Goal: Task Accomplishment & Management: Use online tool/utility

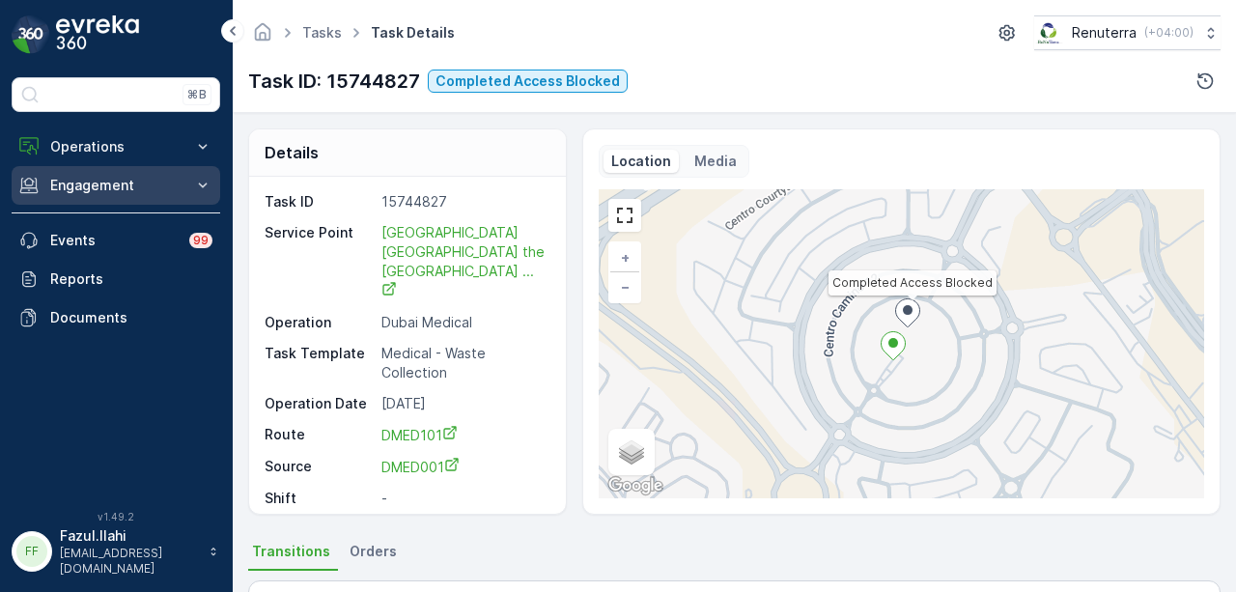
click at [111, 173] on button "Engagement" at bounding box center [116, 185] width 209 height 39
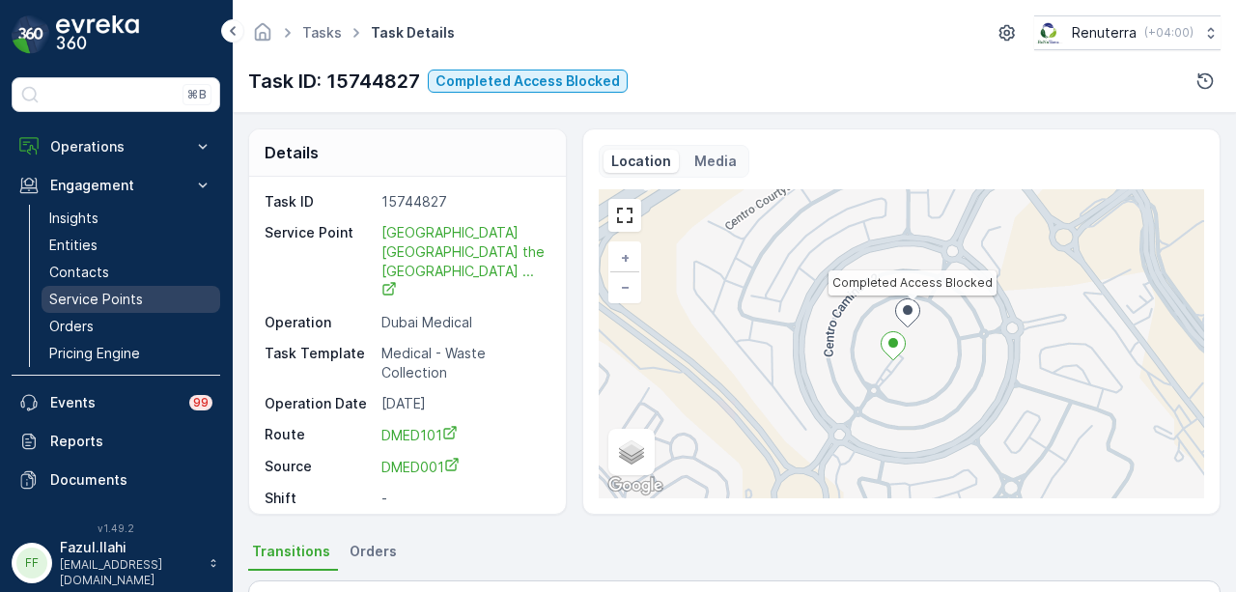
click at [138, 286] on link "Service Points" at bounding box center [131, 299] width 179 height 27
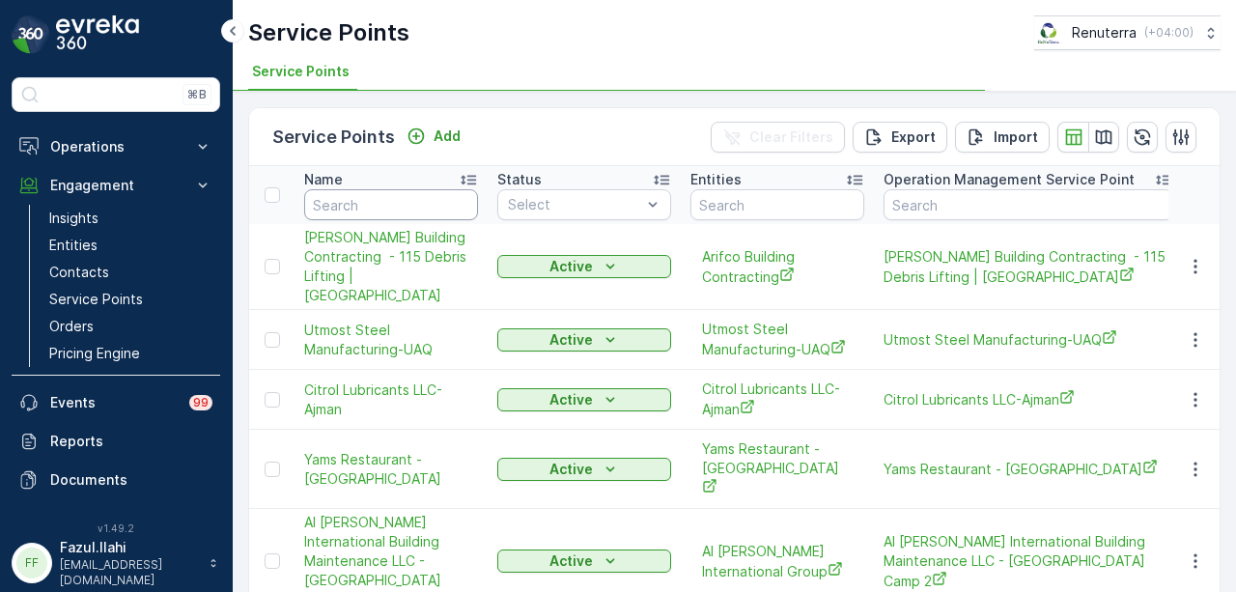
click at [430, 206] on input "text" at bounding box center [391, 204] width 174 height 31
click at [430, 200] on input "text" at bounding box center [391, 204] width 174 height 31
type input "new era"
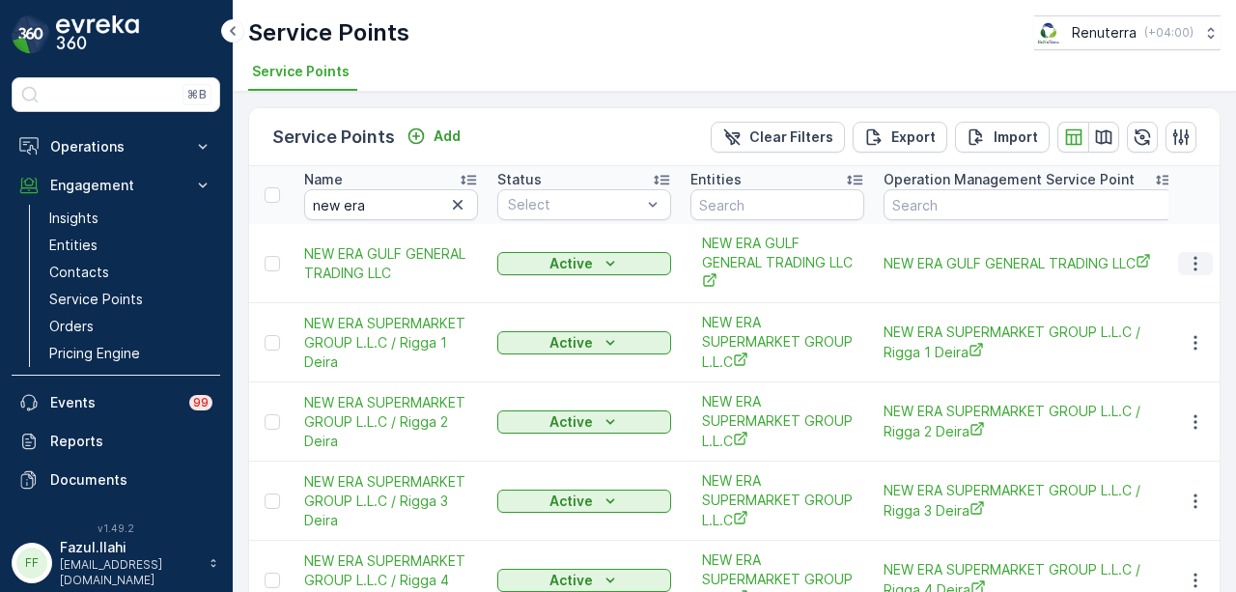
click at [1199, 254] on icon "button" at bounding box center [1195, 263] width 19 height 19
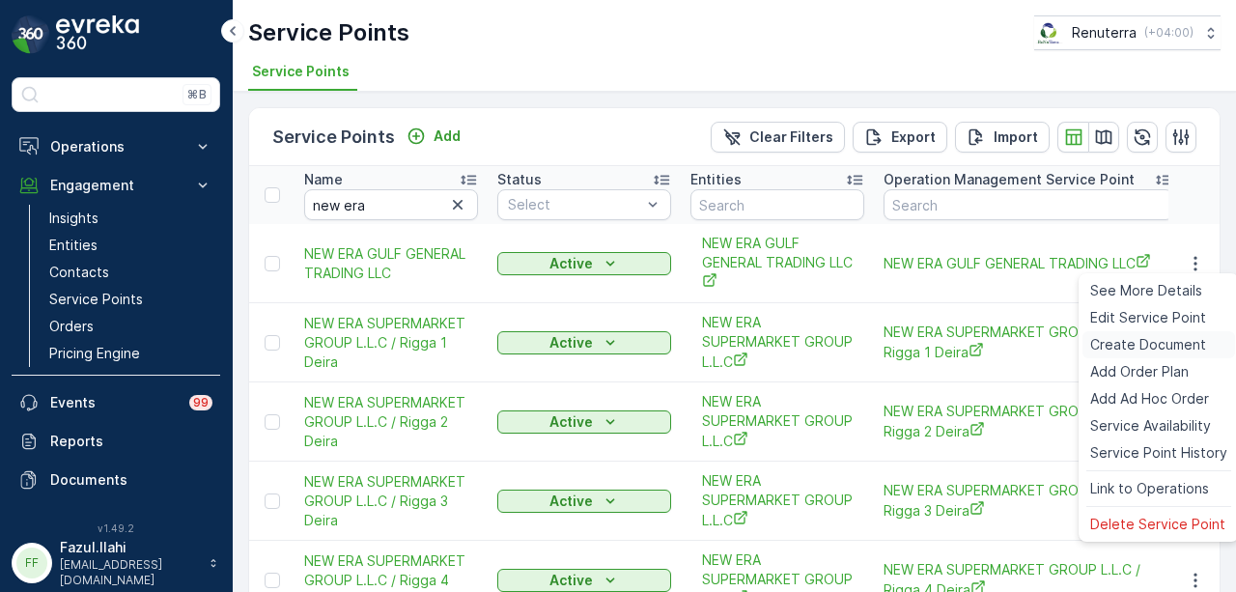
click at [1182, 343] on span "Create Document" at bounding box center [1148, 344] width 116 height 19
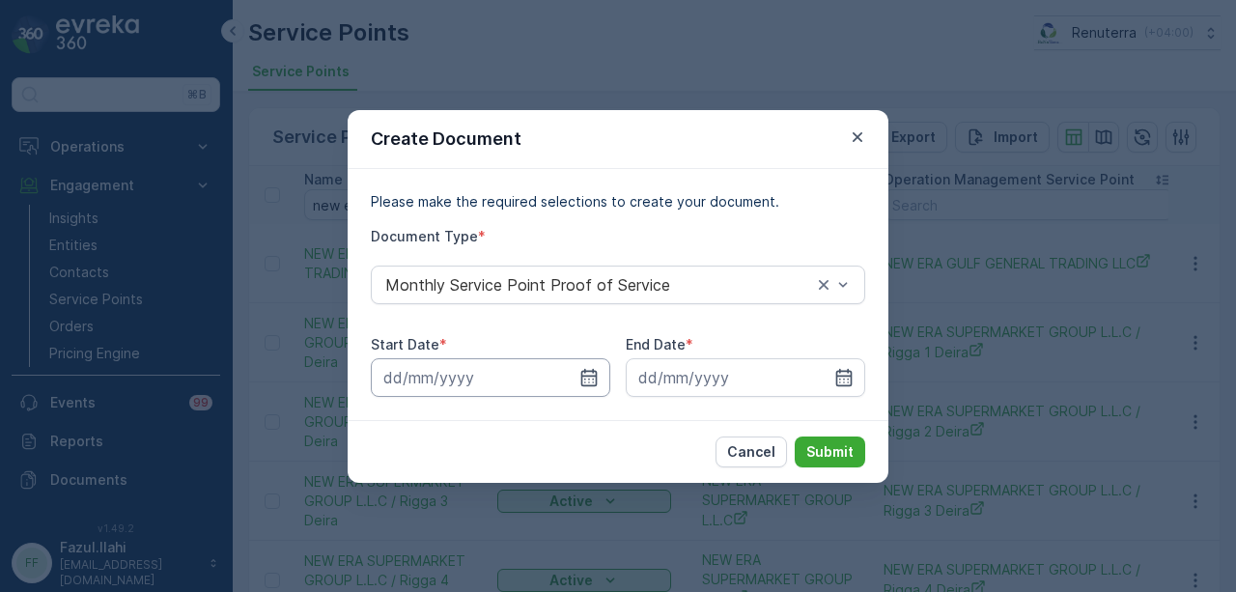
drag, startPoint x: 586, startPoint y: 377, endPoint x: 587, endPoint y: 359, distance: 17.4
click at [587, 377] on icon "button" at bounding box center [588, 377] width 19 height 19
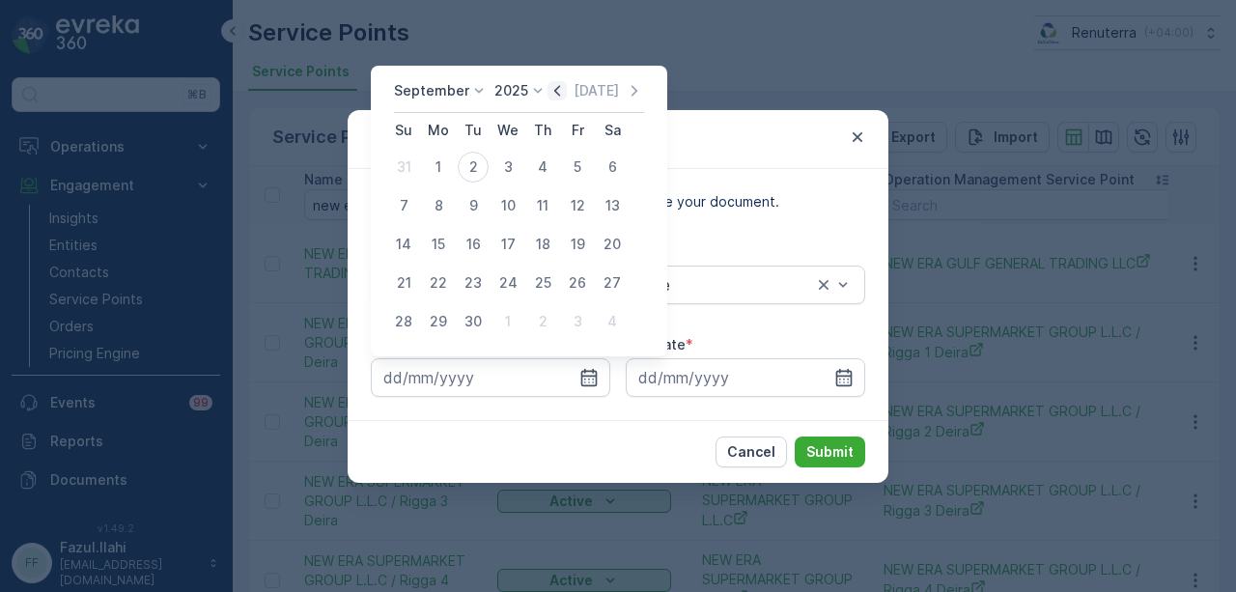
click at [553, 92] on icon "button" at bounding box center [556, 90] width 19 height 19
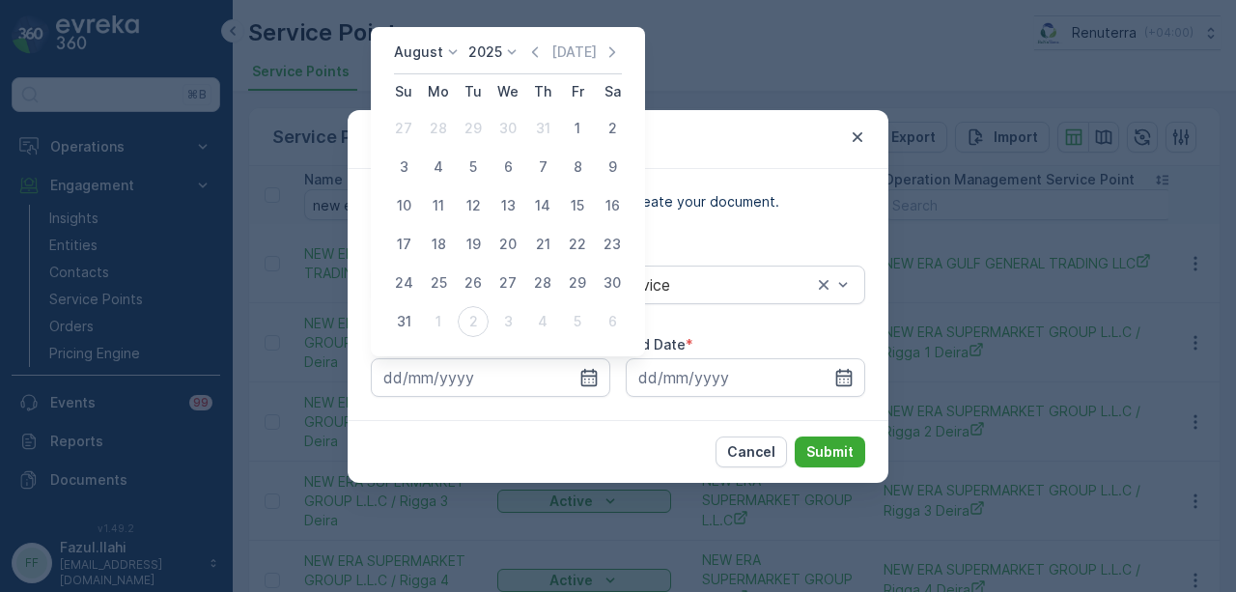
drag, startPoint x: 570, startPoint y: 130, endPoint x: 631, endPoint y: 218, distance: 106.9
click at [571, 133] on div "1" at bounding box center [577, 128] width 31 height 31
type input "[DATE]"
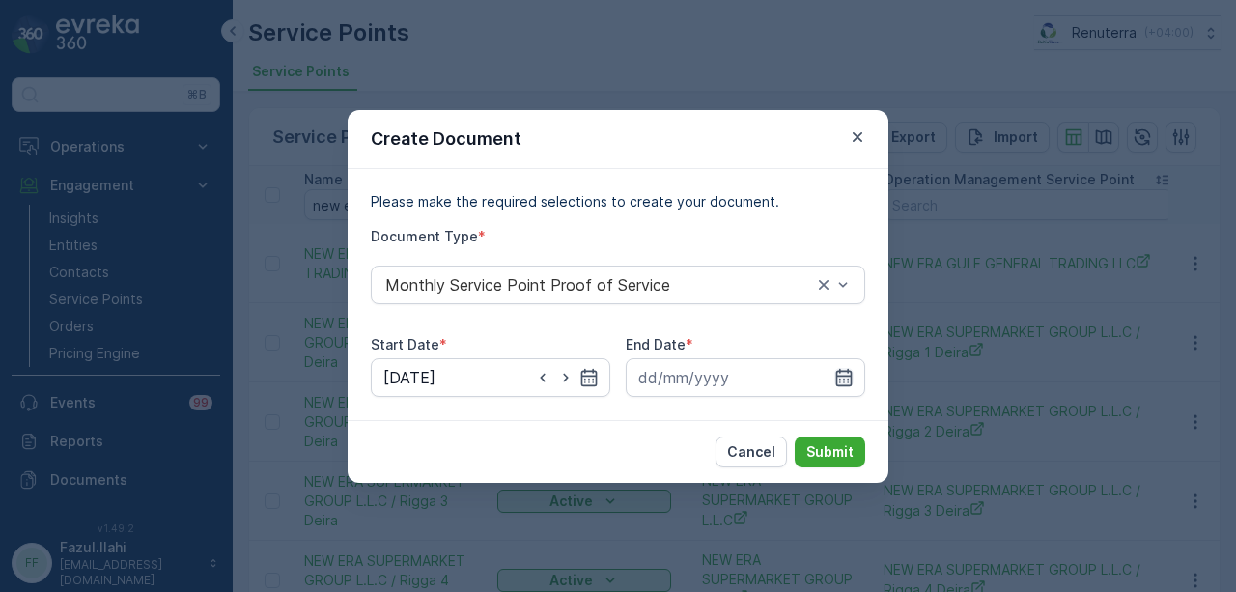
click at [842, 379] on icon "button" at bounding box center [843, 377] width 19 height 19
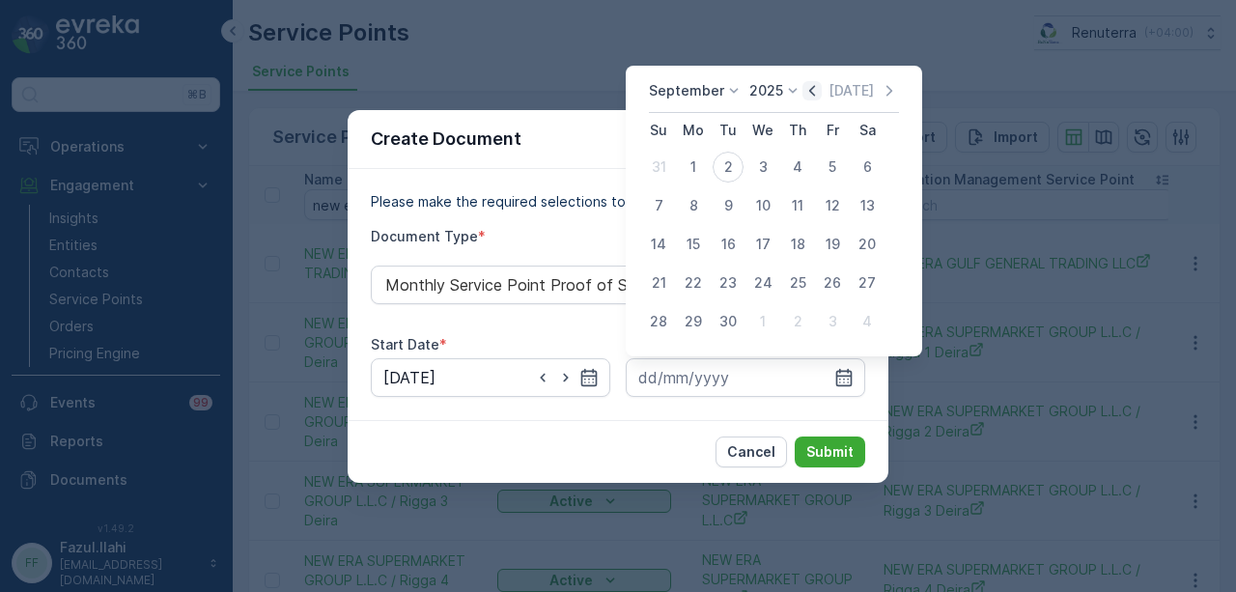
click at [806, 96] on icon "button" at bounding box center [811, 90] width 19 height 19
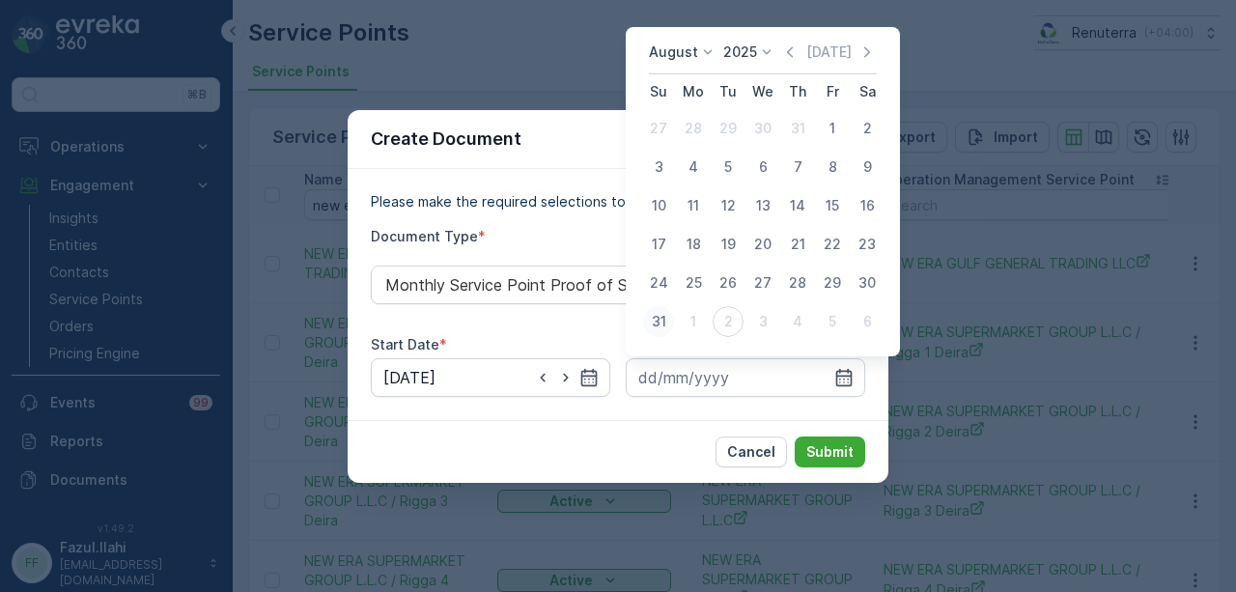
click at [670, 318] on div "31" at bounding box center [658, 321] width 31 height 31
type input "31.08.2025"
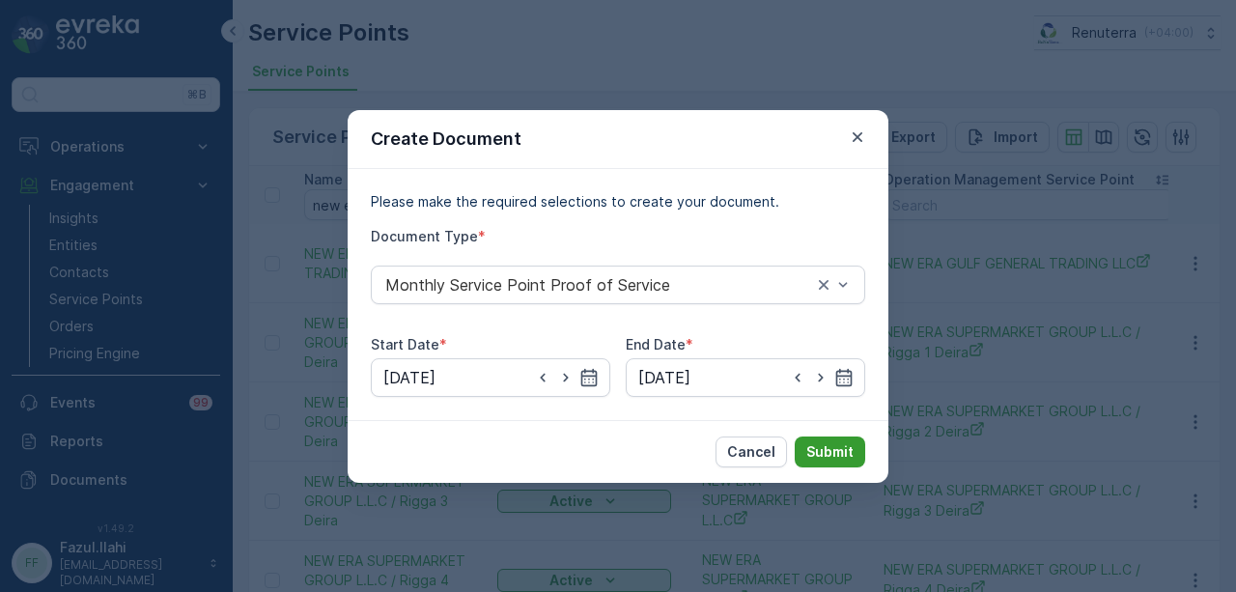
click at [821, 445] on p "Submit" at bounding box center [829, 451] width 47 height 19
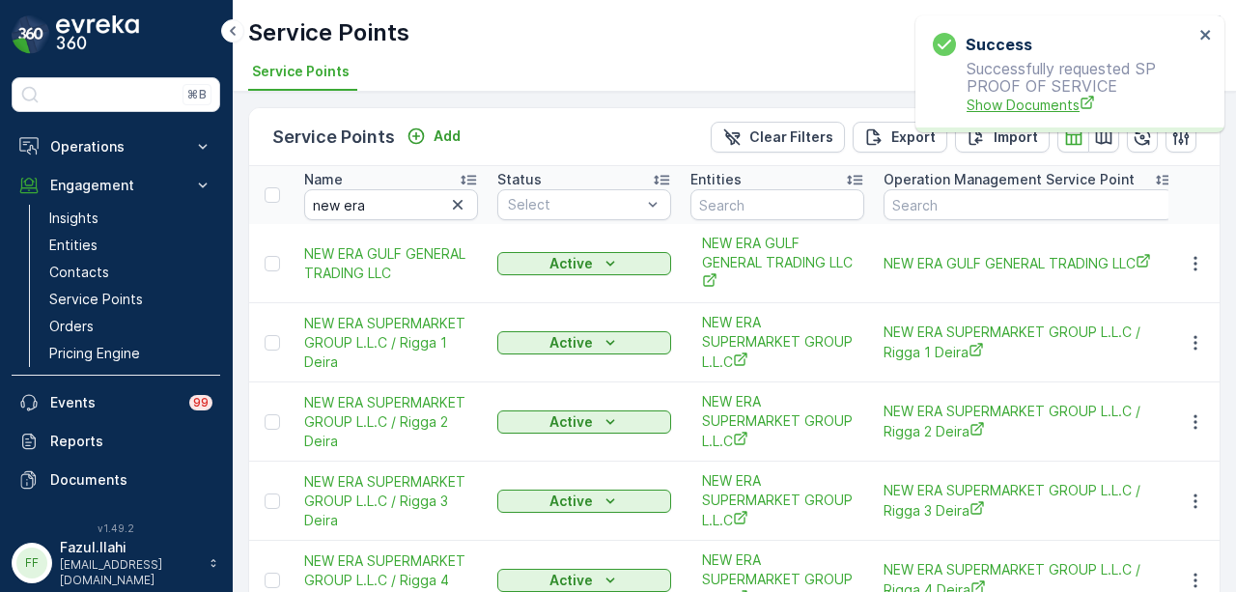
click at [995, 99] on span "Show Documents" at bounding box center [1080, 105] width 227 height 20
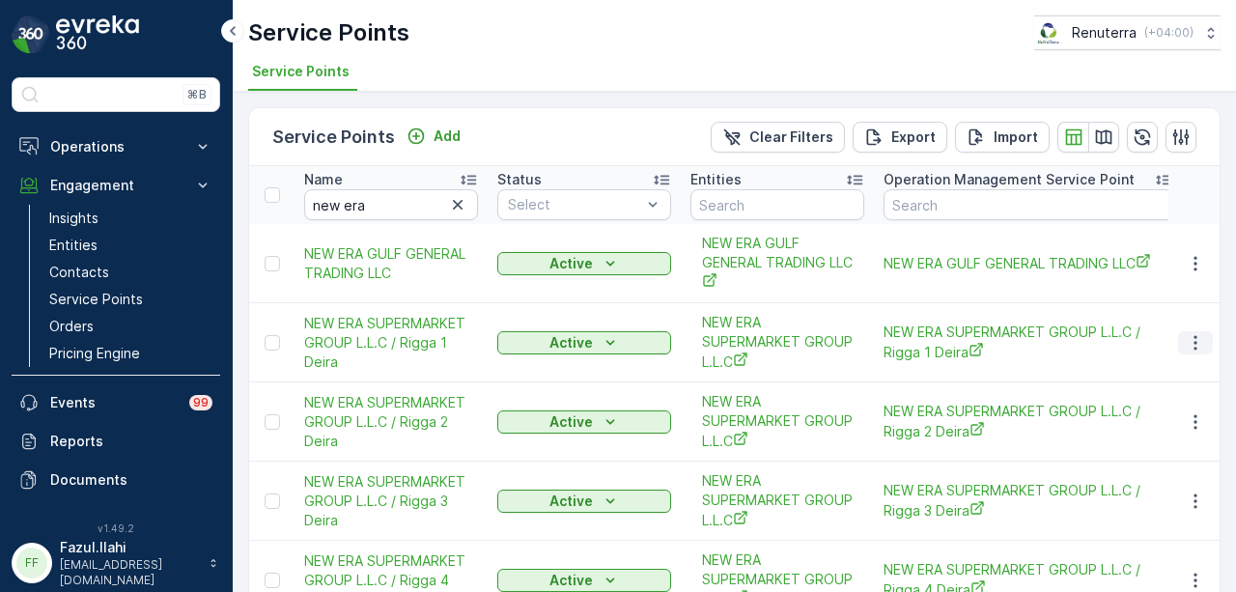
click at [1178, 339] on button "button" at bounding box center [1195, 342] width 35 height 23
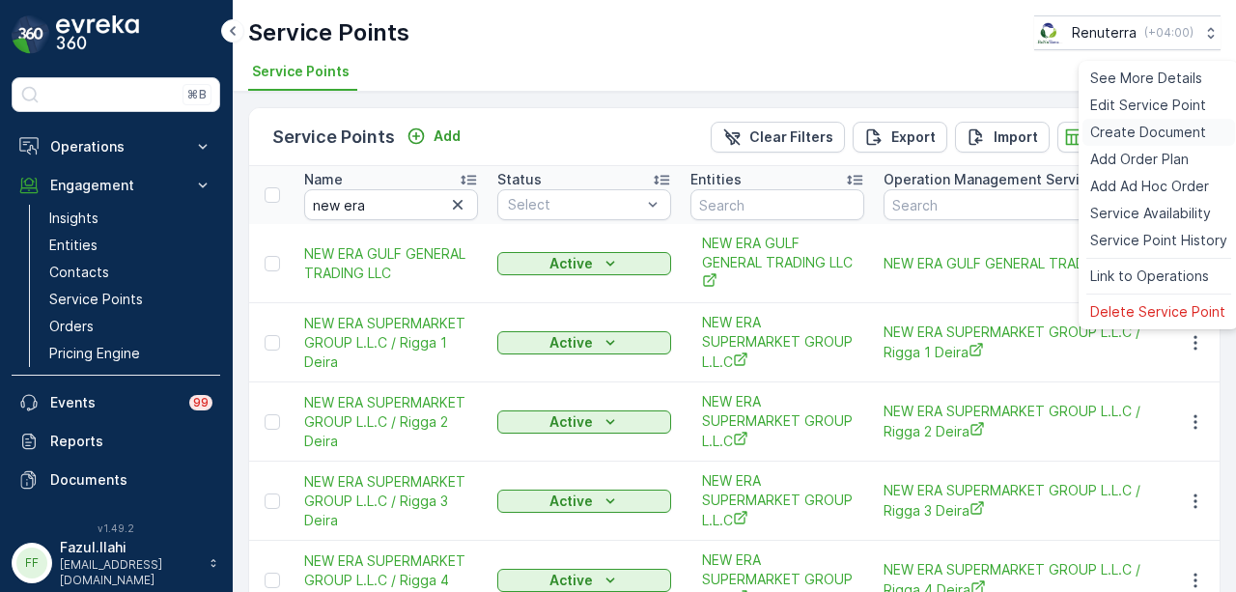
click at [1171, 126] on span "Create Document" at bounding box center [1148, 132] width 116 height 19
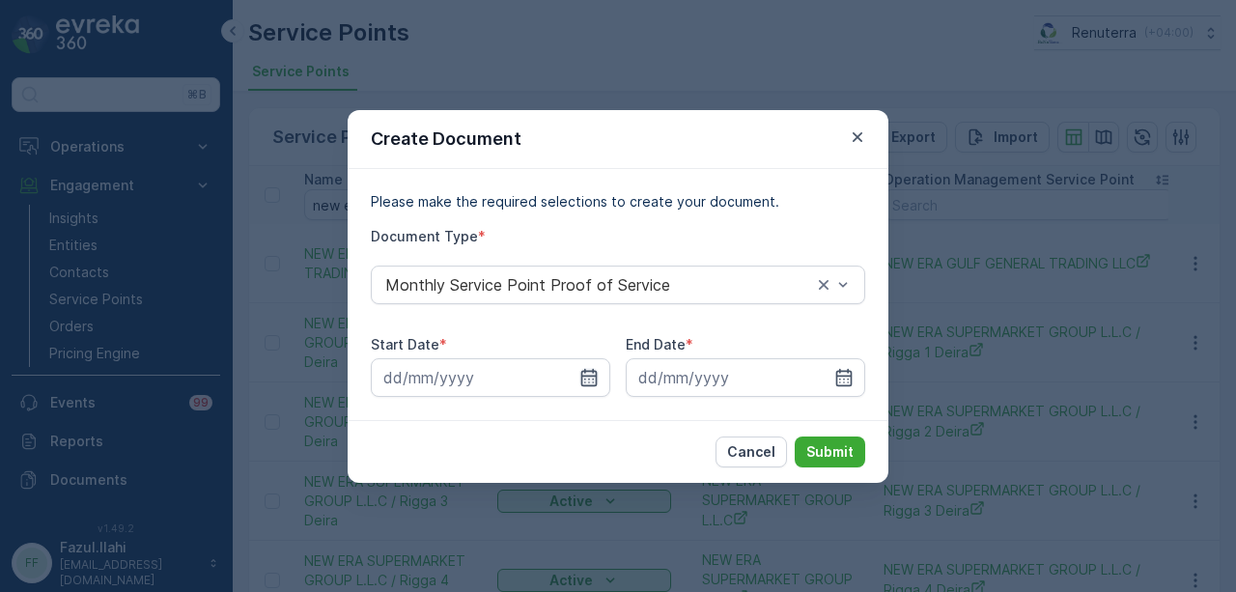
click at [585, 378] on icon "button" at bounding box center [588, 377] width 19 height 19
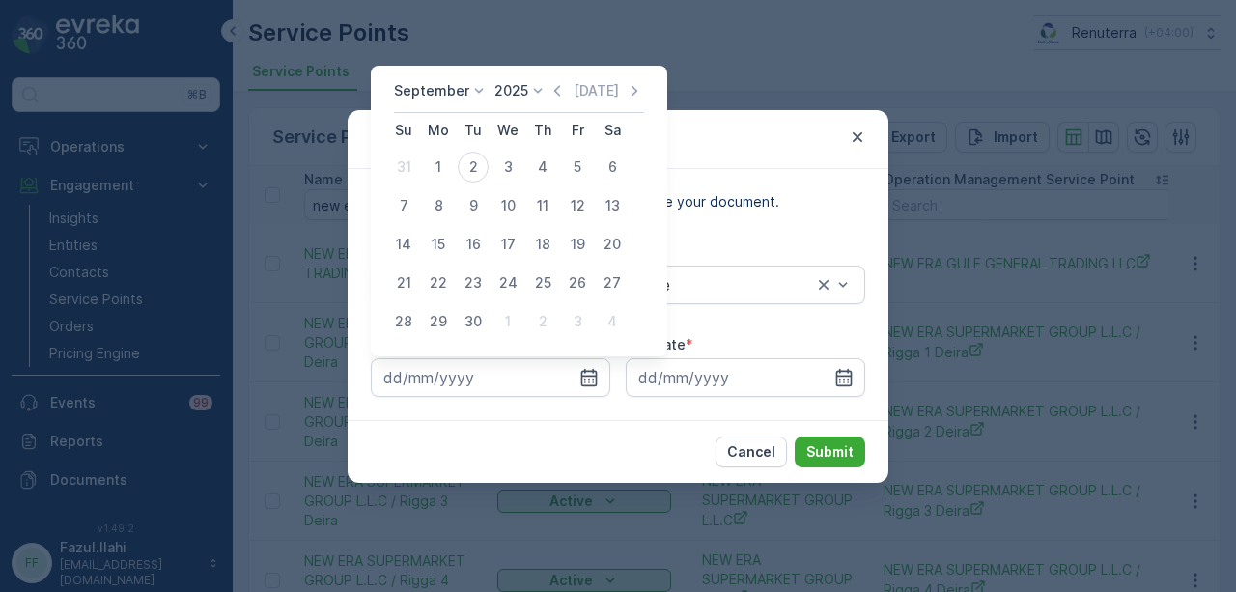
click at [556, 84] on icon "button" at bounding box center [556, 90] width 19 height 19
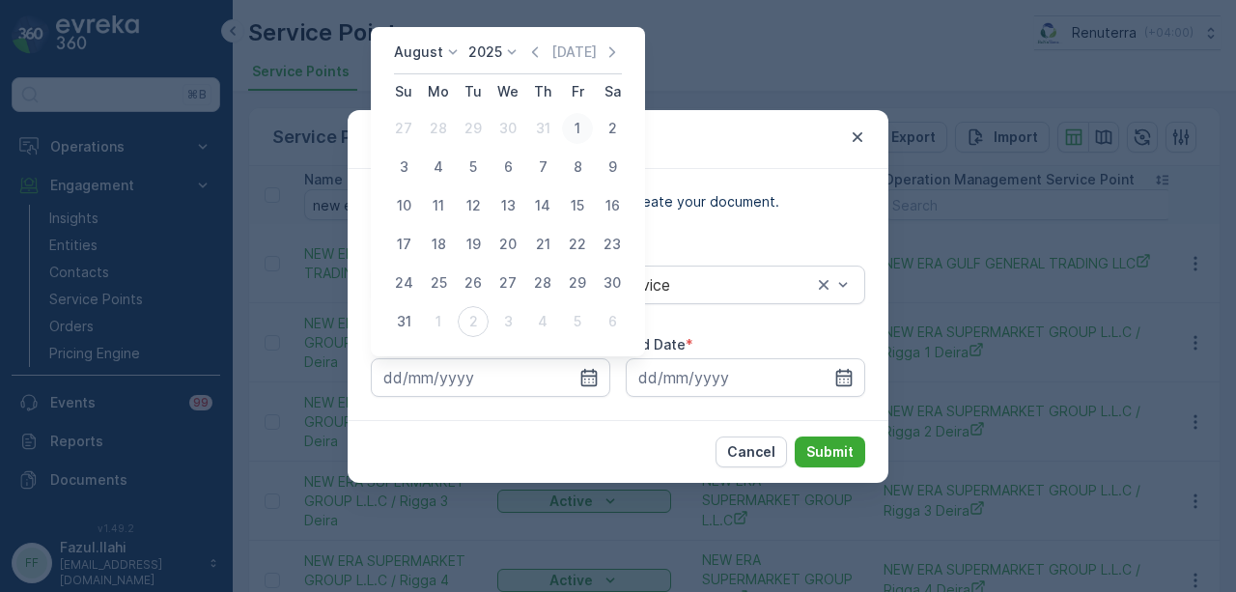
click at [579, 126] on div "1" at bounding box center [577, 128] width 31 height 31
type input "01.08.2025"
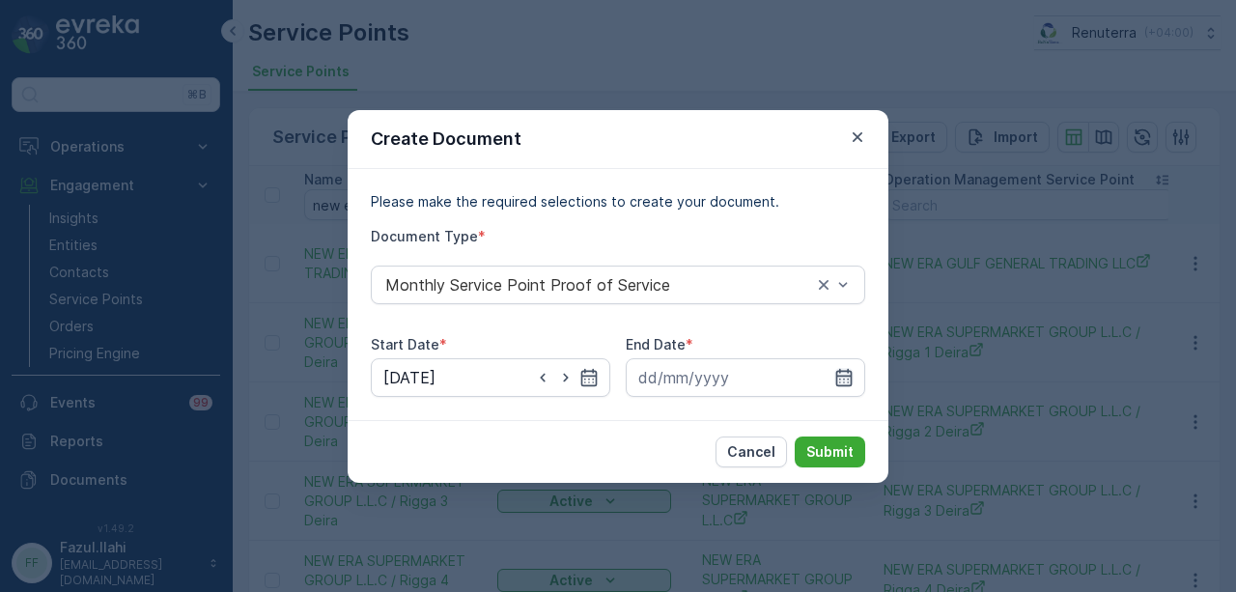
click at [853, 376] on icon "button" at bounding box center [843, 377] width 19 height 19
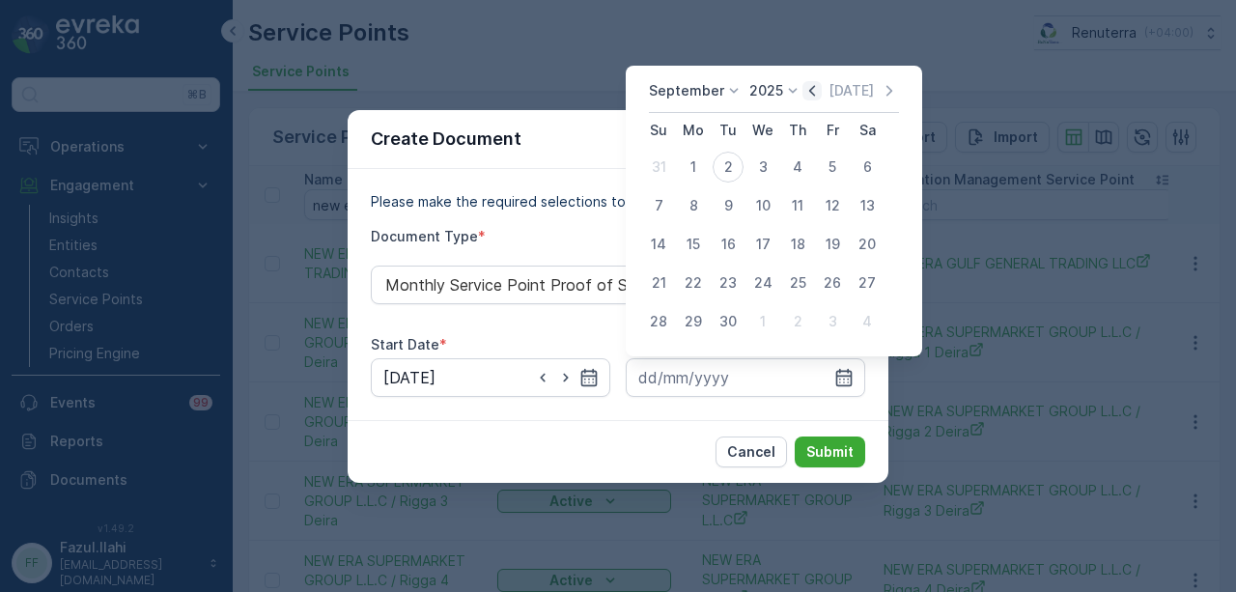
click at [807, 94] on icon "button" at bounding box center [811, 90] width 19 height 19
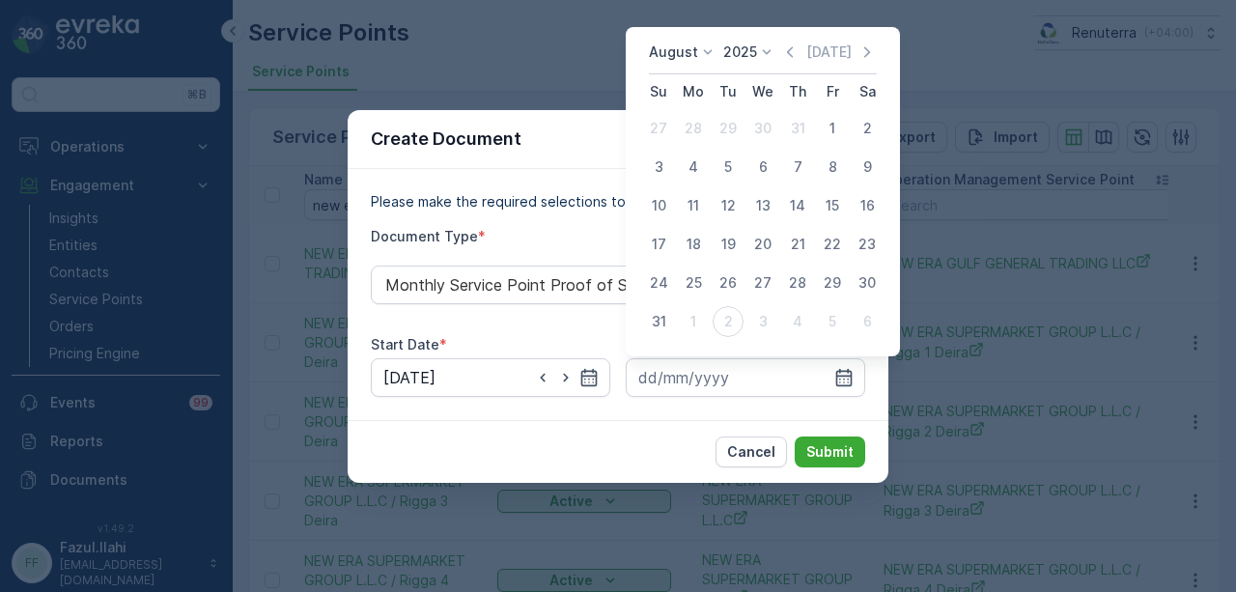
drag, startPoint x: 659, startPoint y: 317, endPoint x: 799, endPoint y: 420, distance: 174.0
click at [664, 320] on div "31" at bounding box center [658, 321] width 31 height 31
type input "31.08.2025"
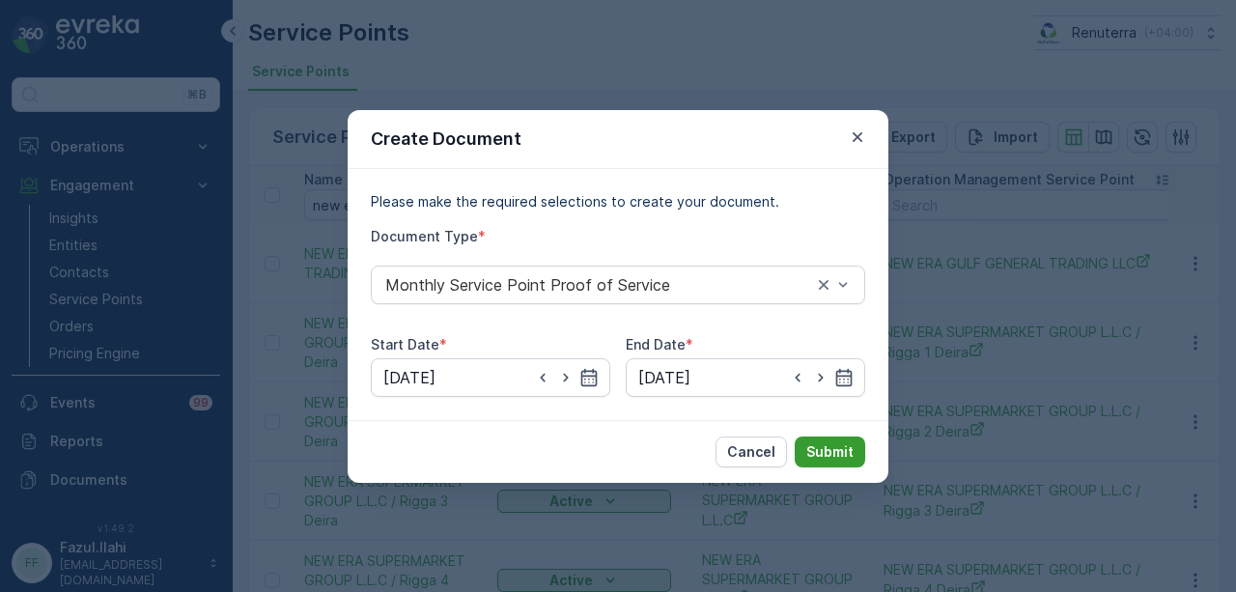
click at [846, 459] on p "Submit" at bounding box center [829, 451] width 47 height 19
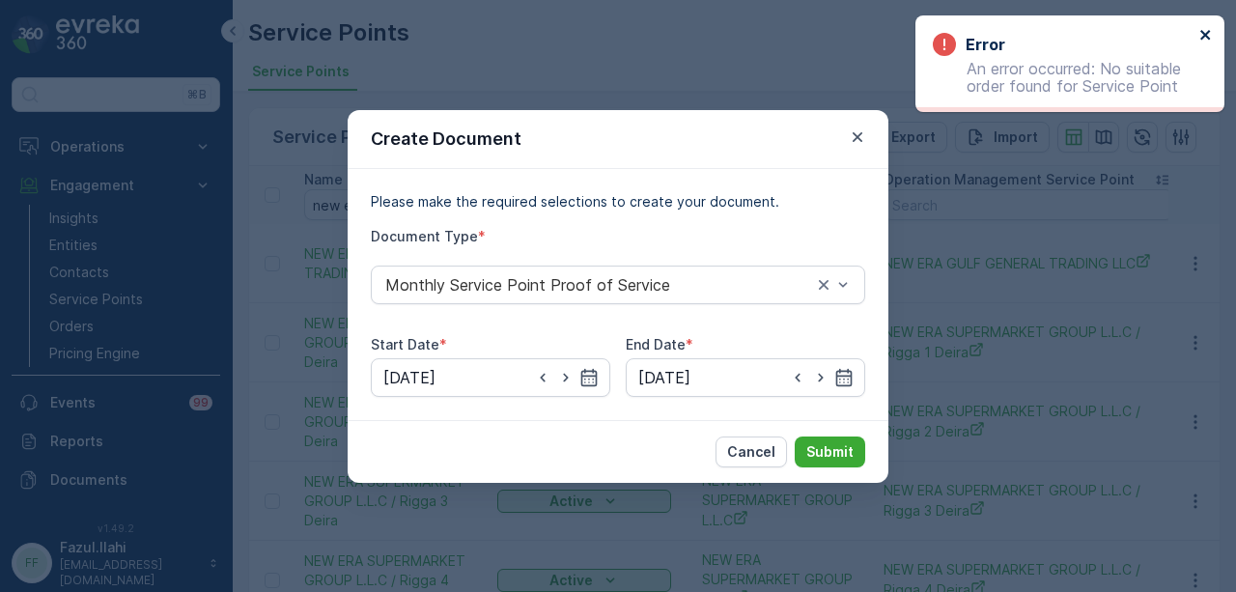
click at [1201, 39] on icon "close" at bounding box center [1205, 35] width 10 height 10
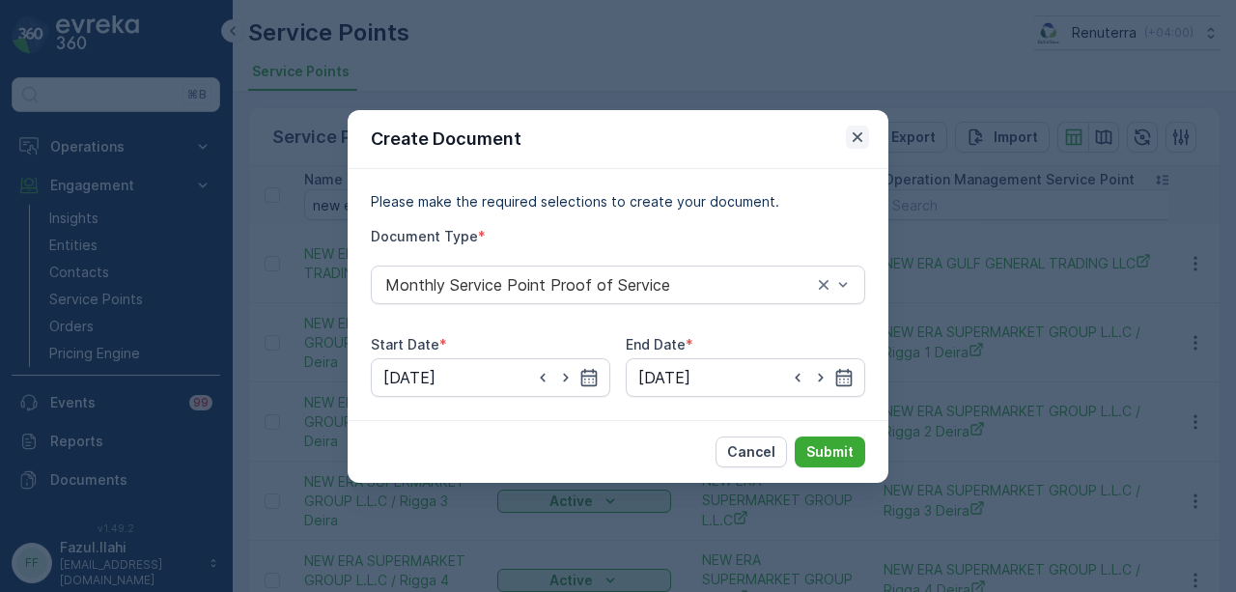
click at [863, 135] on icon "button" at bounding box center [857, 136] width 19 height 19
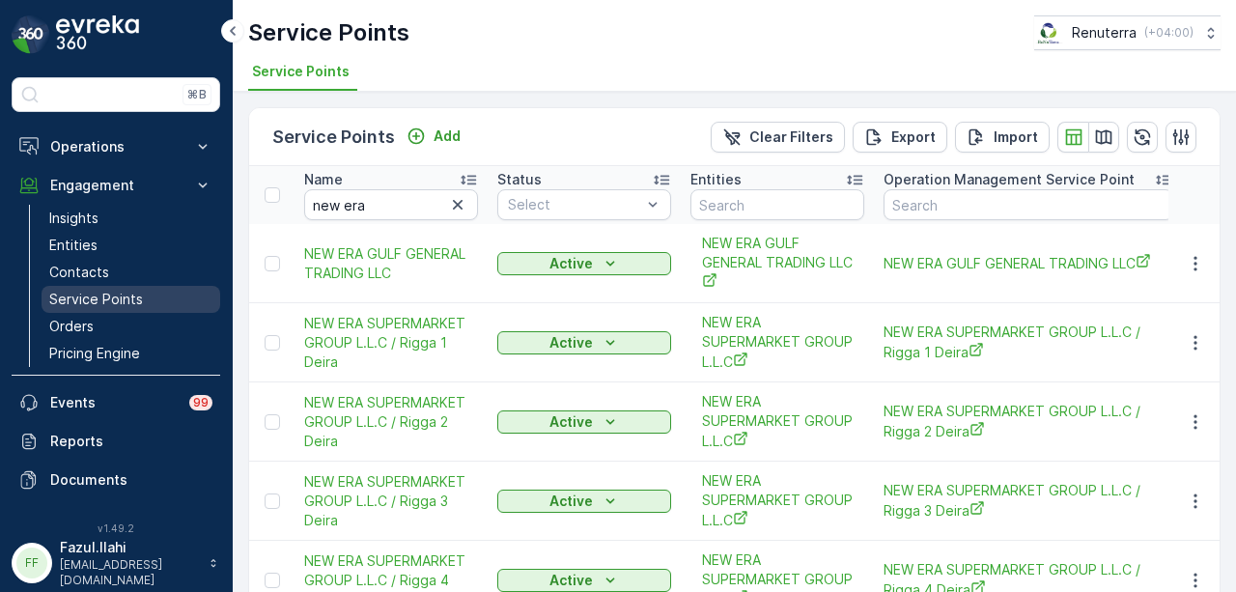
click at [164, 292] on link "Service Points" at bounding box center [131, 299] width 179 height 27
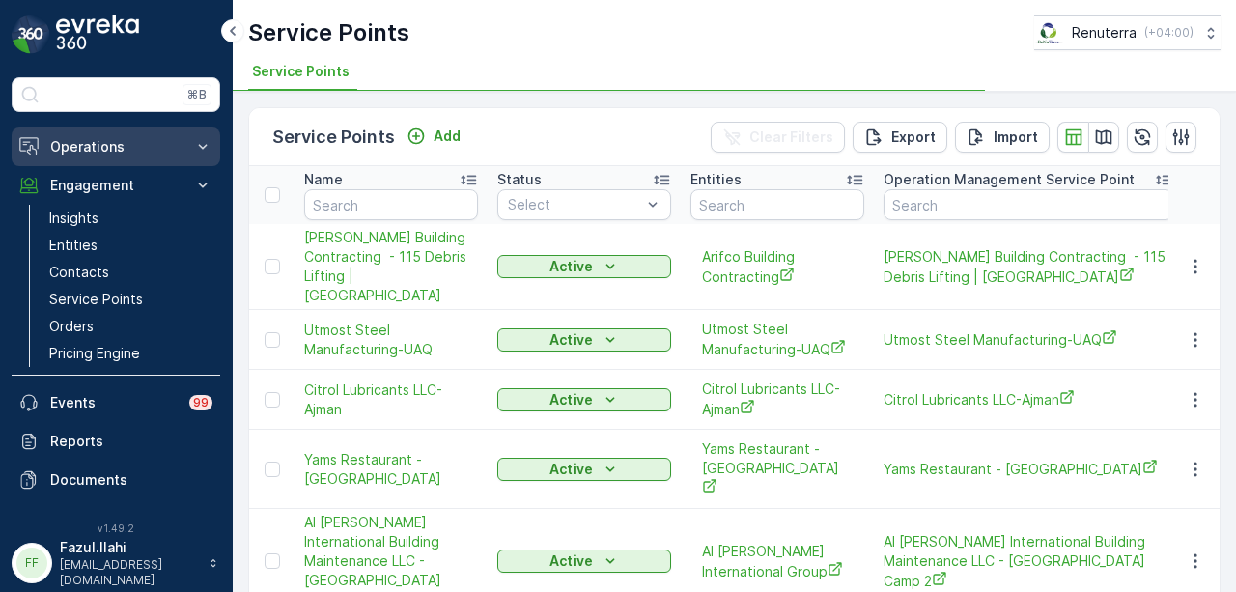
click at [144, 160] on button "Operations" at bounding box center [116, 146] width 209 height 39
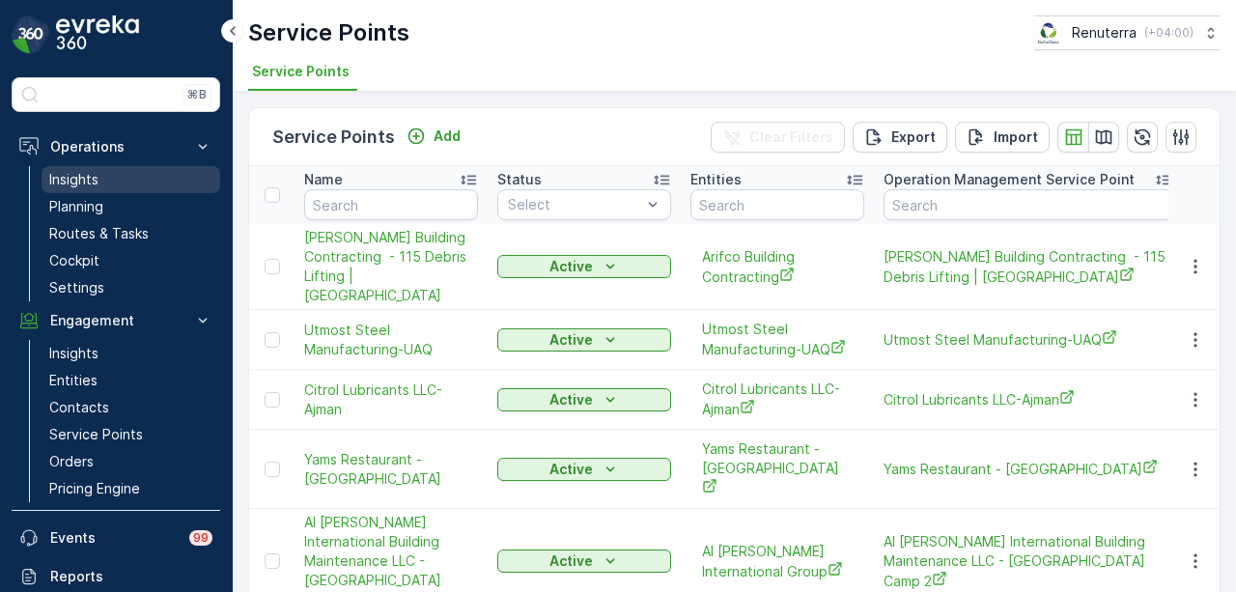
click at [154, 180] on link "Insights" at bounding box center [131, 179] width 179 height 27
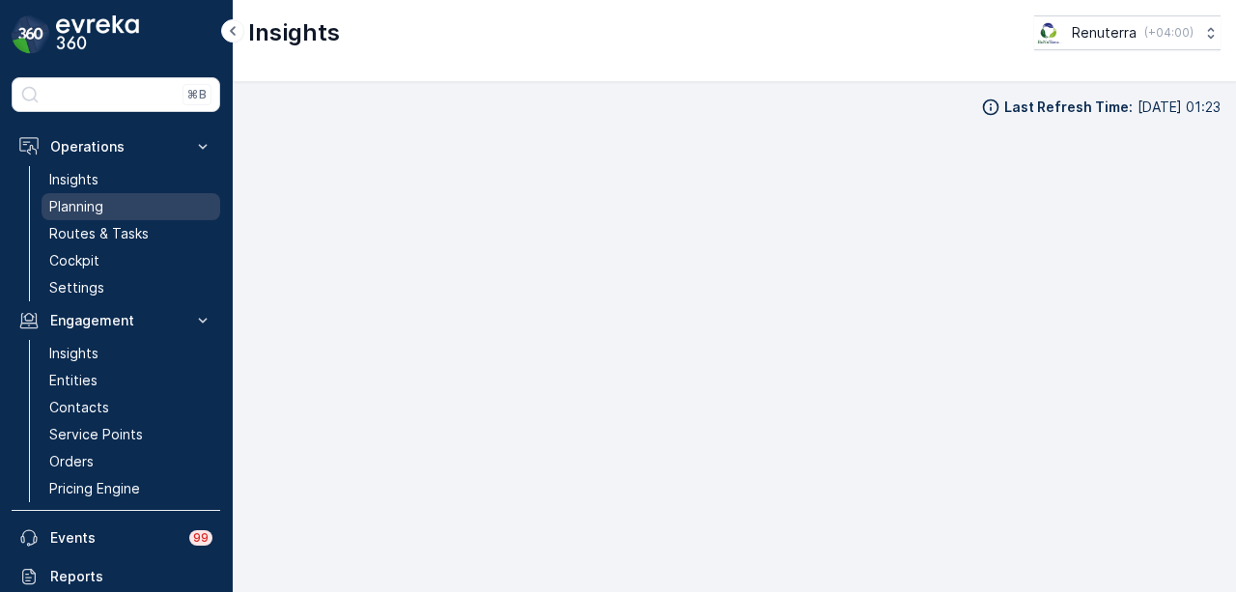
click at [147, 202] on link "Planning" at bounding box center [131, 206] width 179 height 27
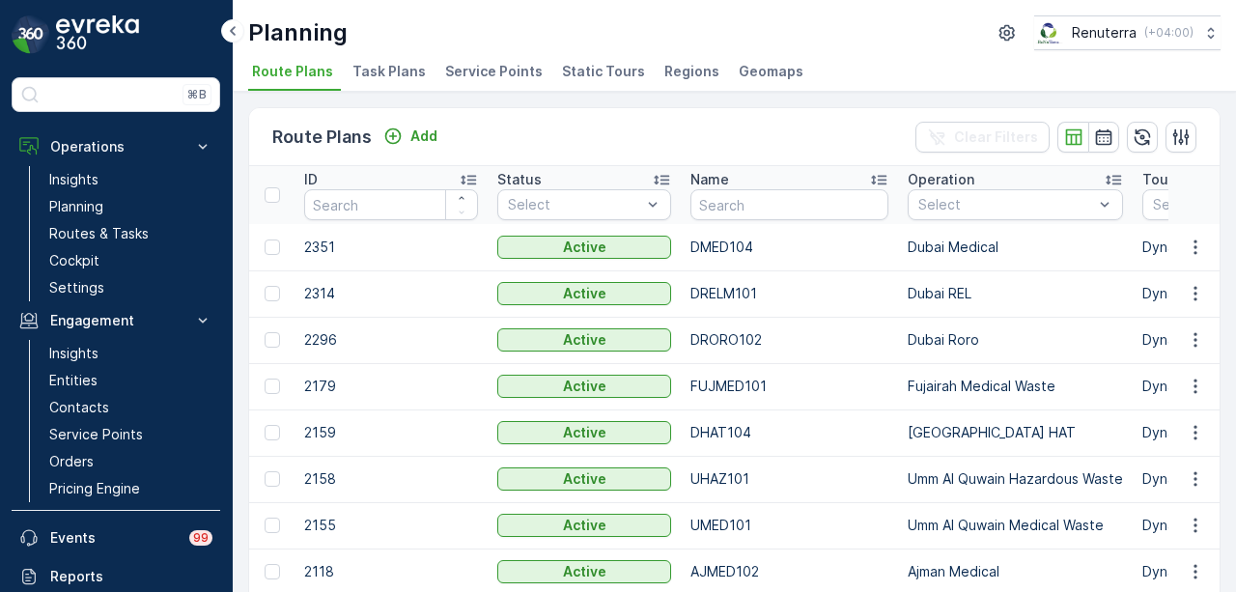
click at [478, 65] on span "Service Points" at bounding box center [494, 71] width 98 height 19
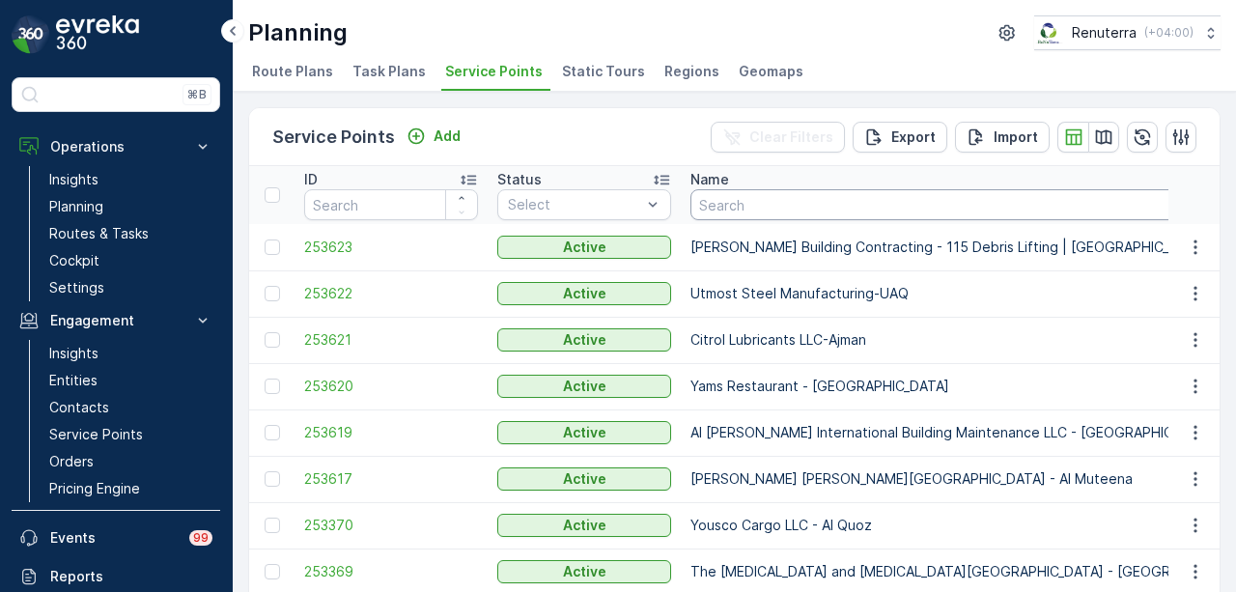
click at [735, 203] on input "text" at bounding box center [979, 204] width 579 height 31
type input "new er"
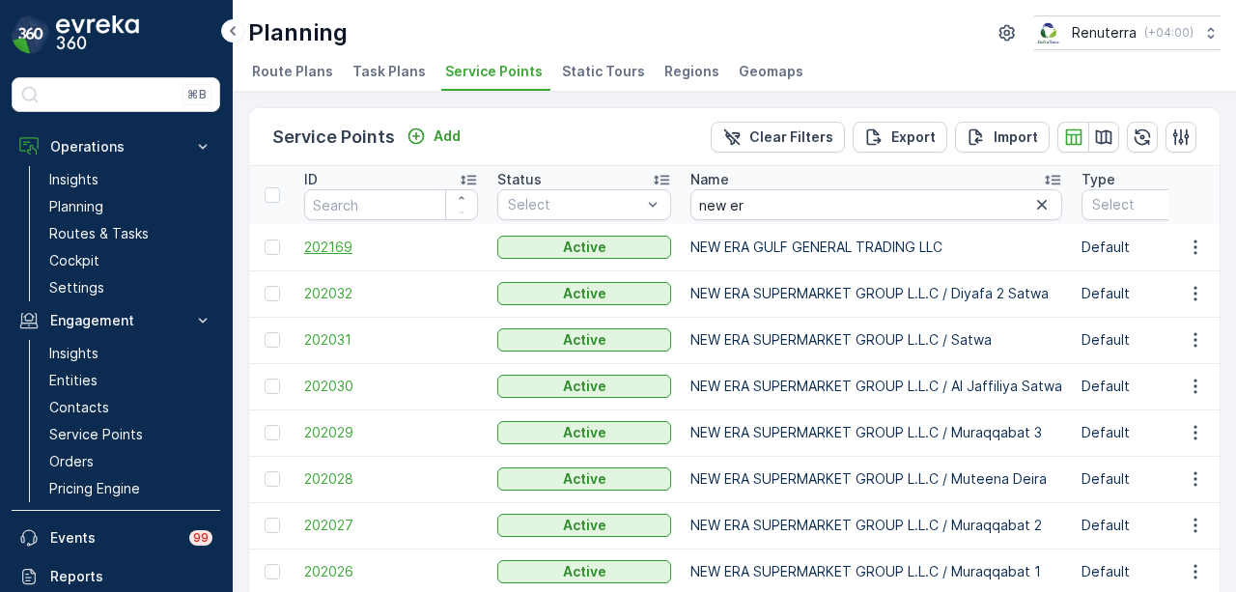
click at [333, 243] on span "202169" at bounding box center [391, 247] width 174 height 19
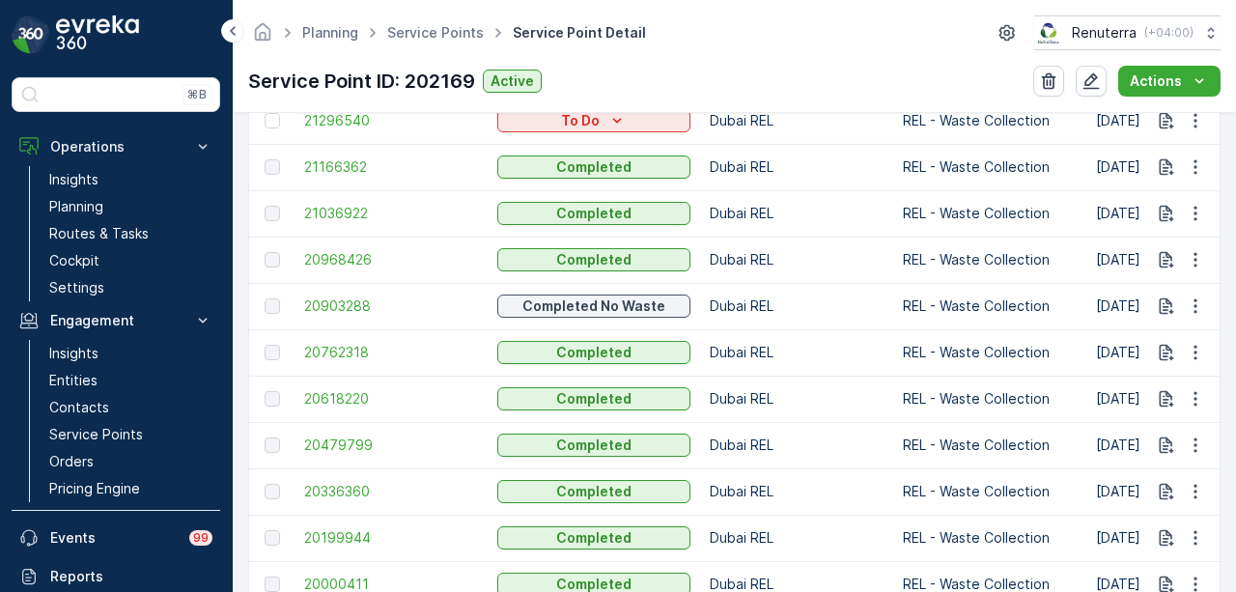
scroll to position [676, 0]
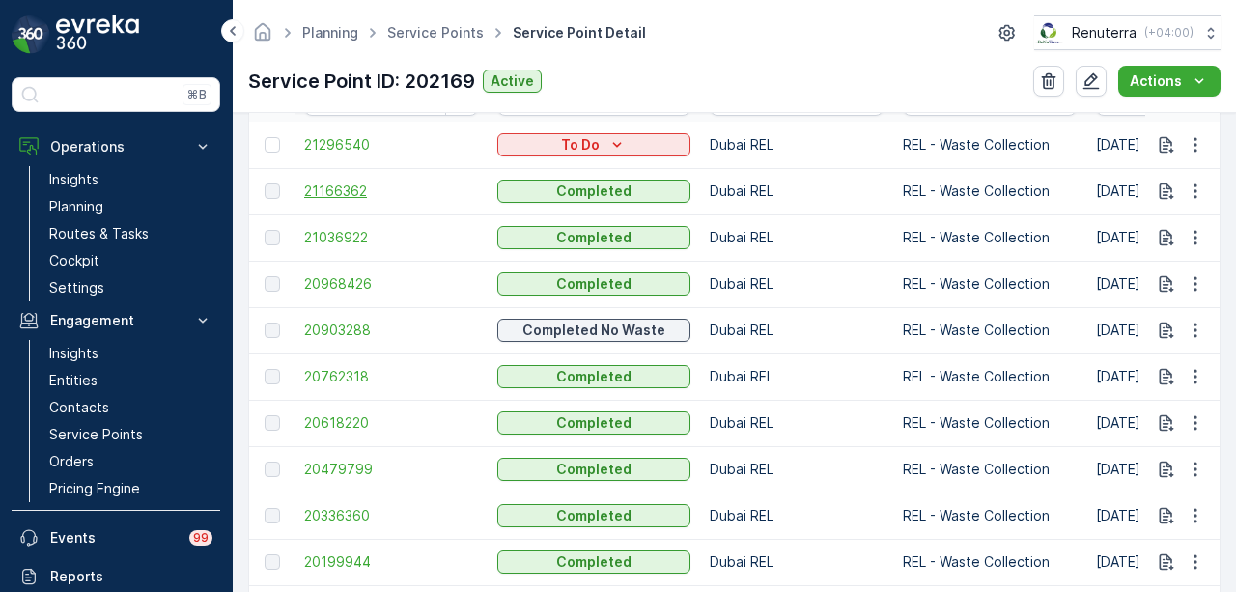
click at [351, 188] on span "21166362" at bounding box center [391, 191] width 174 height 19
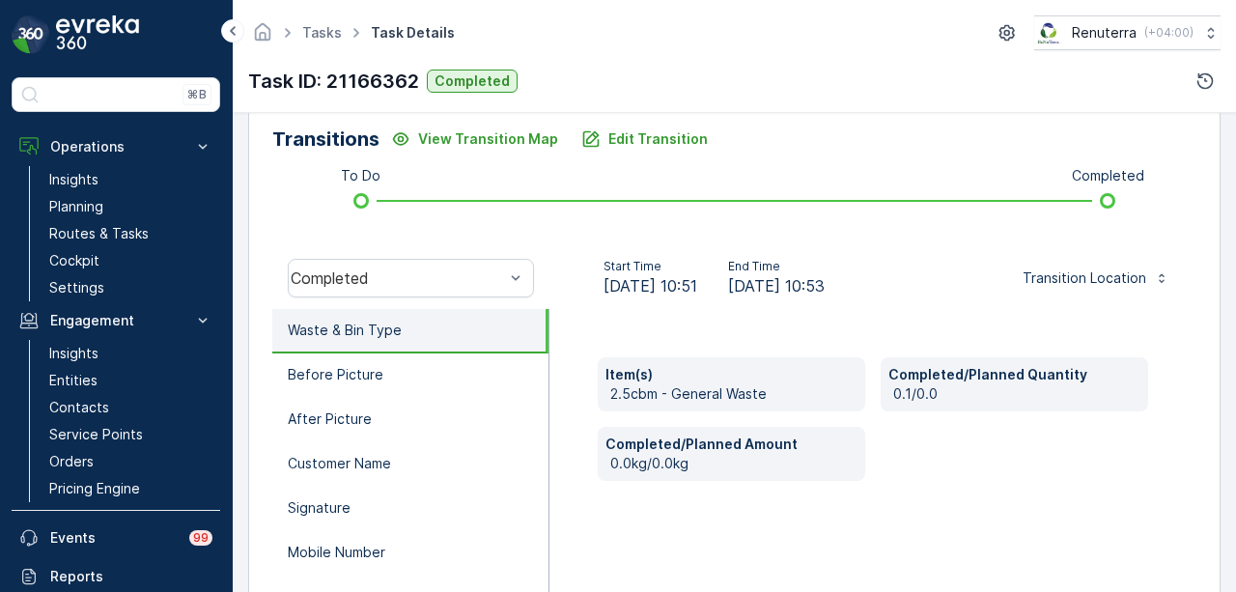
scroll to position [483, 0]
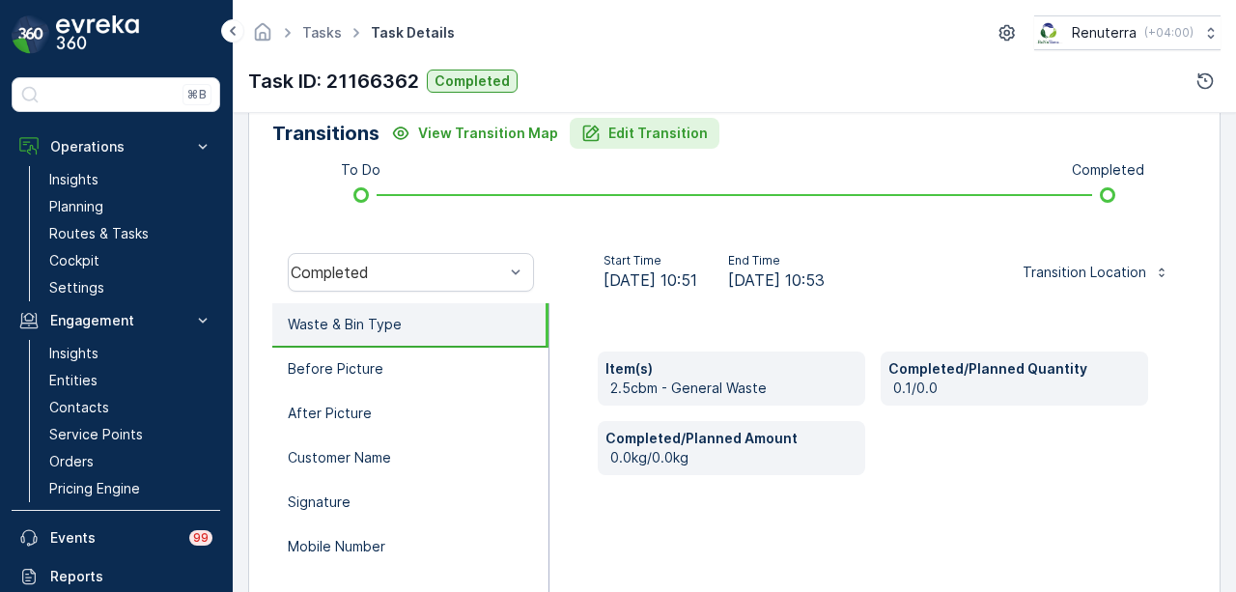
click at [649, 128] on p "Edit Transition" at bounding box center [657, 133] width 99 height 19
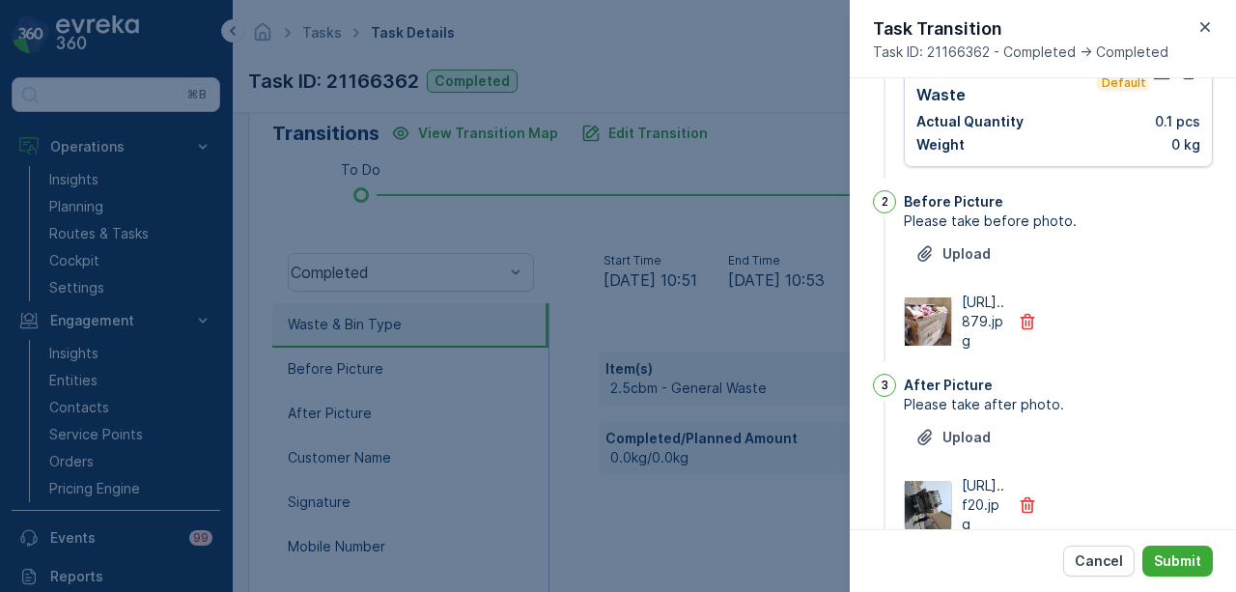
scroll to position [0, 0]
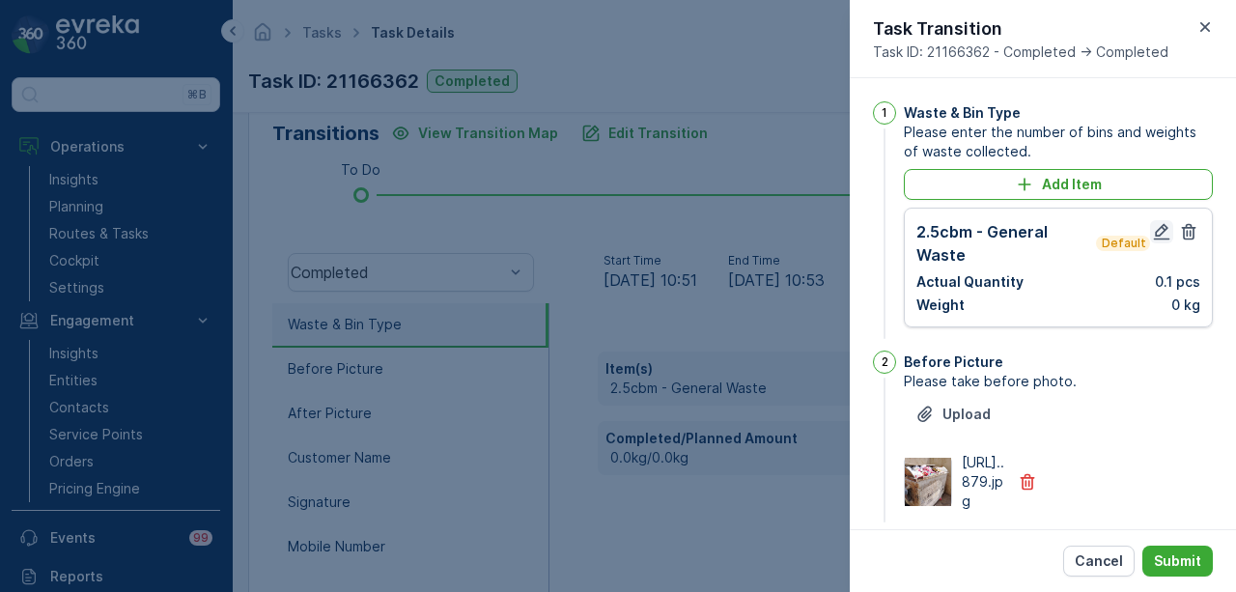
click at [1156, 229] on icon "button" at bounding box center [1161, 231] width 19 height 19
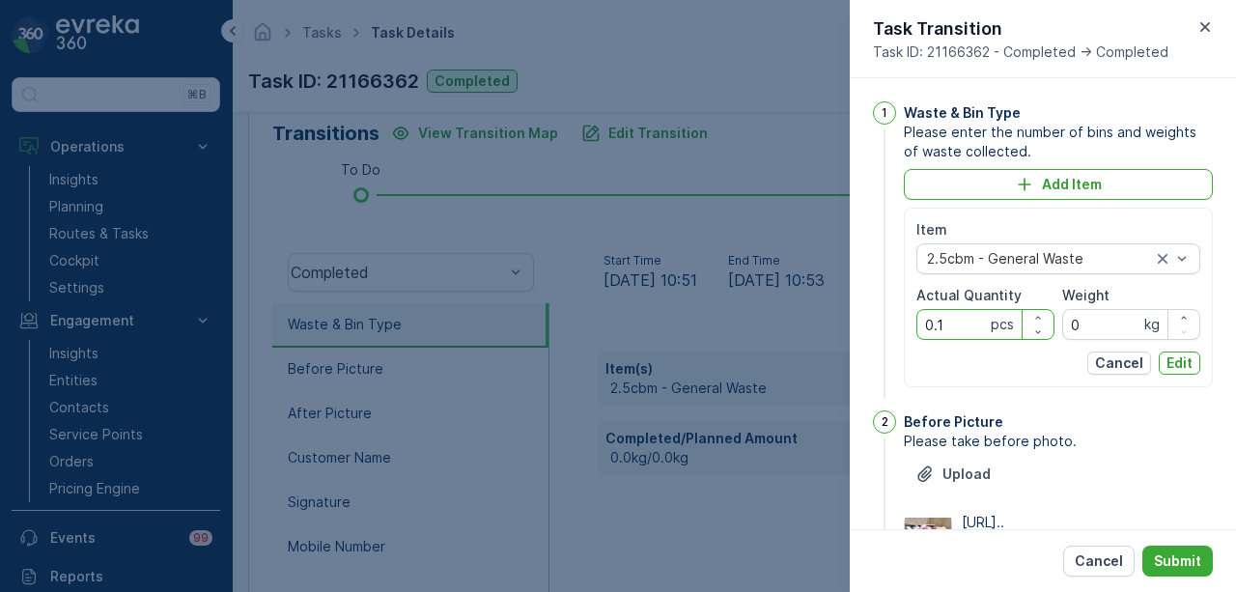
click at [974, 327] on Quantity "0.1" at bounding box center [985, 324] width 138 height 31
type Quantity "0"
type Quantity "1"
click at [1182, 357] on p "Edit" at bounding box center [1179, 362] width 26 height 19
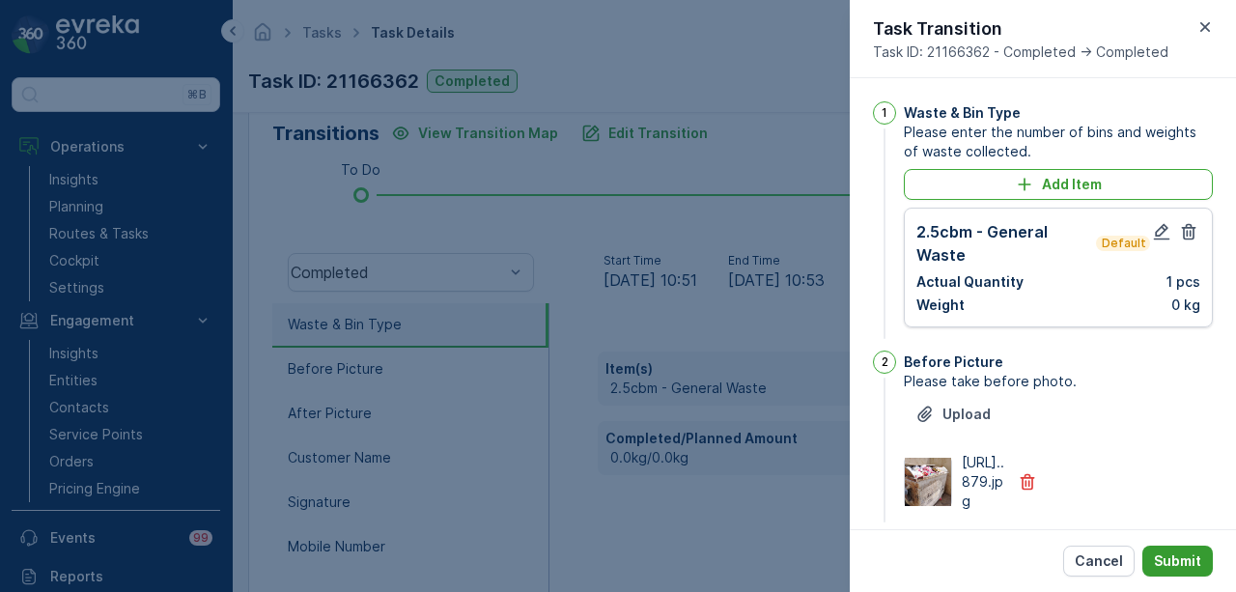
click at [1193, 547] on button "Submit" at bounding box center [1177, 561] width 70 height 31
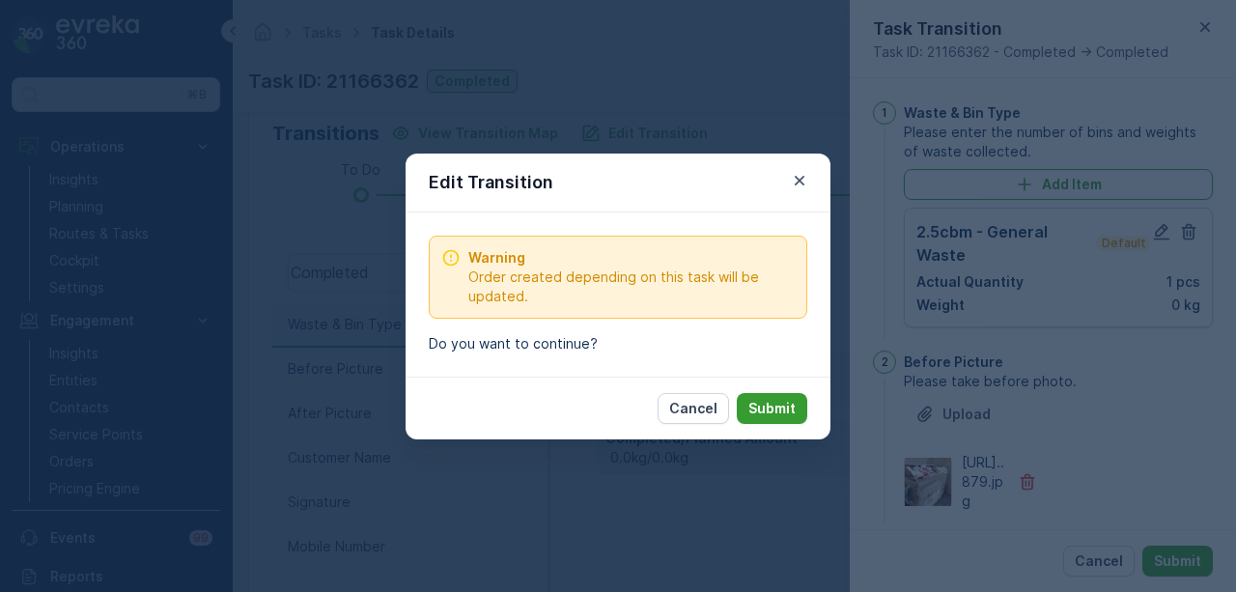
click at [782, 403] on p "Submit" at bounding box center [771, 408] width 47 height 19
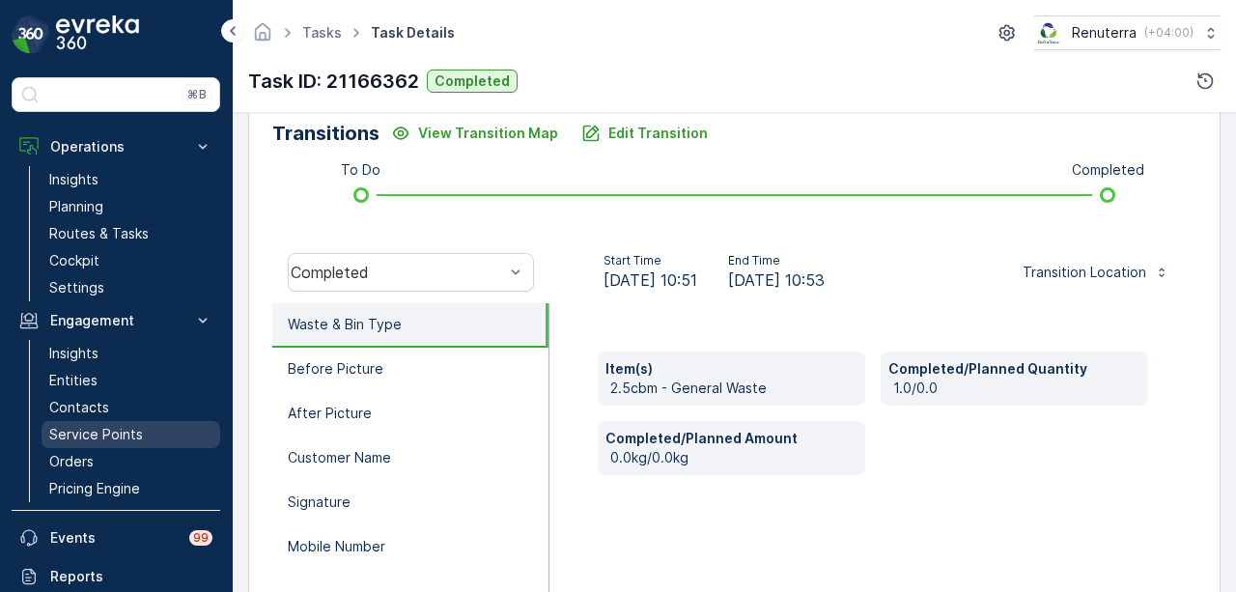
click at [119, 432] on p "Service Points" at bounding box center [96, 434] width 94 height 19
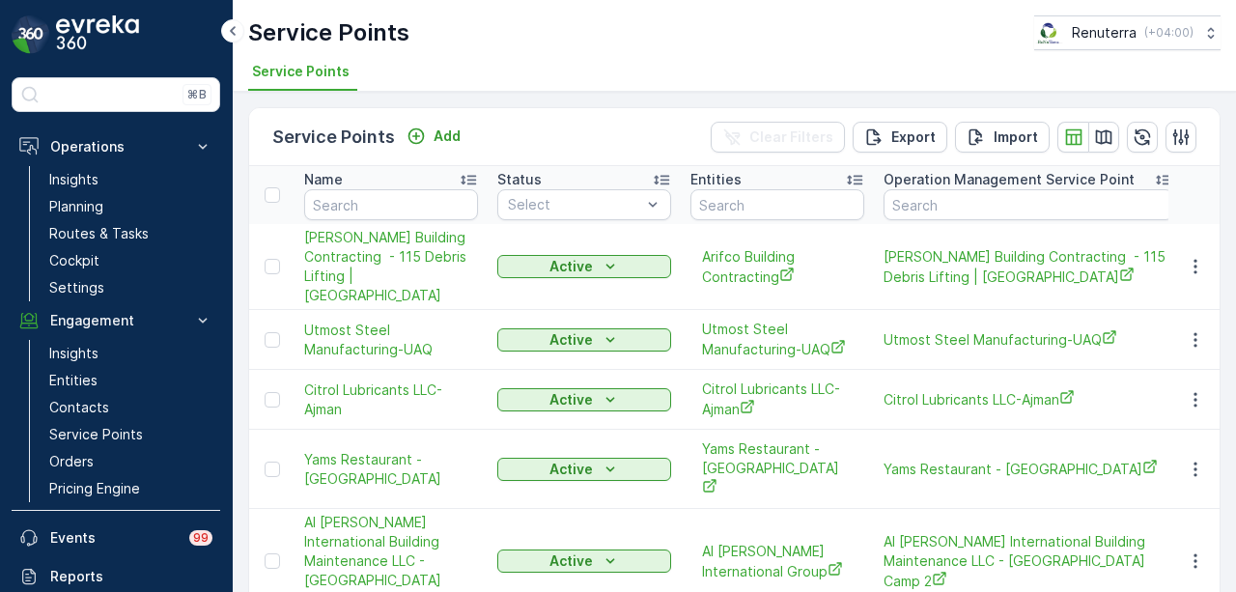
click at [384, 224] on td "Arifco Building Contracting - 115 Debris Lifting | Barari" at bounding box center [391, 267] width 193 height 86
click at [401, 209] on input "text" at bounding box center [391, 204] width 174 height 31
type input "new era"
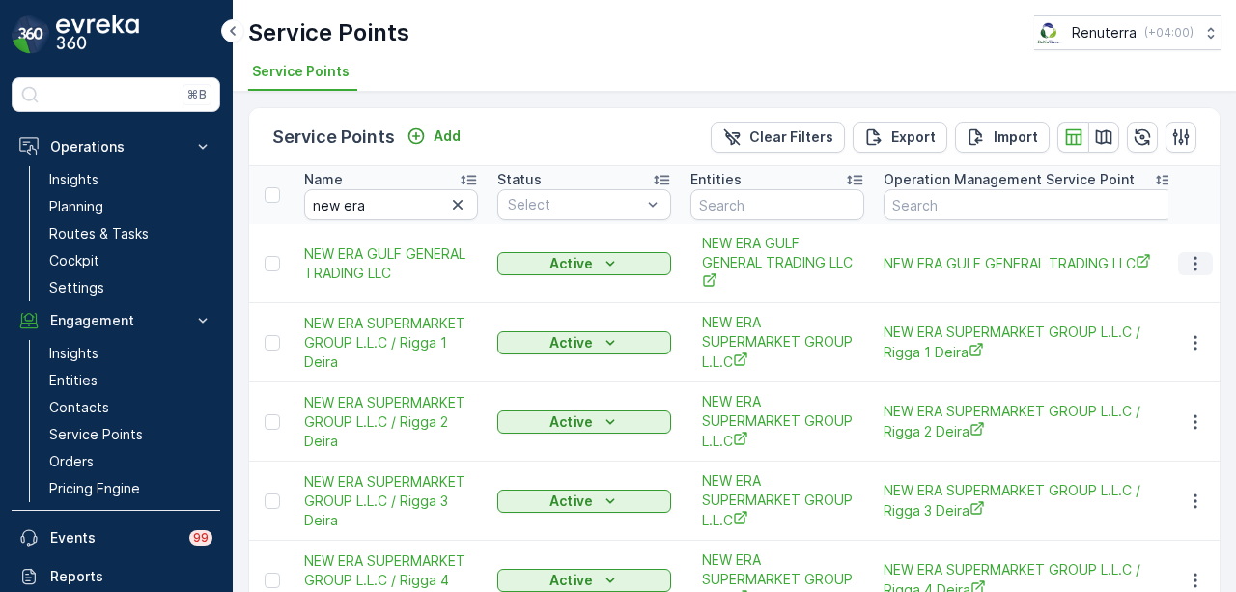
click at [1195, 265] on icon "button" at bounding box center [1195, 263] width 19 height 19
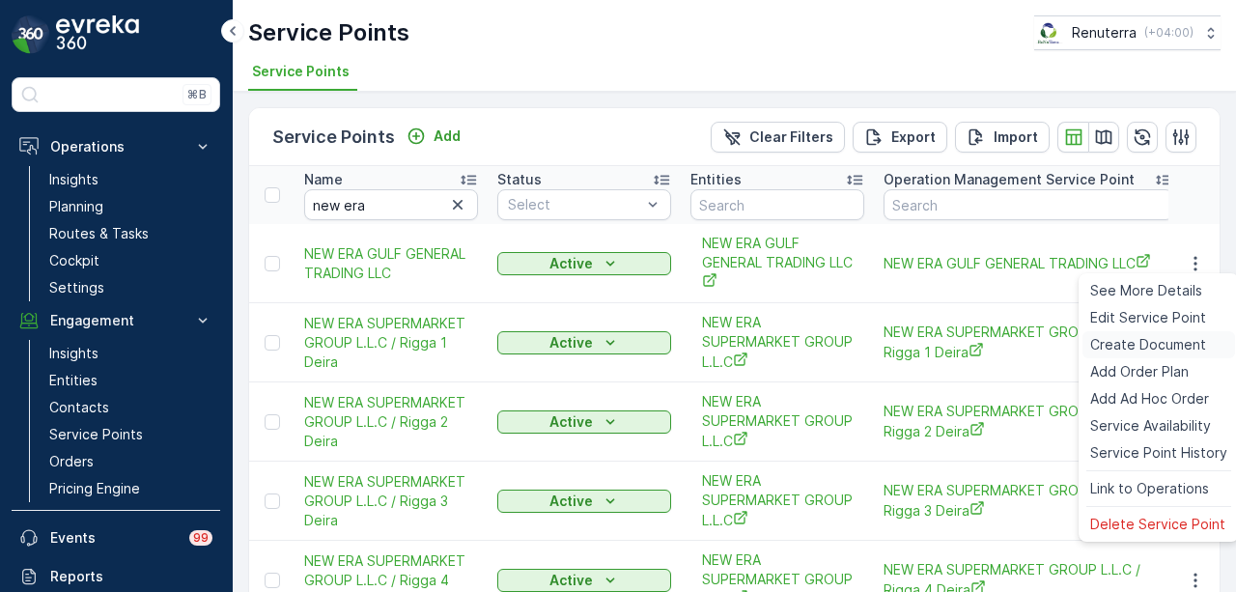
click at [1178, 343] on span "Create Document" at bounding box center [1148, 344] width 116 height 19
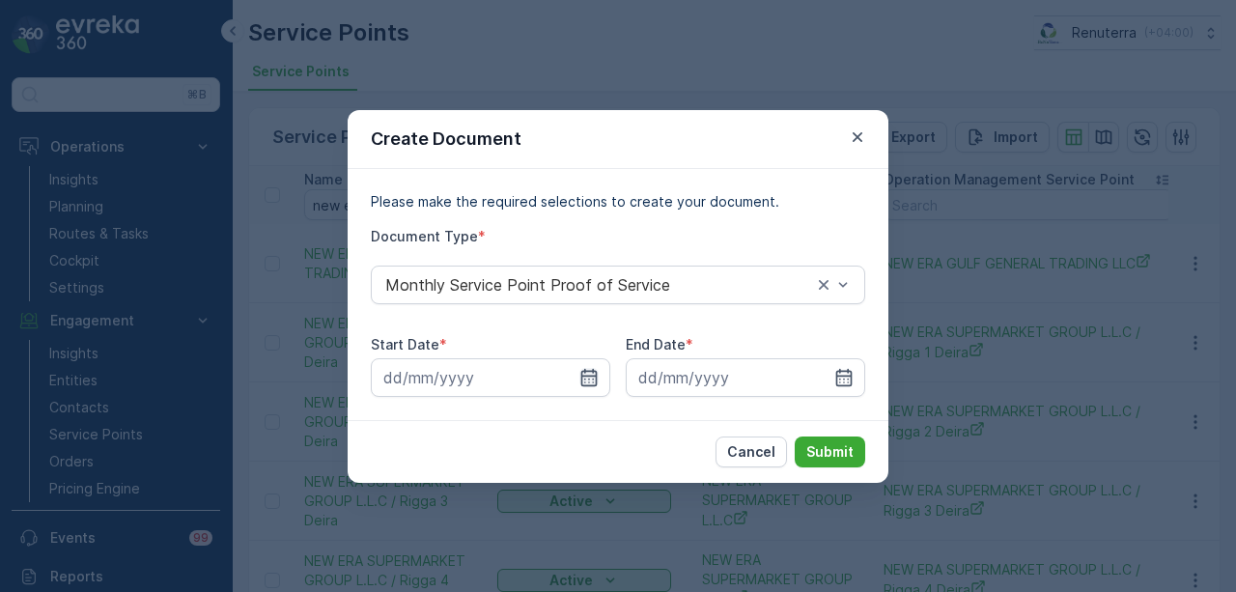
click at [584, 379] on icon "button" at bounding box center [588, 377] width 19 height 19
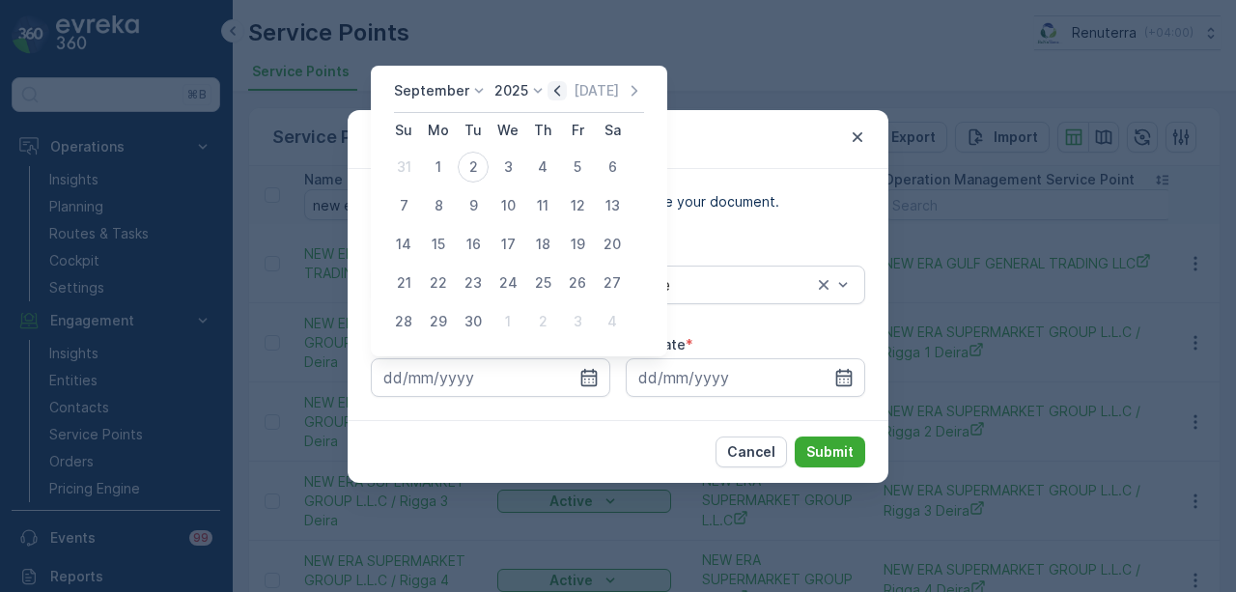
click at [560, 95] on icon "button" at bounding box center [556, 90] width 19 height 19
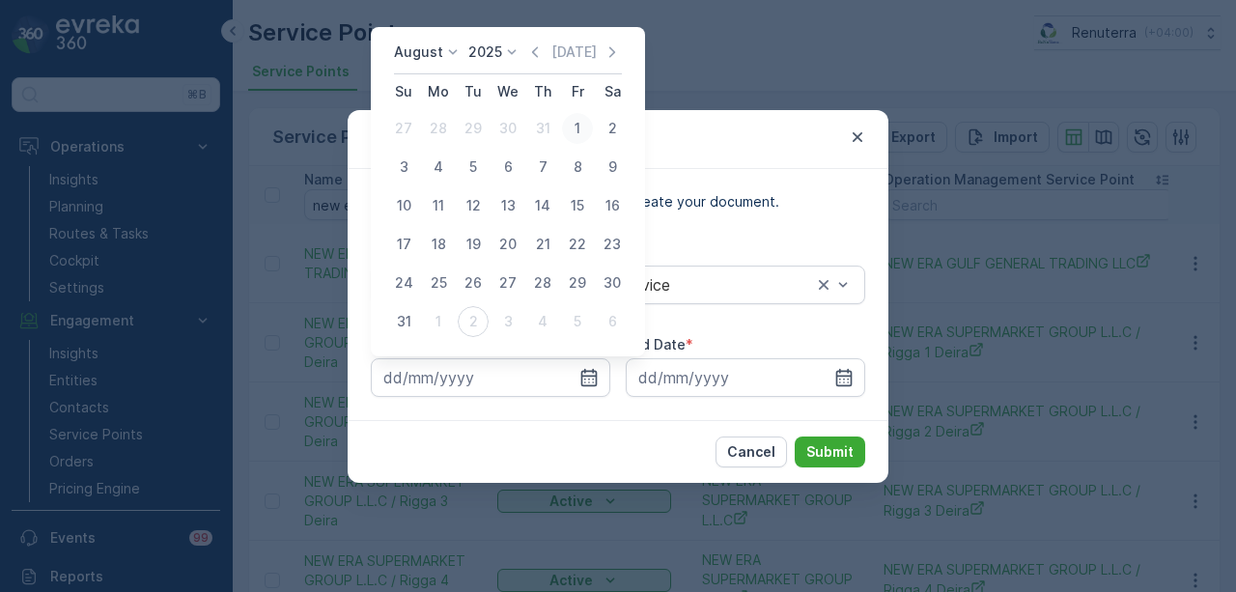
click at [566, 135] on div "1" at bounding box center [577, 128] width 31 height 31
type input "01.08.2025"
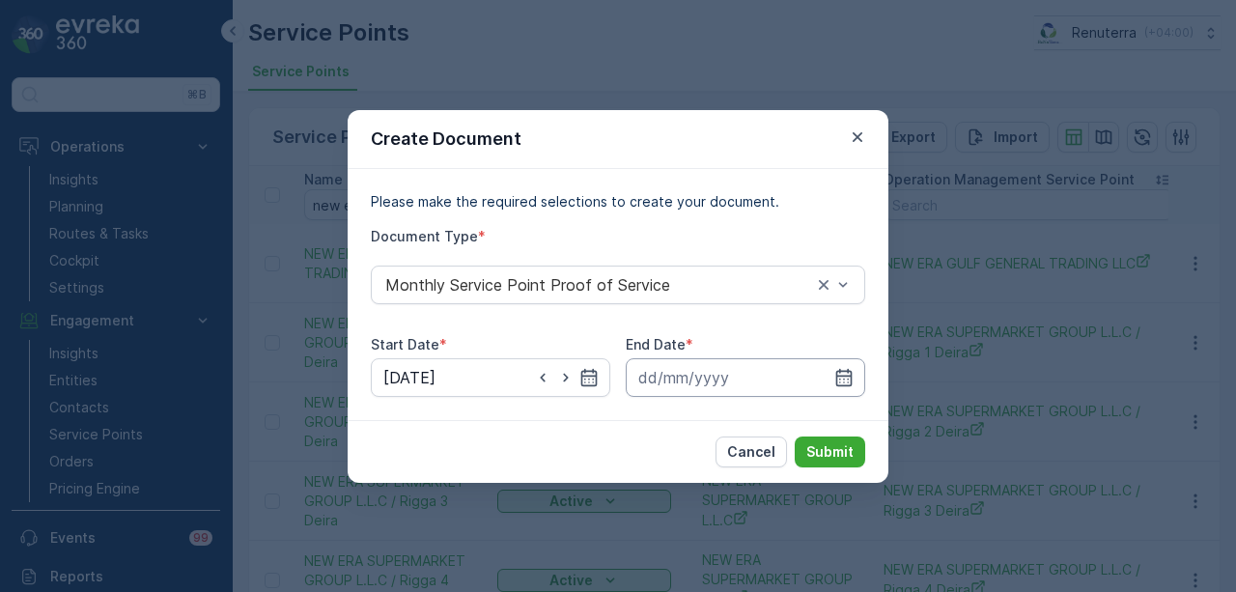
click at [841, 368] on icon "button" at bounding box center [843, 377] width 19 height 19
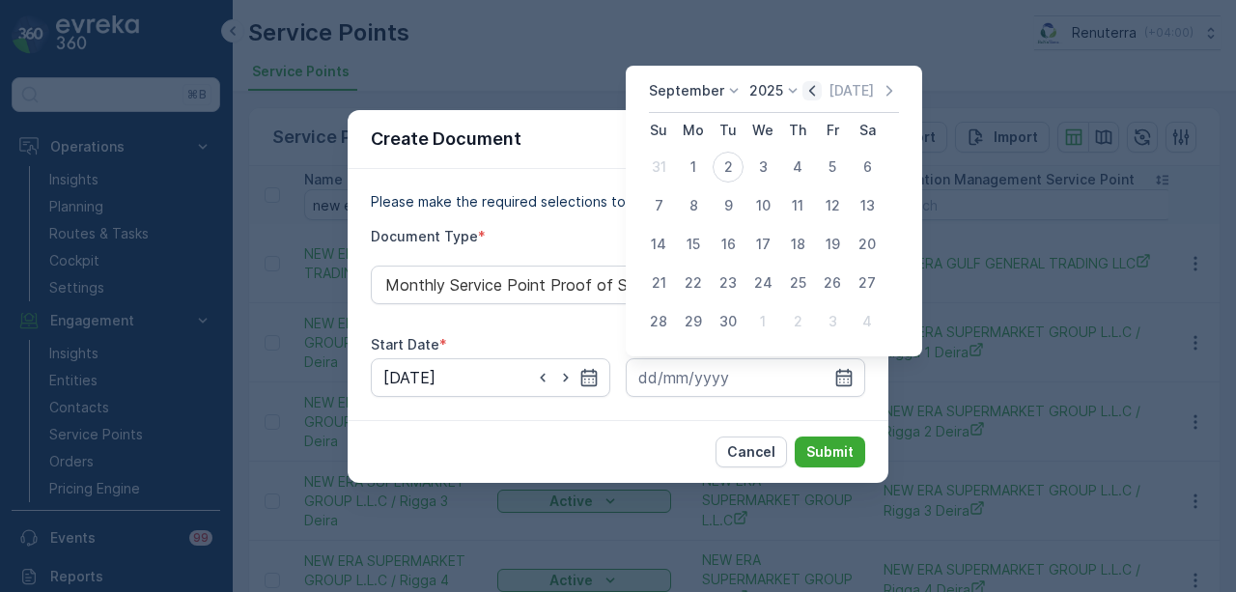
click at [812, 94] on icon "button" at bounding box center [811, 90] width 19 height 19
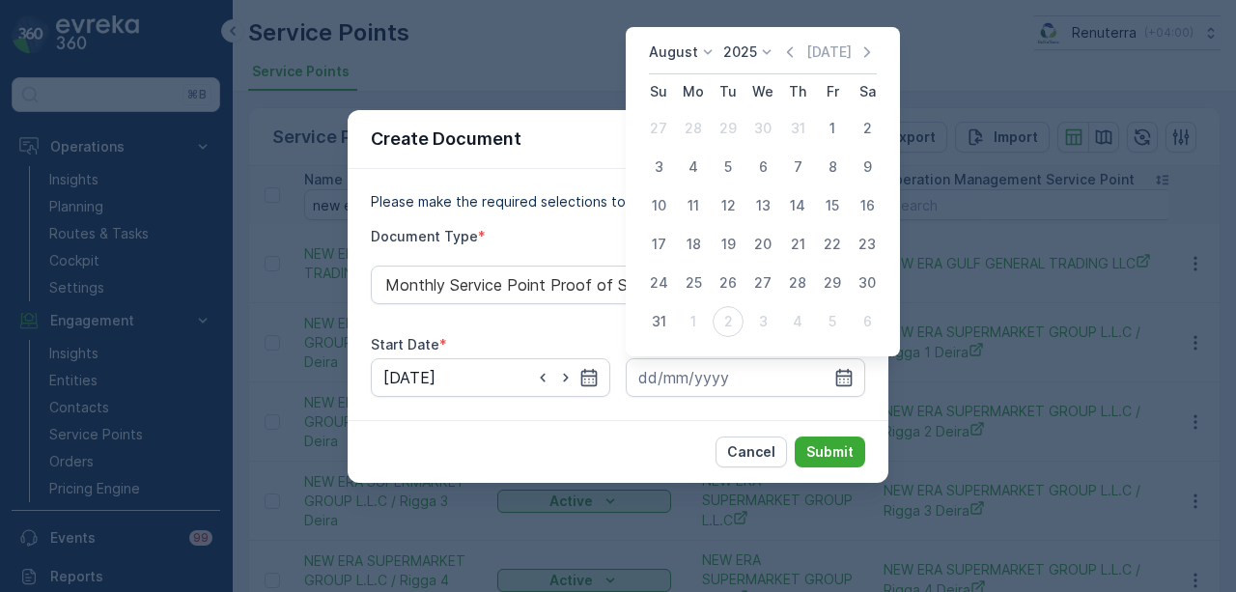
click at [660, 323] on div "31" at bounding box center [658, 321] width 31 height 31
type input "31.08.2025"
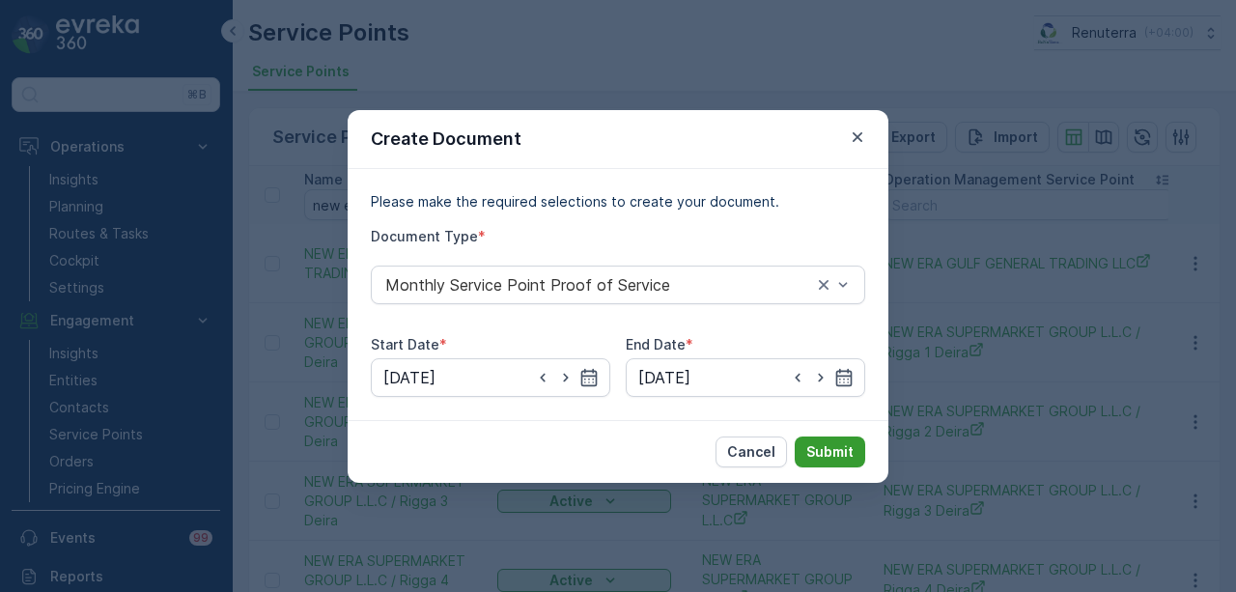
click at [813, 446] on p "Submit" at bounding box center [829, 451] width 47 height 19
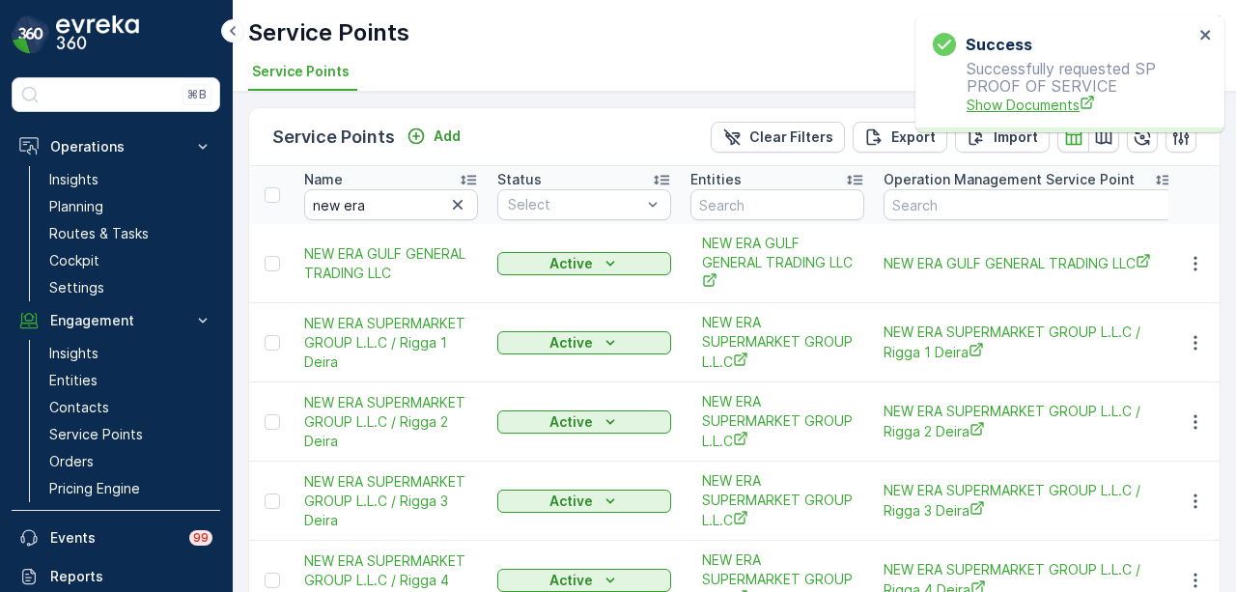
click at [1005, 98] on span "Show Documents" at bounding box center [1080, 105] width 227 height 20
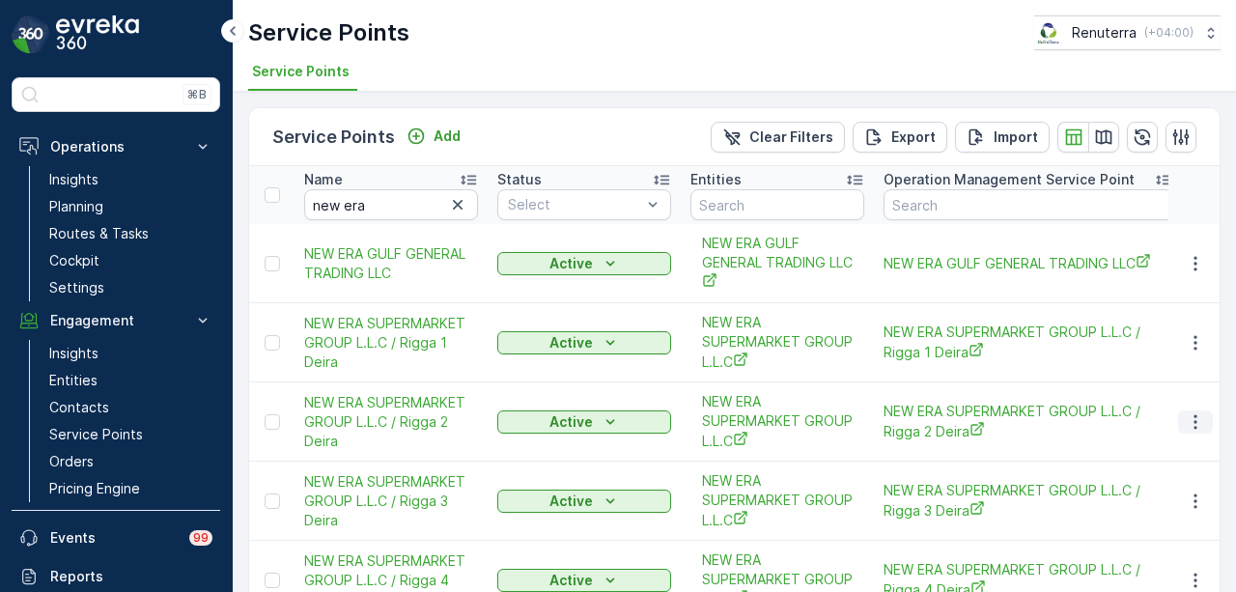
click at [1186, 424] on icon "button" at bounding box center [1195, 421] width 19 height 19
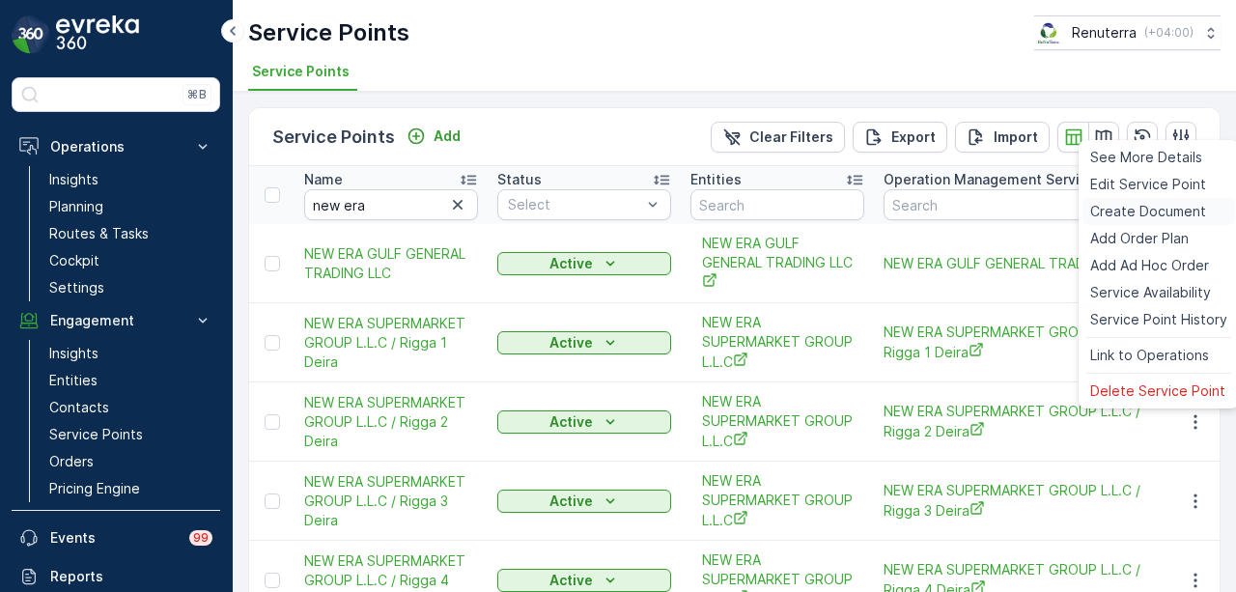
click at [1123, 212] on span "Create Document" at bounding box center [1148, 211] width 116 height 19
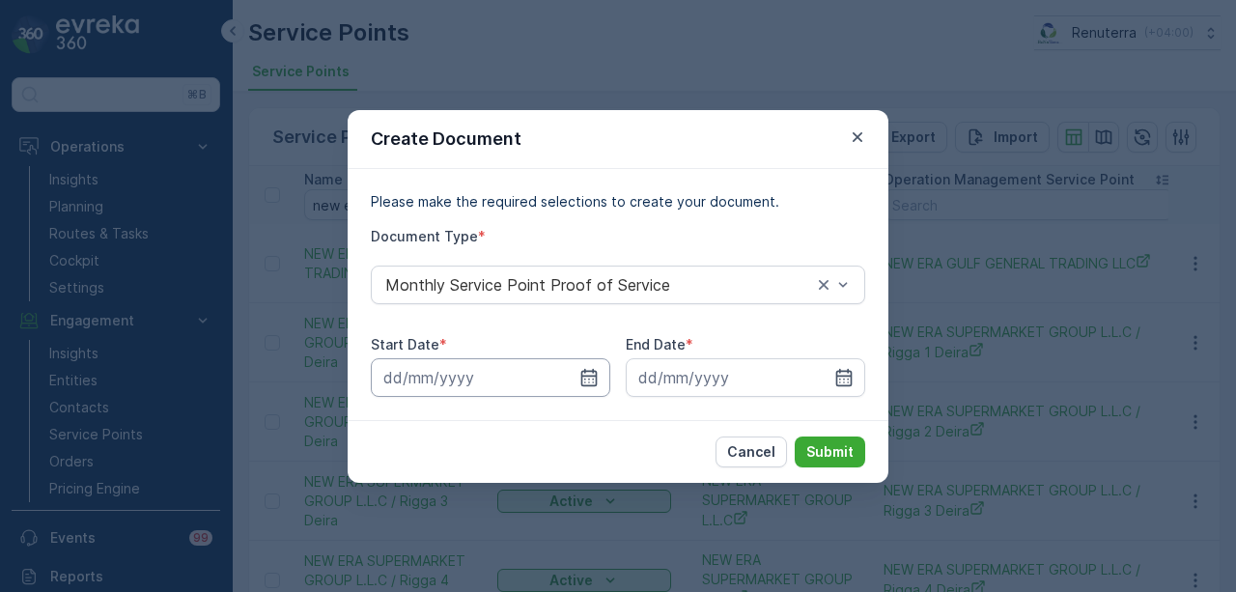
click at [577, 376] on input at bounding box center [490, 377] width 239 height 39
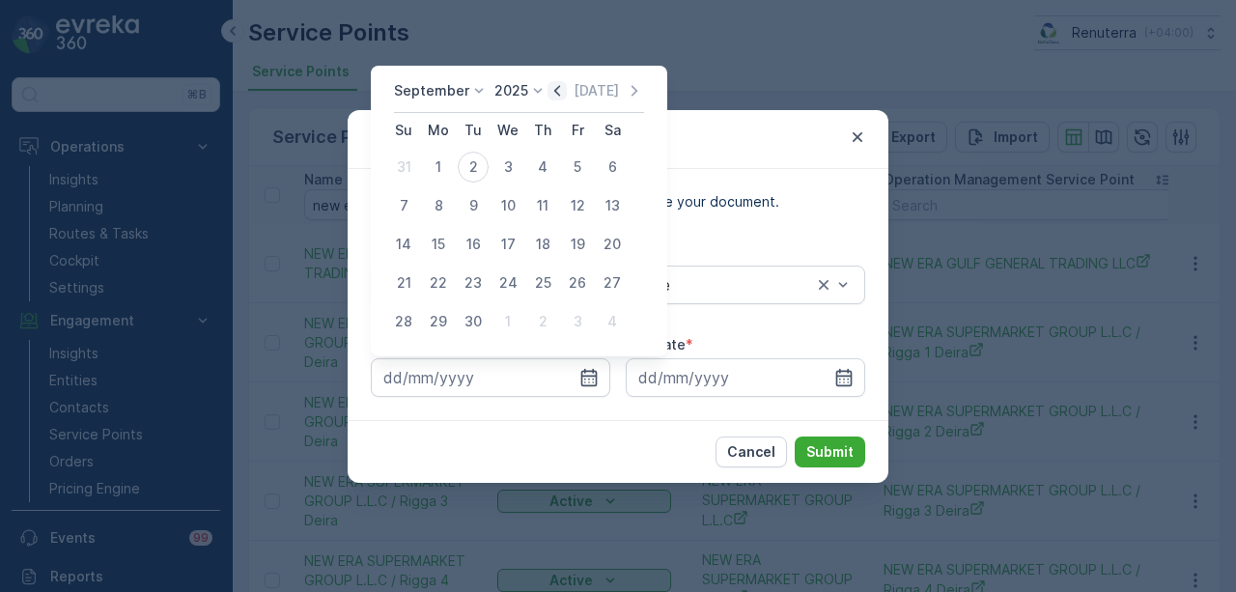
click at [552, 97] on icon "button" at bounding box center [556, 90] width 19 height 19
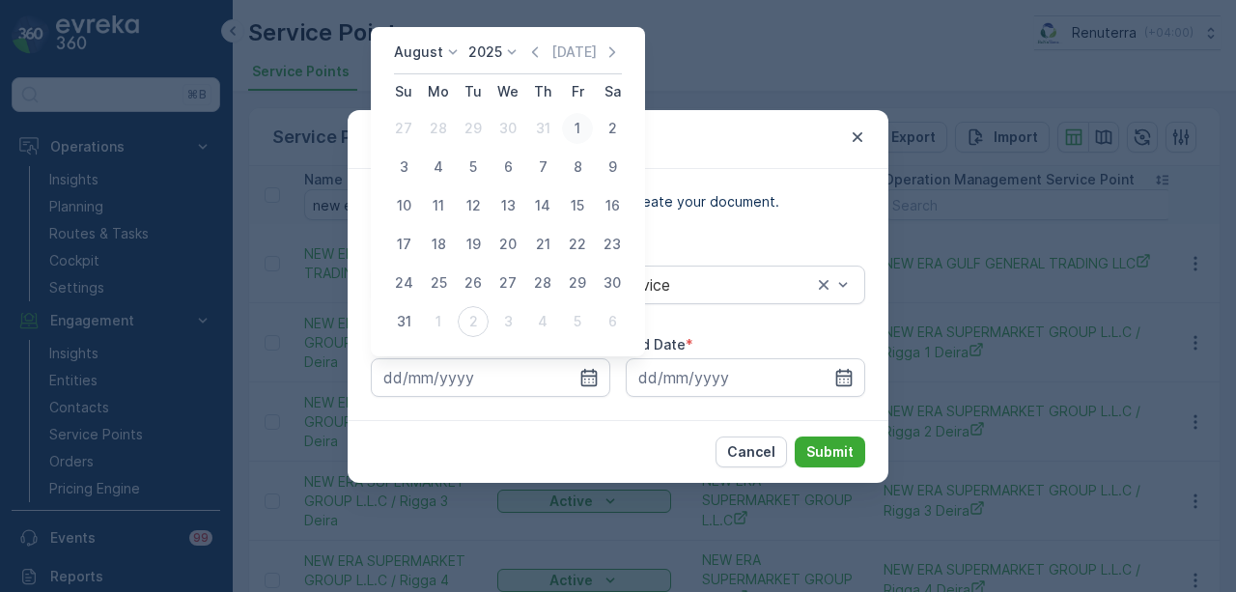
click at [568, 134] on div "1" at bounding box center [577, 128] width 31 height 31
type input "01.08.2025"
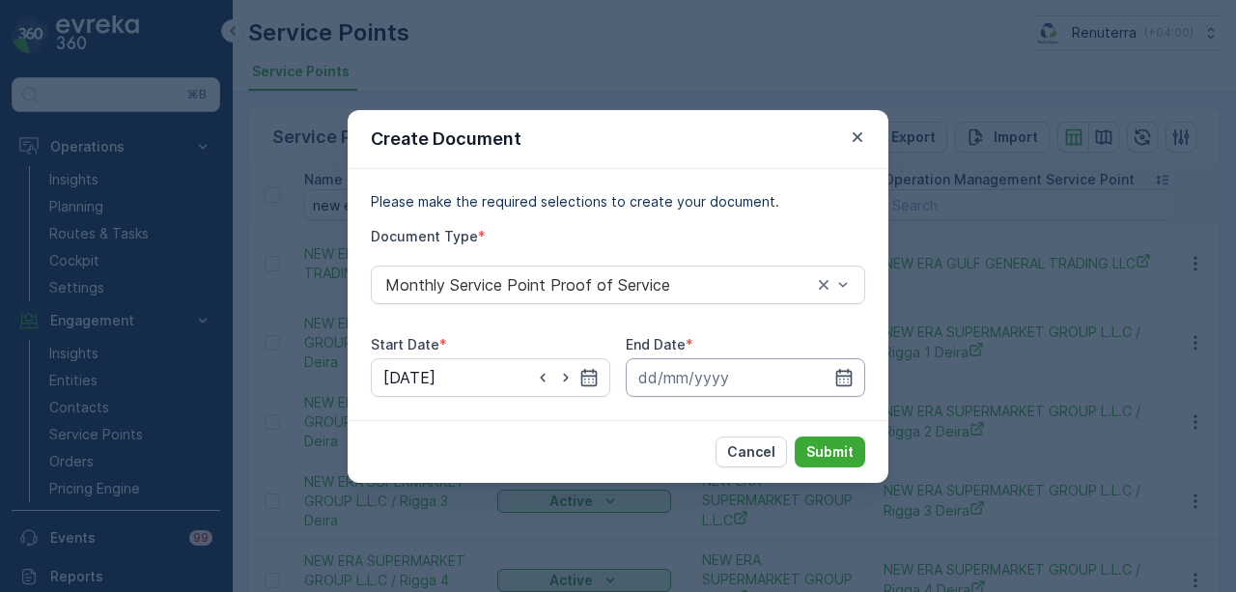
click at [844, 360] on input at bounding box center [745, 377] width 239 height 39
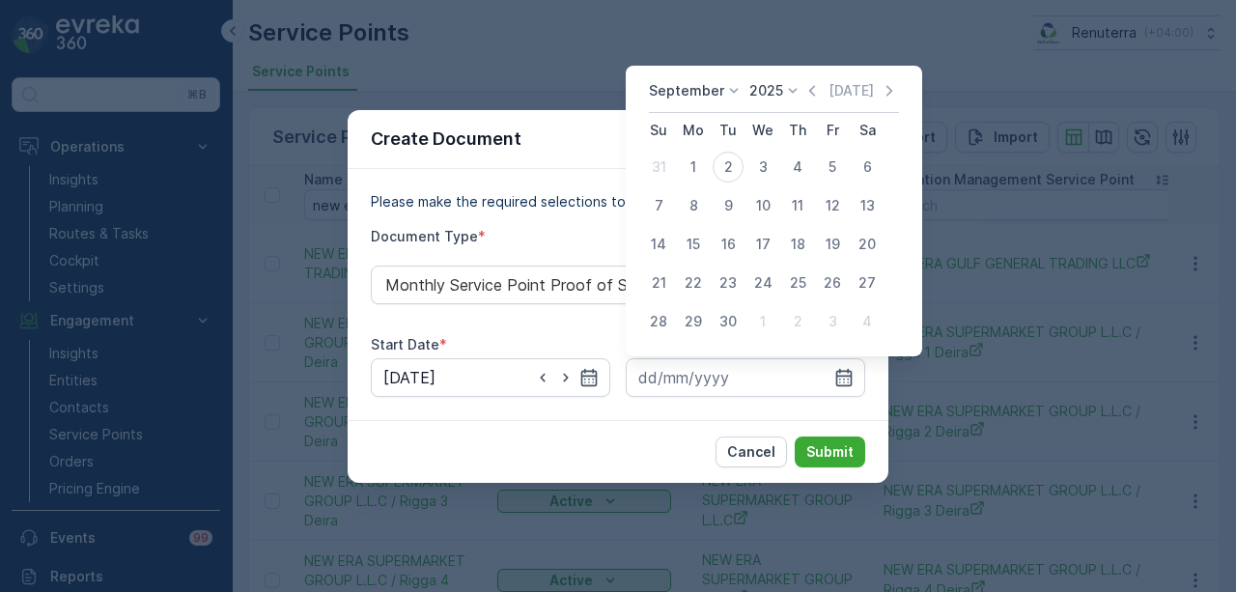
click at [811, 97] on icon "button" at bounding box center [811, 90] width 19 height 19
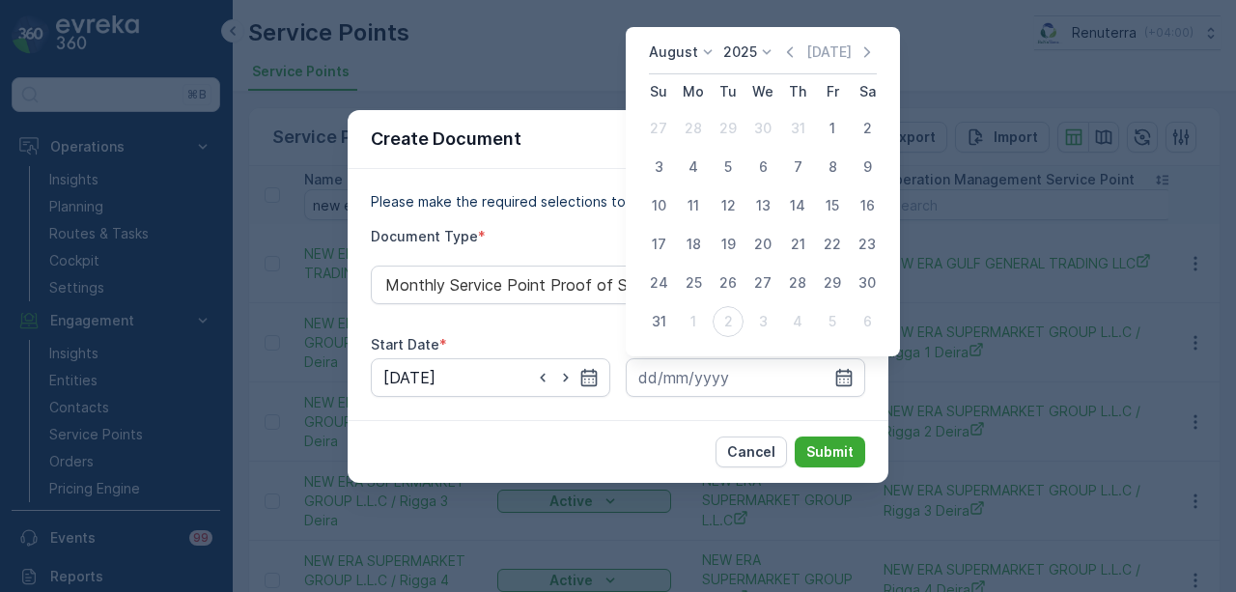
drag, startPoint x: 649, startPoint y: 320, endPoint x: 655, endPoint y: 332, distance: 13.8
click at [649, 320] on div "31" at bounding box center [658, 321] width 31 height 31
type input "31.08.2025"
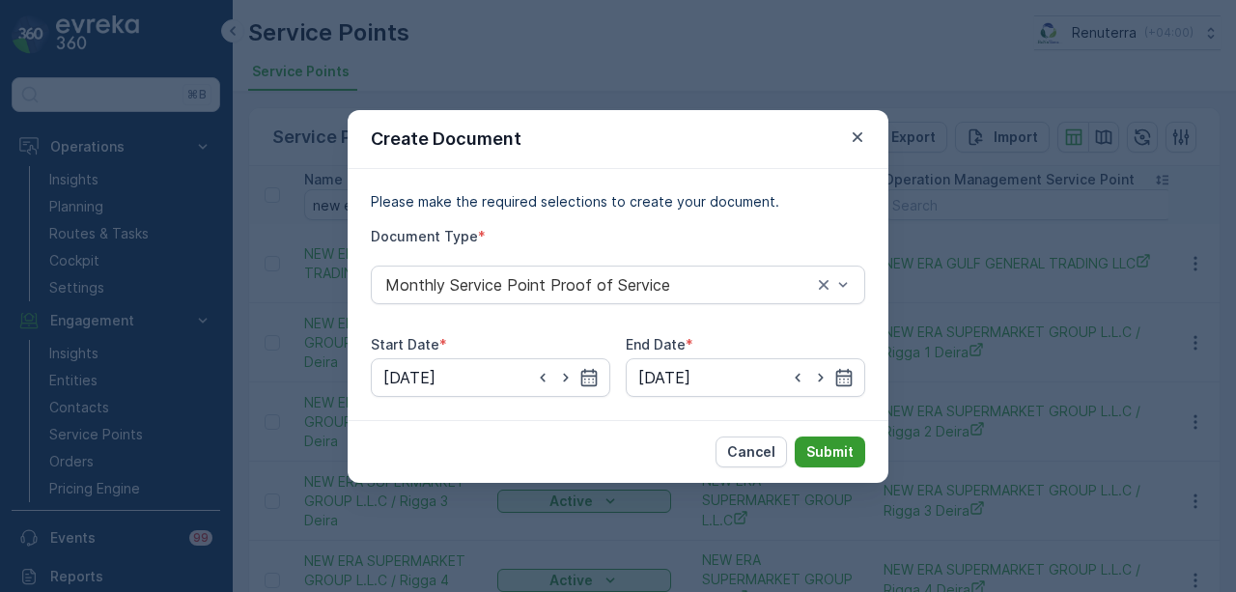
click at [844, 464] on button "Submit" at bounding box center [830, 451] width 70 height 31
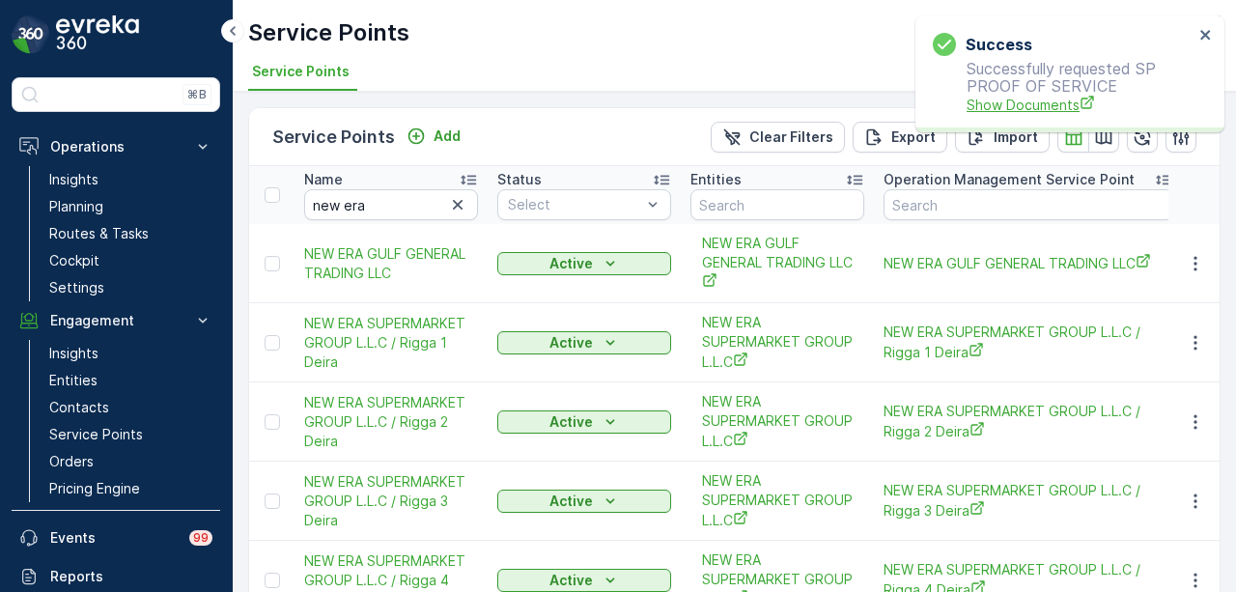
click at [1037, 103] on span "Show Documents" at bounding box center [1080, 105] width 227 height 20
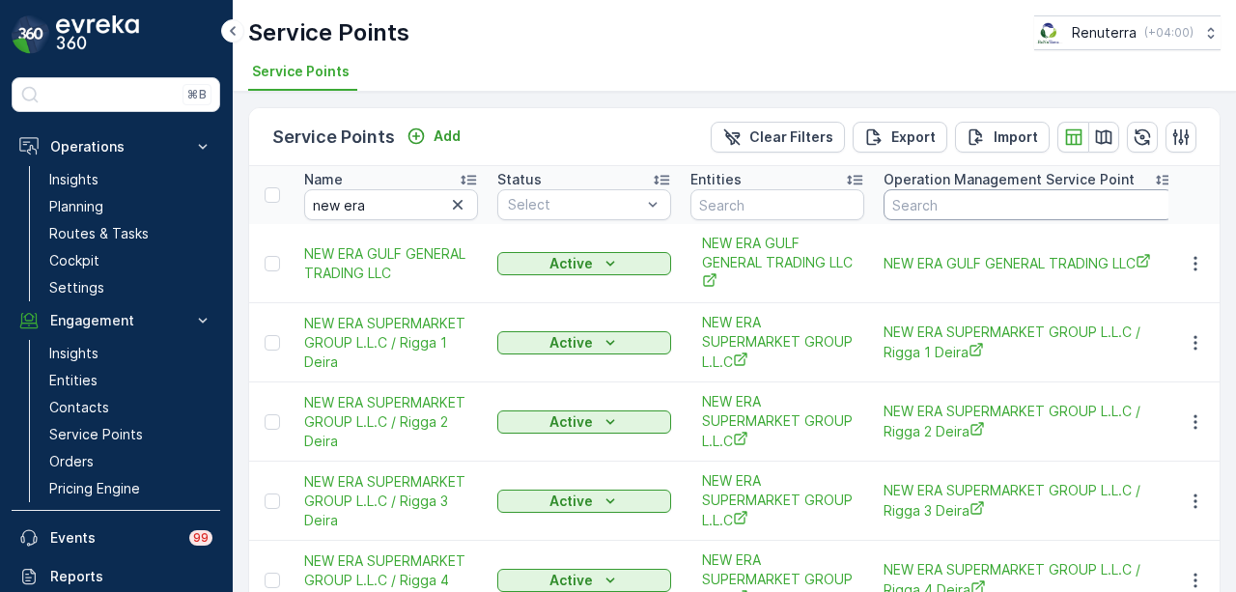
click at [925, 207] on input "text" at bounding box center [1029, 204] width 290 height 31
paste input "NEW ERA SUPERMARKET GROUP L.L.C / Rigga 2 Deira"
type input "NEW ERA SUPERMARKET GROUP L.L.C / Rigga 2 Deira"
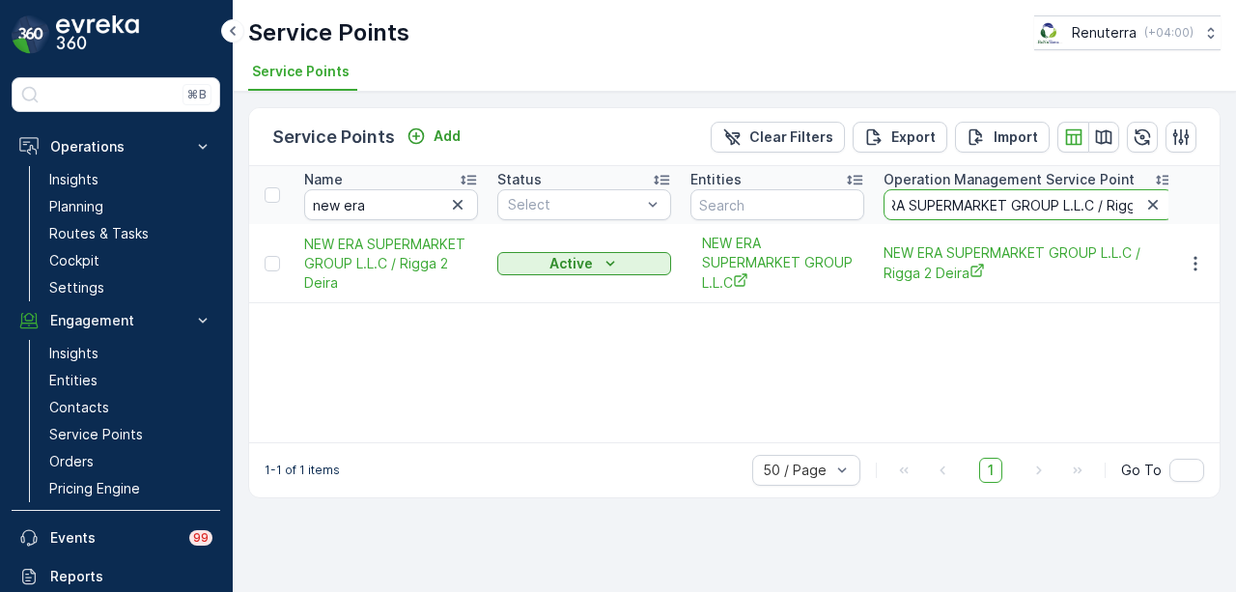
scroll to position [0, 107]
drag, startPoint x: 962, startPoint y: 200, endPoint x: 1134, endPoint y: 200, distance: 171.9
click at [1134, 200] on input "NEW ERA SUPERMARKET GROUP L.L.C / Rigga 2 Deira" at bounding box center [1029, 204] width 290 height 31
type input "NEW ERA S"
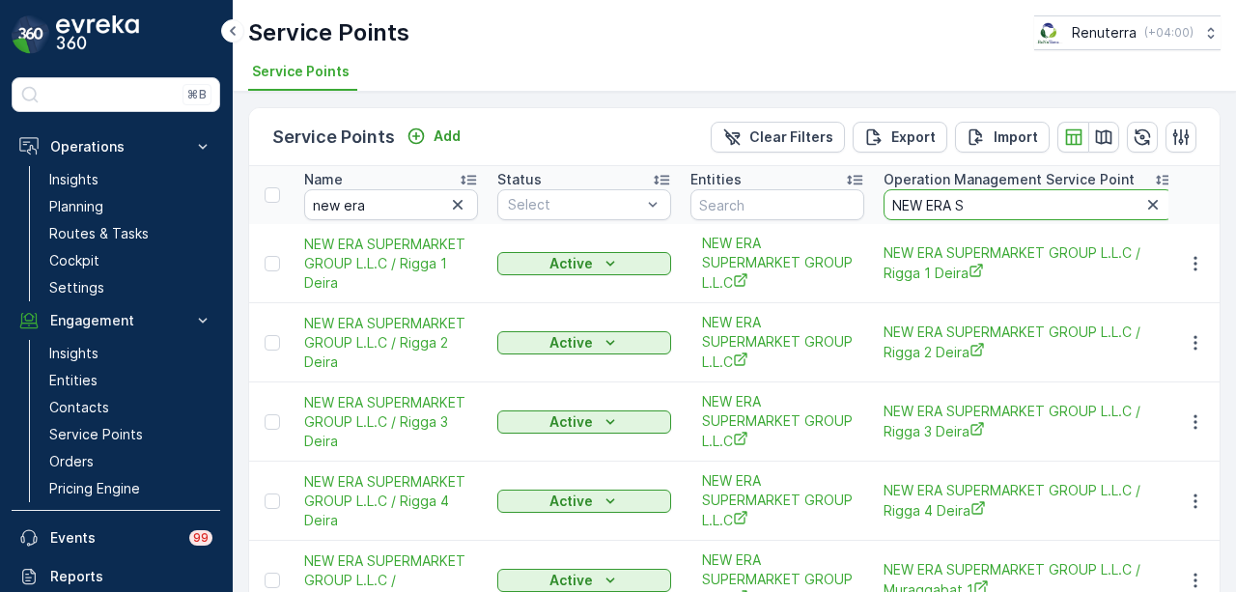
click at [978, 210] on input "NEW ERA S" at bounding box center [1029, 204] width 290 height 31
type input "NEW ERA"
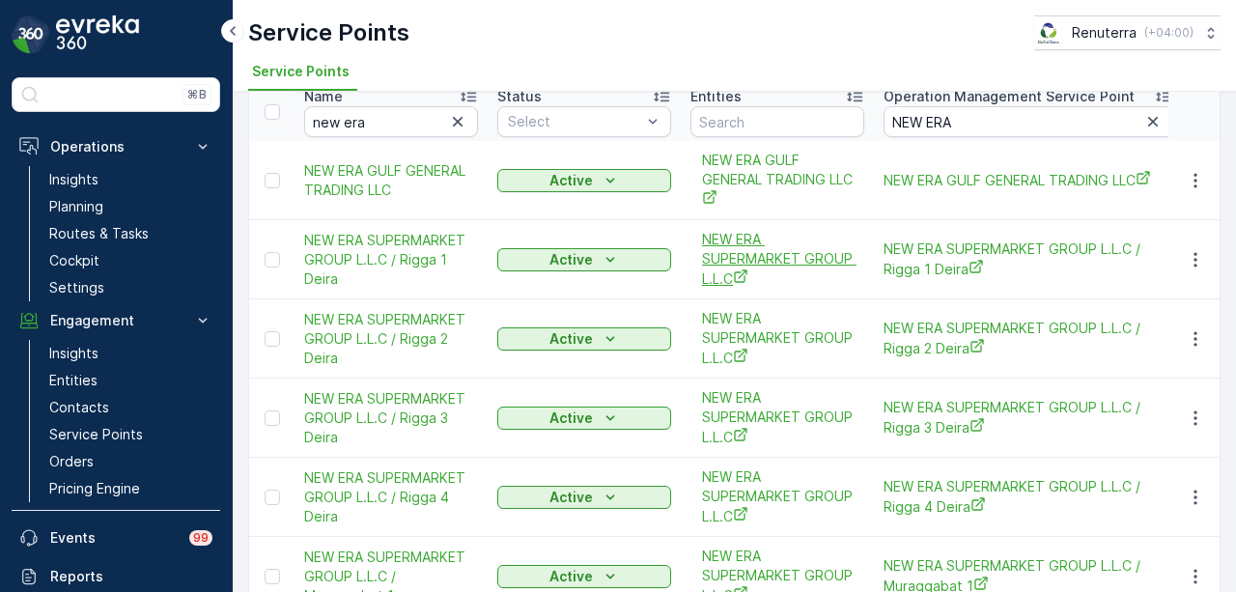
scroll to position [193, 0]
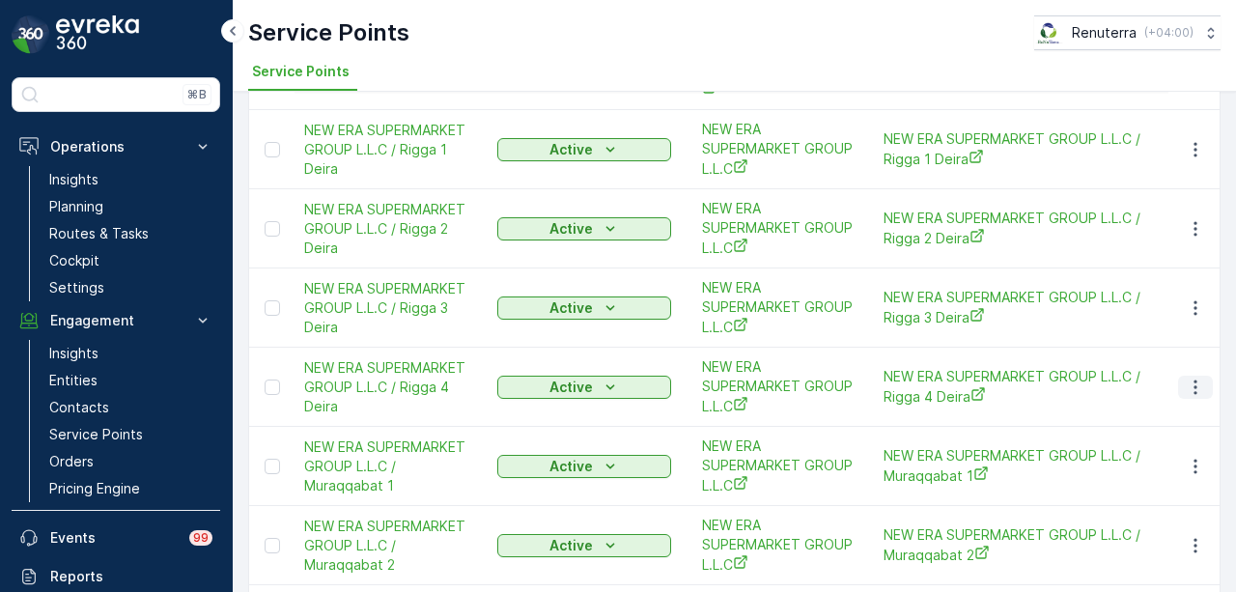
click at [1198, 388] on icon "button" at bounding box center [1195, 387] width 19 height 19
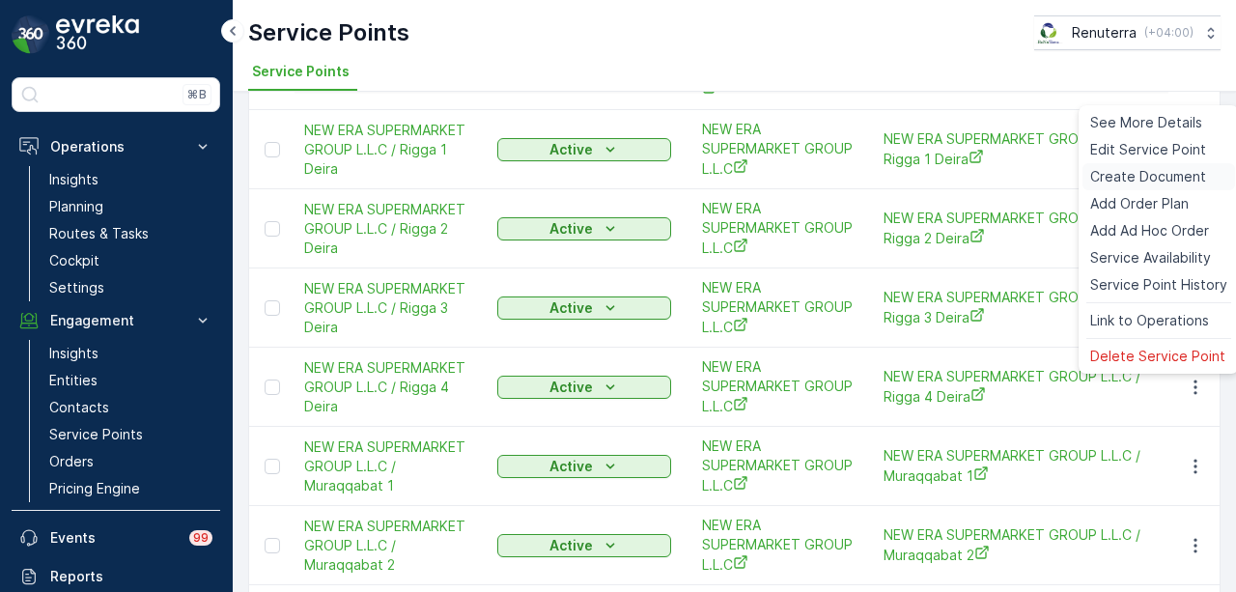
click at [1172, 179] on span "Create Document" at bounding box center [1148, 176] width 116 height 19
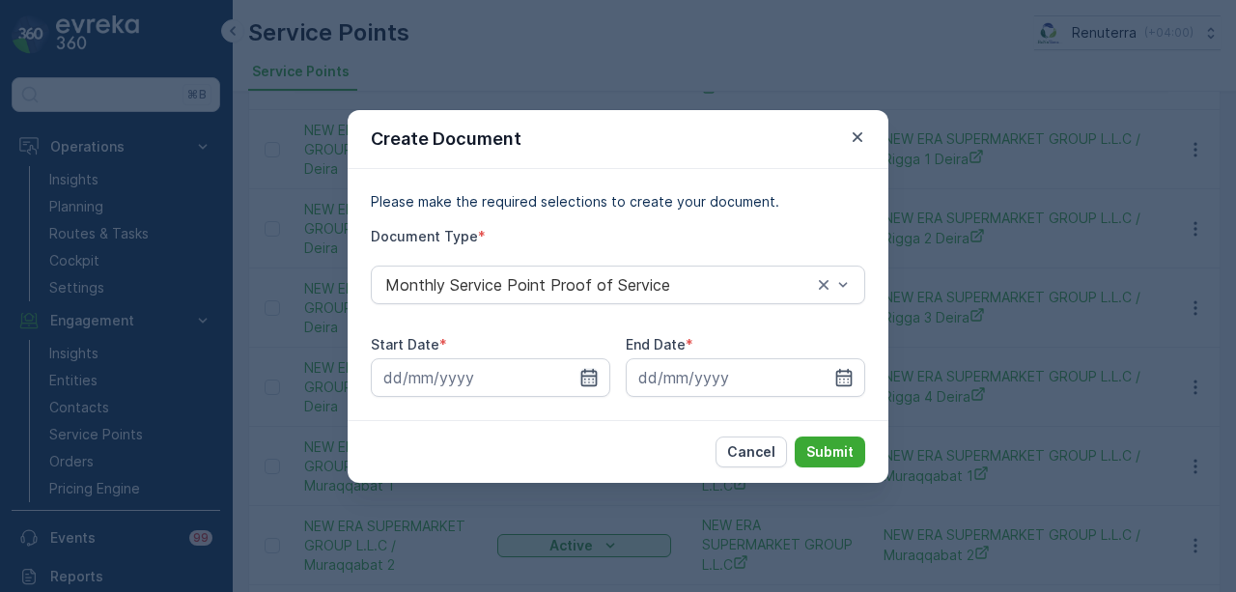
click at [589, 385] on icon "button" at bounding box center [589, 376] width 16 height 17
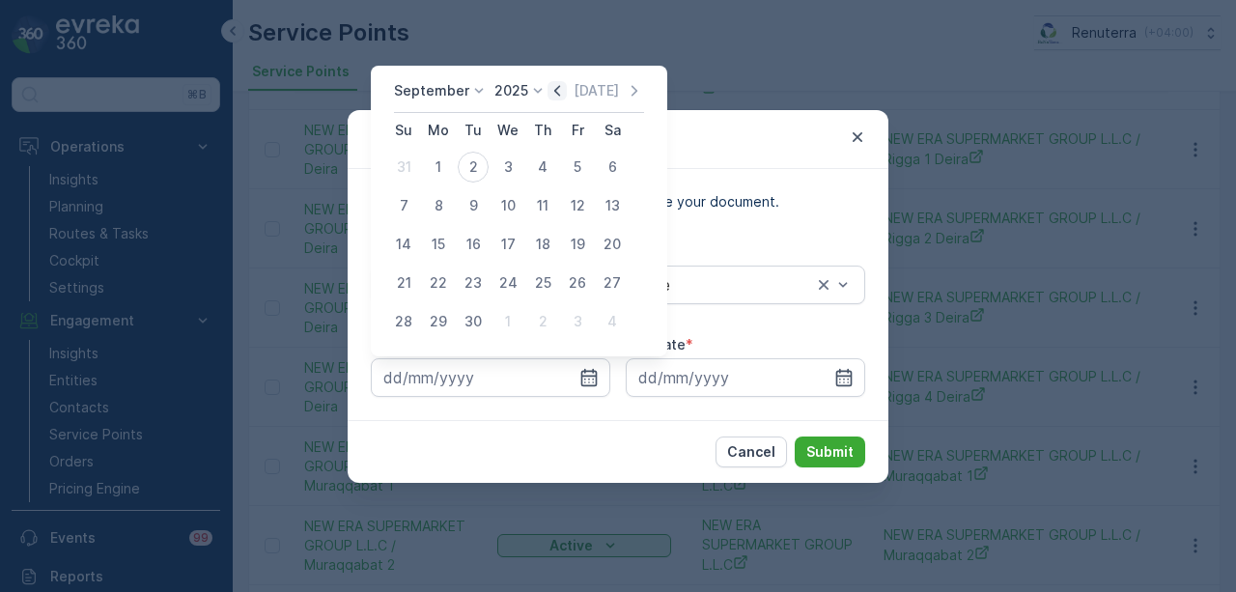
click at [547, 96] on icon "button" at bounding box center [556, 90] width 19 height 19
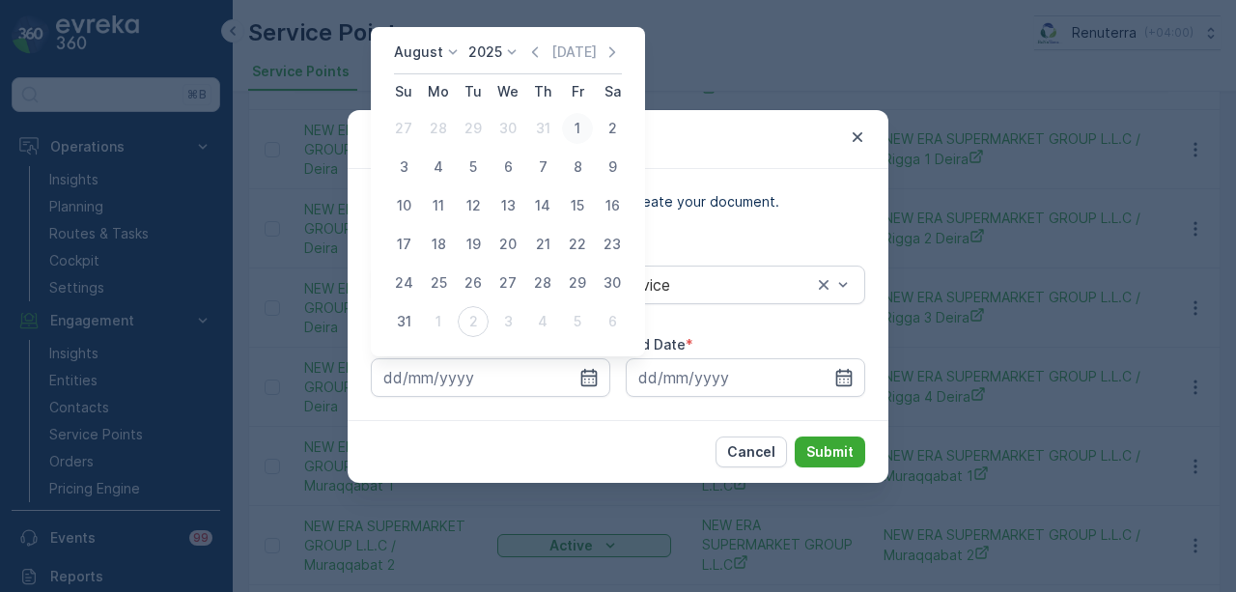
click at [566, 139] on div "1" at bounding box center [577, 128] width 31 height 31
type input "01.08.2025"
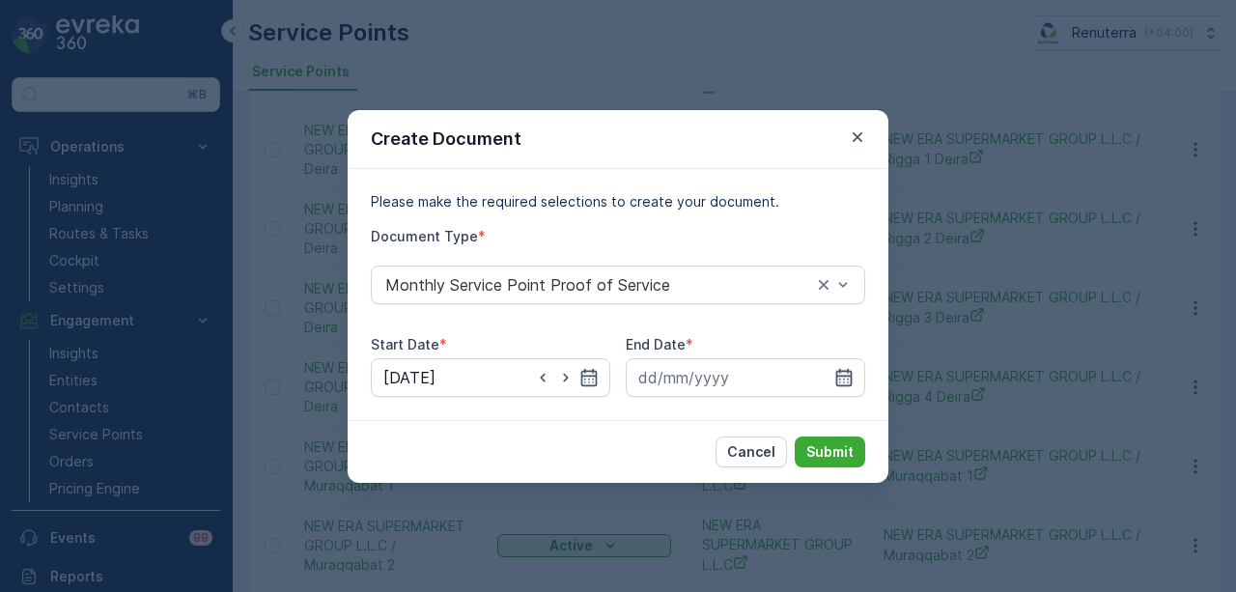
click at [850, 372] on icon "button" at bounding box center [844, 376] width 16 height 17
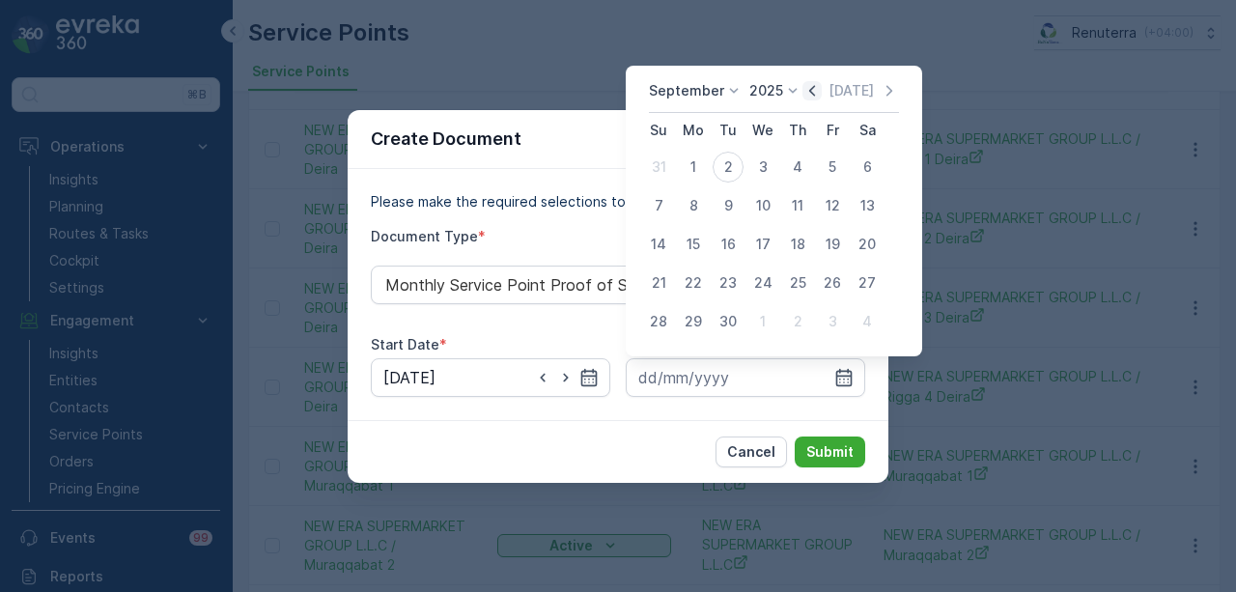
click at [813, 90] on icon "button" at bounding box center [811, 90] width 19 height 19
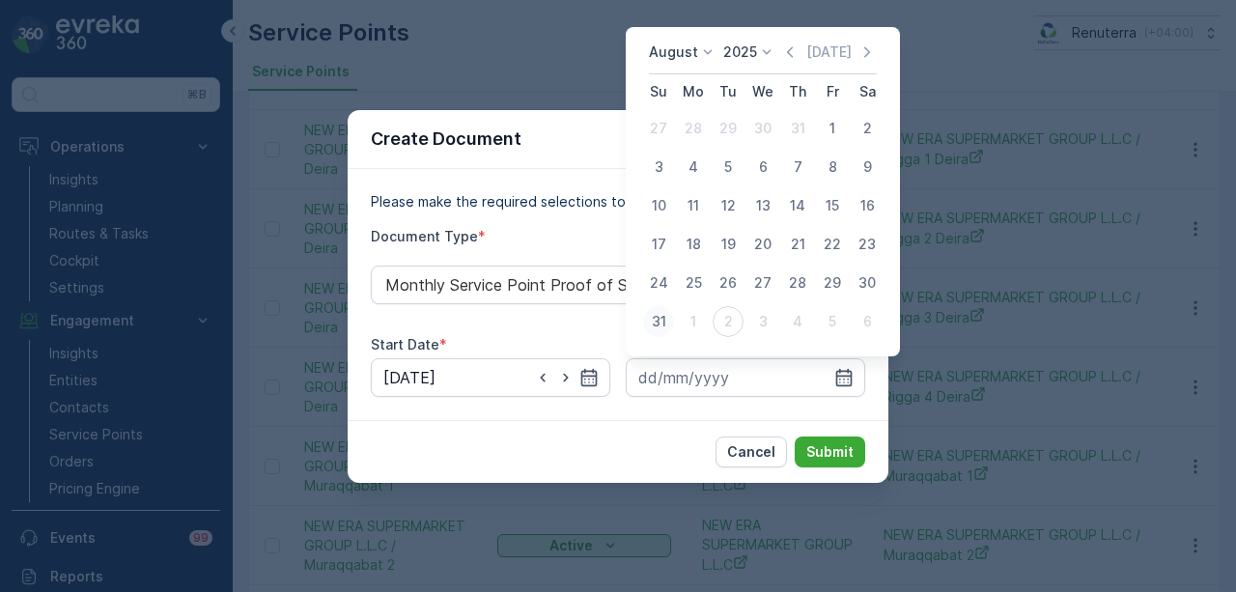
click at [649, 312] on div "31" at bounding box center [658, 321] width 31 height 31
type input "31.08.2025"
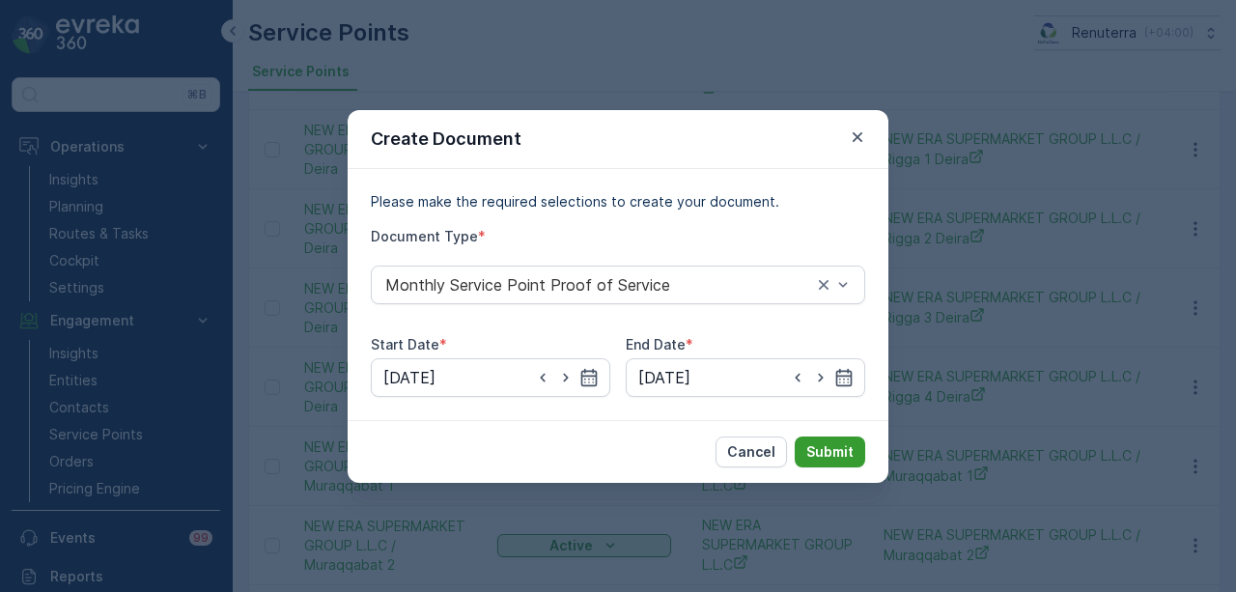
click at [834, 461] on p "Submit" at bounding box center [829, 451] width 47 height 19
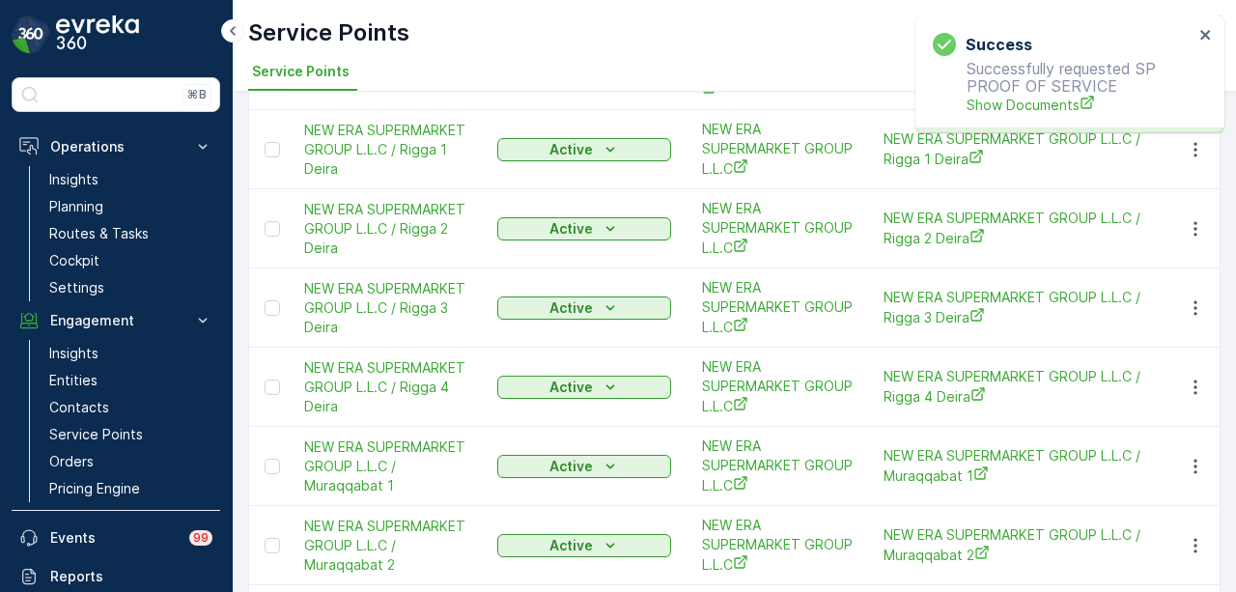
click at [962, 99] on p "Successfully requested SP PROOF OF SERVICE Show Documents" at bounding box center [1063, 87] width 261 height 55
click at [977, 103] on span "Show Documents" at bounding box center [1080, 105] width 227 height 20
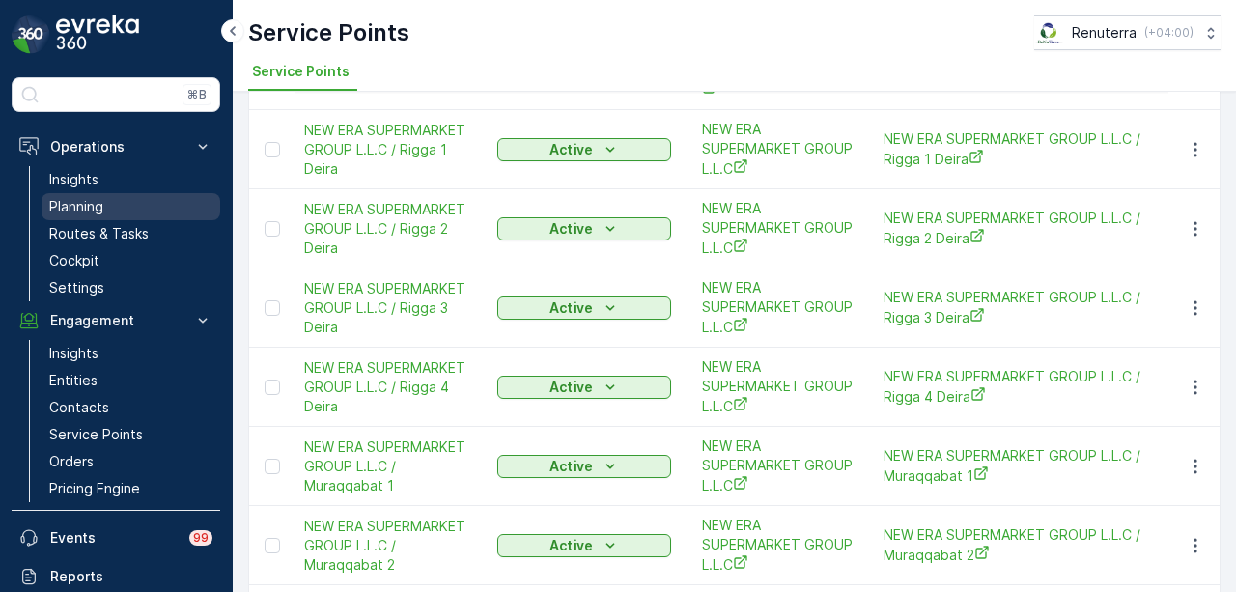
click at [122, 214] on link "Planning" at bounding box center [131, 206] width 179 height 27
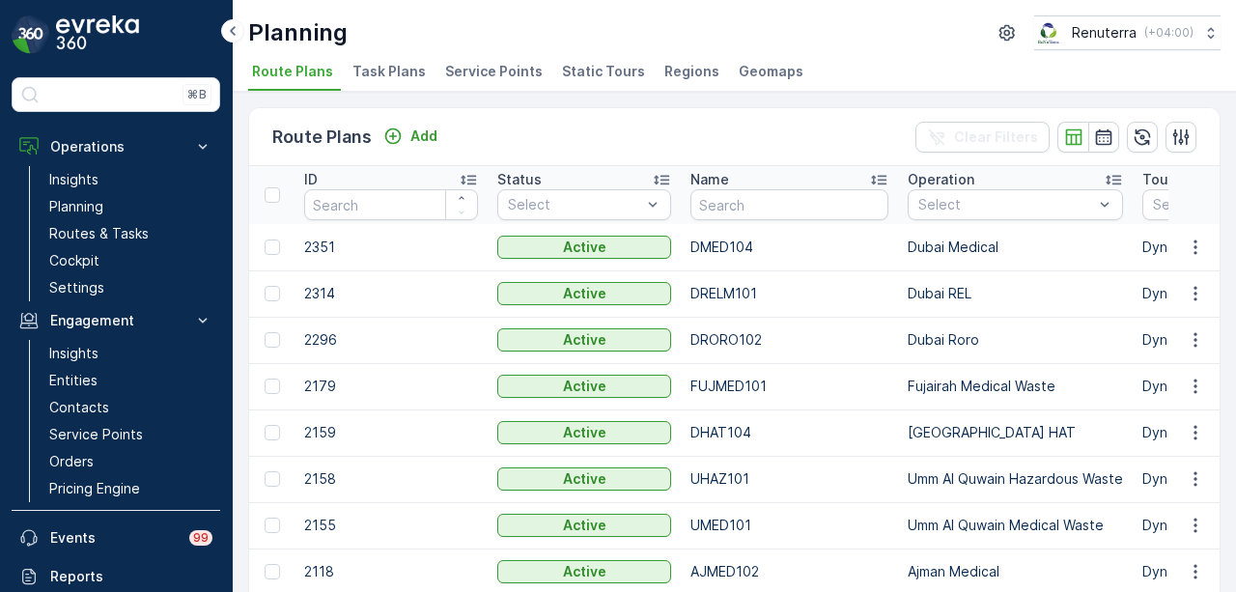
click at [518, 77] on span "Service Points" at bounding box center [494, 71] width 98 height 19
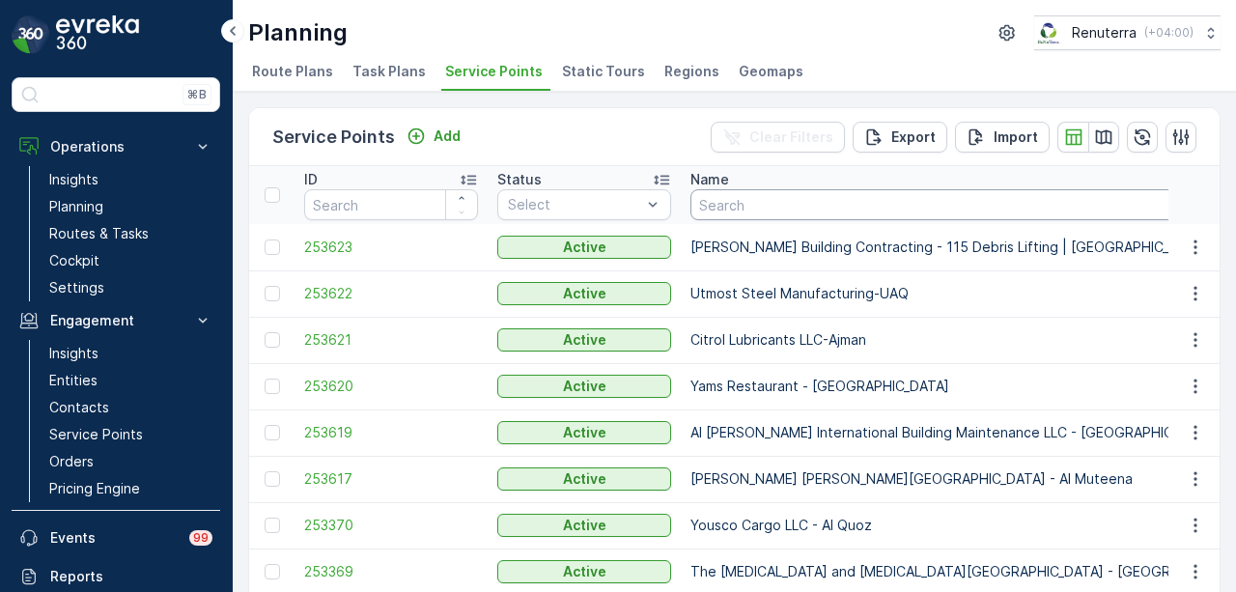
click at [796, 202] on input "text" at bounding box center [979, 204] width 579 height 31
type input "kara"
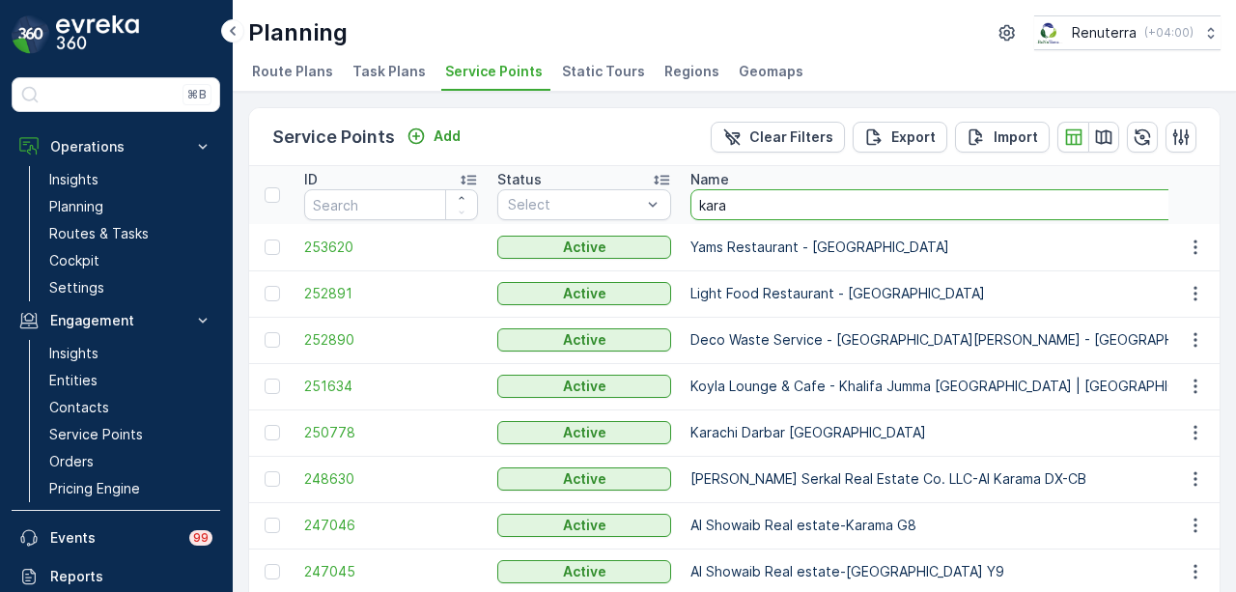
click at [796, 202] on input "kara" at bounding box center [960, 204] width 541 height 31
type input "karachi"
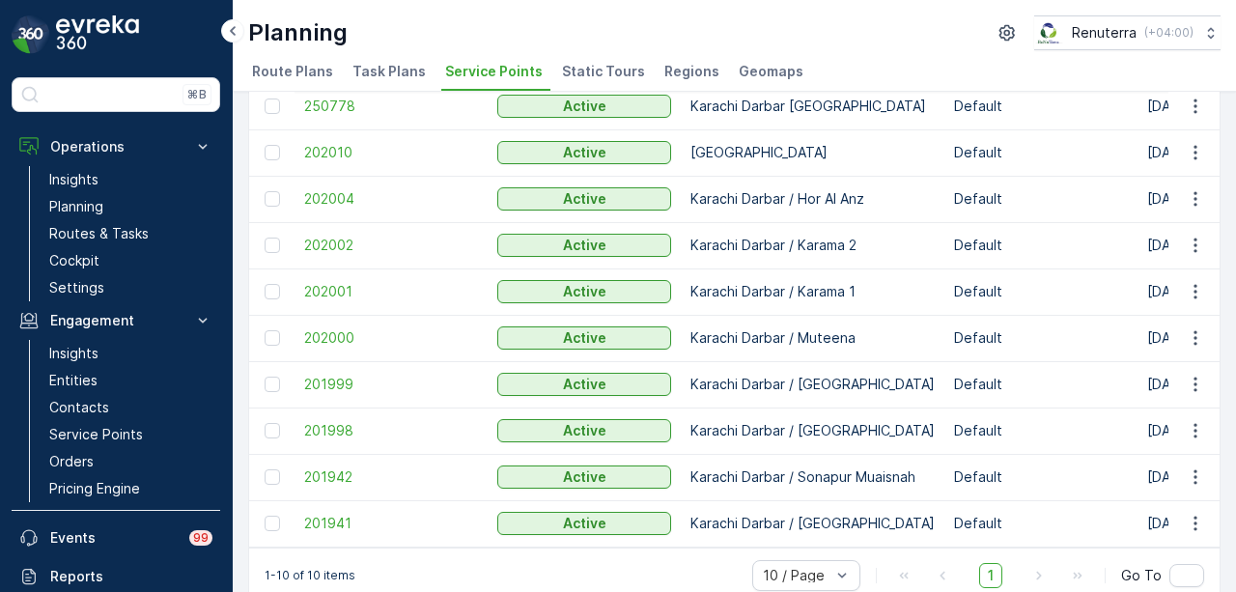
scroll to position [175, 0]
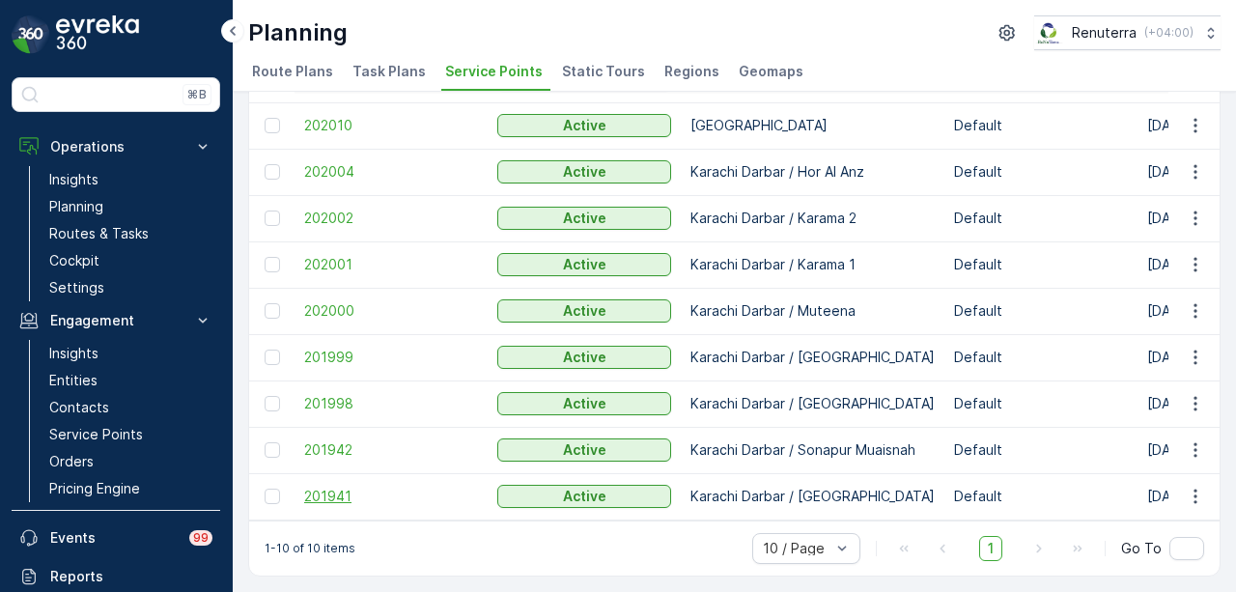
click at [340, 490] on span "201941" at bounding box center [391, 496] width 174 height 19
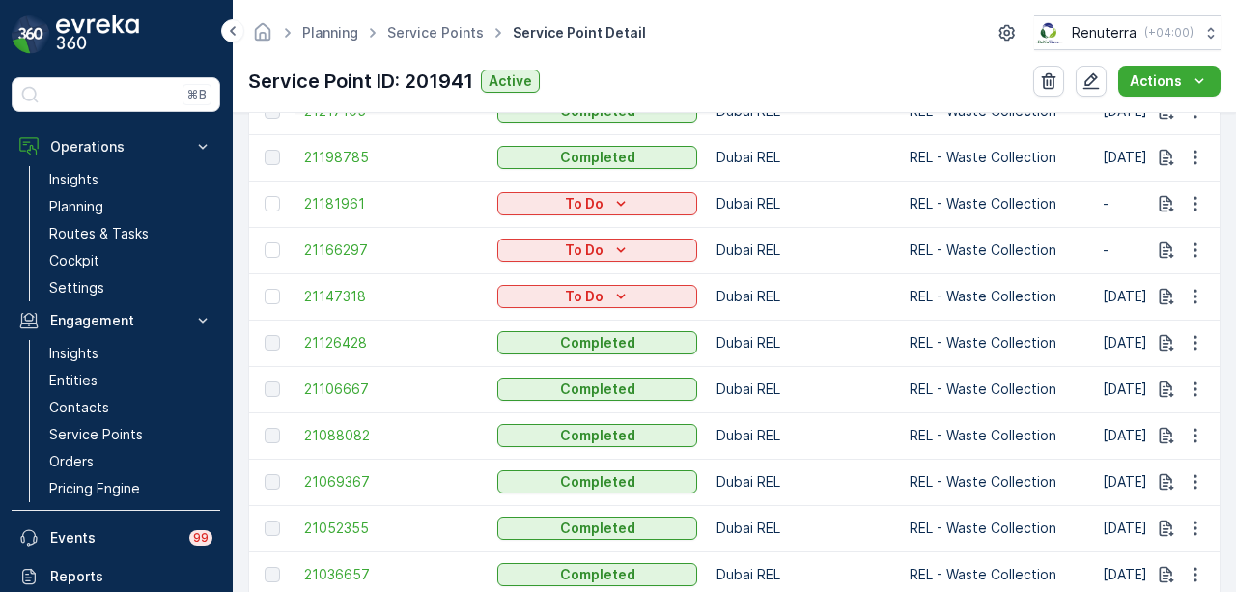
scroll to position [1062, 0]
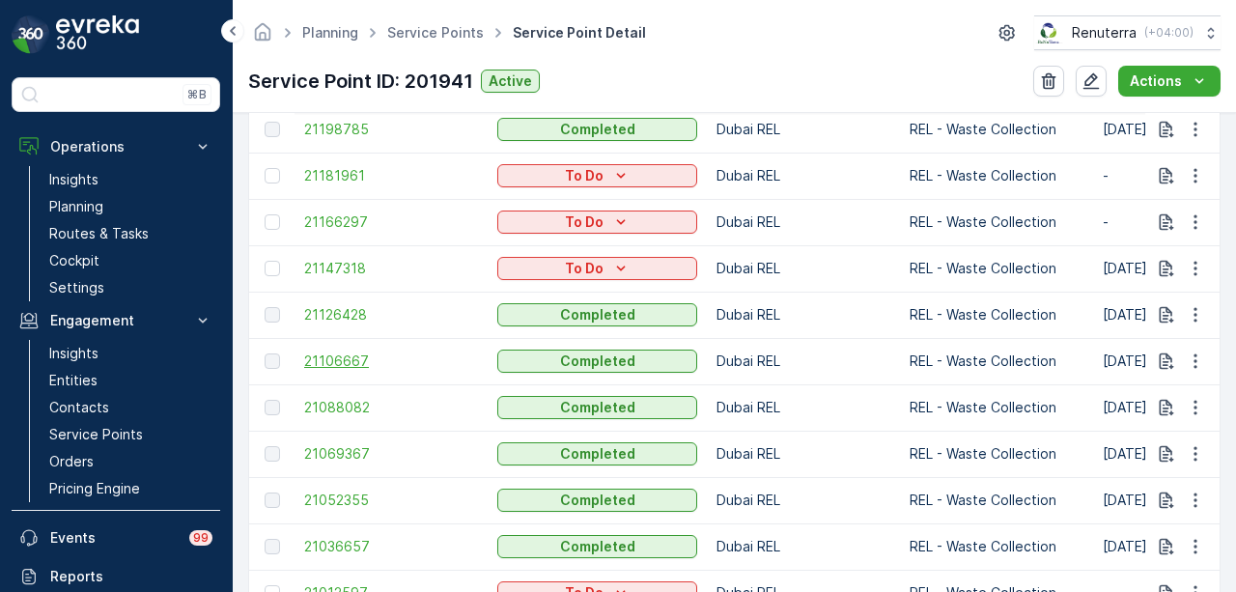
click at [321, 358] on span "21106667" at bounding box center [391, 360] width 174 height 19
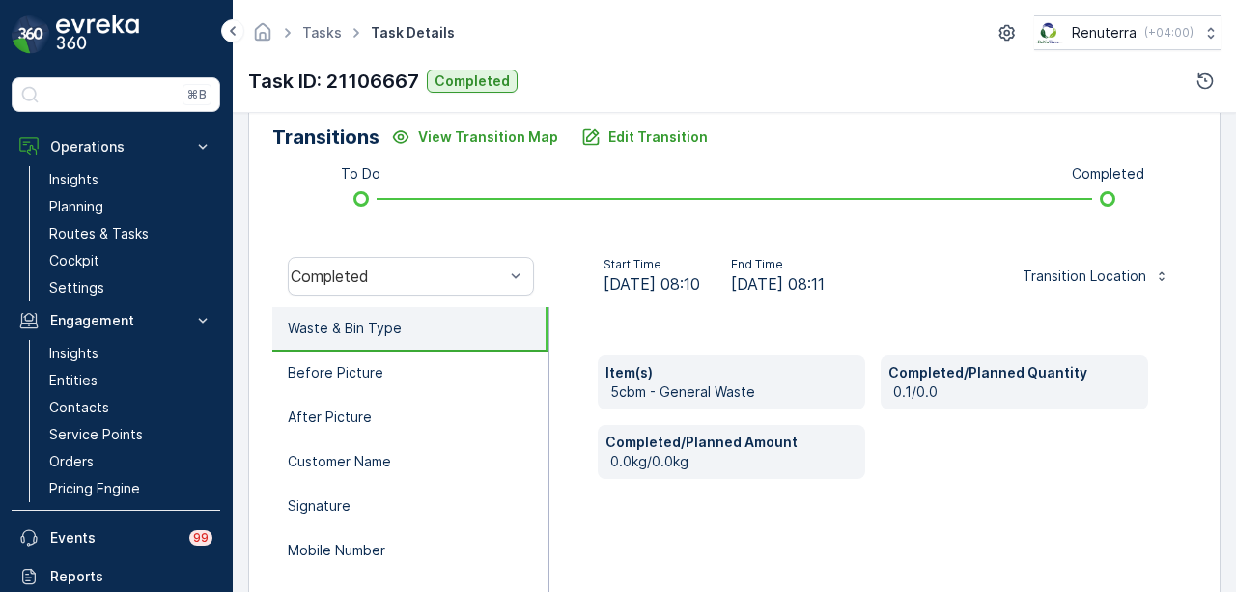
scroll to position [334, 0]
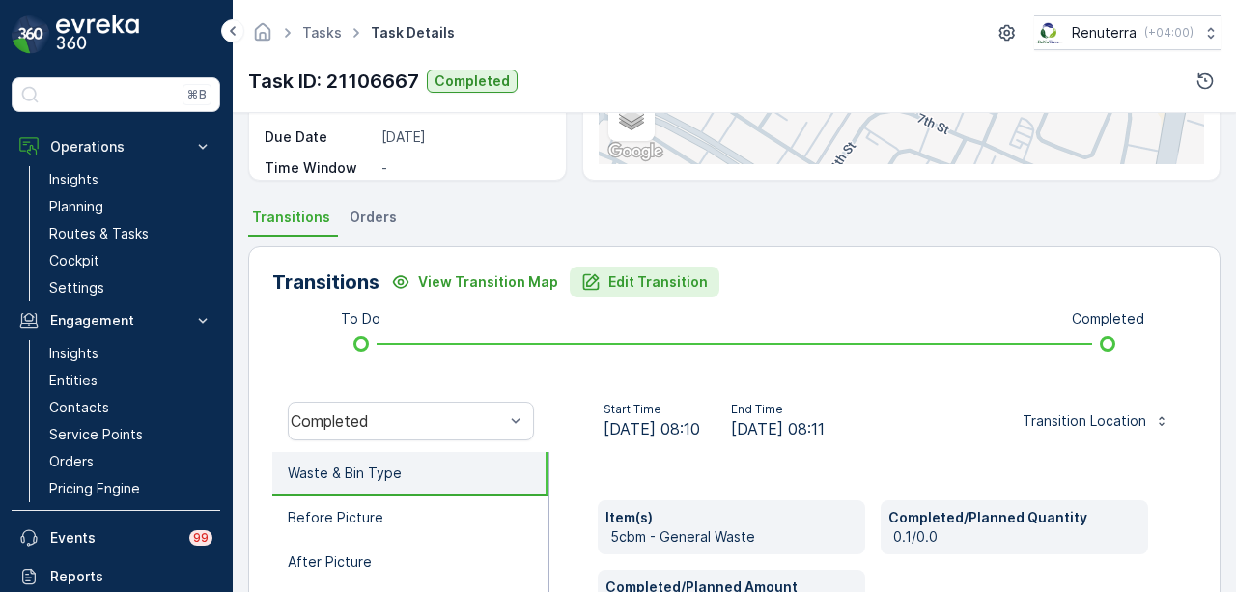
click at [647, 287] on p "Edit Transition" at bounding box center [657, 281] width 99 height 19
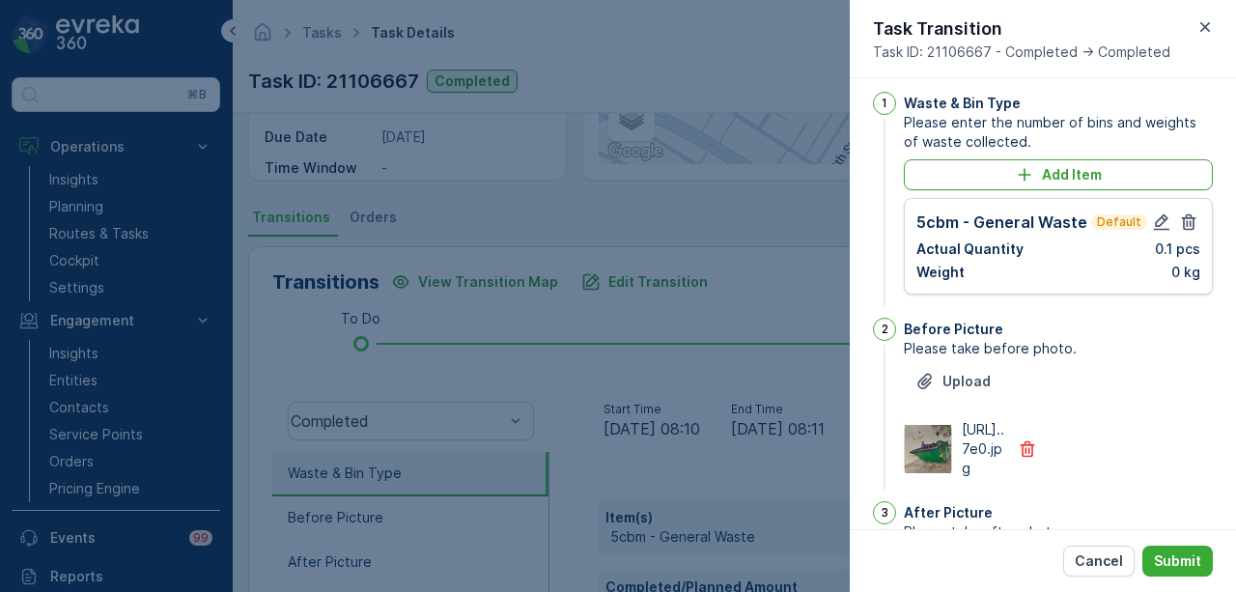
scroll to position [0, 0]
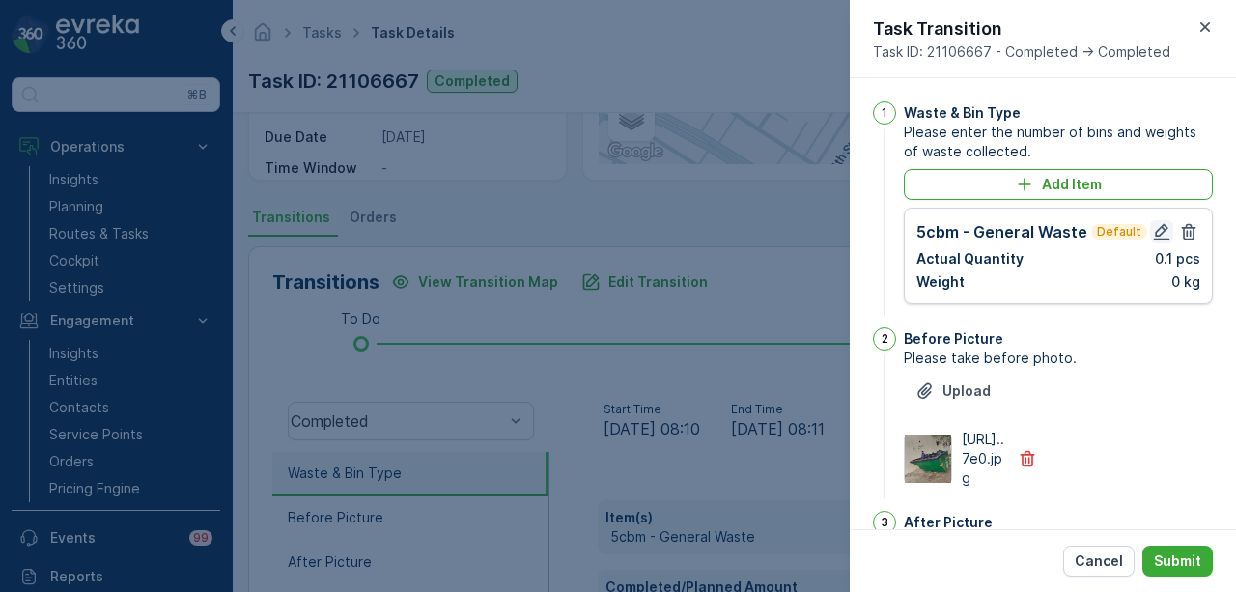
click at [1157, 227] on icon "button" at bounding box center [1161, 231] width 19 height 19
type Name "Zachariah"
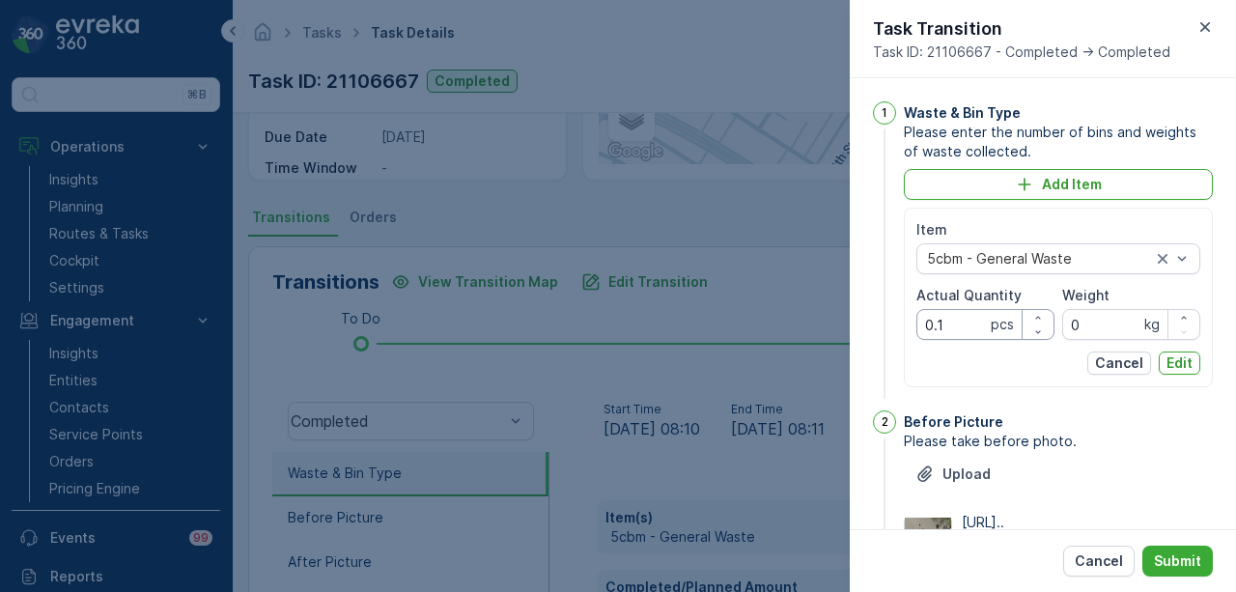
click at [958, 314] on Quantity "0.1" at bounding box center [985, 324] width 138 height 31
type Quantity "0"
type Quantity "1"
click at [1183, 353] on p "Edit" at bounding box center [1179, 362] width 26 height 19
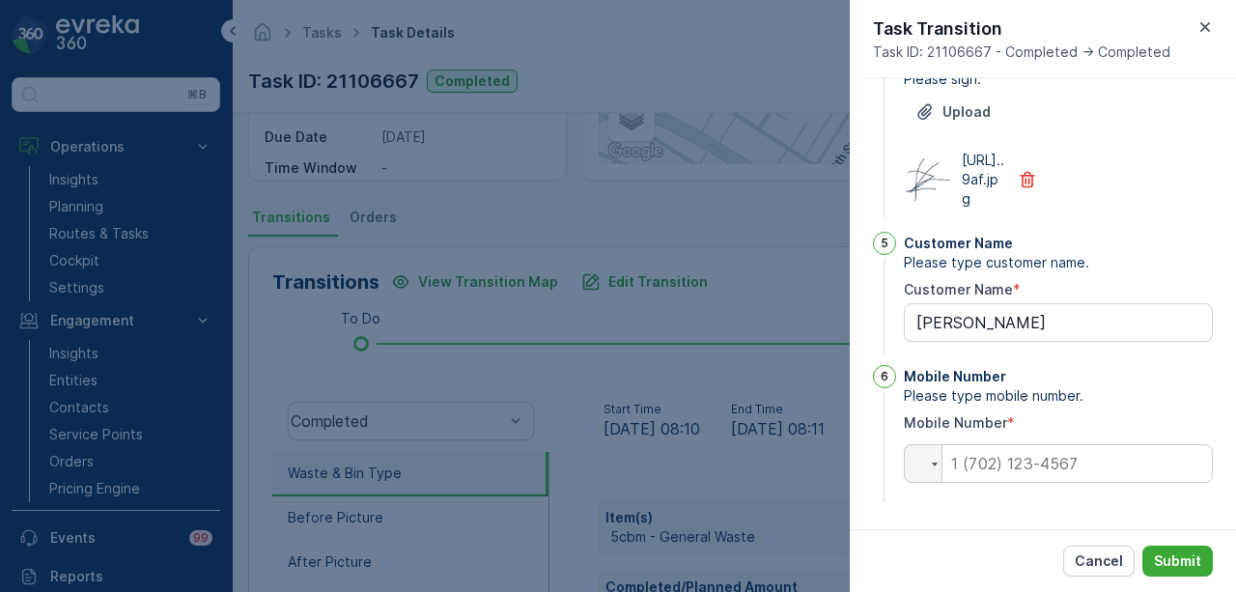
scroll to position [759, 0]
click at [1186, 560] on p "Submit" at bounding box center [1177, 560] width 47 height 19
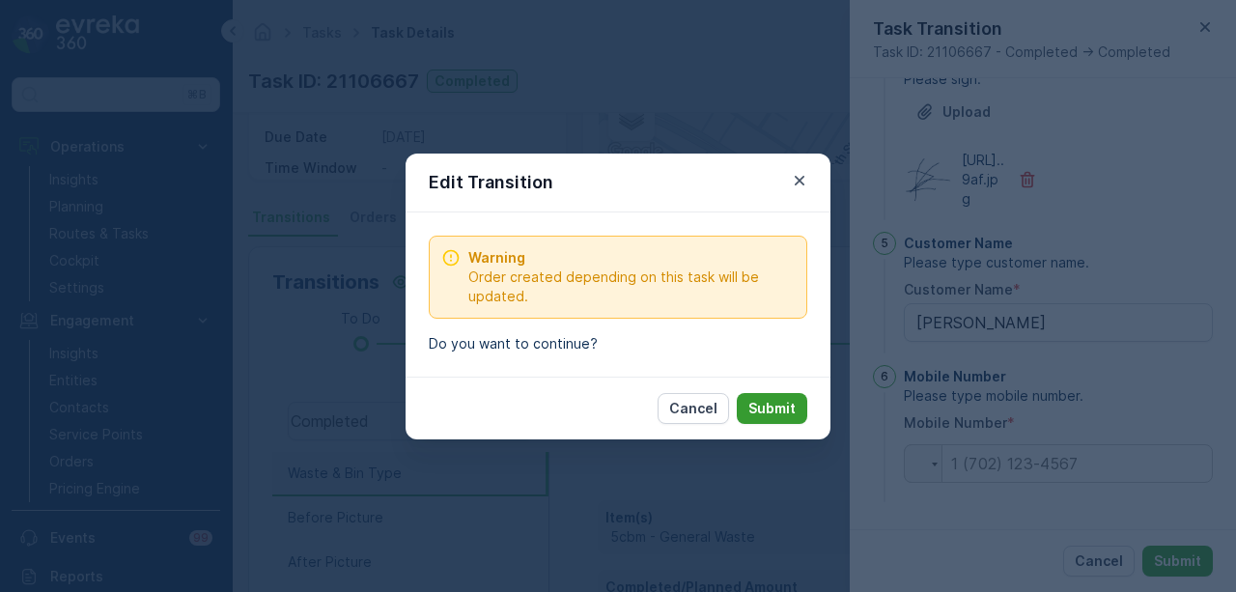
click at [788, 406] on p "Submit" at bounding box center [771, 408] width 47 height 19
type Name "Zachariah"
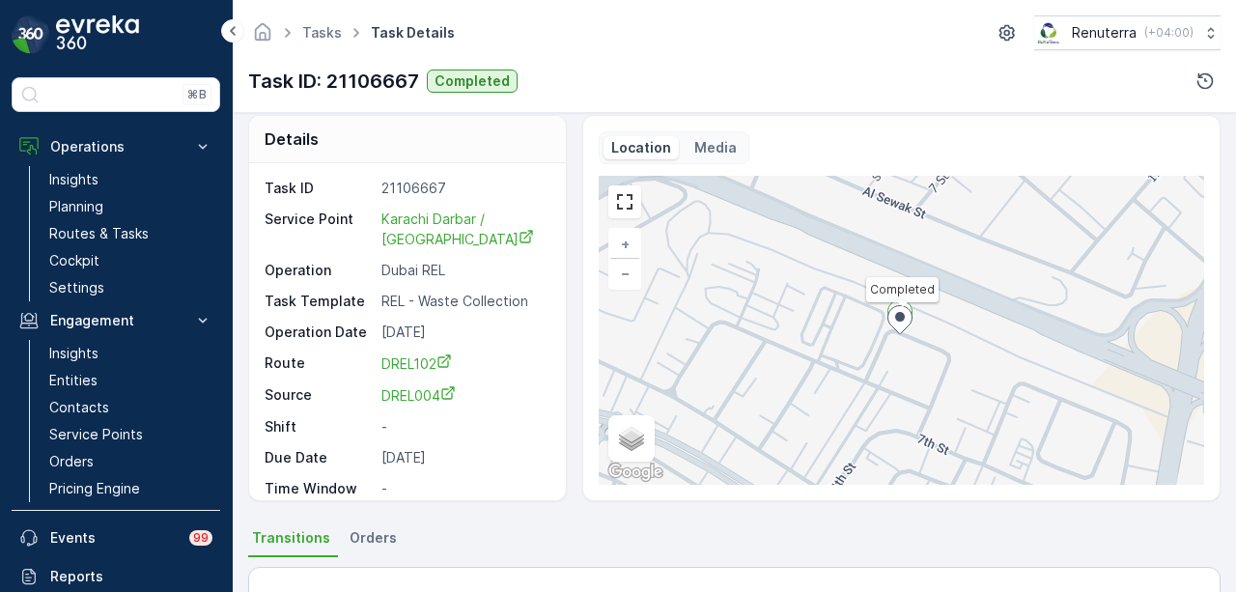
scroll to position [0, 0]
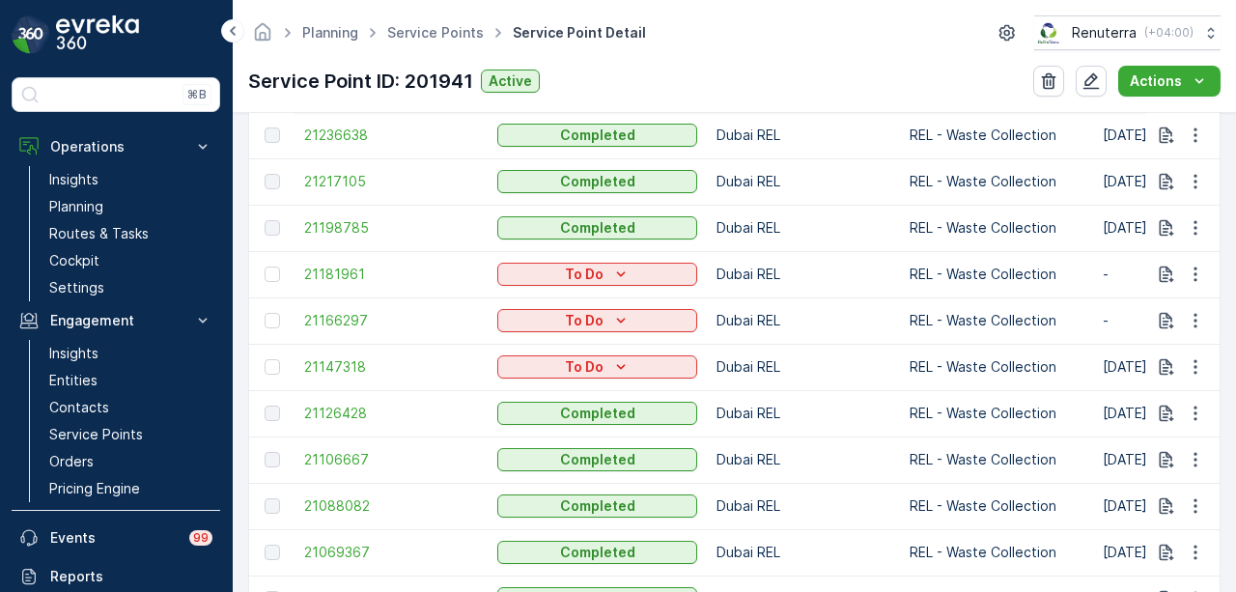
scroll to position [966, 0]
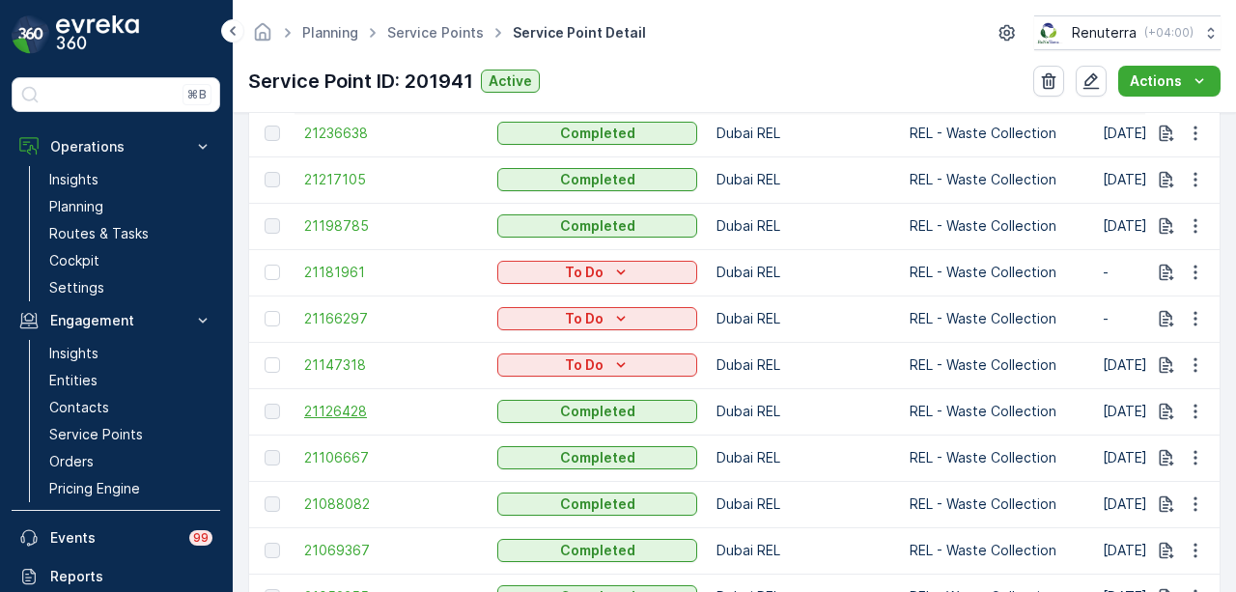
click at [317, 413] on span "21126428" at bounding box center [391, 411] width 174 height 19
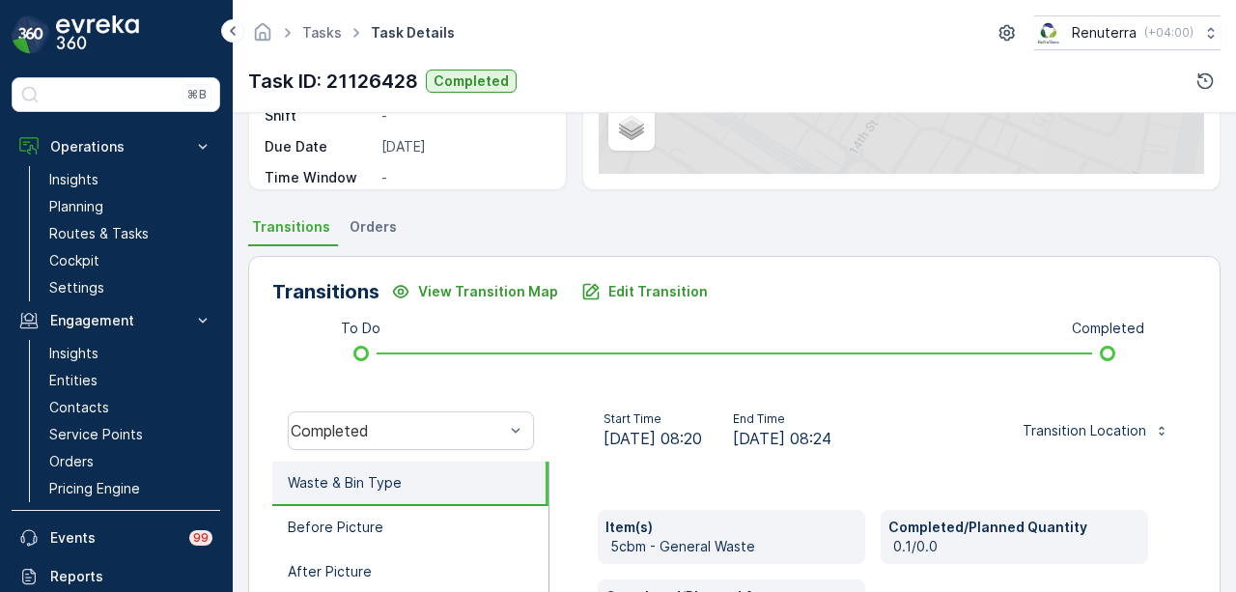
scroll to position [386, 0]
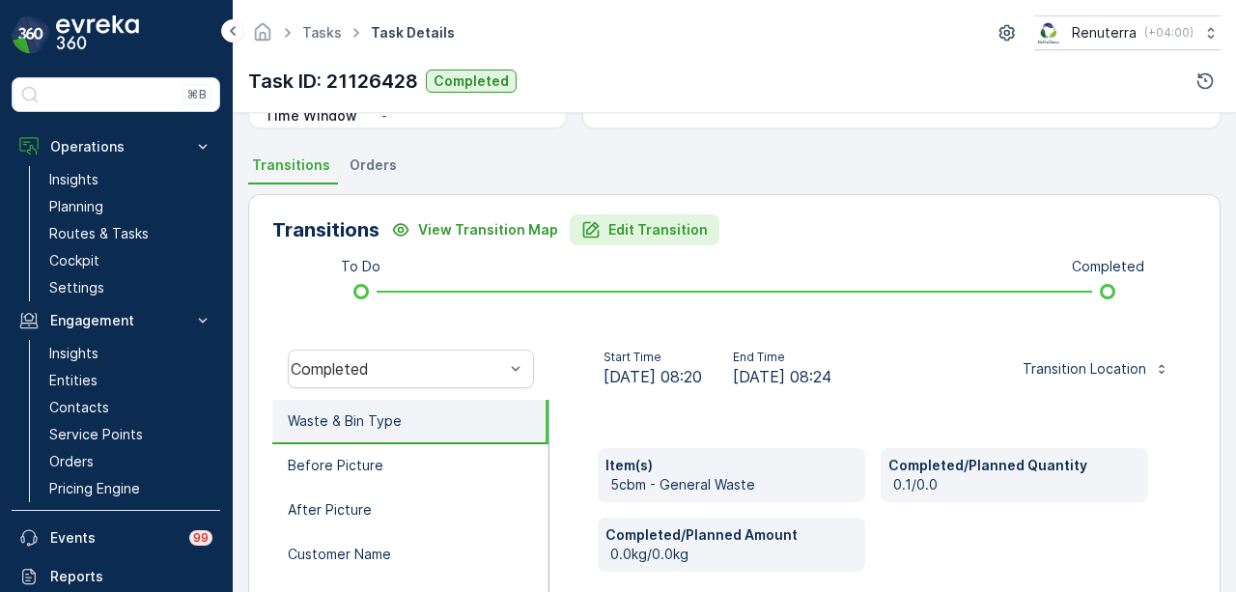
click at [650, 238] on p "Edit Transition" at bounding box center [657, 229] width 99 height 19
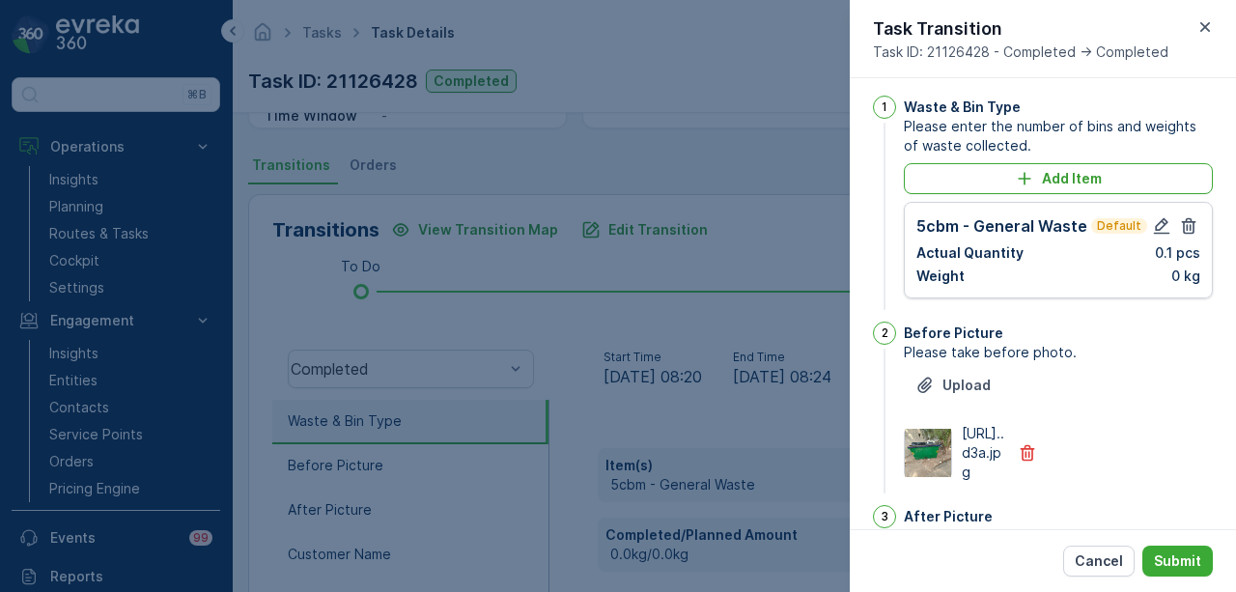
scroll to position [0, 0]
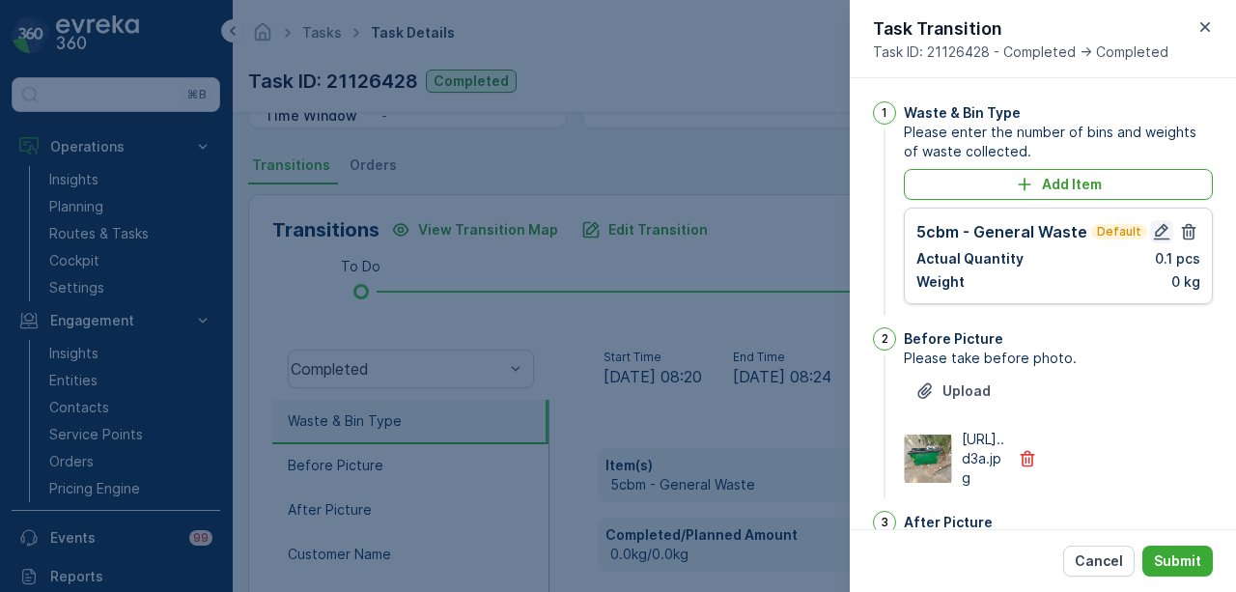
click at [1163, 233] on icon "button" at bounding box center [1161, 231] width 19 height 19
type Name "Zachariah"
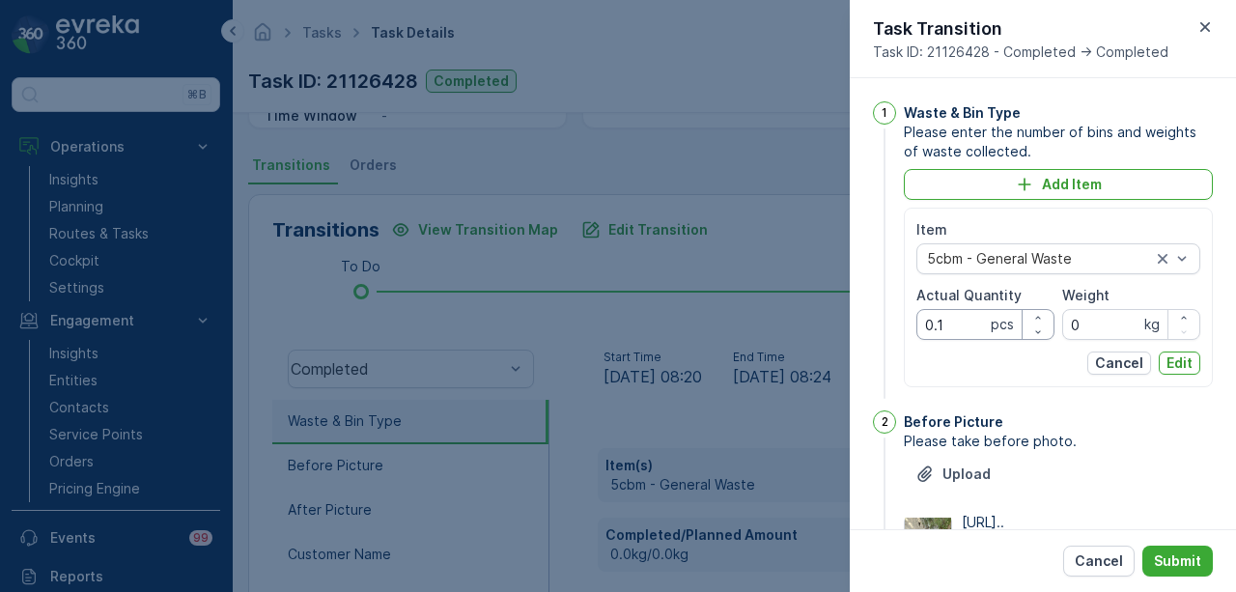
click at [952, 323] on Quantity "0.1" at bounding box center [985, 324] width 138 height 31
type Quantity "0"
type Quantity "1"
click at [1174, 358] on p "Edit" at bounding box center [1179, 362] width 26 height 19
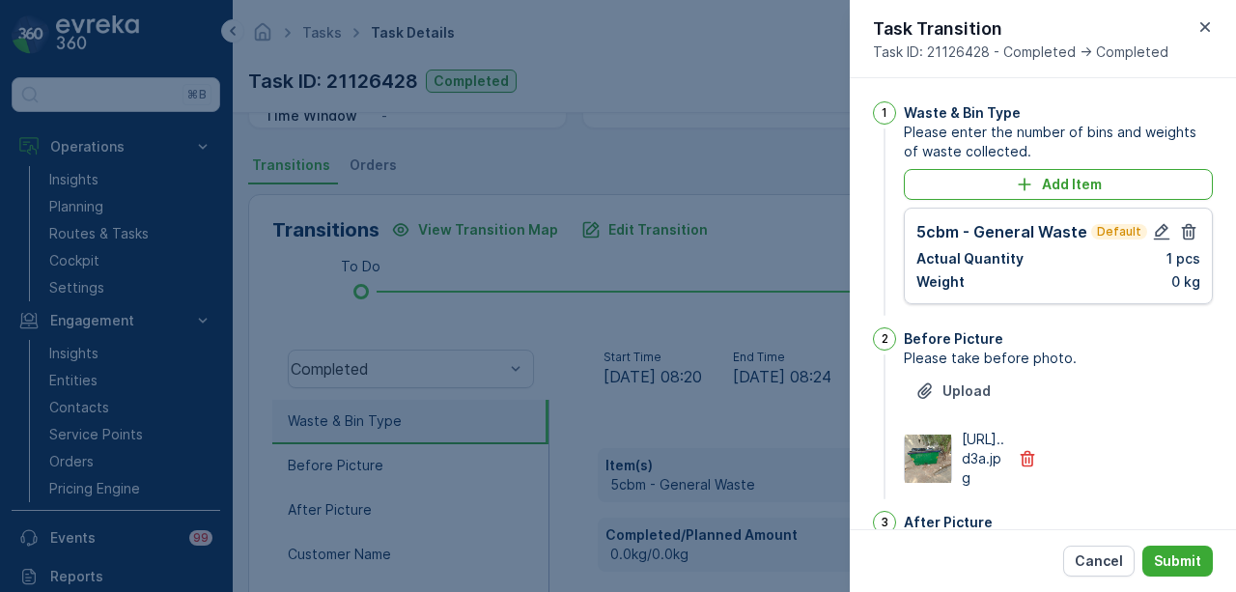
scroll to position [483, 0]
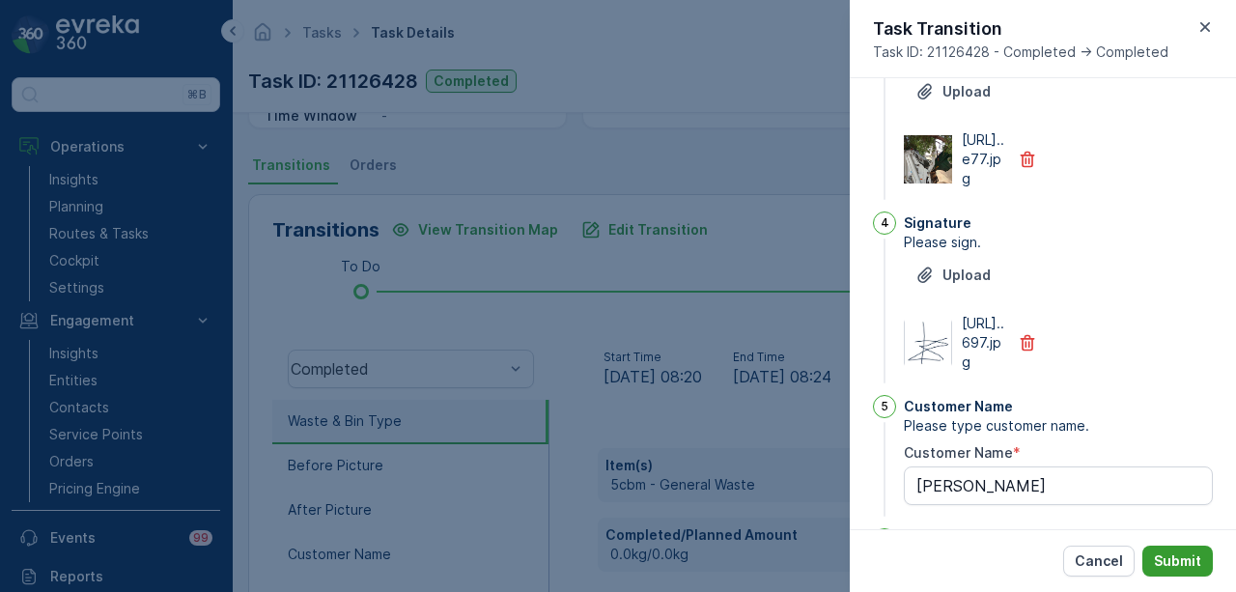
click at [1173, 569] on p "Submit" at bounding box center [1177, 560] width 47 height 19
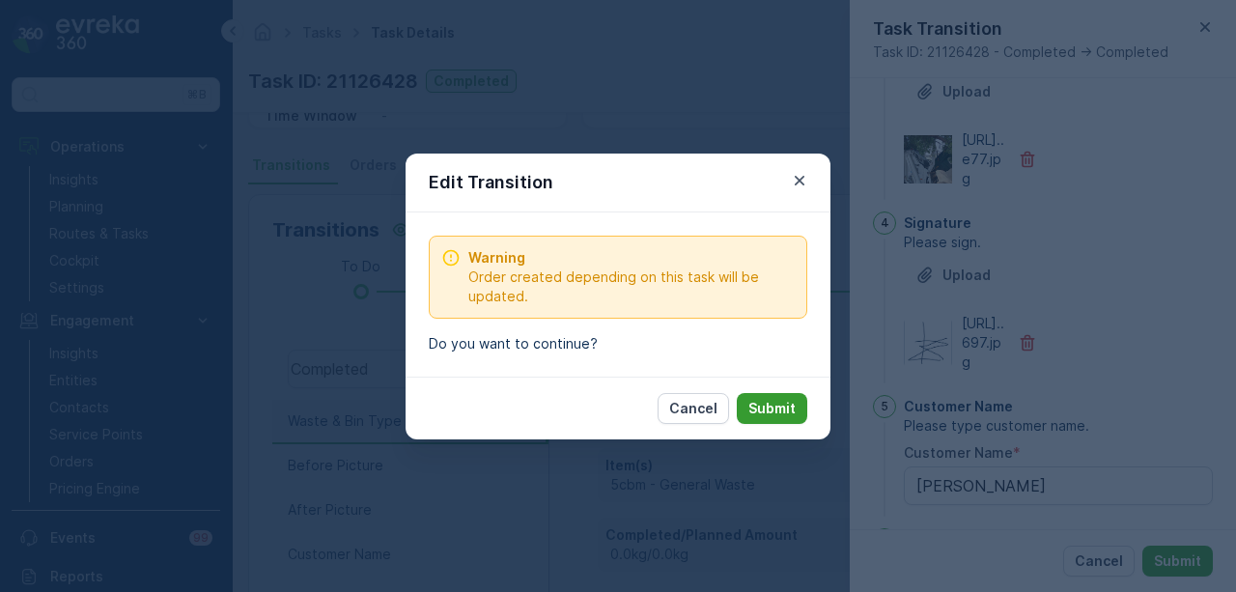
click at [778, 408] on p "Submit" at bounding box center [771, 408] width 47 height 19
type Name "Zachariah"
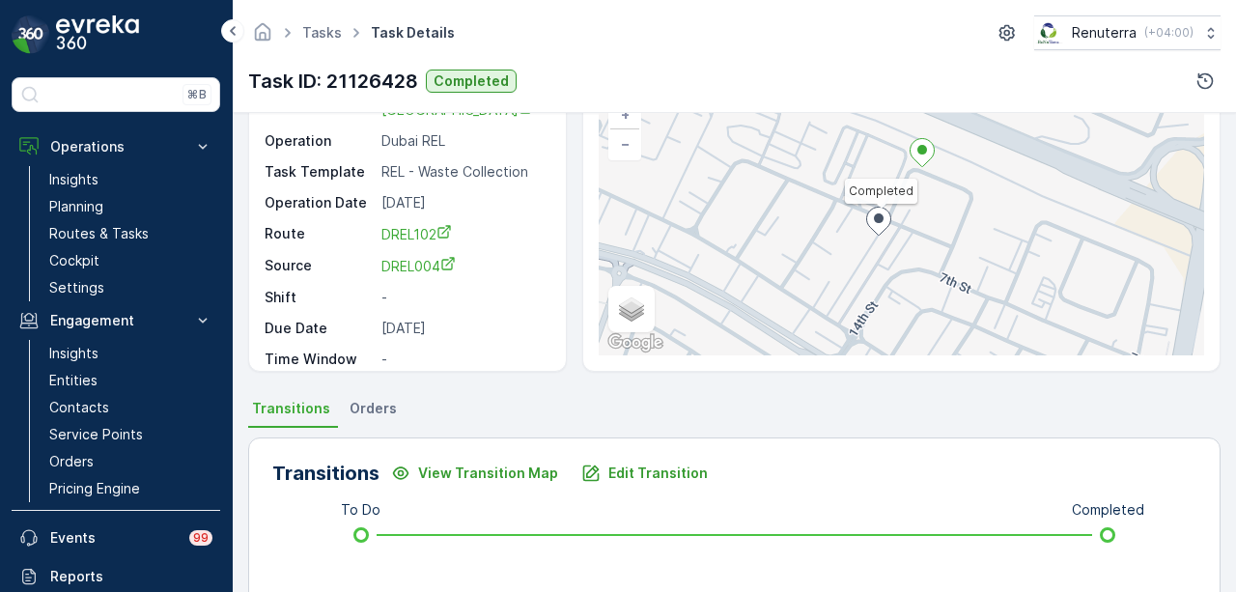
scroll to position [141, 0]
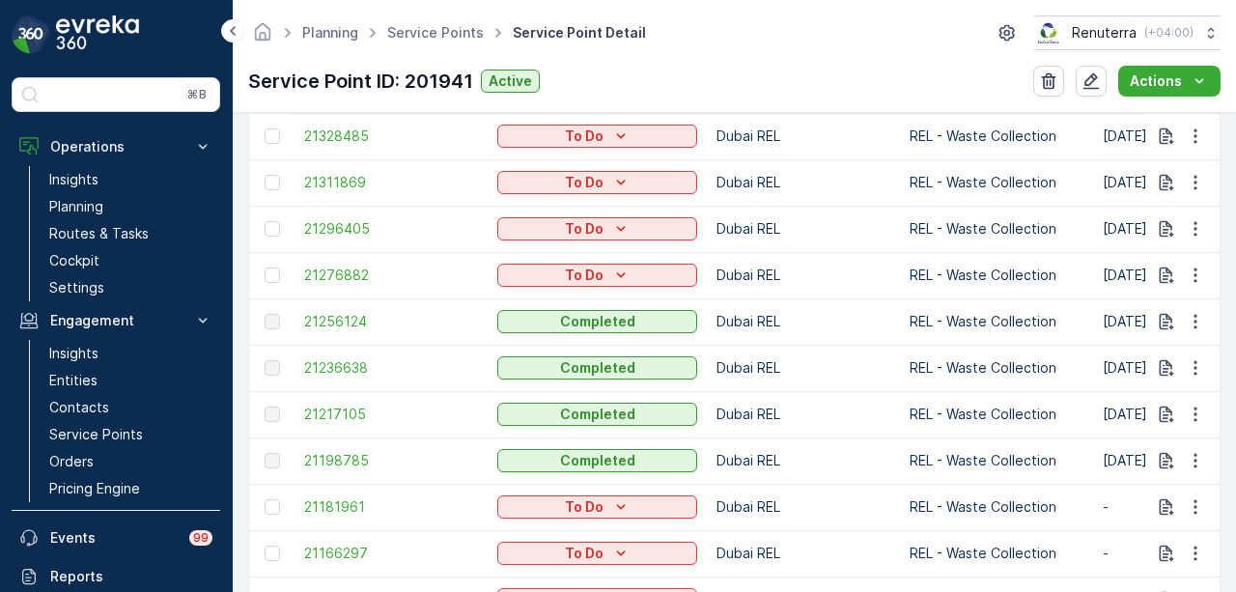
scroll to position [772, 0]
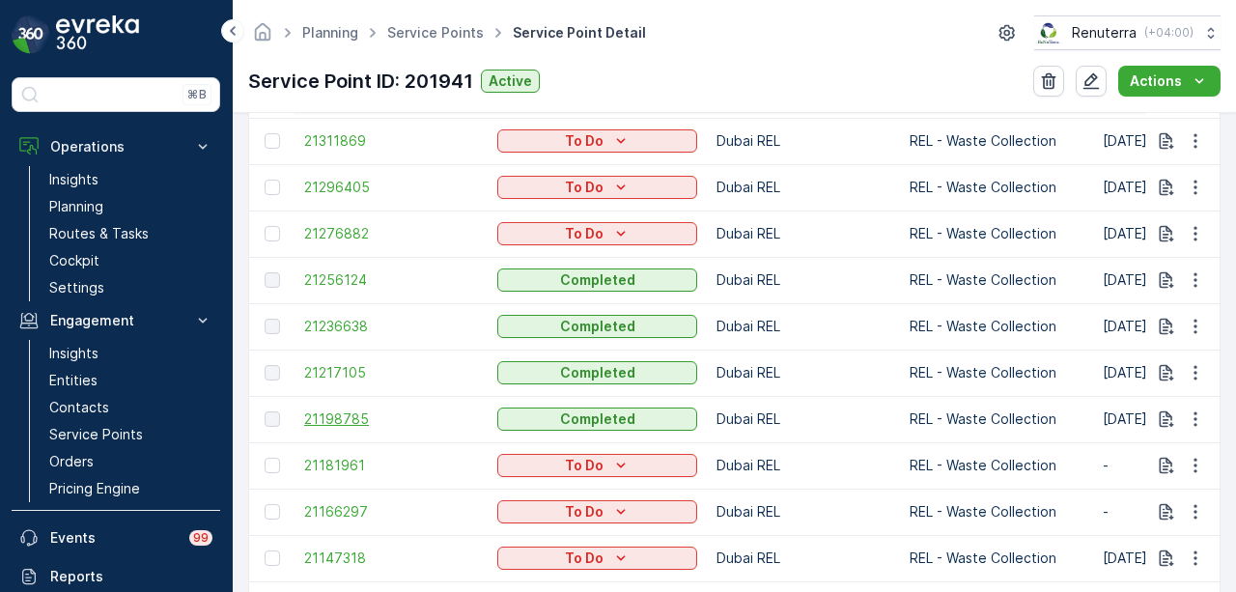
click at [333, 416] on span "21198785" at bounding box center [391, 418] width 174 height 19
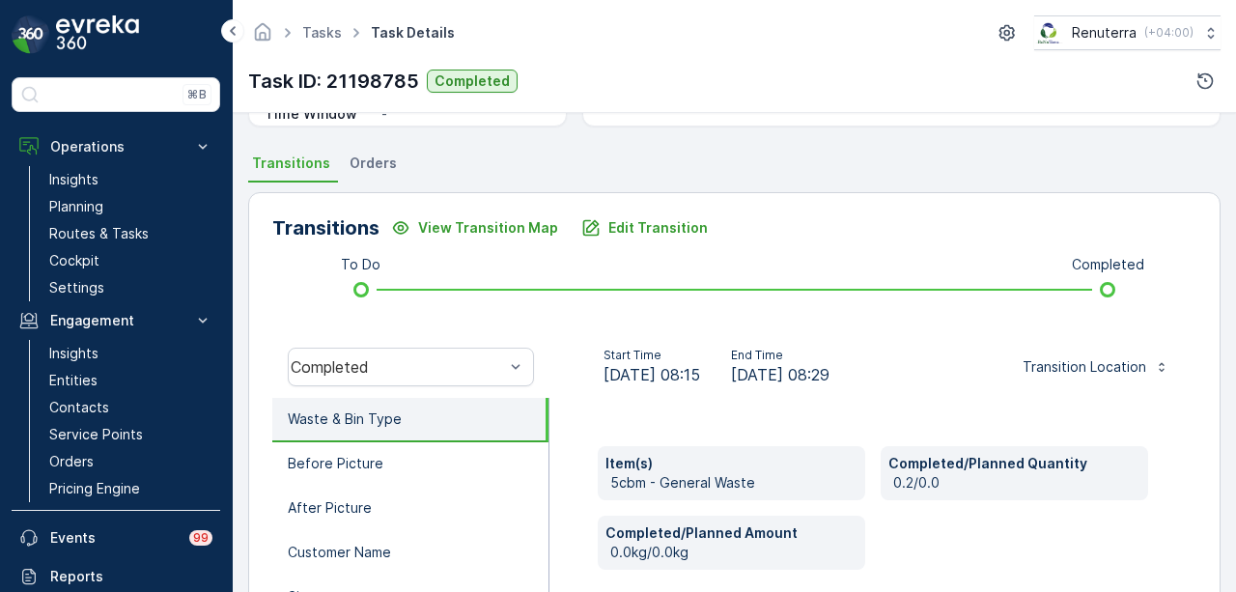
scroll to position [386, 0]
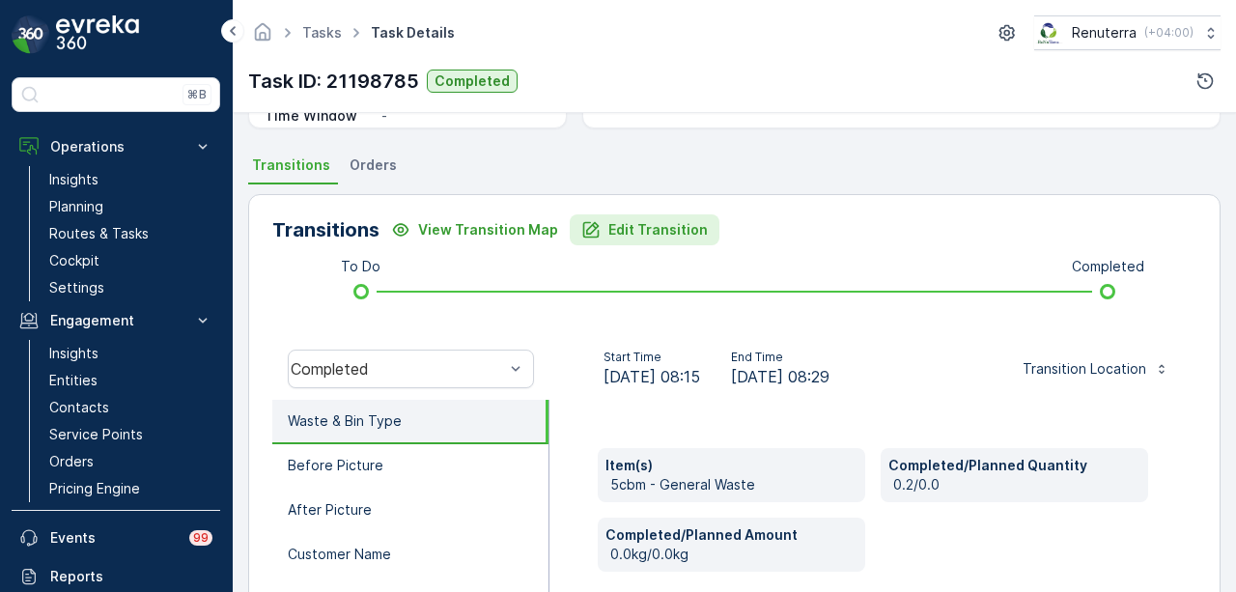
click at [649, 229] on p "Edit Transition" at bounding box center [657, 229] width 99 height 19
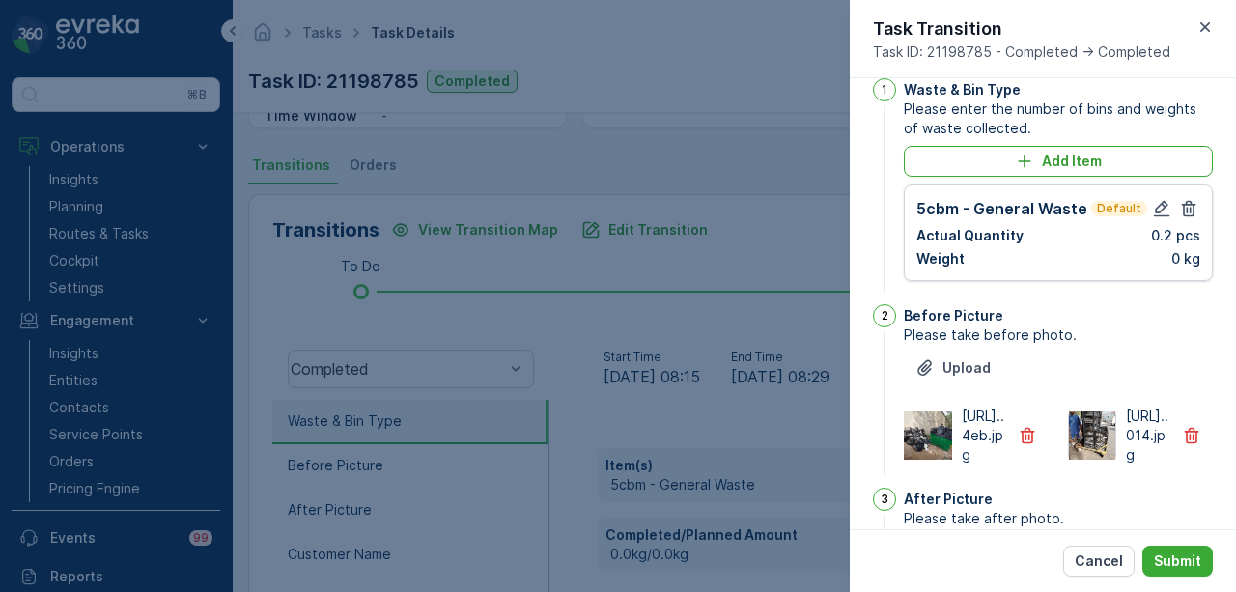
scroll to position [0, 0]
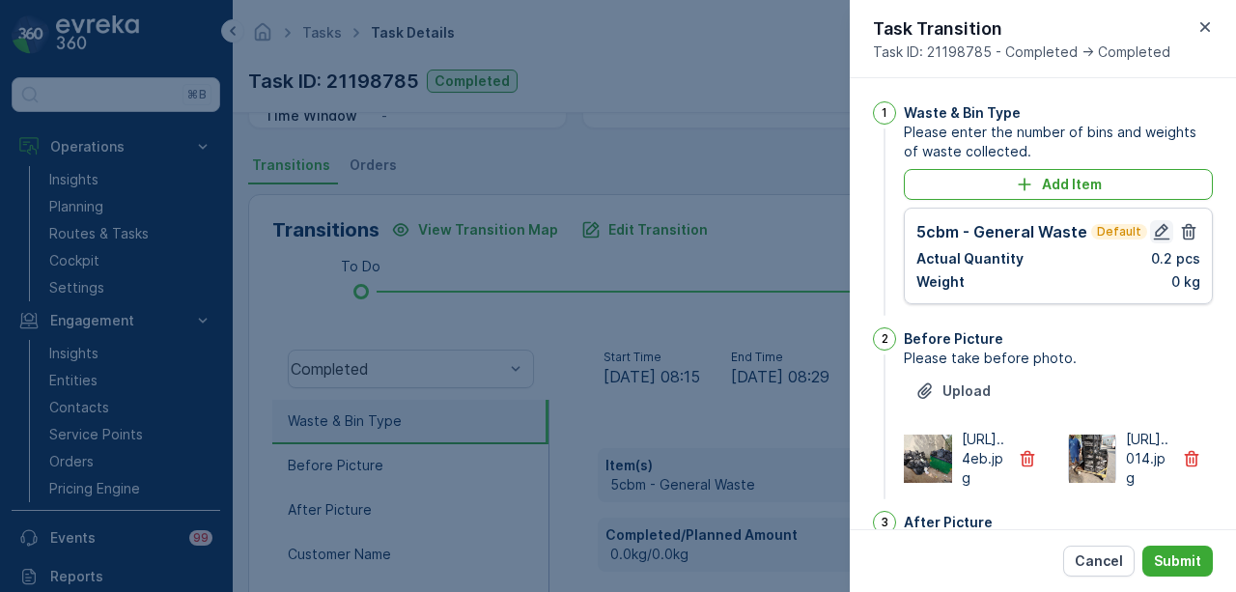
click at [1159, 233] on icon "button" at bounding box center [1161, 231] width 19 height 19
type Name "Zachariah"
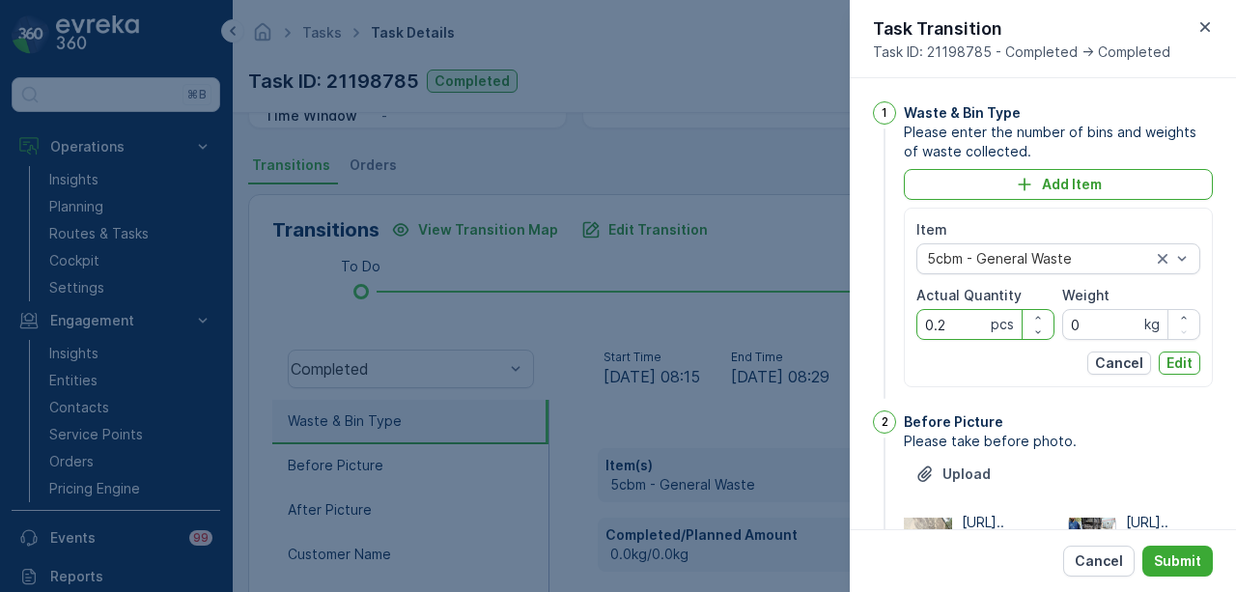
click at [953, 325] on Quantity "0.2" at bounding box center [985, 324] width 138 height 31
type Quantity "0"
type Quantity "2"
drag, startPoint x: 1183, startPoint y: 364, endPoint x: 1211, endPoint y: 459, distance: 98.7
click at [1183, 366] on p "Edit" at bounding box center [1179, 362] width 26 height 19
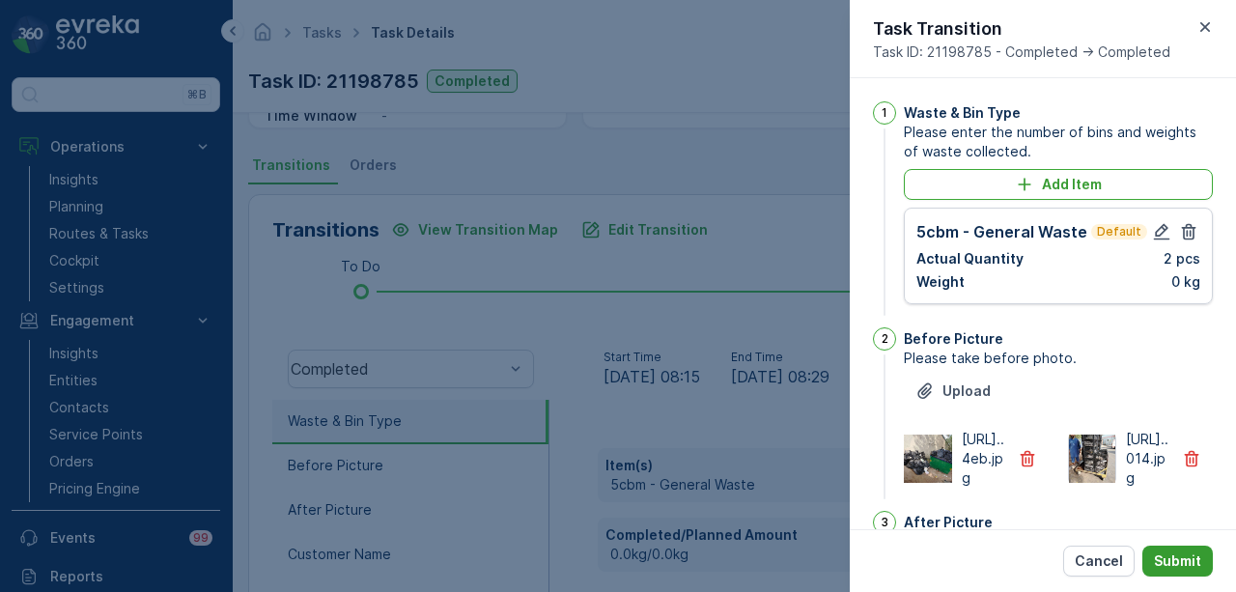
click at [1188, 563] on p "Submit" at bounding box center [1177, 560] width 47 height 19
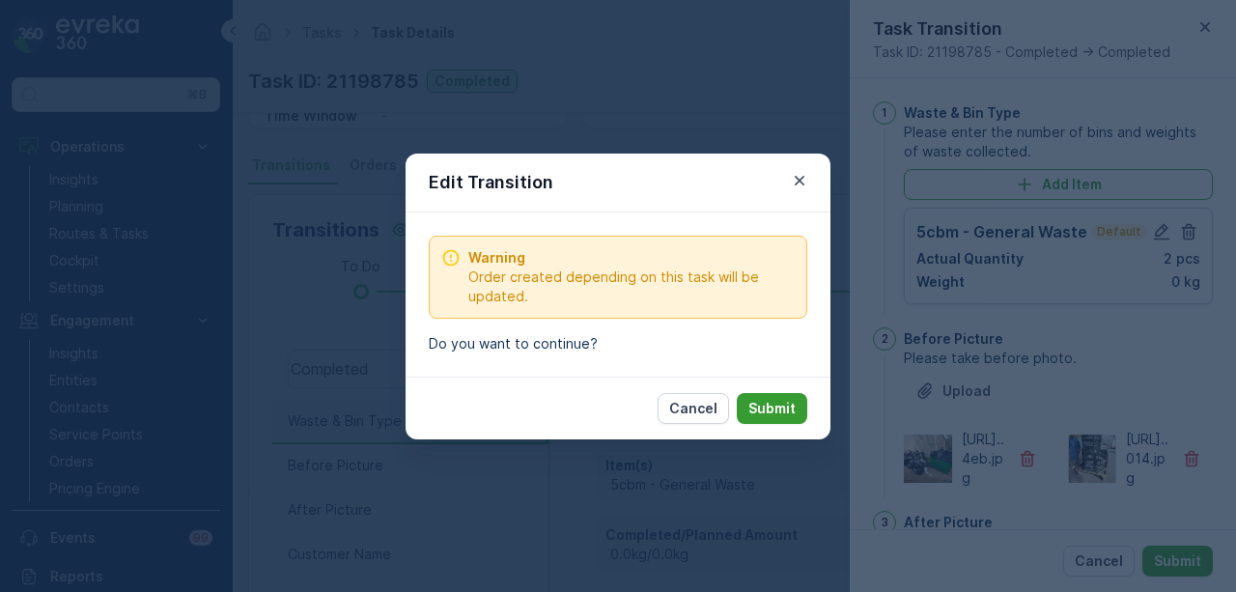
click at [768, 405] on p "Submit" at bounding box center [771, 408] width 47 height 19
type Name "Zachariah"
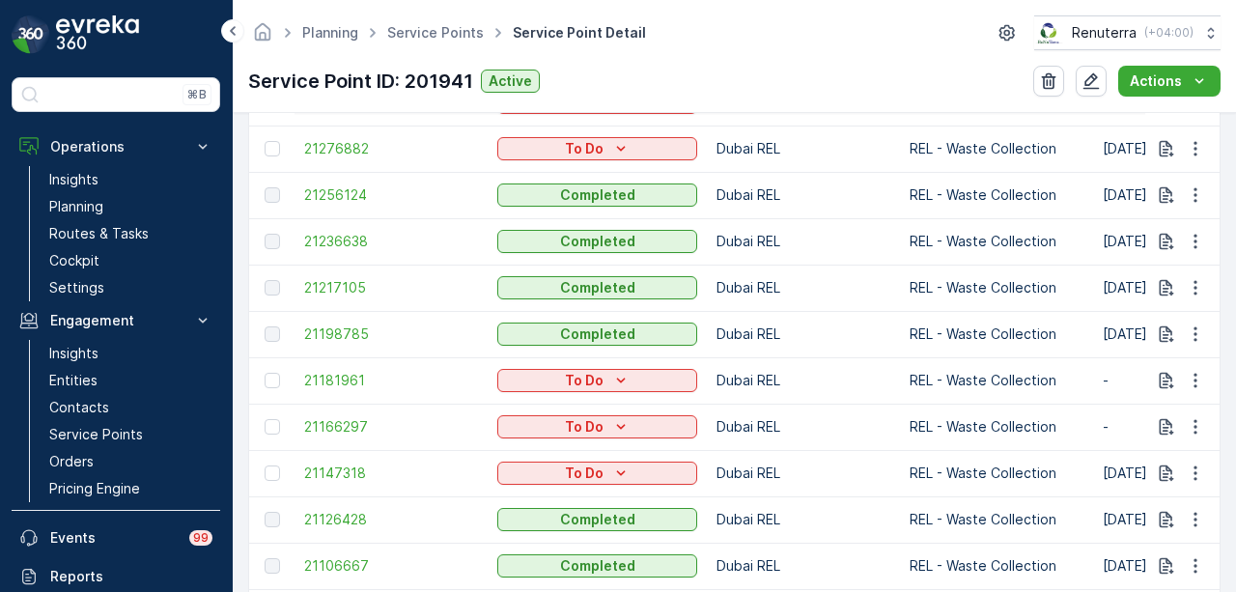
scroll to position [869, 0]
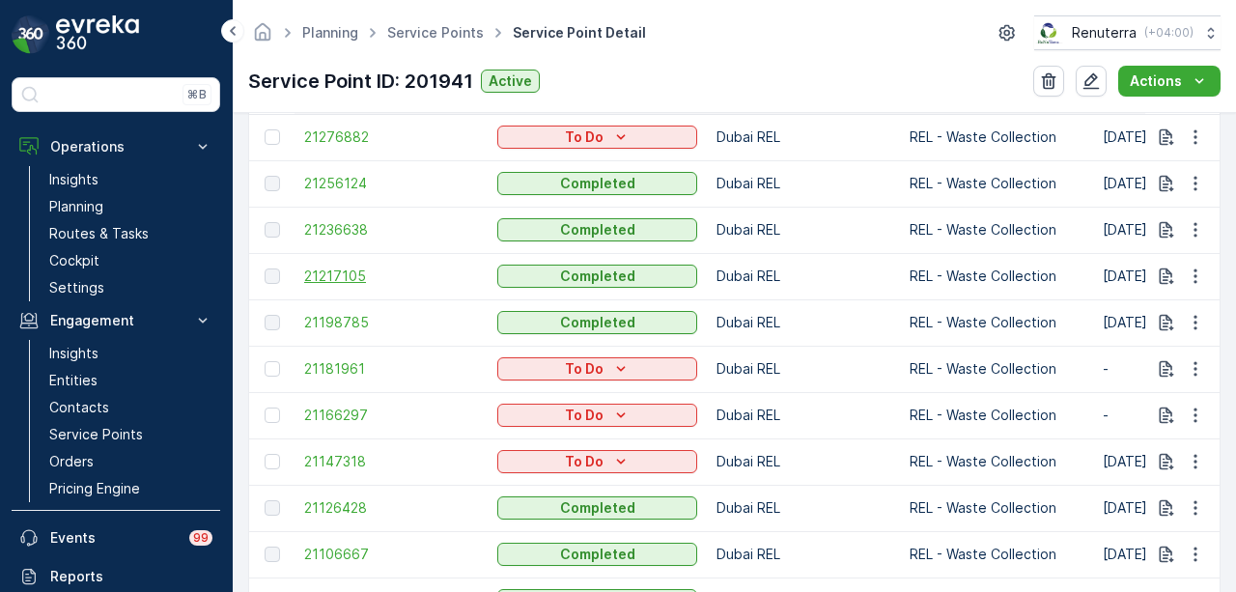
click at [340, 269] on span "21217105" at bounding box center [391, 276] width 174 height 19
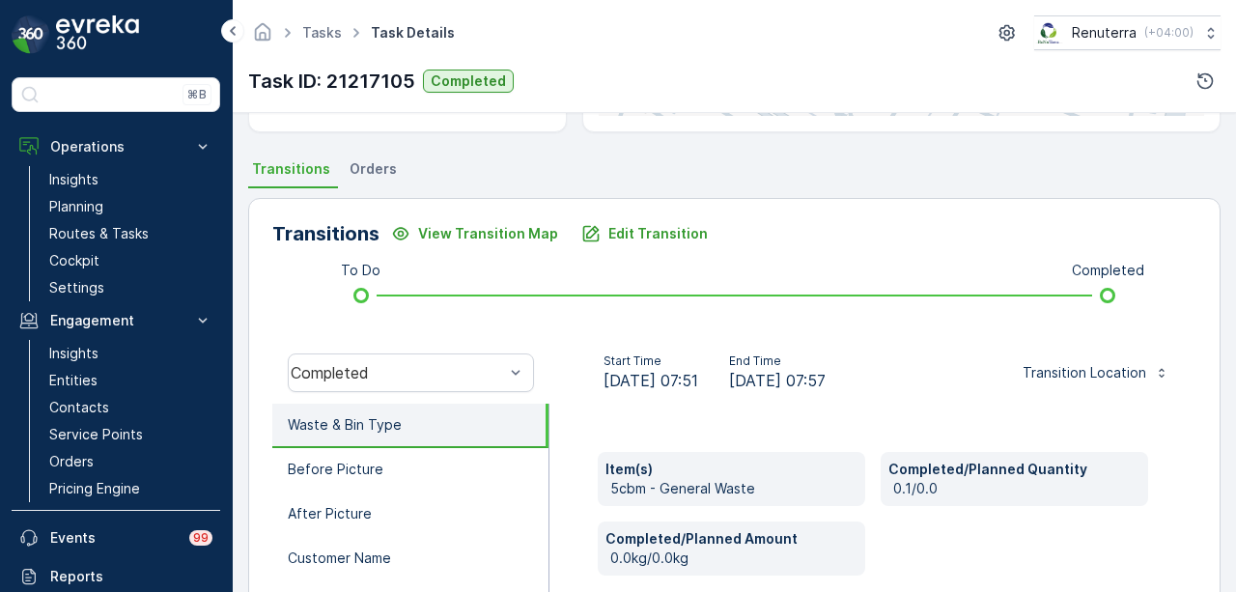
scroll to position [334, 0]
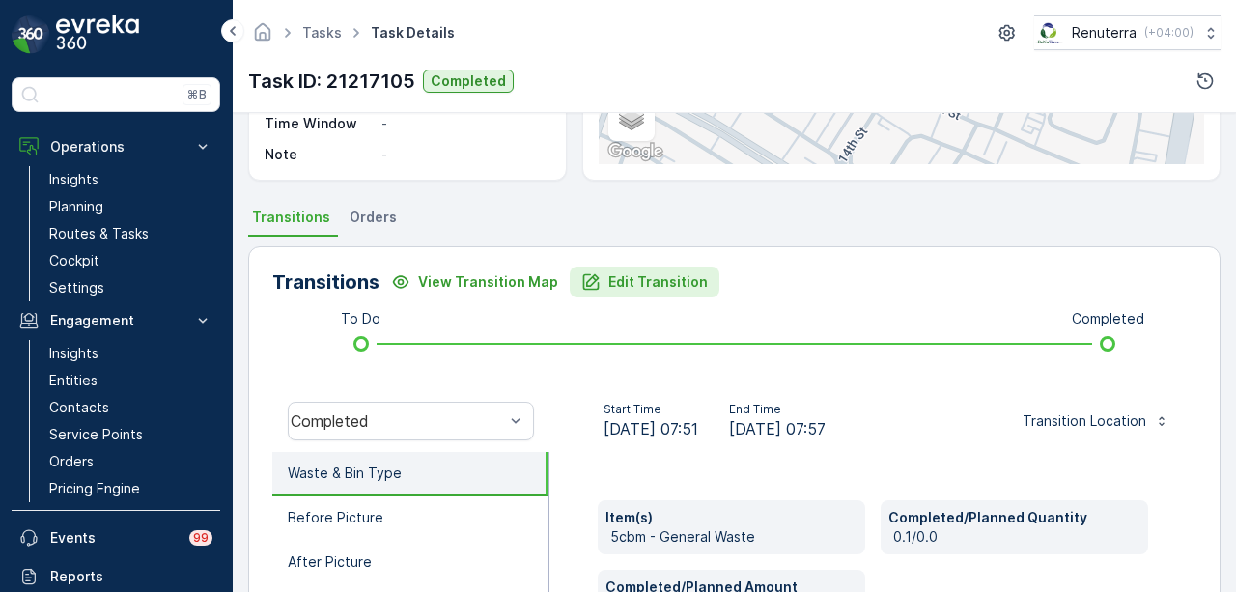
click at [629, 284] on p "Edit Transition" at bounding box center [657, 281] width 99 height 19
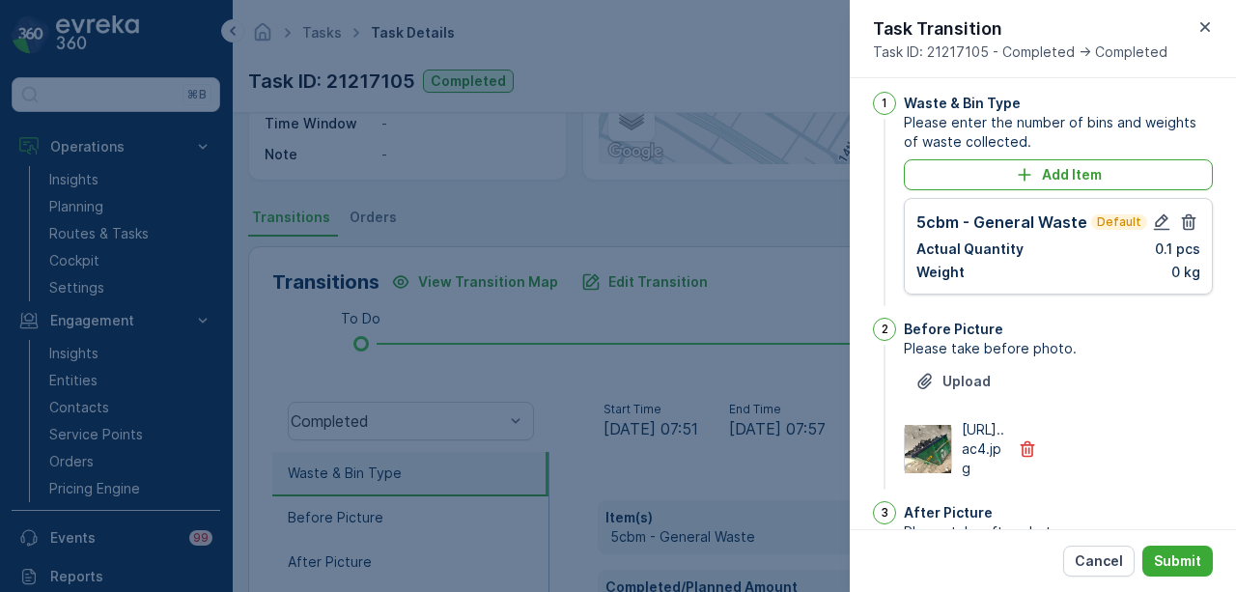
scroll to position [0, 0]
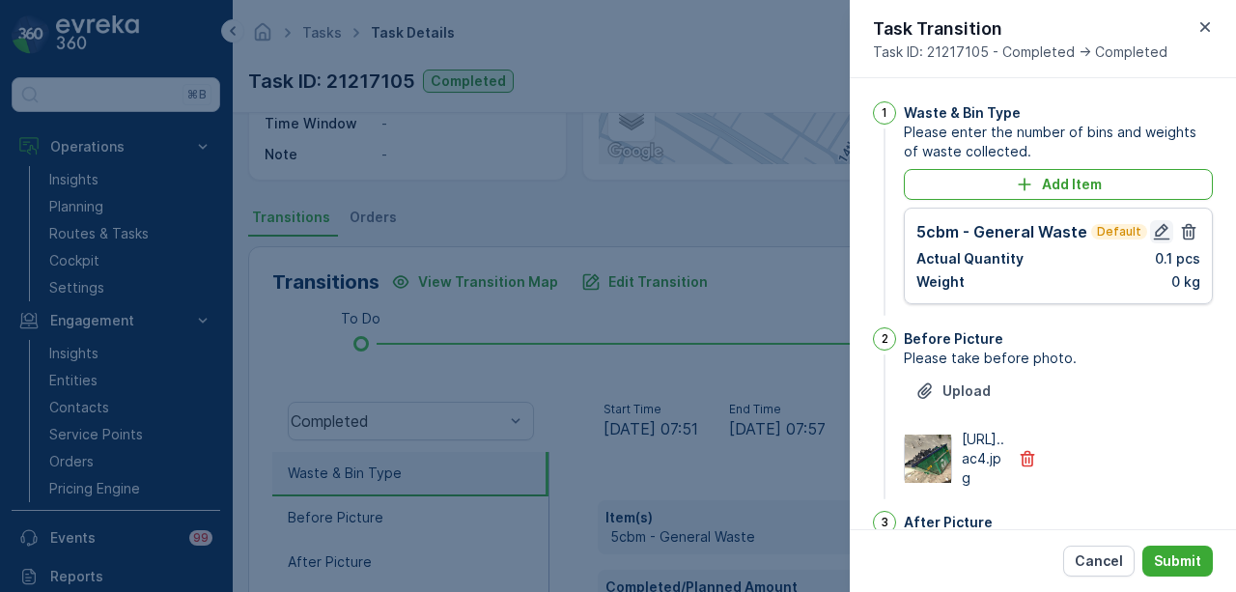
click at [1152, 224] on icon "button" at bounding box center [1161, 231] width 19 height 19
type Name "Zachariah"
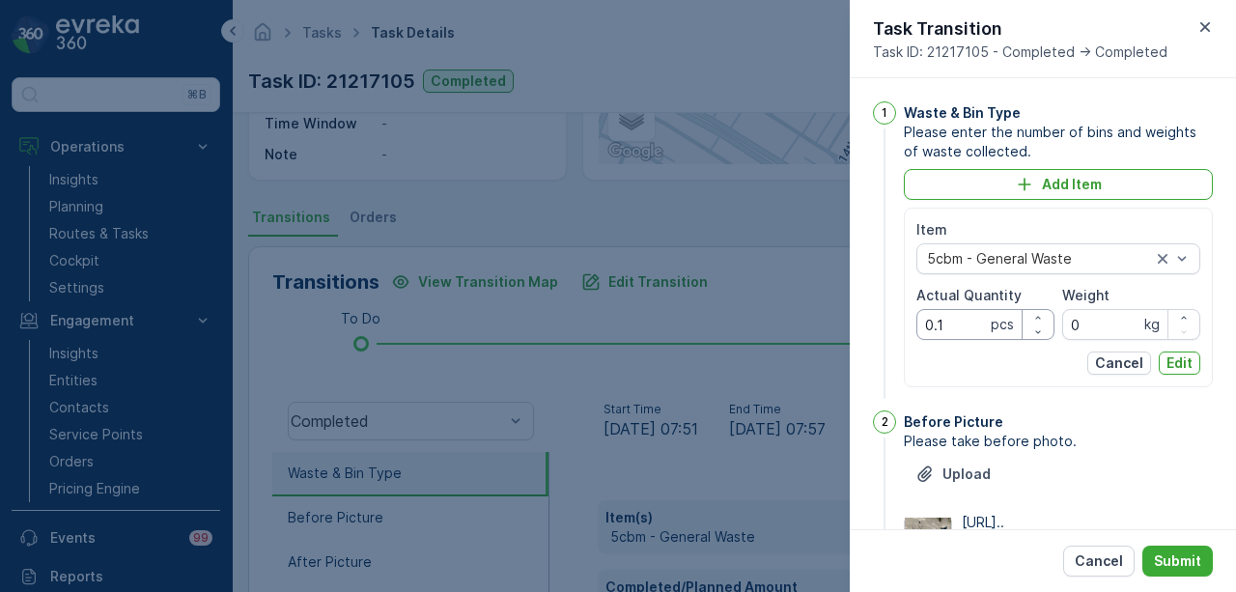
click at [968, 314] on Quantity "0.1" at bounding box center [985, 324] width 138 height 31
type Quantity "0"
type Quantity "1"
click at [1184, 363] on p "Edit" at bounding box center [1179, 362] width 26 height 19
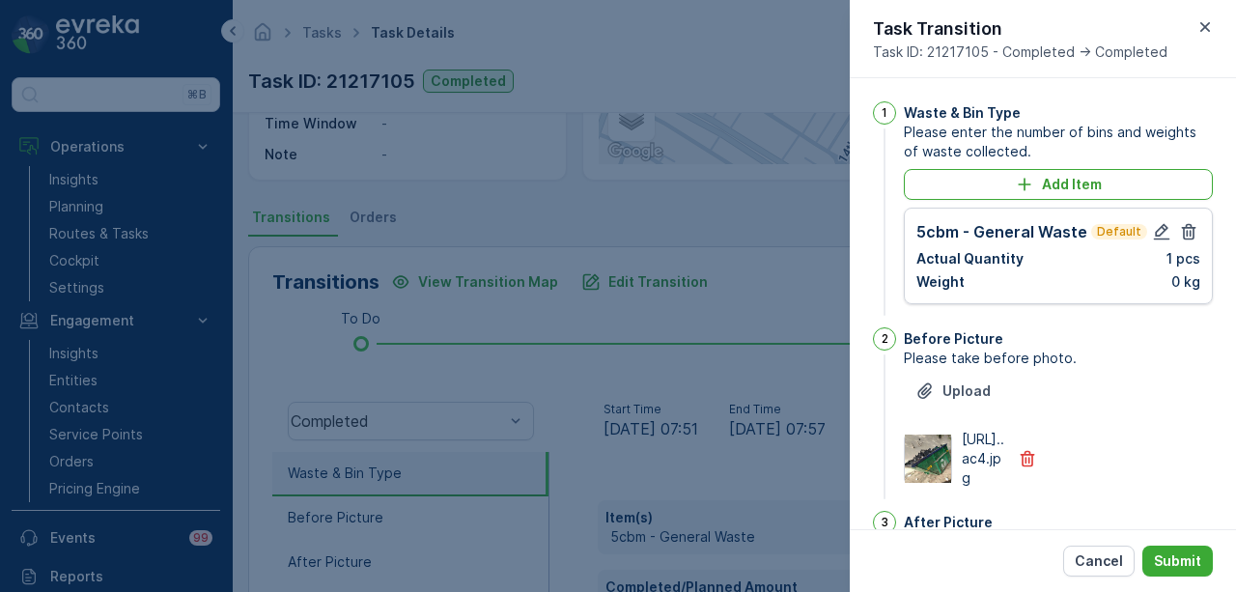
click at [1167, 576] on div "Cancel Submit" at bounding box center [1043, 560] width 386 height 63
click at [1175, 563] on p "Submit" at bounding box center [1177, 560] width 47 height 19
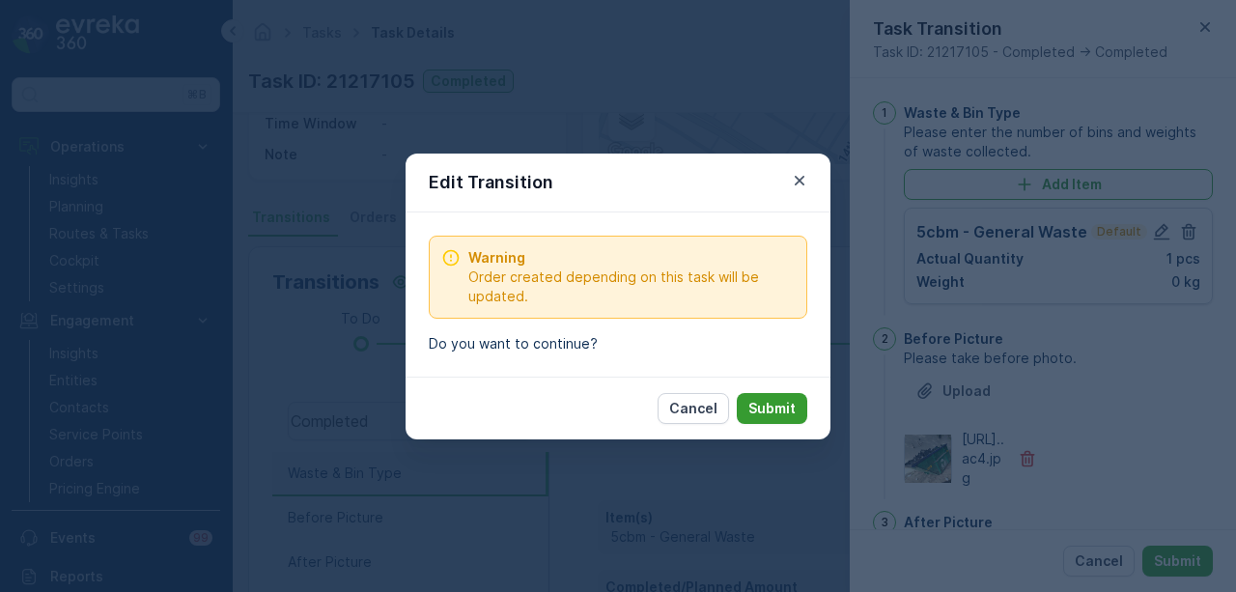
click at [758, 406] on p "Submit" at bounding box center [771, 408] width 47 height 19
type Name "Zachariah"
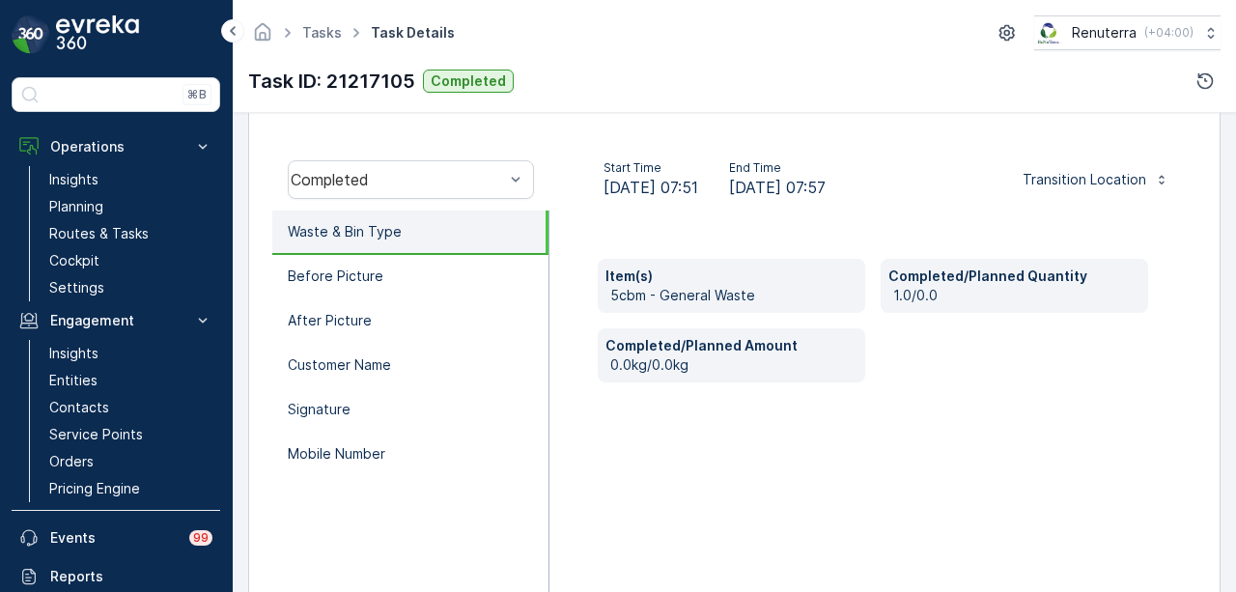
scroll to position [579, 0]
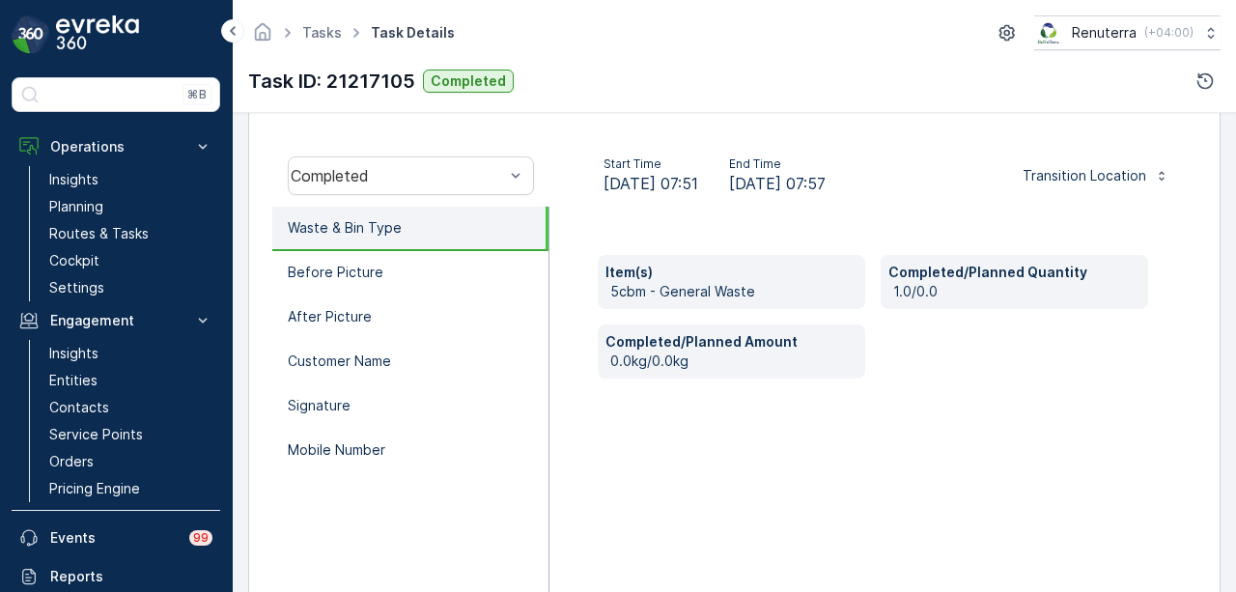
click at [589, 490] on div "Item(s) 5cbm - General Waste Completed/Planned Quantity 1.0/0.0 Completed/Plann…" at bounding box center [872, 400] width 647 height 386
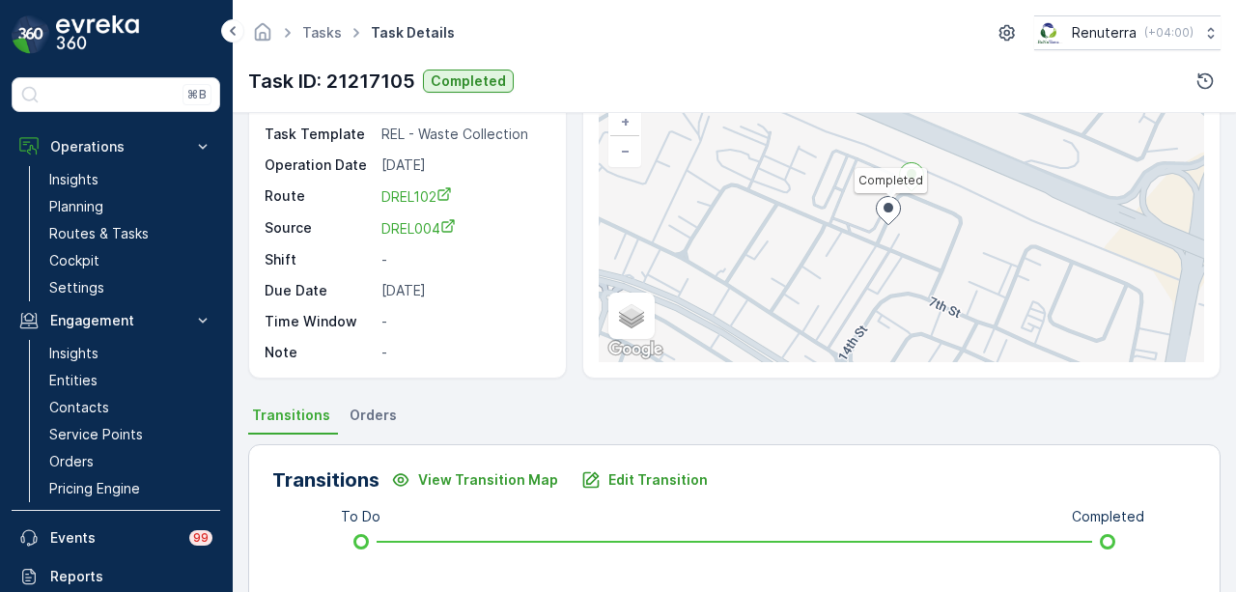
scroll to position [0, 0]
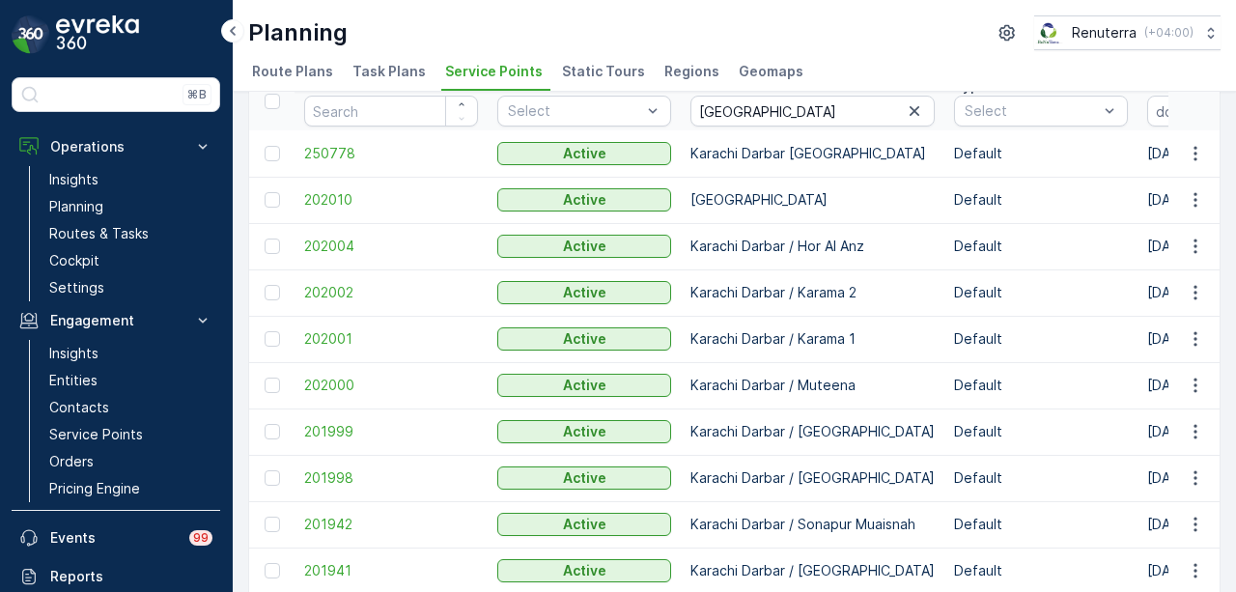
scroll to position [175, 0]
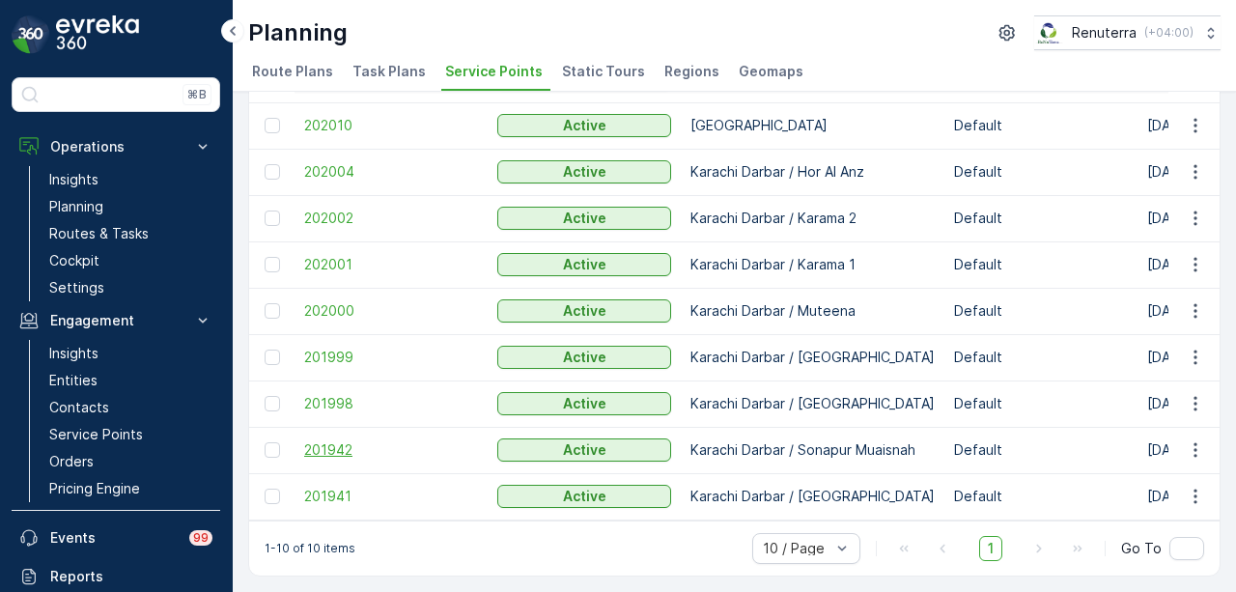
click at [330, 440] on span "201942" at bounding box center [391, 449] width 174 height 19
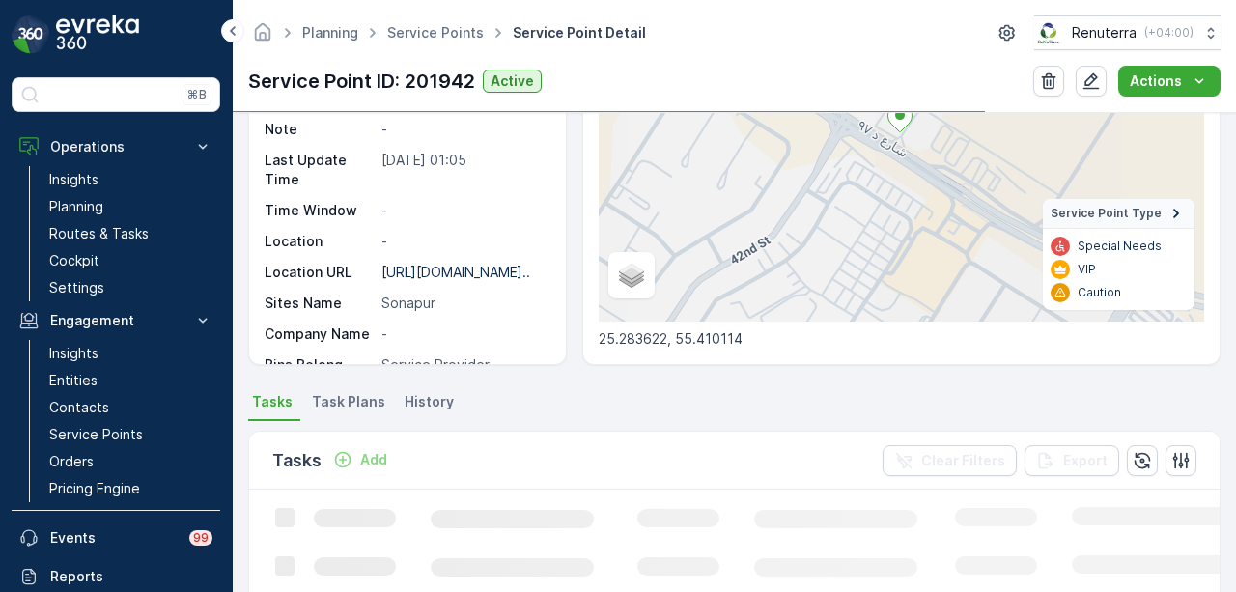
scroll to position [676, 0]
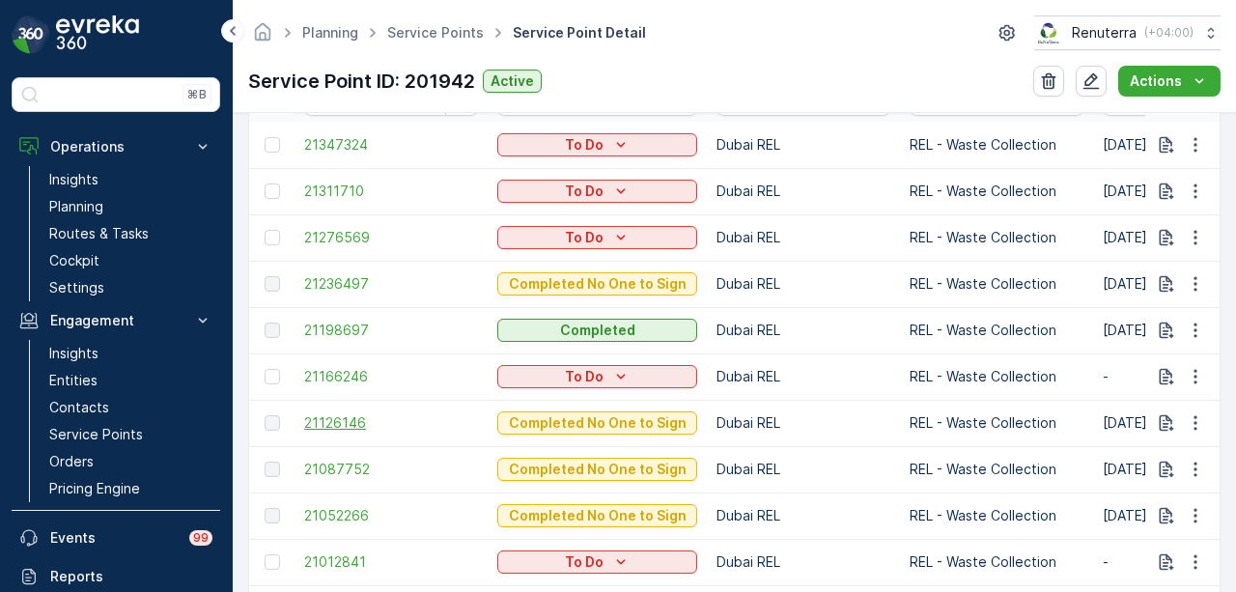
click at [352, 419] on span "21126146" at bounding box center [391, 422] width 174 height 19
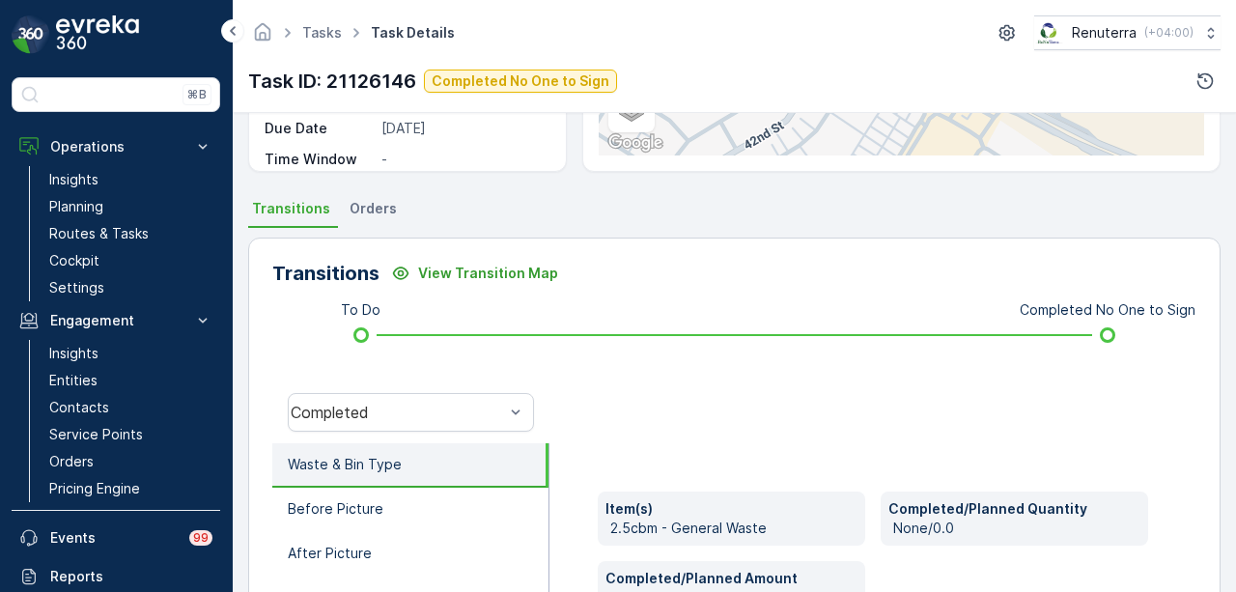
scroll to position [431, 0]
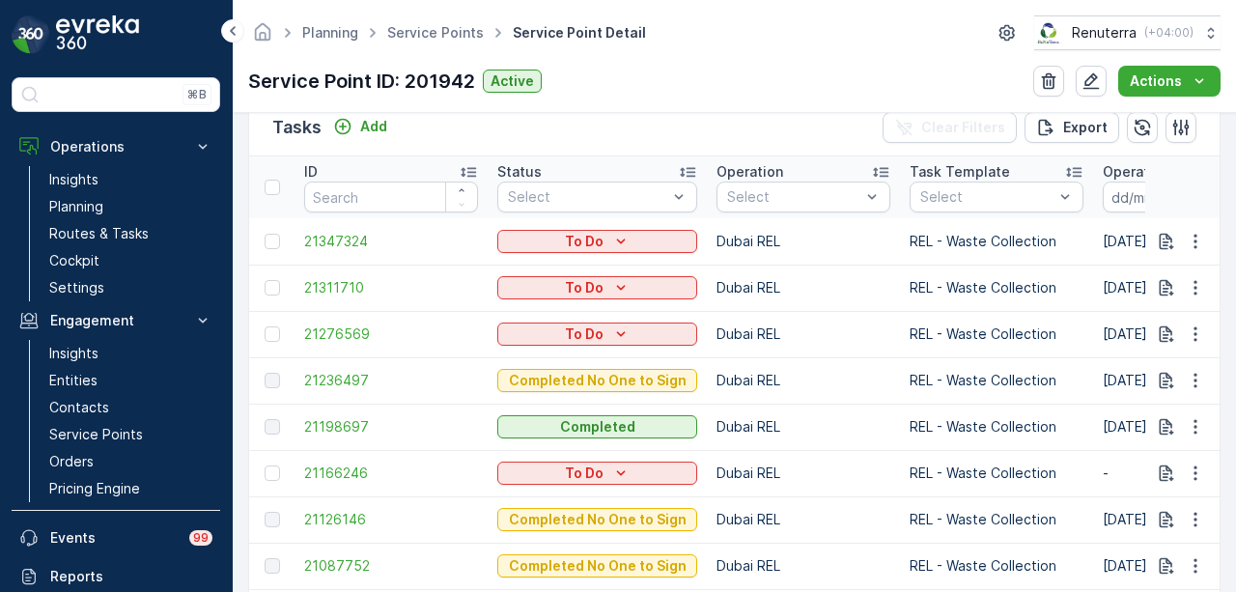
scroll to position [676, 0]
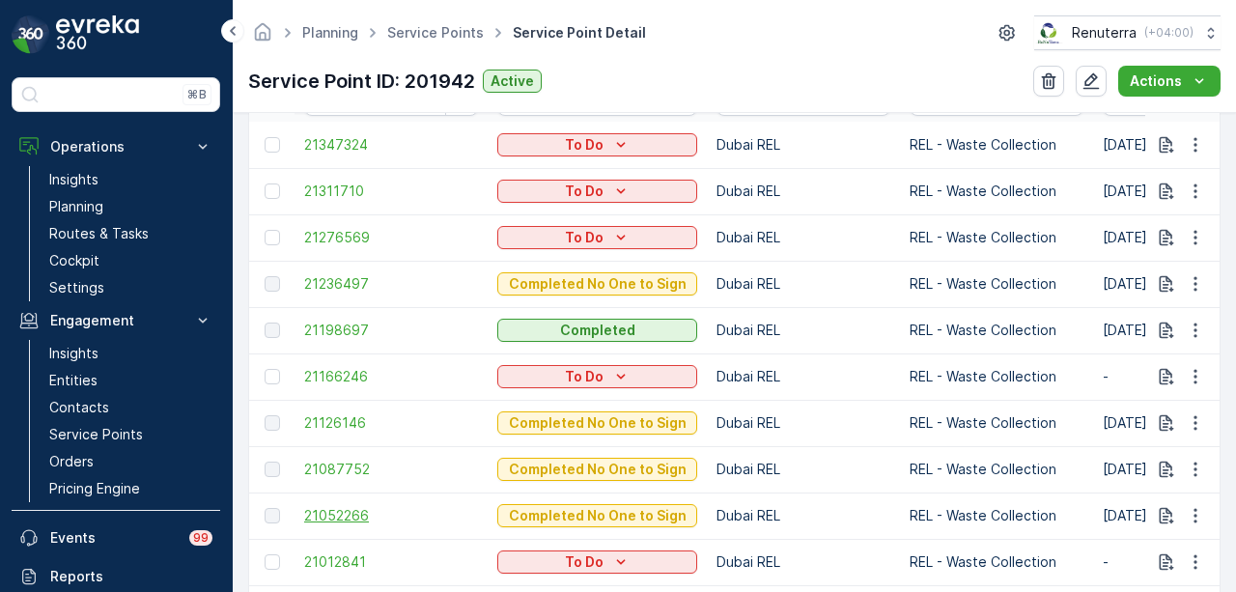
click at [380, 516] on span "21052266" at bounding box center [391, 515] width 174 height 19
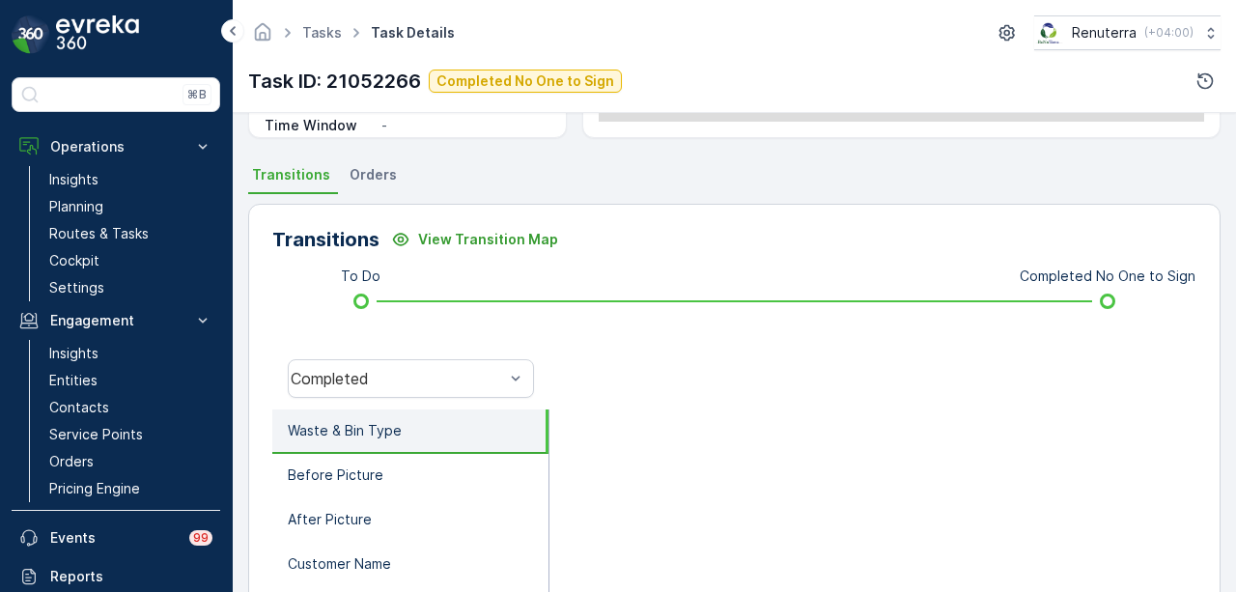
scroll to position [386, 0]
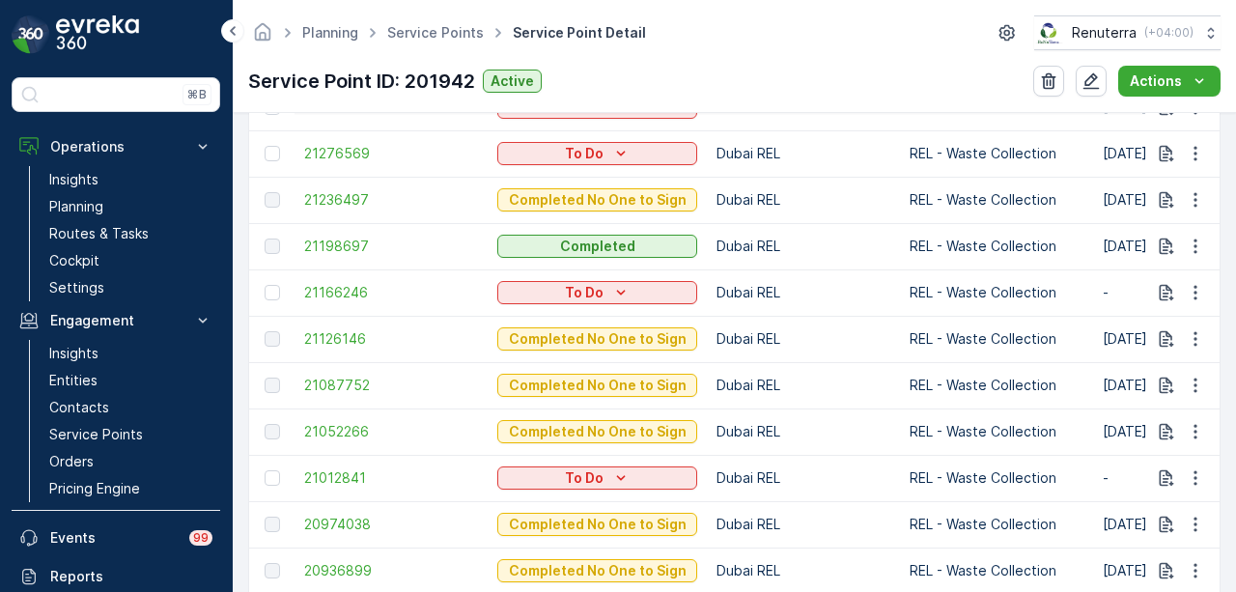
scroll to position [772, 0]
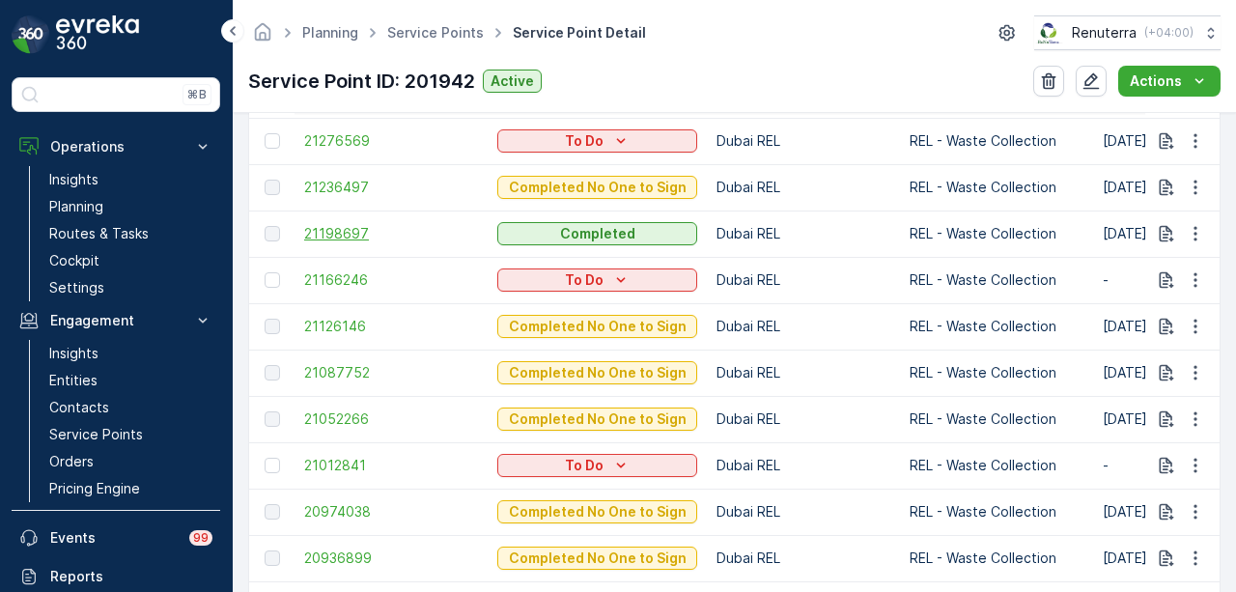
click at [375, 224] on span "21198697" at bounding box center [391, 233] width 174 height 19
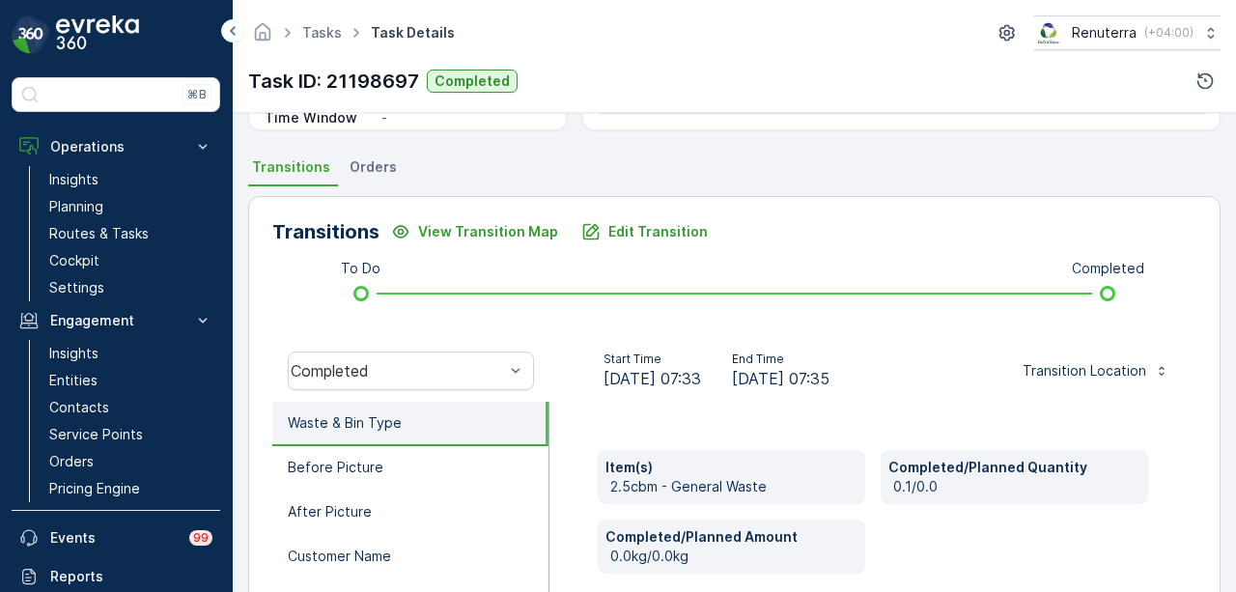
scroll to position [386, 0]
click at [663, 226] on p "Edit Transition" at bounding box center [657, 229] width 99 height 19
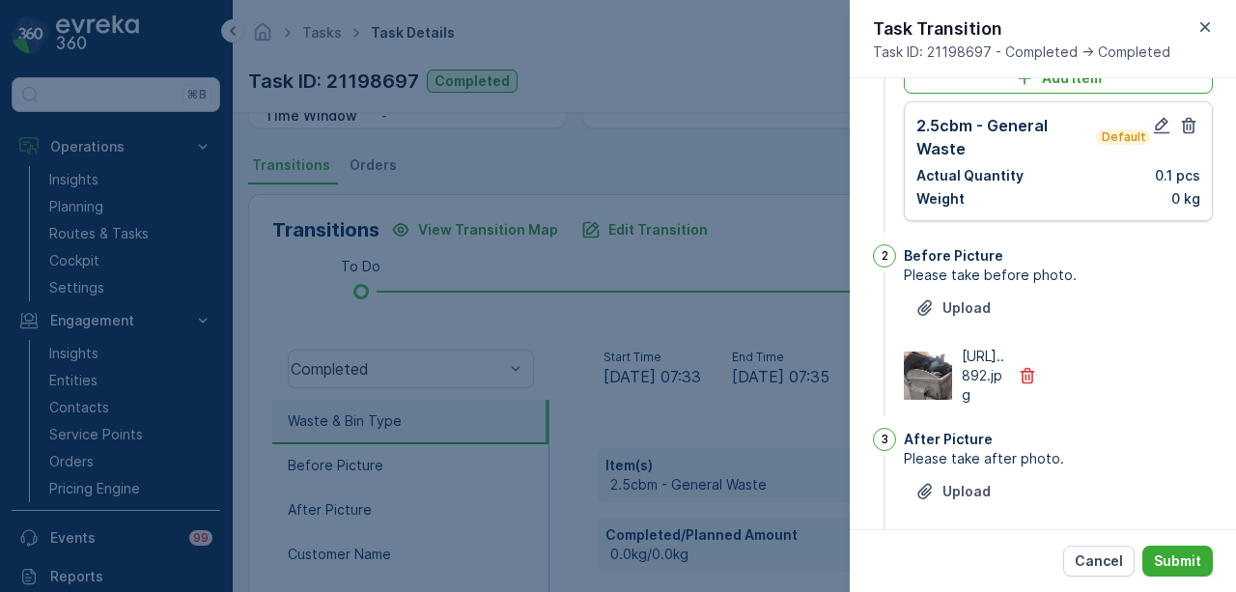
scroll to position [0, 0]
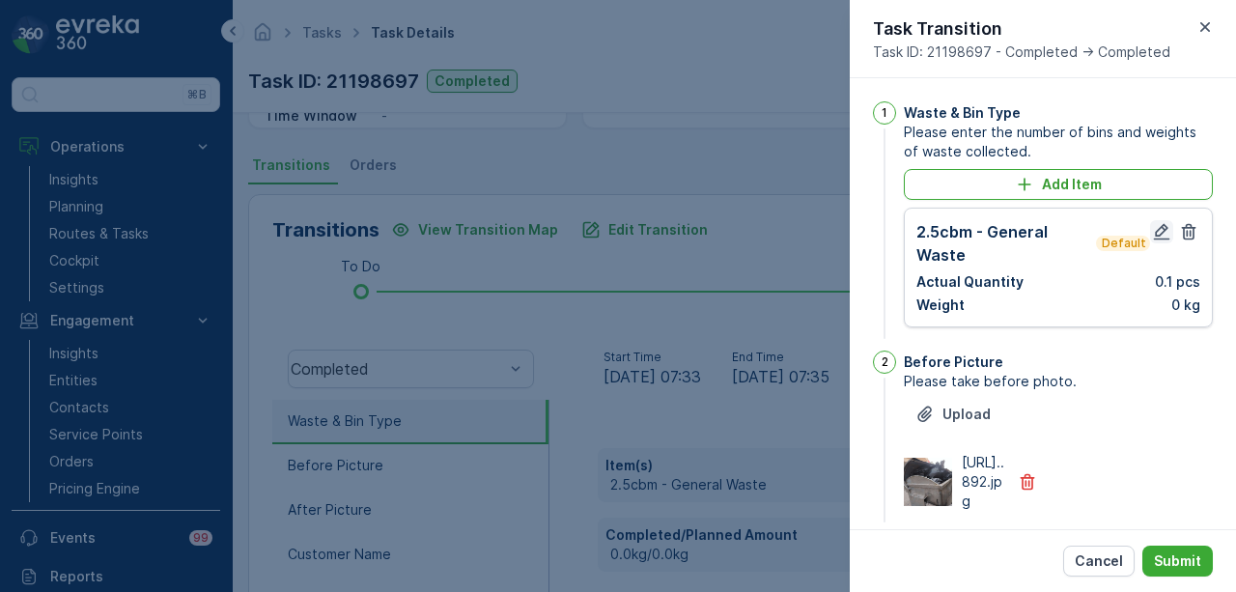
click at [1159, 234] on icon "button" at bounding box center [1161, 231] width 19 height 19
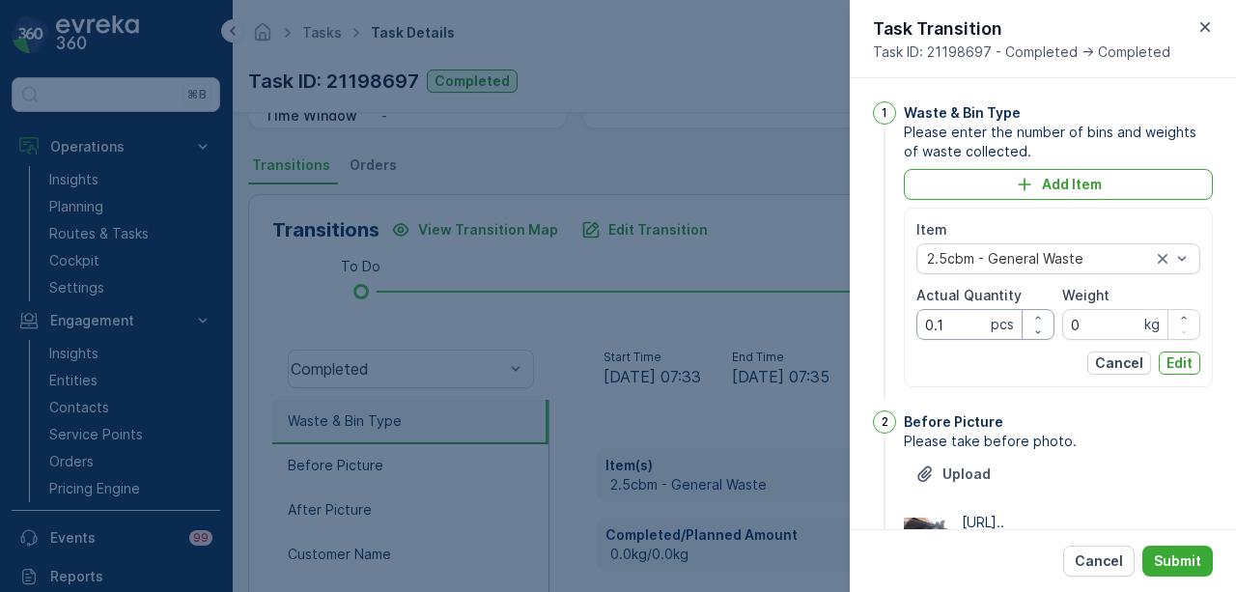
click at [937, 323] on Quantity "0.1" at bounding box center [985, 324] width 138 height 31
drag, startPoint x: 960, startPoint y: 325, endPoint x: 909, endPoint y: 325, distance: 51.2
click at [909, 325] on div "Item 2.5cbm - General Waste Actual Quantity 0.1 pcs Weight 0 kg Cancel Edit" at bounding box center [1058, 298] width 309 height 180
type Quantity "1"
click at [1187, 366] on p "Edit" at bounding box center [1179, 362] width 26 height 19
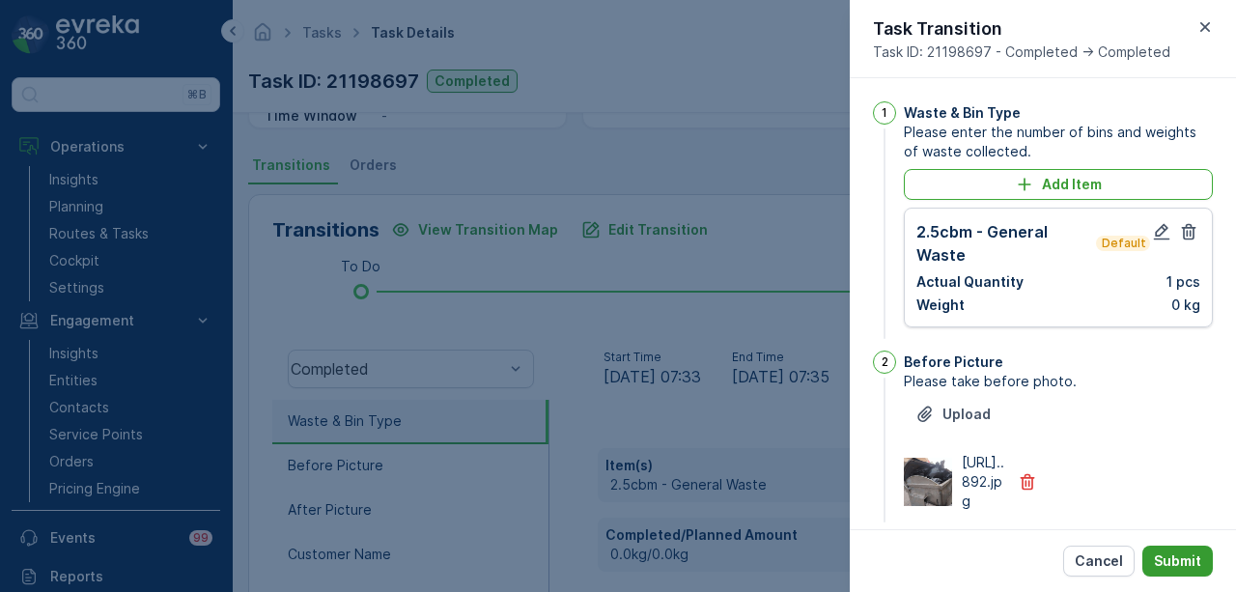
click at [1162, 553] on p "Submit" at bounding box center [1177, 560] width 47 height 19
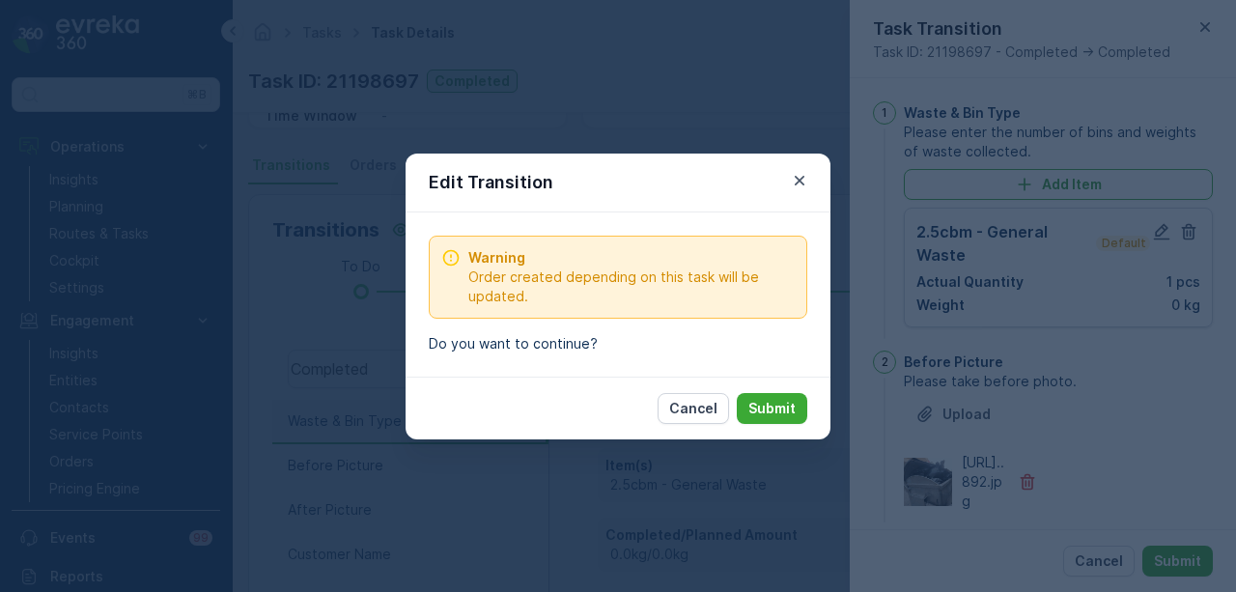
drag, startPoint x: 772, startPoint y: 405, endPoint x: 645, endPoint y: 443, distance: 133.2
click at [772, 405] on p "Submit" at bounding box center [771, 408] width 47 height 19
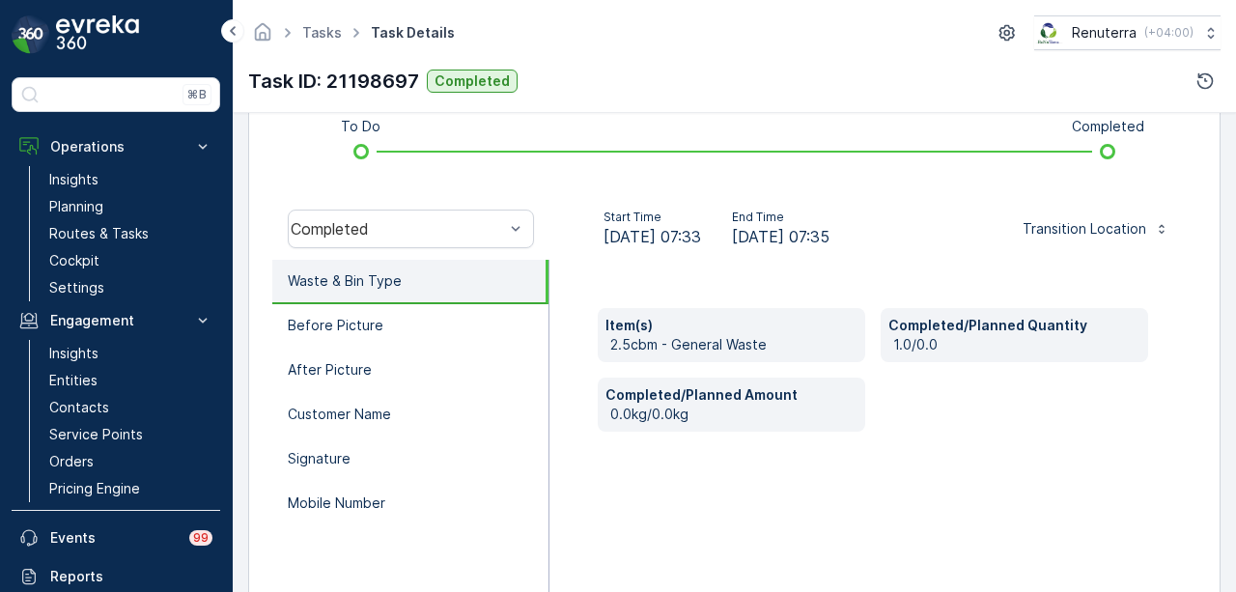
scroll to position [624, 0]
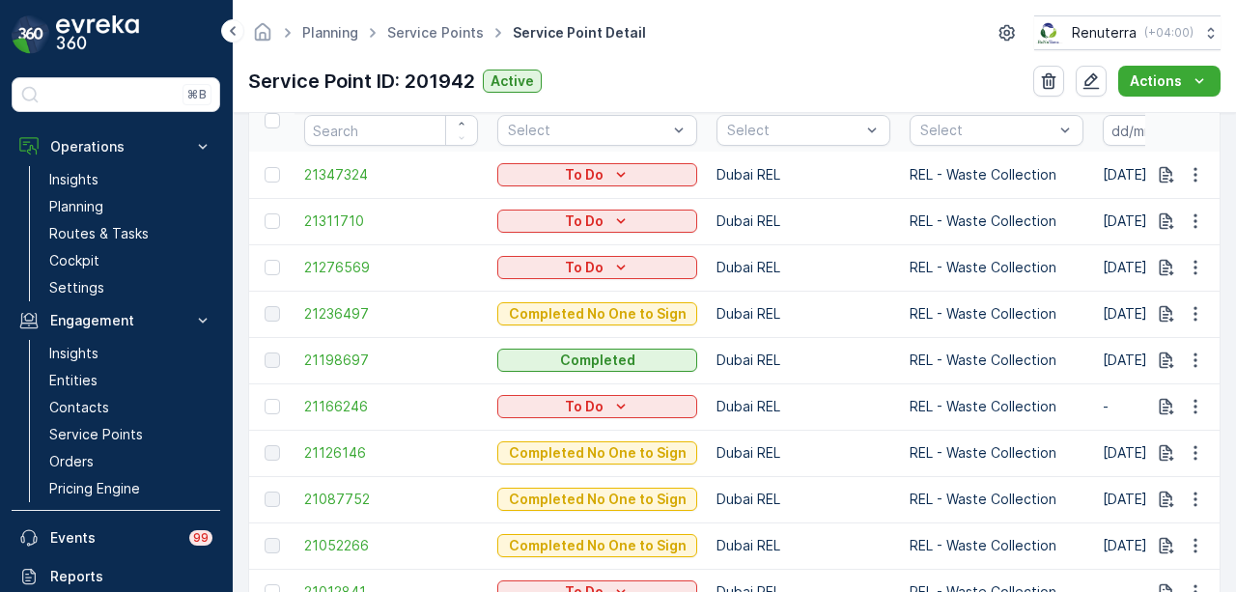
scroll to position [676, 0]
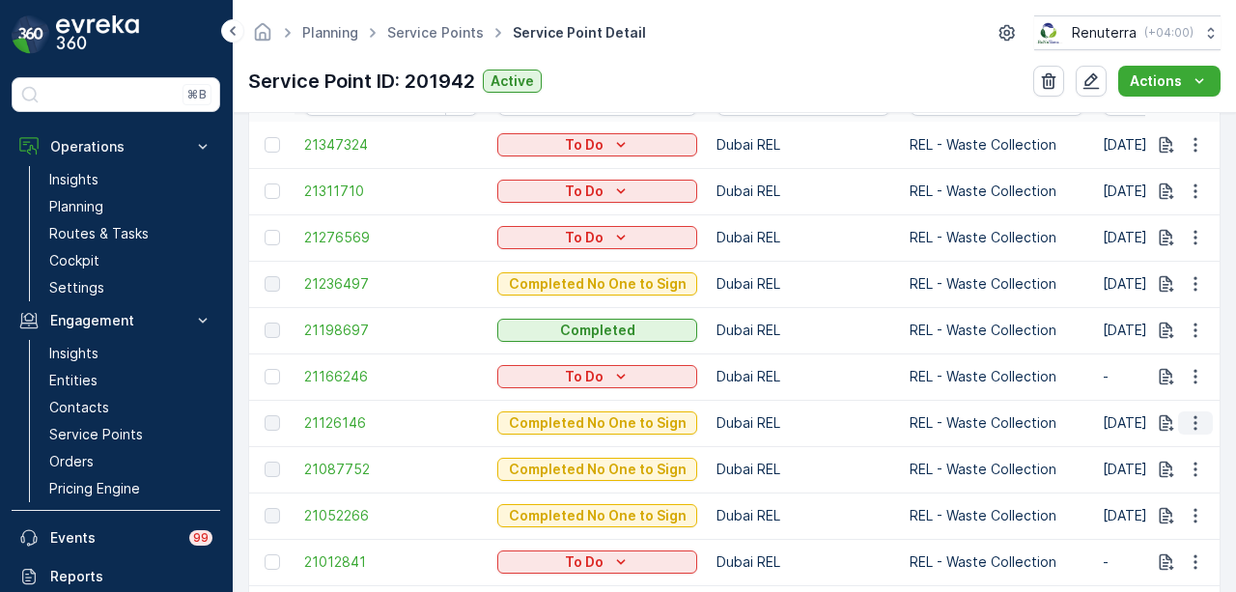
click at [1186, 426] on icon "button" at bounding box center [1195, 422] width 19 height 19
click at [1161, 418] on icon "button" at bounding box center [1166, 422] width 19 height 19
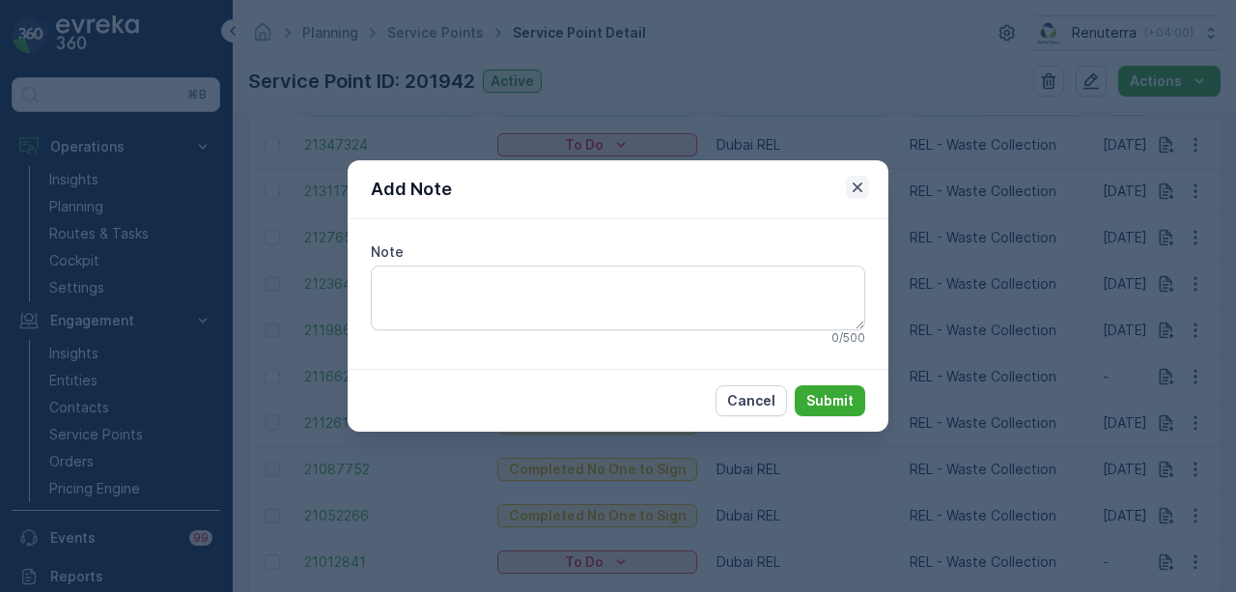
click at [856, 187] on icon "button" at bounding box center [858, 187] width 10 height 10
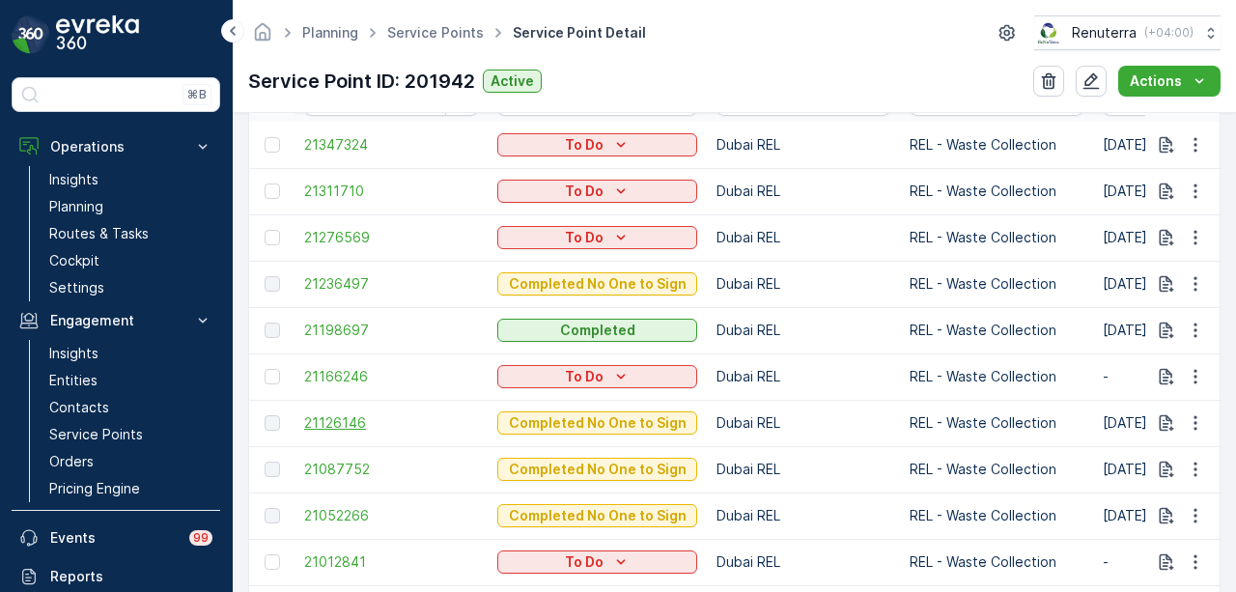
click at [342, 414] on span "21126146" at bounding box center [391, 422] width 174 height 19
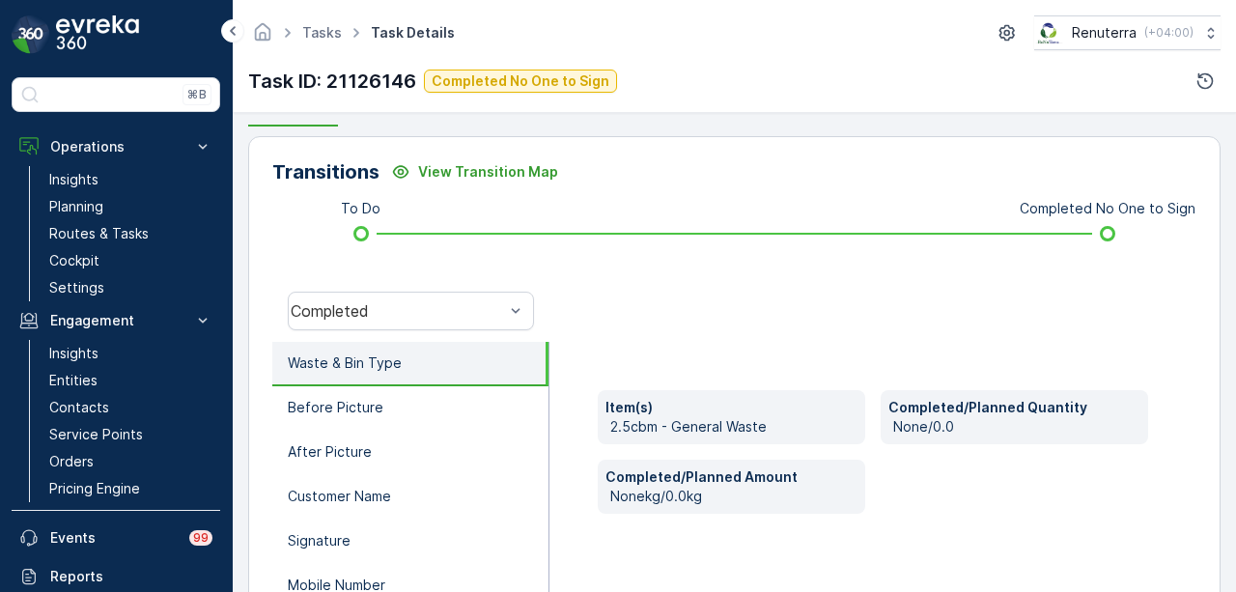
scroll to position [431, 0]
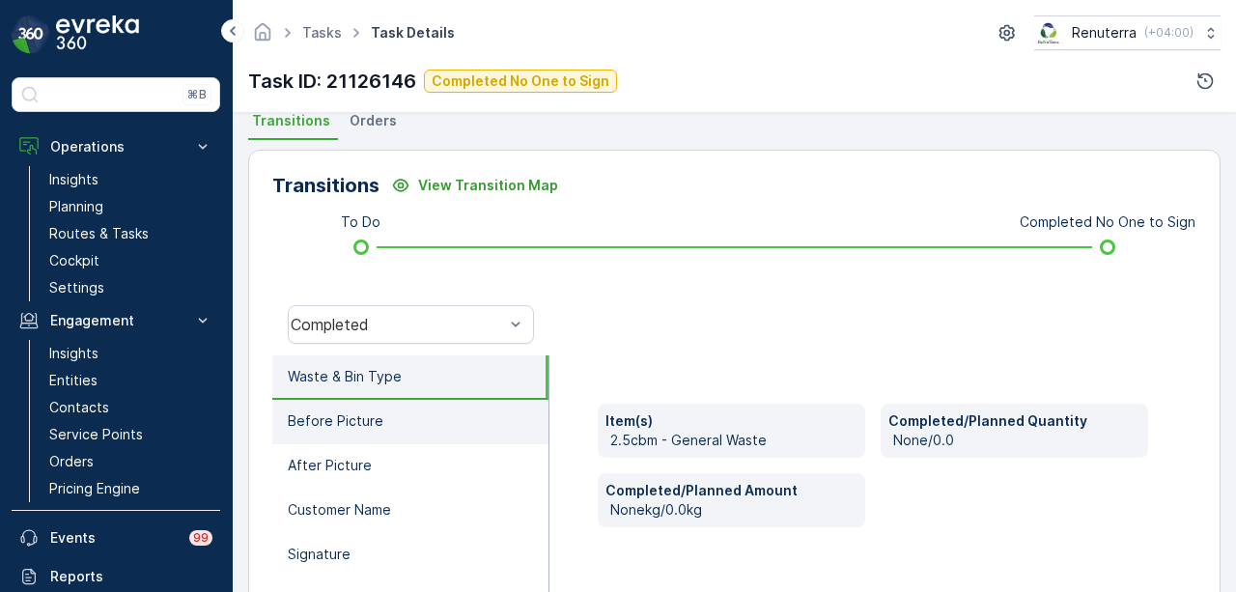
click at [404, 436] on li "Before Picture" at bounding box center [410, 422] width 276 height 44
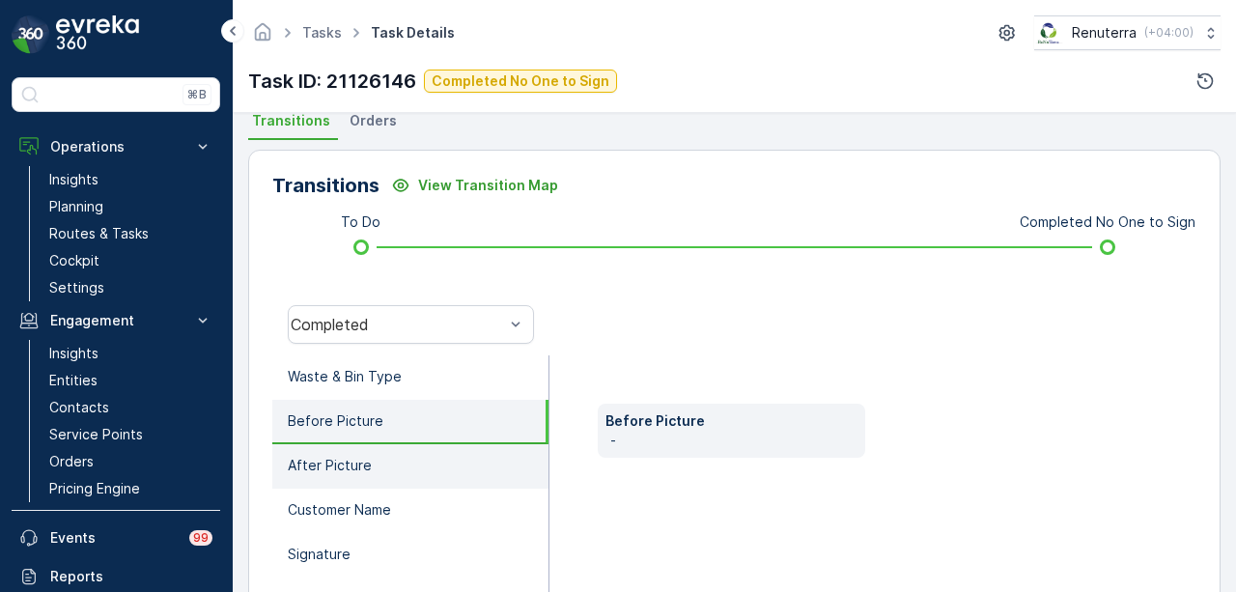
click at [392, 474] on li "After Picture" at bounding box center [410, 466] width 276 height 44
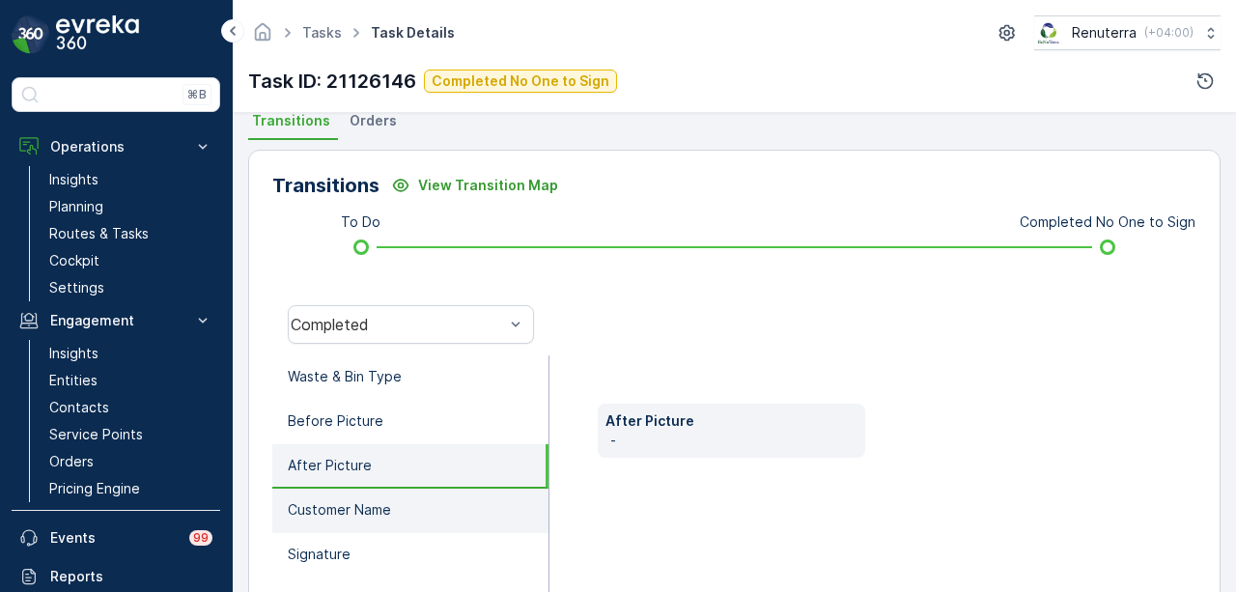
click at [390, 501] on p "Customer Name" at bounding box center [339, 509] width 103 height 19
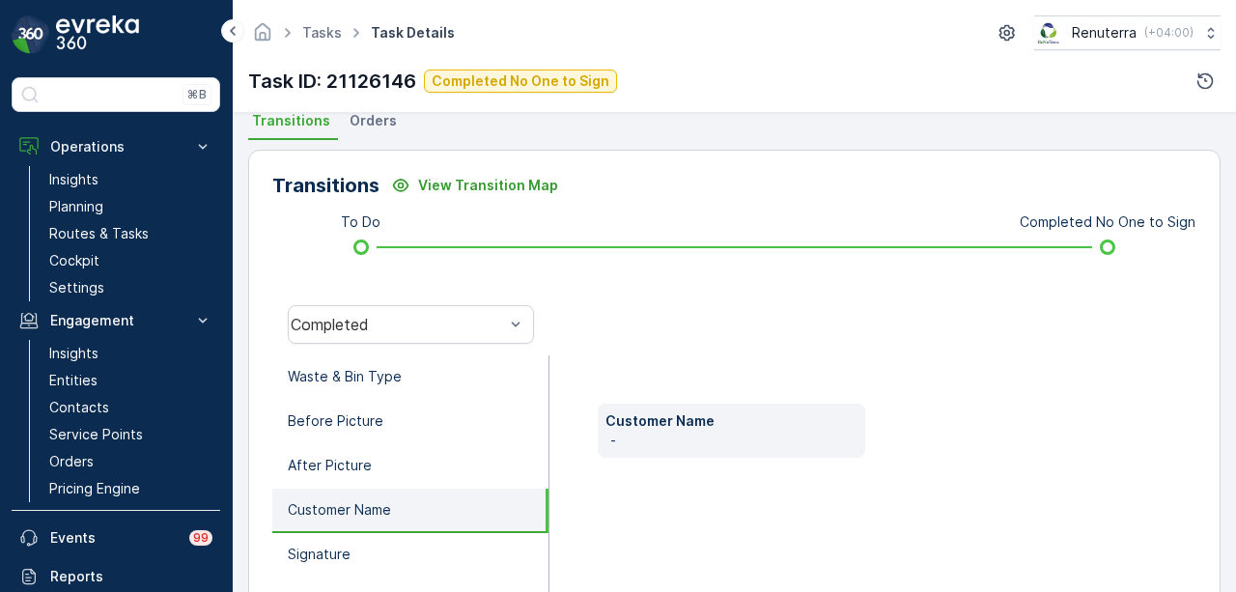
click at [392, 528] on li "Customer Name" at bounding box center [410, 511] width 276 height 44
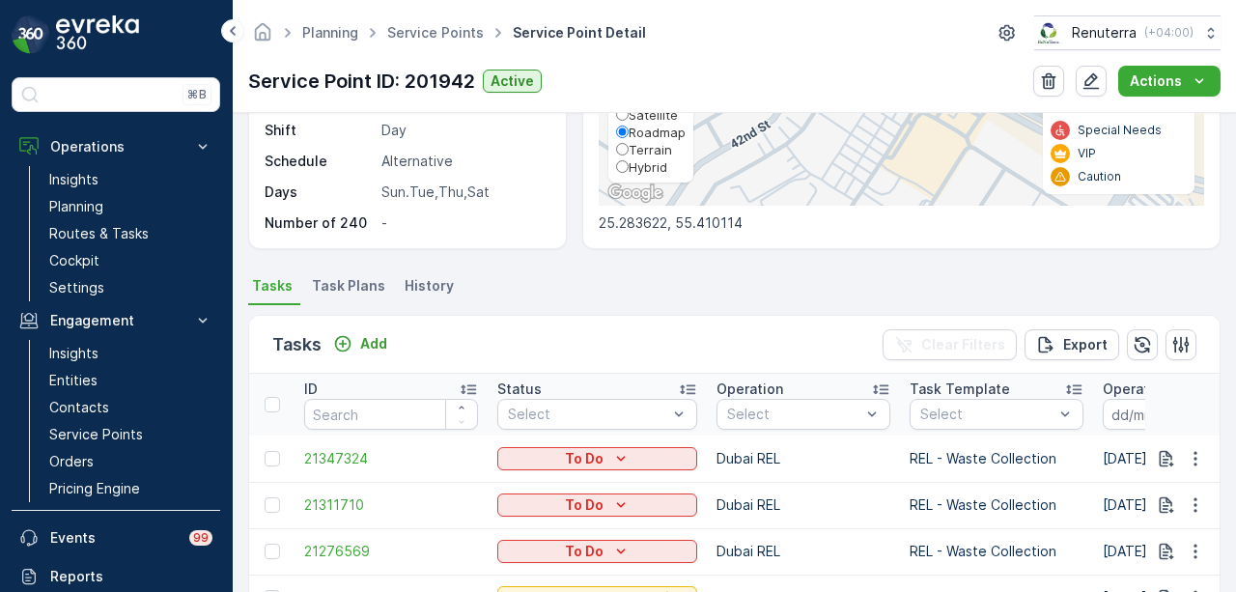
scroll to position [579, 0]
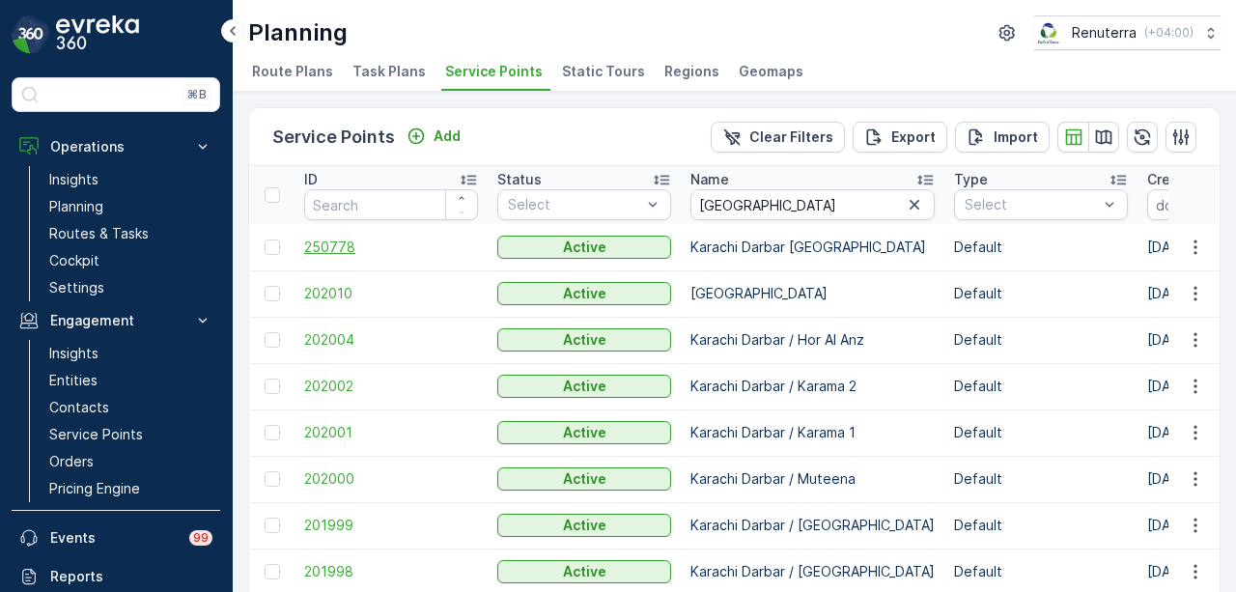
click at [338, 248] on span "250778" at bounding box center [391, 247] width 174 height 19
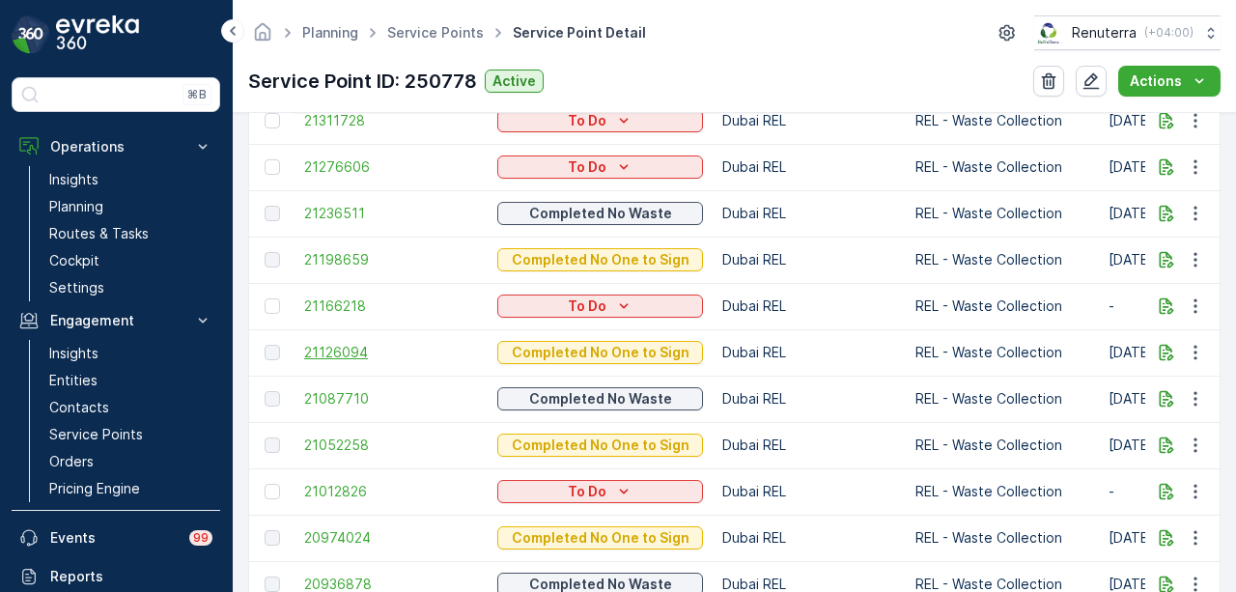
scroll to position [772, 0]
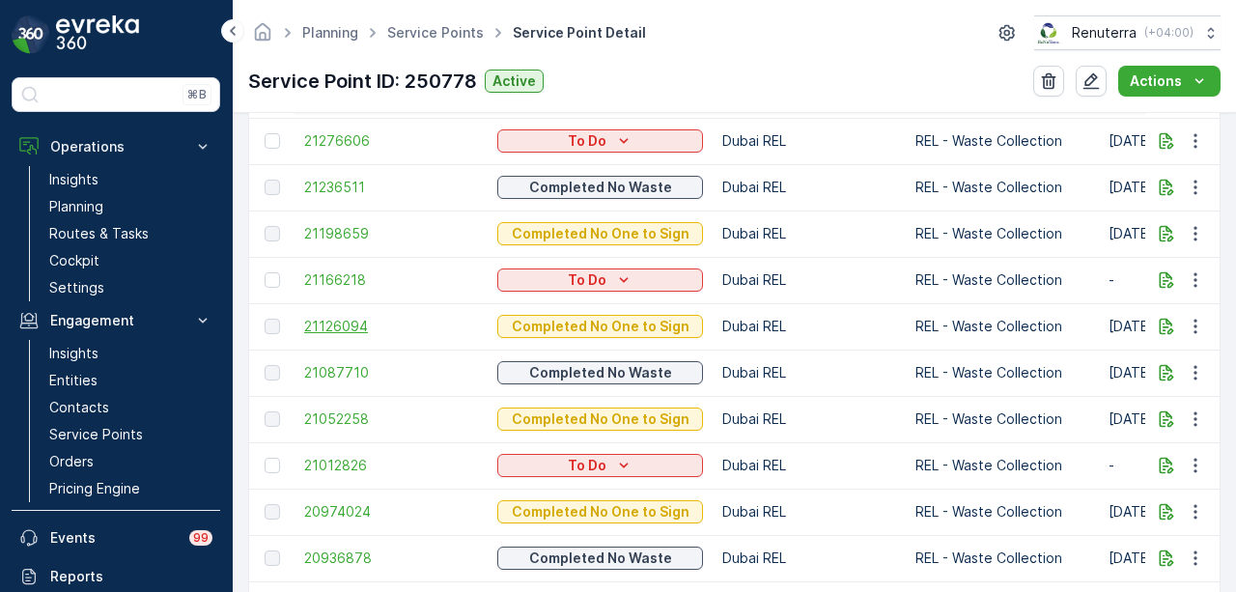
click at [355, 327] on span "21126094" at bounding box center [391, 326] width 174 height 19
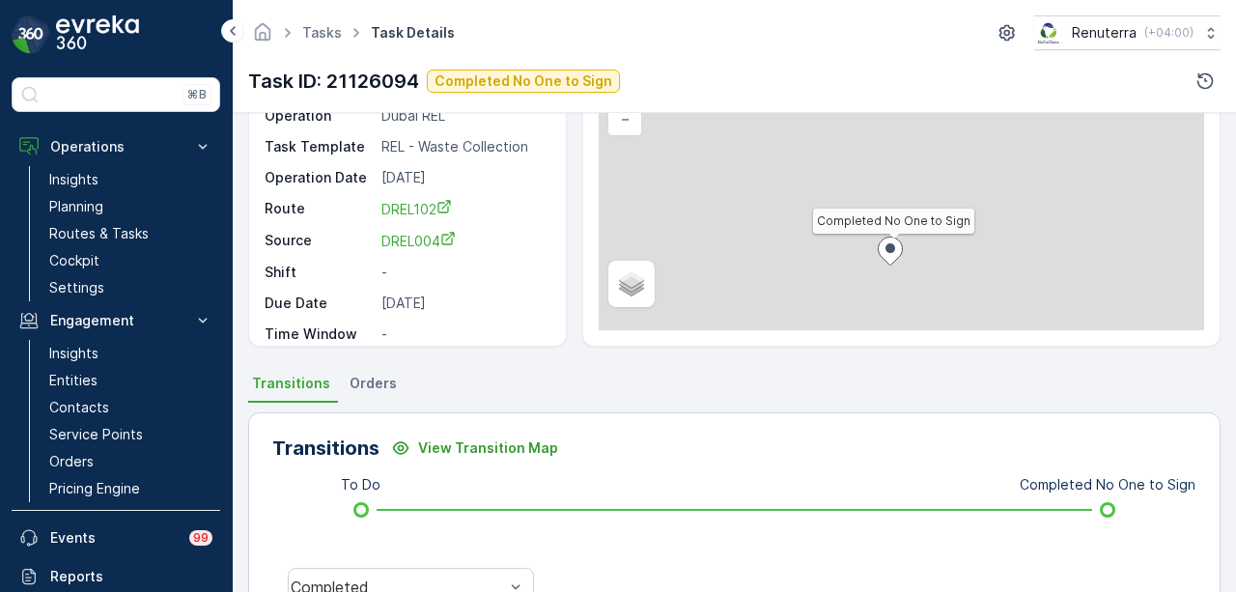
scroll to position [386, 0]
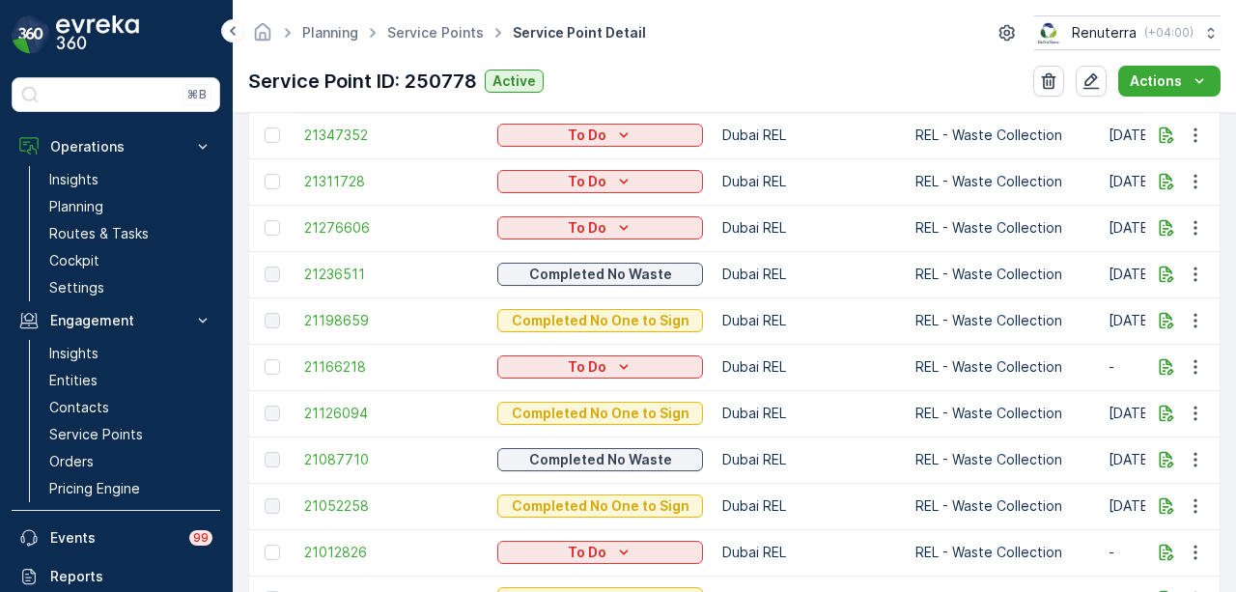
scroll to position [772, 0]
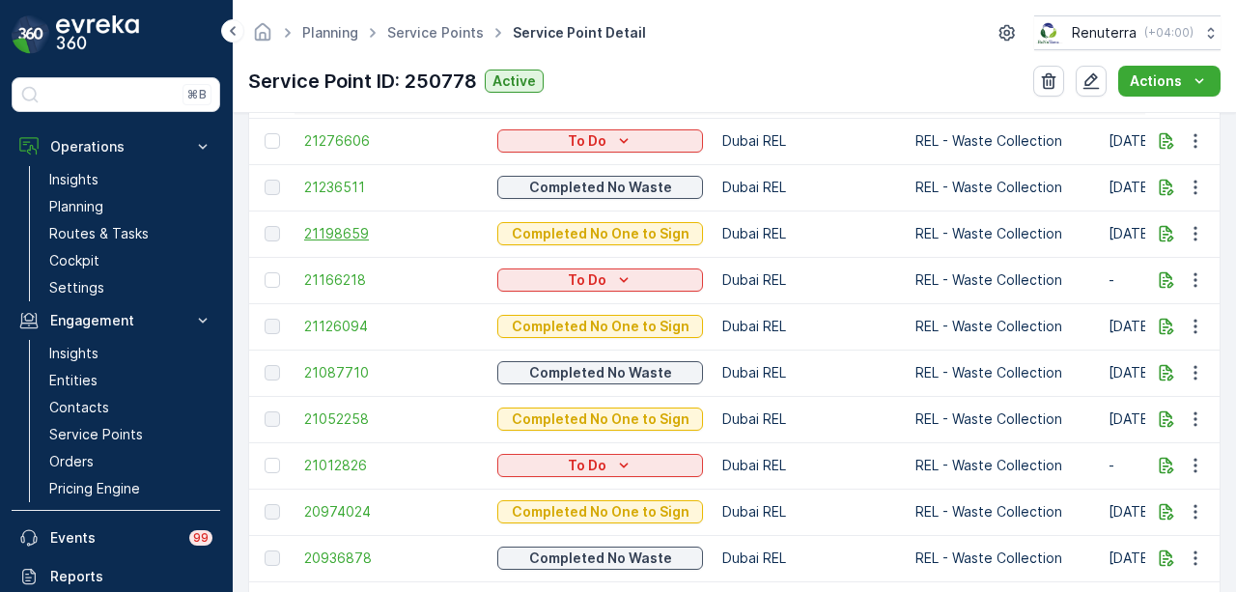
click at [361, 235] on span "21198659" at bounding box center [391, 233] width 174 height 19
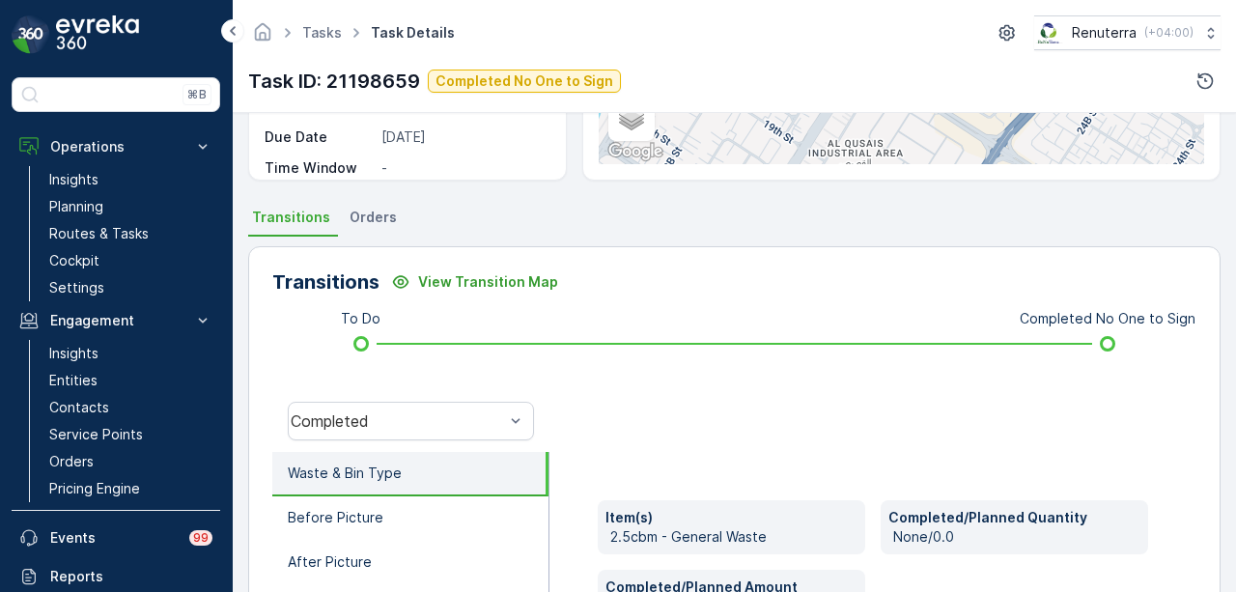
scroll to position [624, 0]
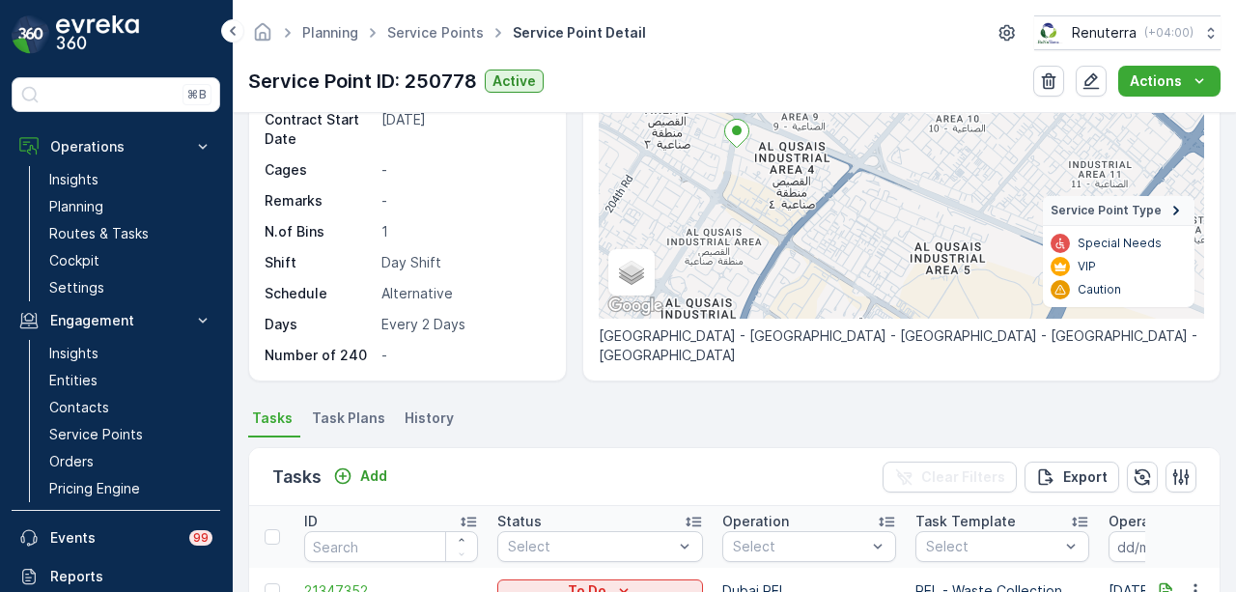
scroll to position [290, 0]
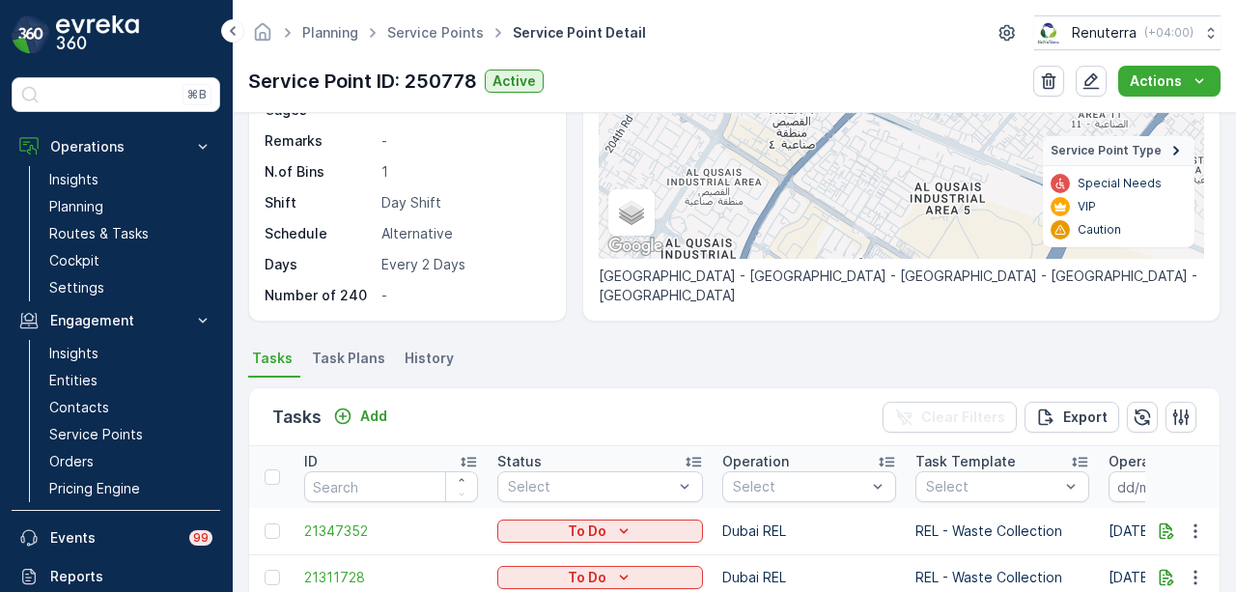
click at [518, 410] on div "Tasks Add Clear Filters Export" at bounding box center [734, 417] width 970 height 58
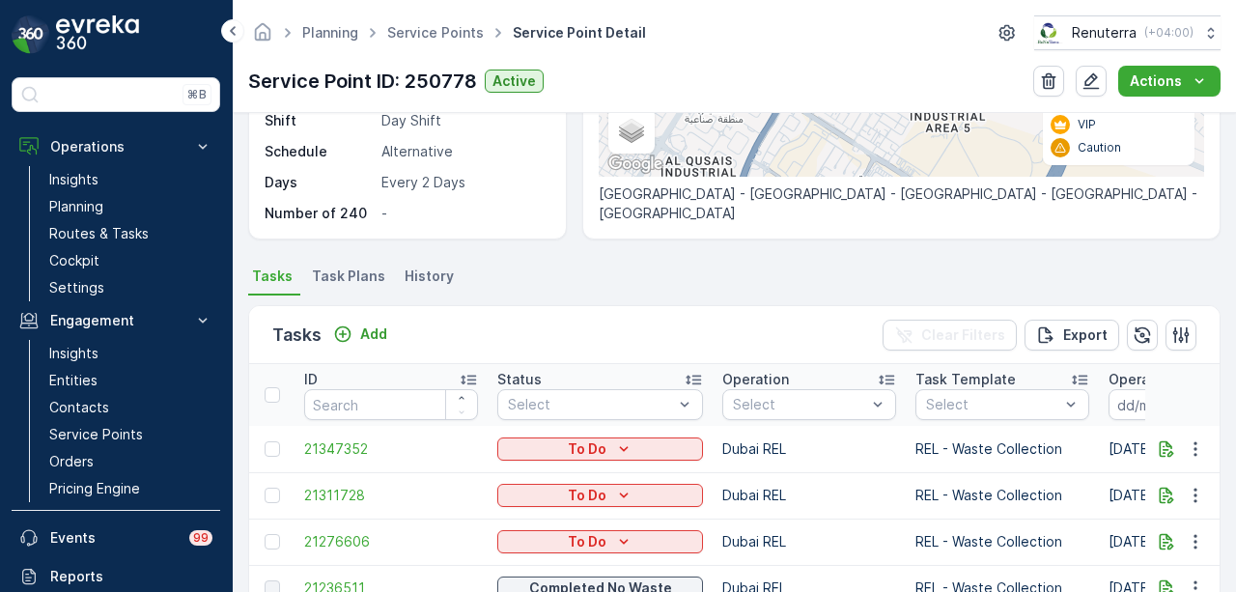
scroll to position [0, 0]
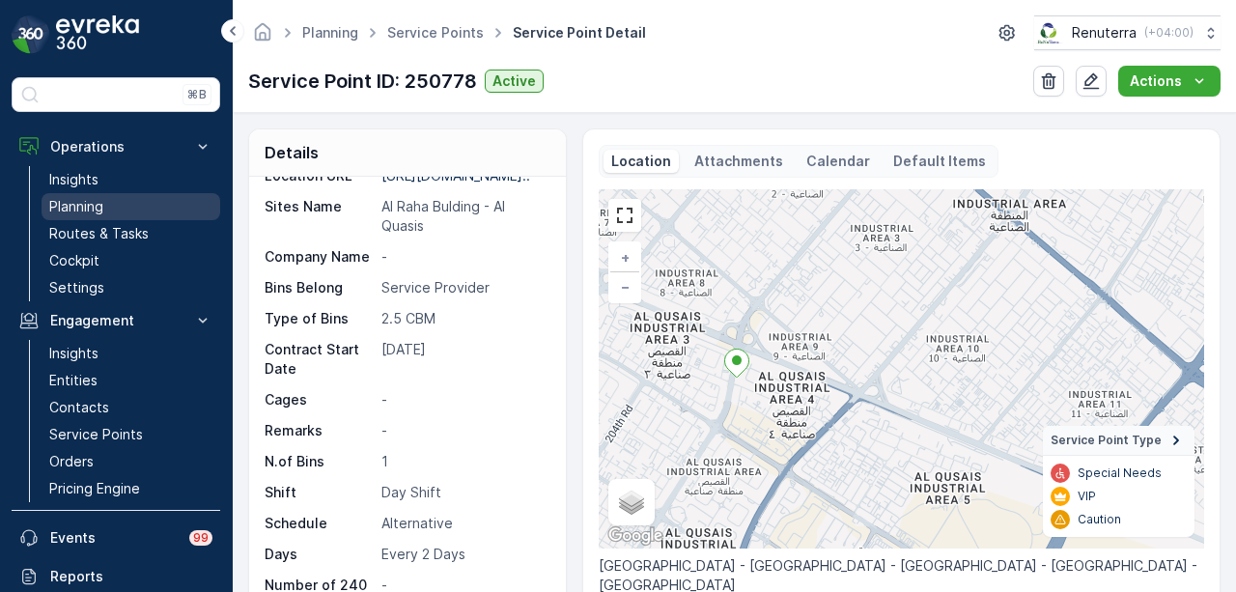
click at [117, 194] on link "Planning" at bounding box center [131, 206] width 179 height 27
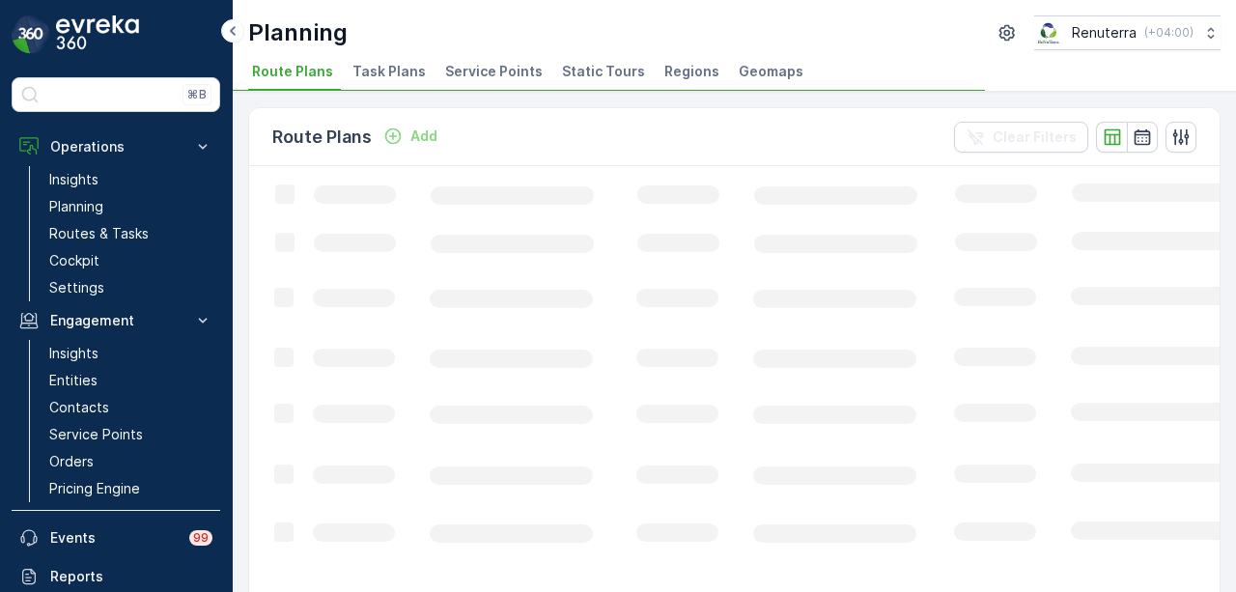
click at [453, 67] on span "Service Points" at bounding box center [494, 71] width 98 height 19
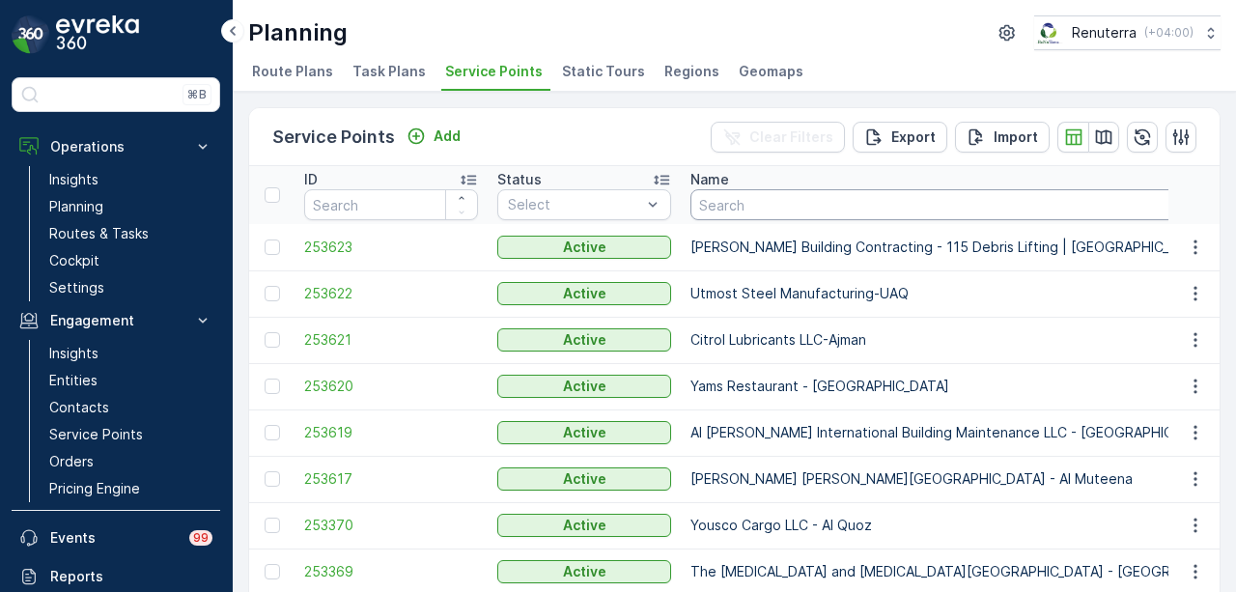
click at [786, 207] on input "text" at bounding box center [979, 204] width 579 height 31
type input "s"
click at [793, 200] on input "s" at bounding box center [979, 204] width 579 height 31
type input "first ivf"
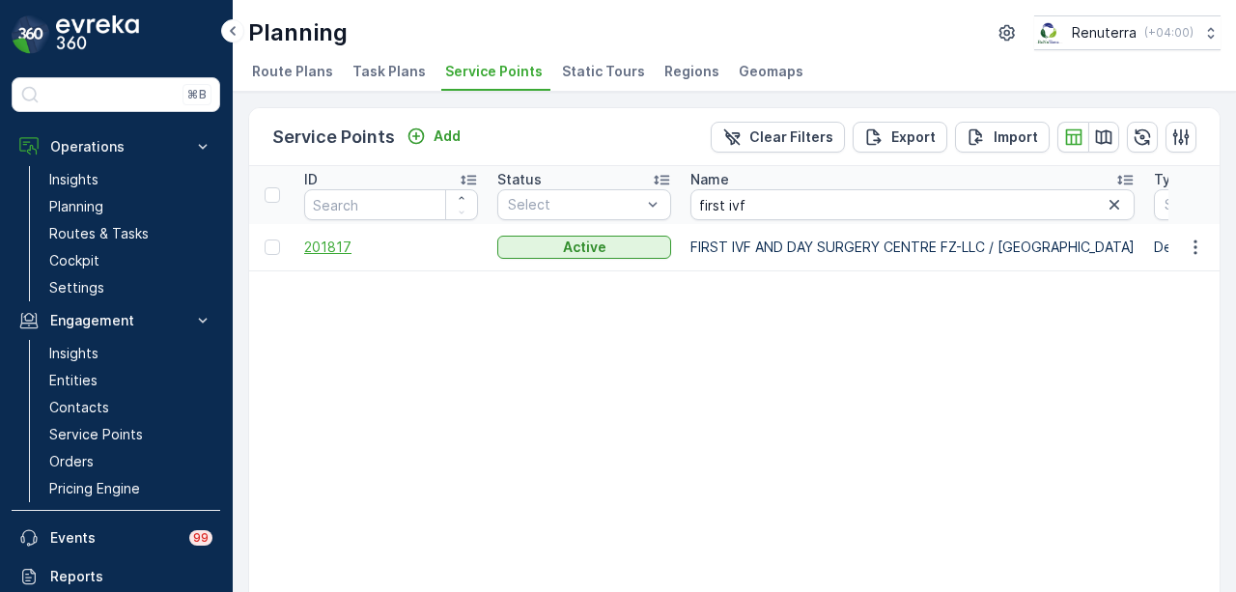
click at [317, 244] on span "201817" at bounding box center [391, 247] width 174 height 19
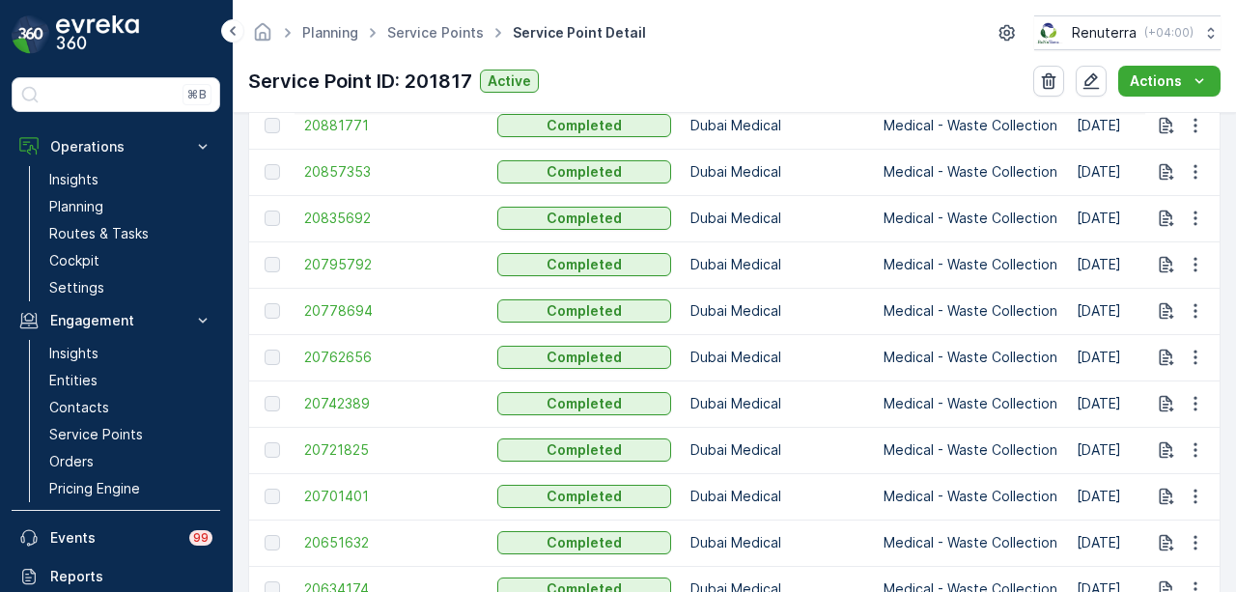
scroll to position [1646, 0]
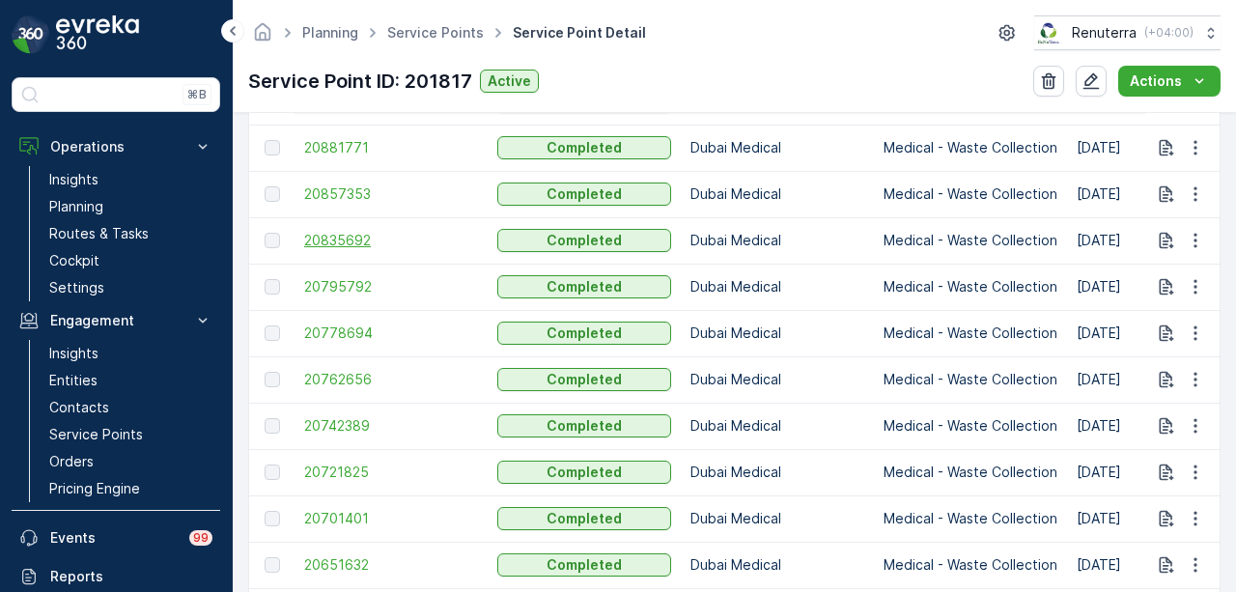
click at [347, 241] on span "20835692" at bounding box center [391, 240] width 174 height 19
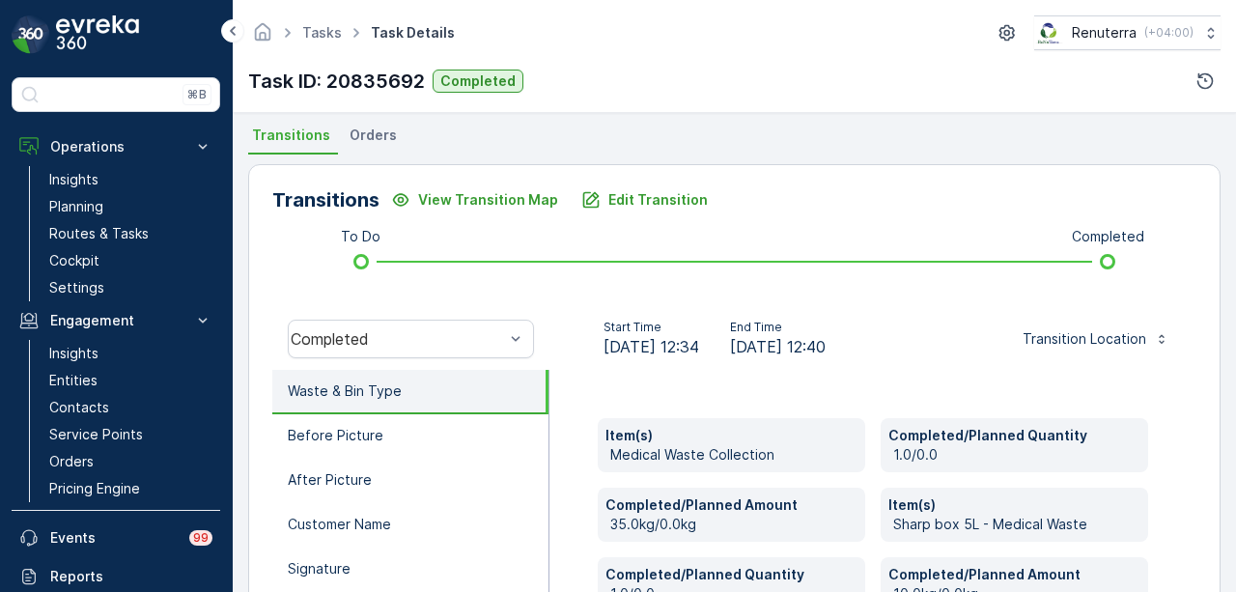
scroll to position [386, 0]
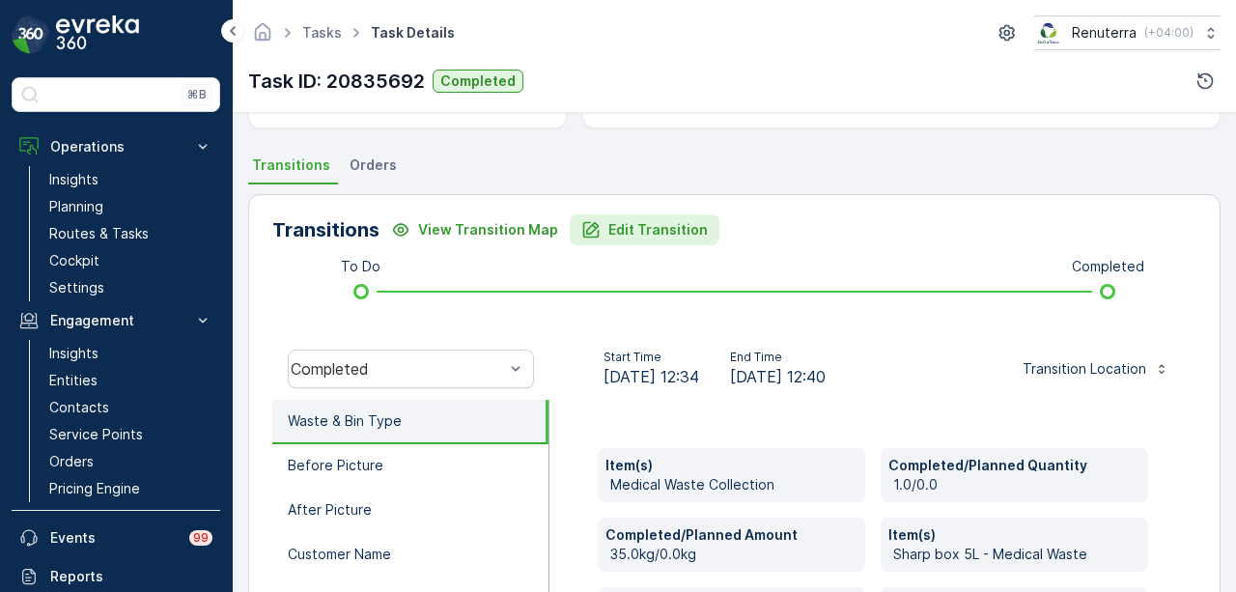
click at [671, 233] on p "Edit Transition" at bounding box center [657, 229] width 99 height 19
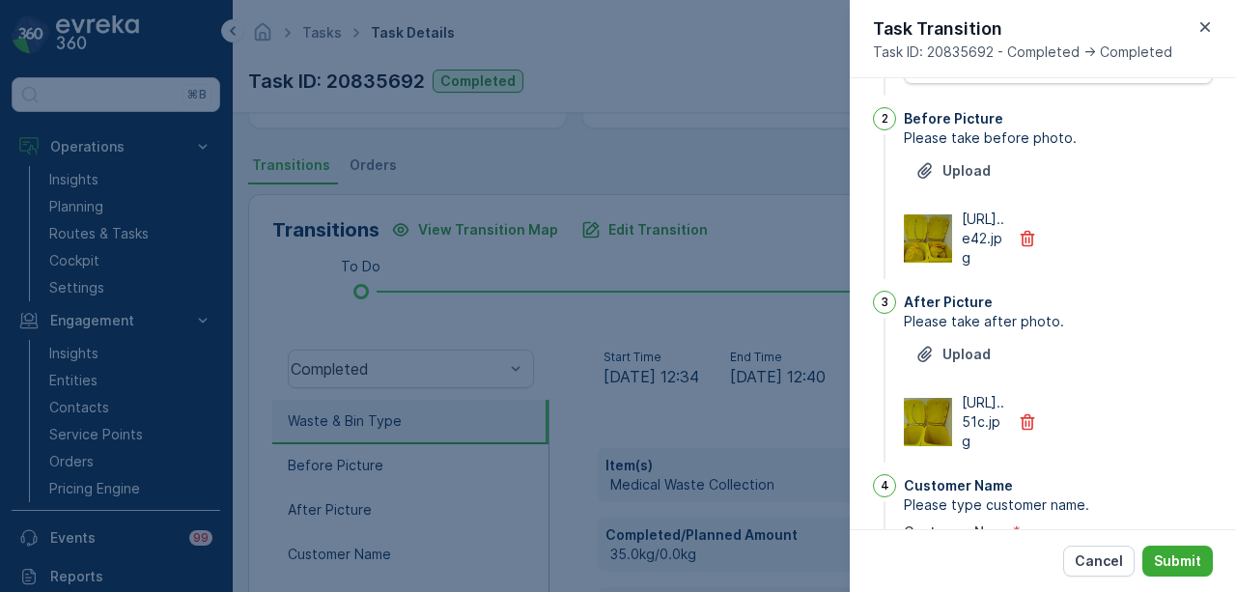
scroll to position [0, 0]
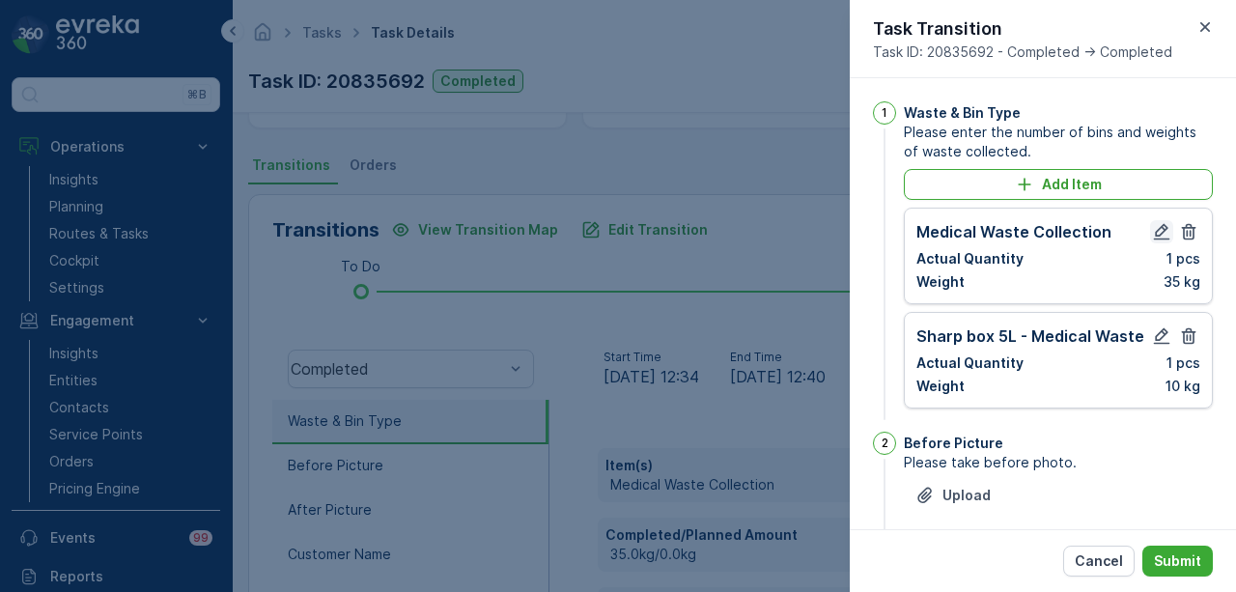
click at [1152, 229] on icon "button" at bounding box center [1161, 231] width 19 height 19
type Name "babita"
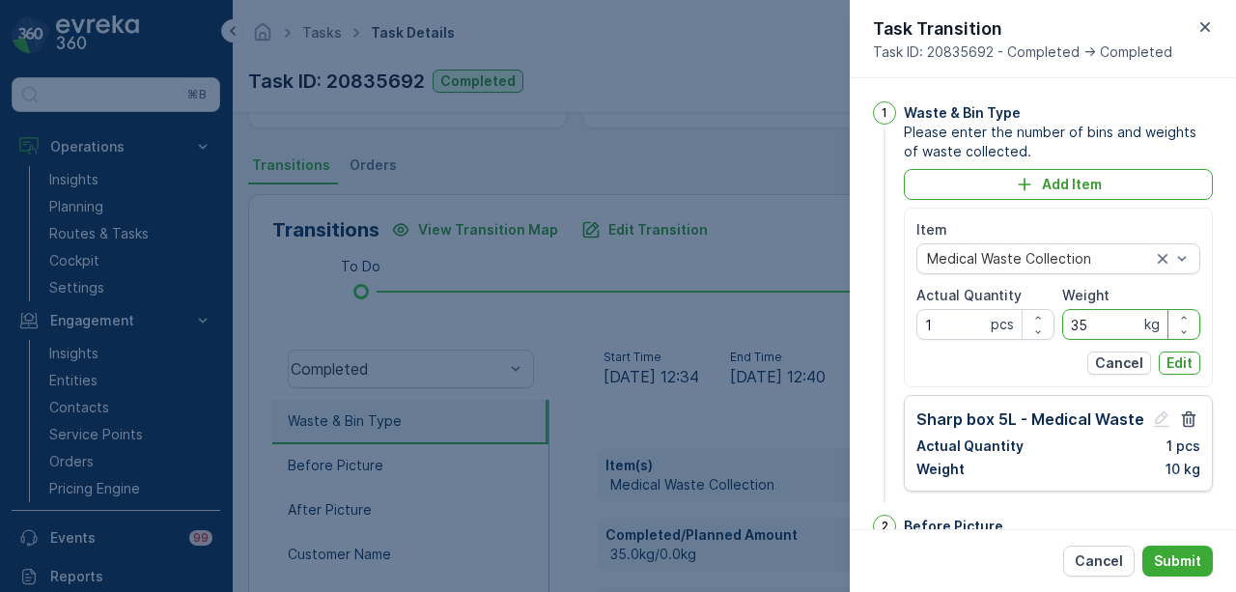
click at [1116, 319] on input "35" at bounding box center [1131, 324] width 138 height 31
type input "3"
type input "45"
click at [1193, 365] on button "Edit" at bounding box center [1180, 362] width 42 height 23
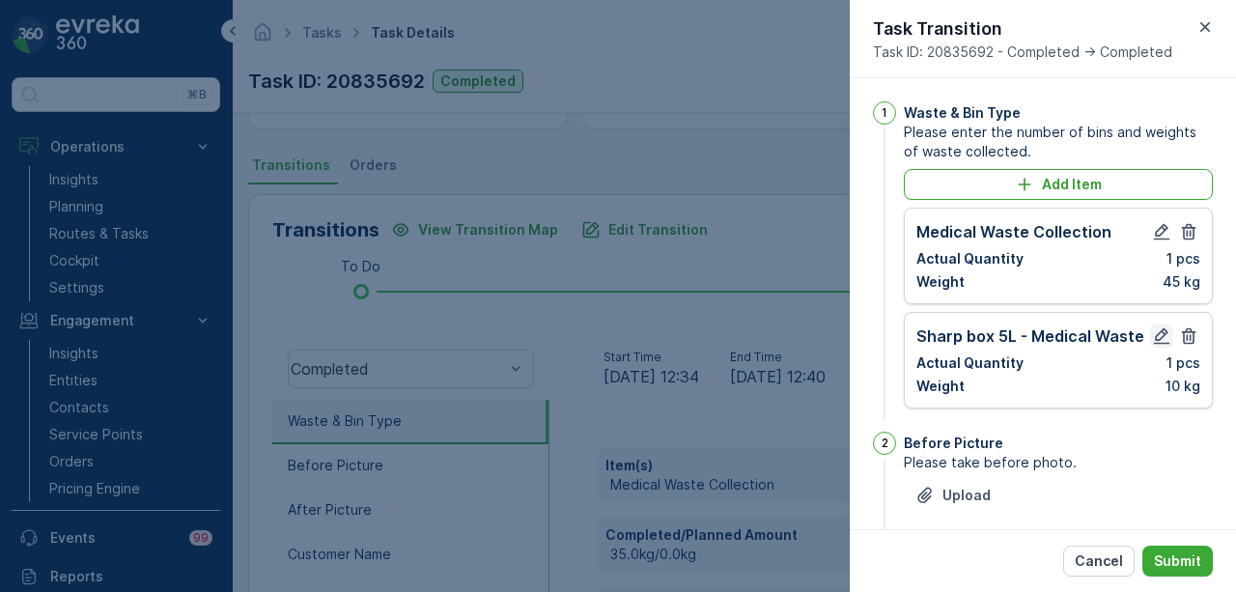
click at [1161, 339] on icon "button" at bounding box center [1161, 335] width 19 height 19
type Name "babita"
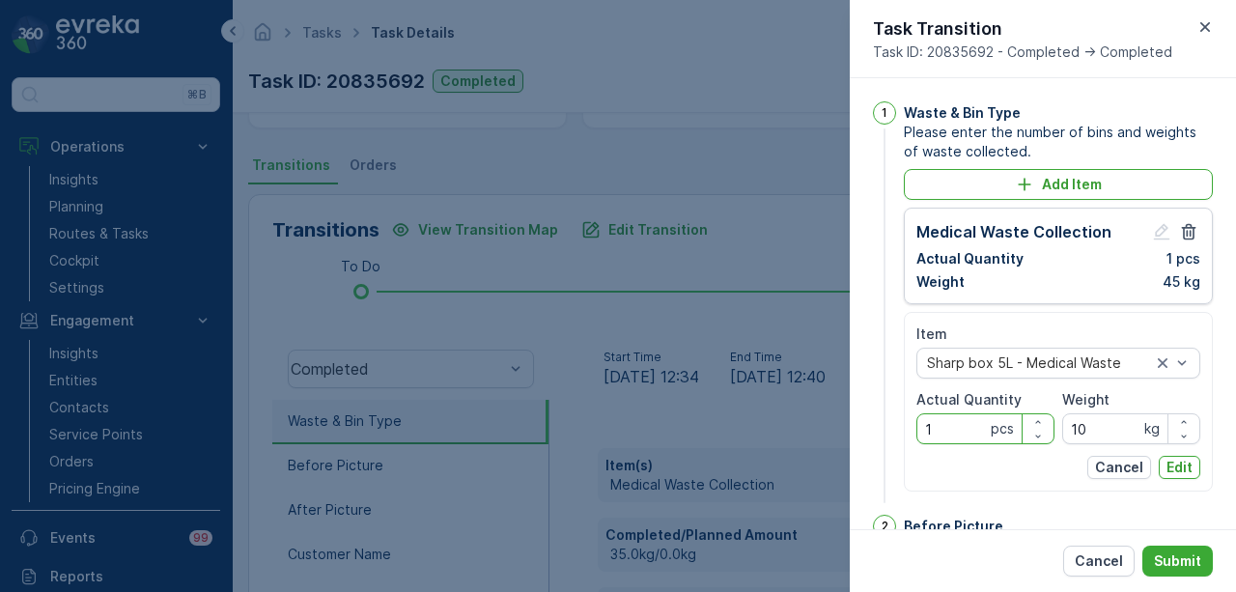
click at [956, 427] on Quantity "1" at bounding box center [985, 428] width 138 height 31
type Quantity "0"
click at [1105, 425] on input "10" at bounding box center [1131, 428] width 138 height 31
type input "1"
type input "0"
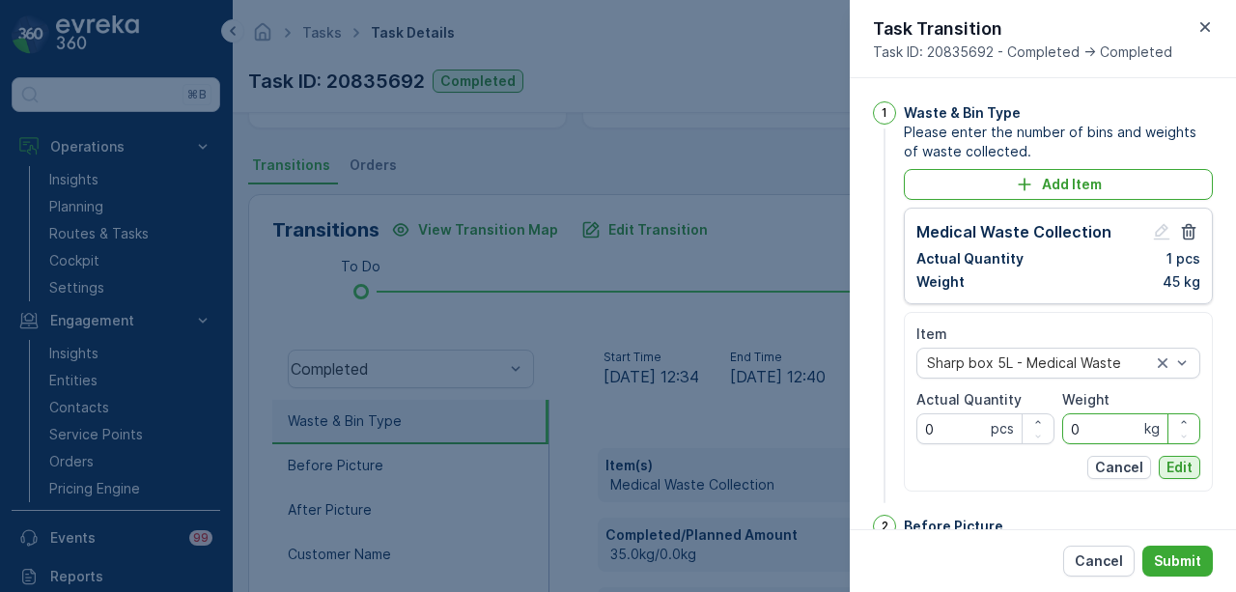
click at [1166, 461] on p "Edit" at bounding box center [1179, 467] width 26 height 19
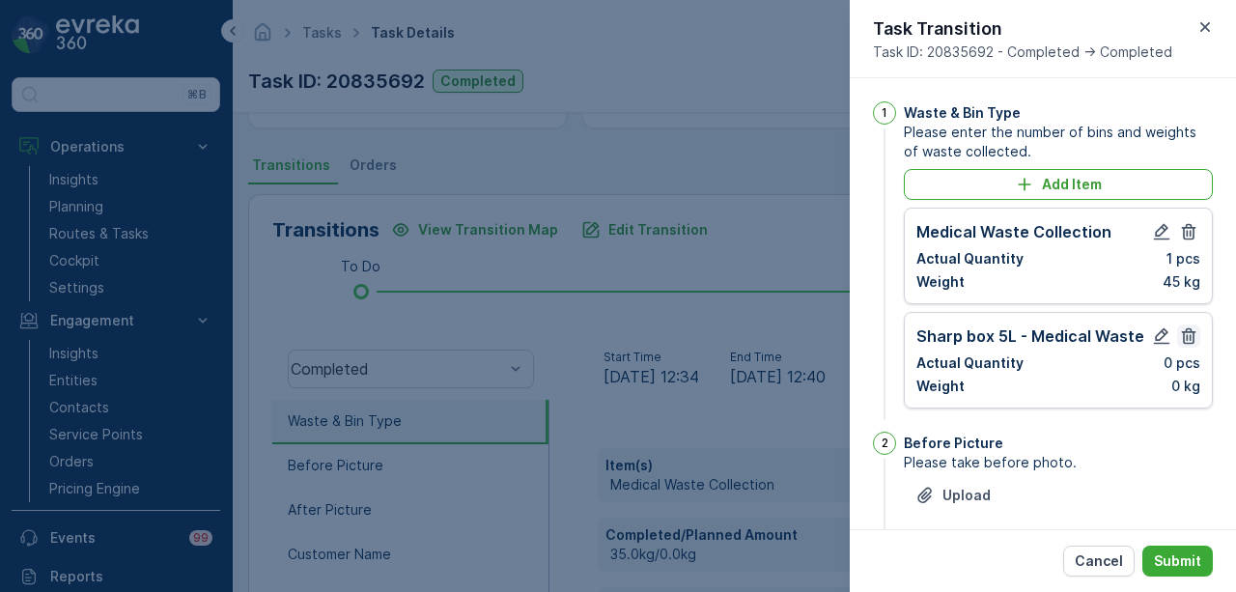
click at [1192, 339] on icon "button" at bounding box center [1188, 335] width 19 height 19
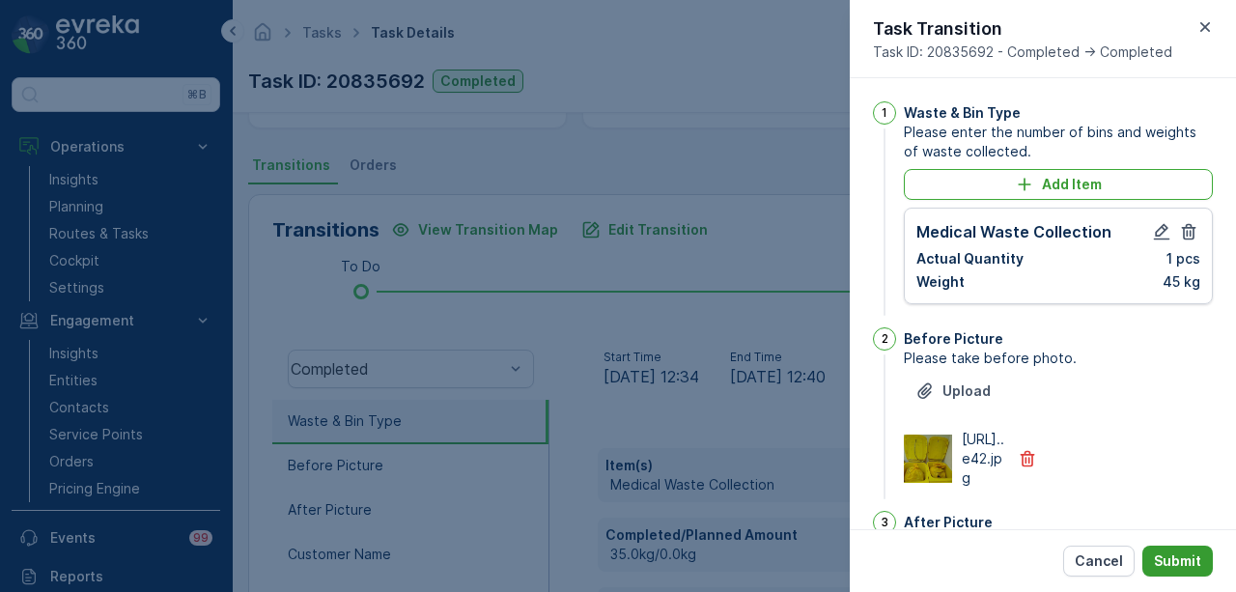
click at [1178, 548] on button "Submit" at bounding box center [1177, 561] width 70 height 31
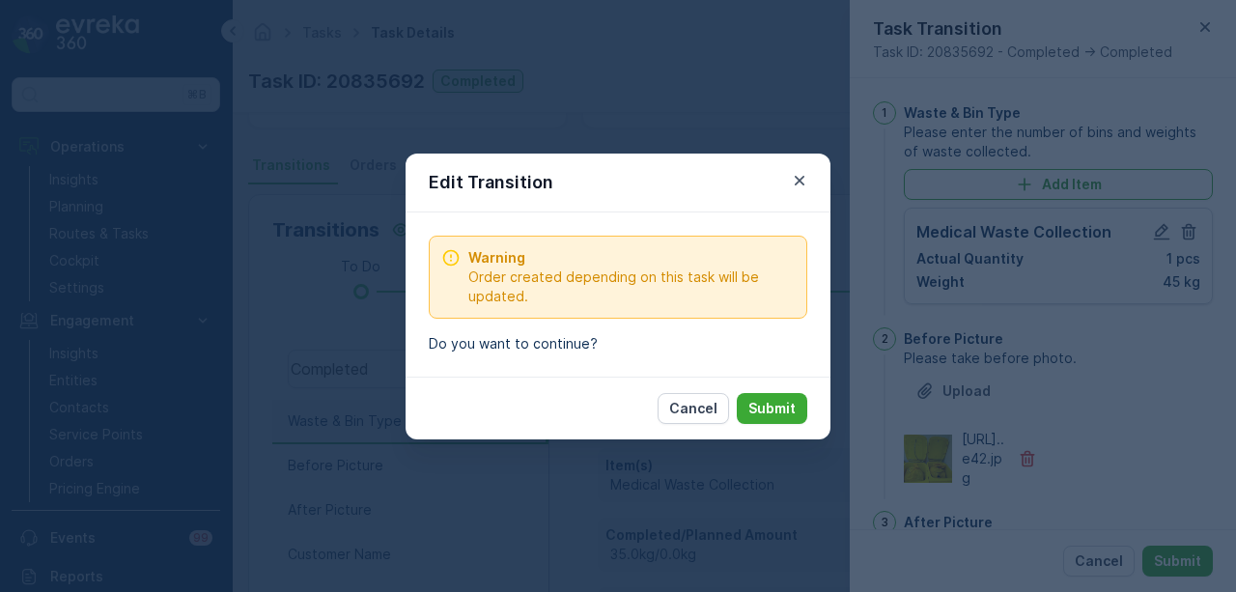
click at [775, 403] on p "Submit" at bounding box center [771, 408] width 47 height 19
type Name "babita"
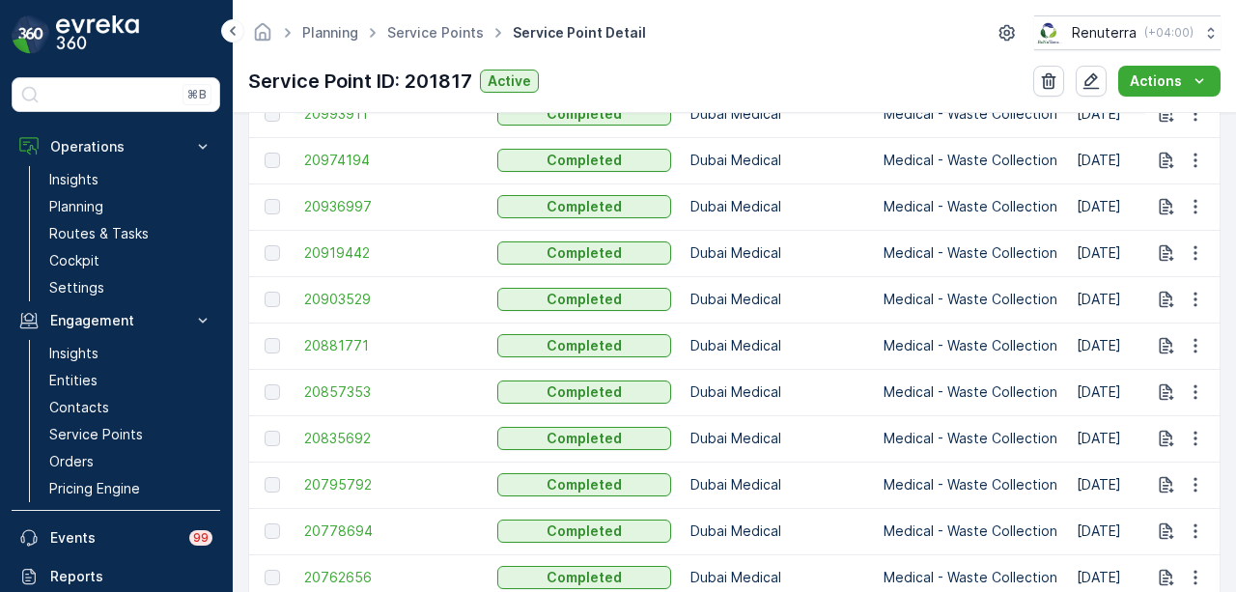
scroll to position [1545, 0]
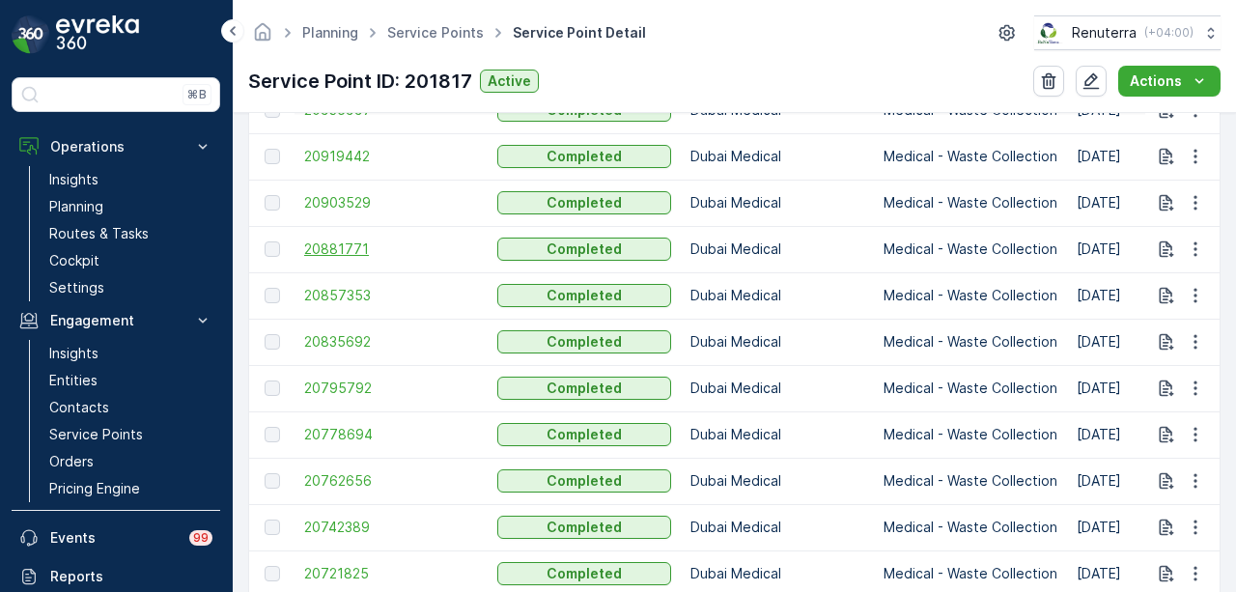
click at [340, 251] on span "20881771" at bounding box center [391, 248] width 174 height 19
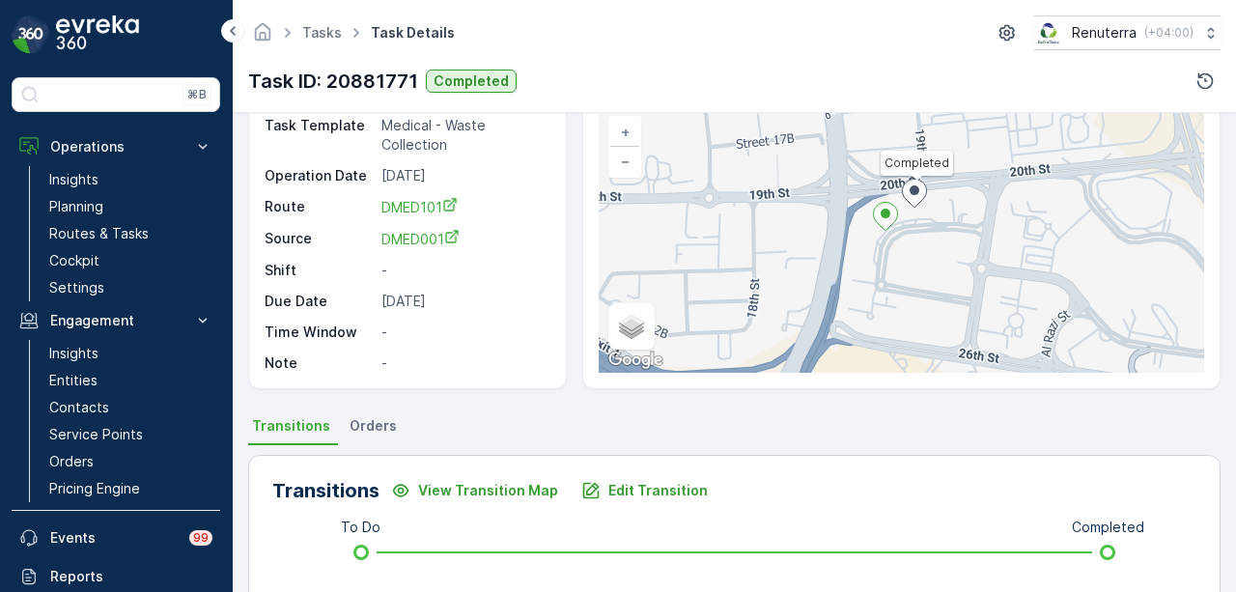
scroll to position [193, 0]
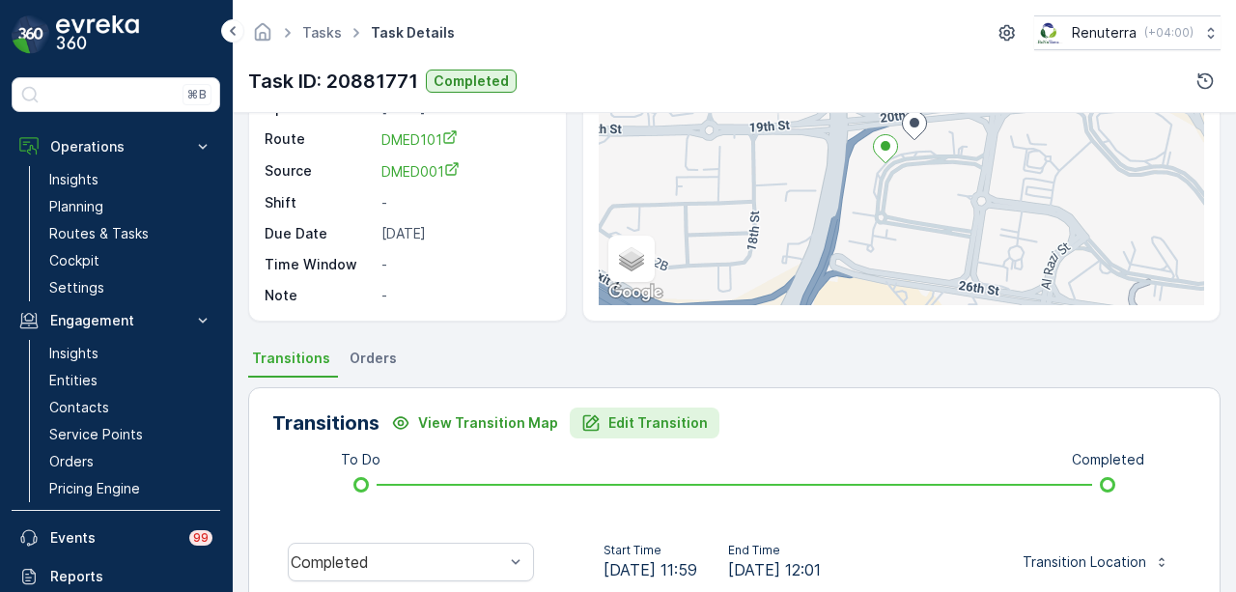
click at [622, 407] on button "Edit Transition" at bounding box center [645, 422] width 150 height 31
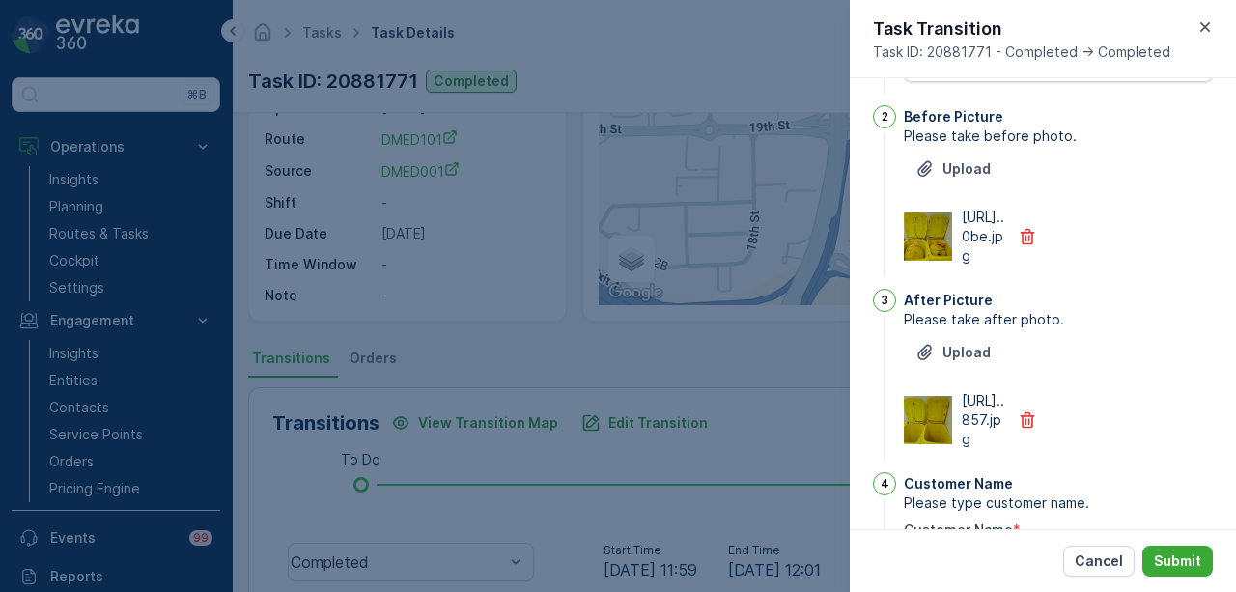
scroll to position [0, 0]
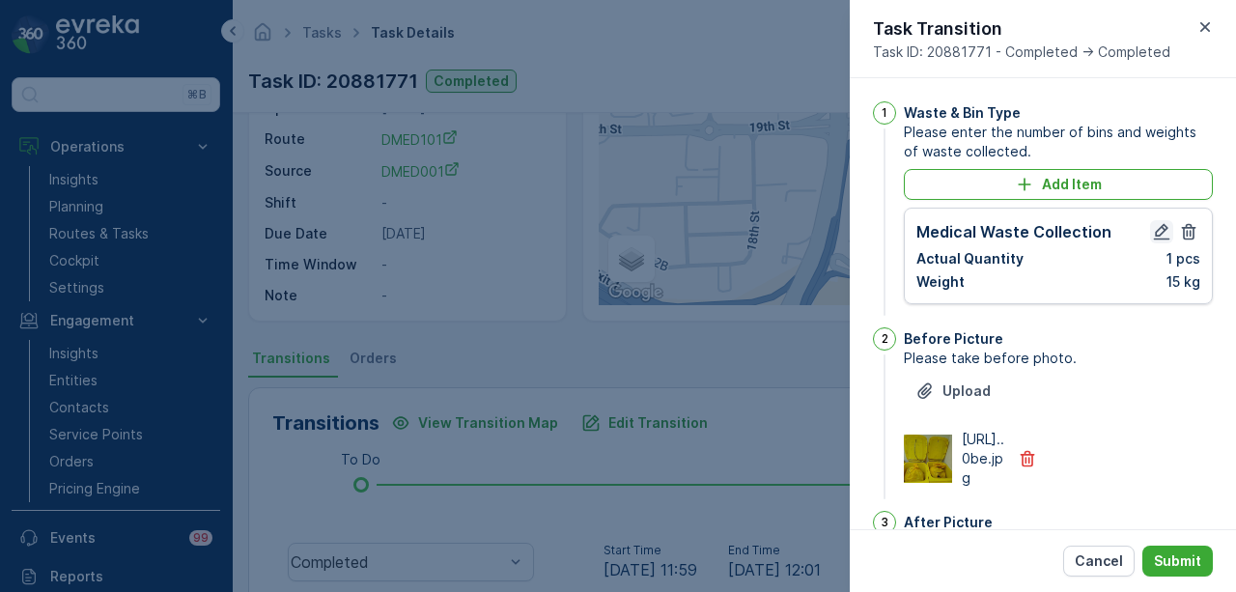
click at [1154, 237] on icon "button" at bounding box center [1162, 232] width 16 height 16
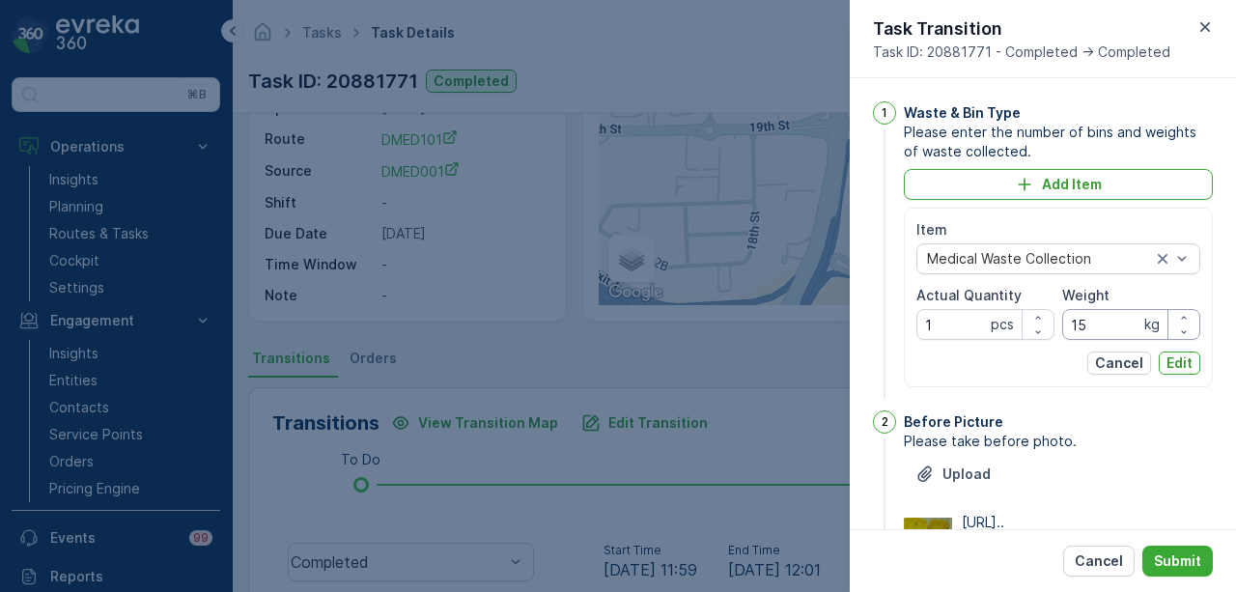
click at [1106, 323] on input "15" at bounding box center [1131, 324] width 138 height 31
type input "1"
type input "17"
click at [1170, 364] on p "Edit" at bounding box center [1179, 362] width 26 height 19
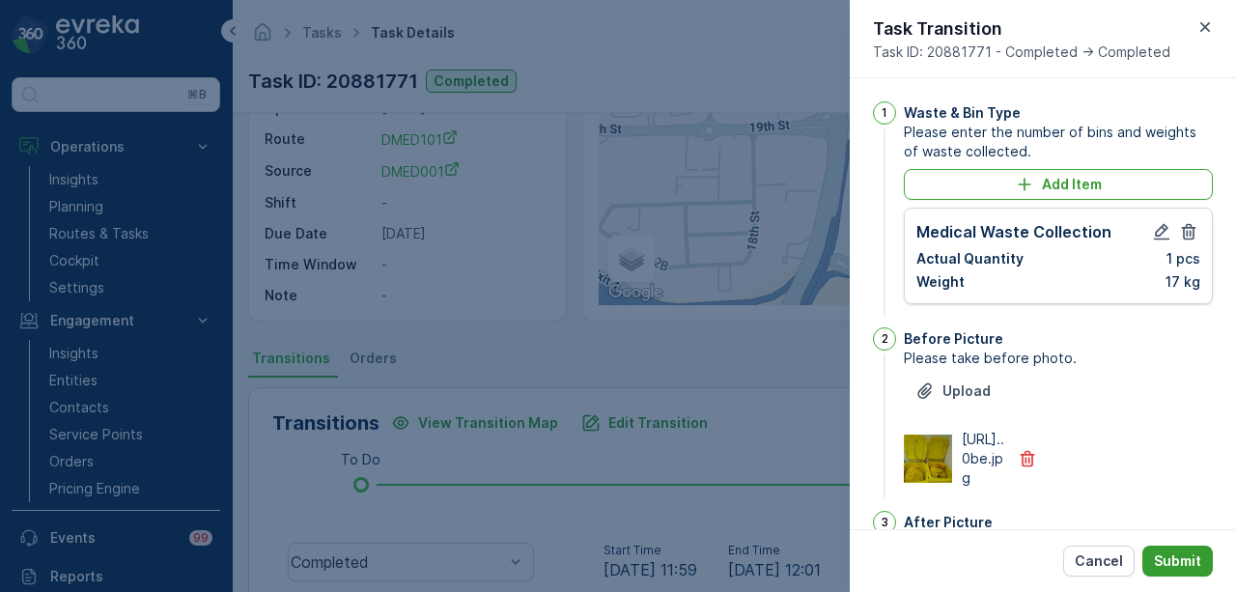
click at [1190, 562] on p "Submit" at bounding box center [1177, 560] width 47 height 19
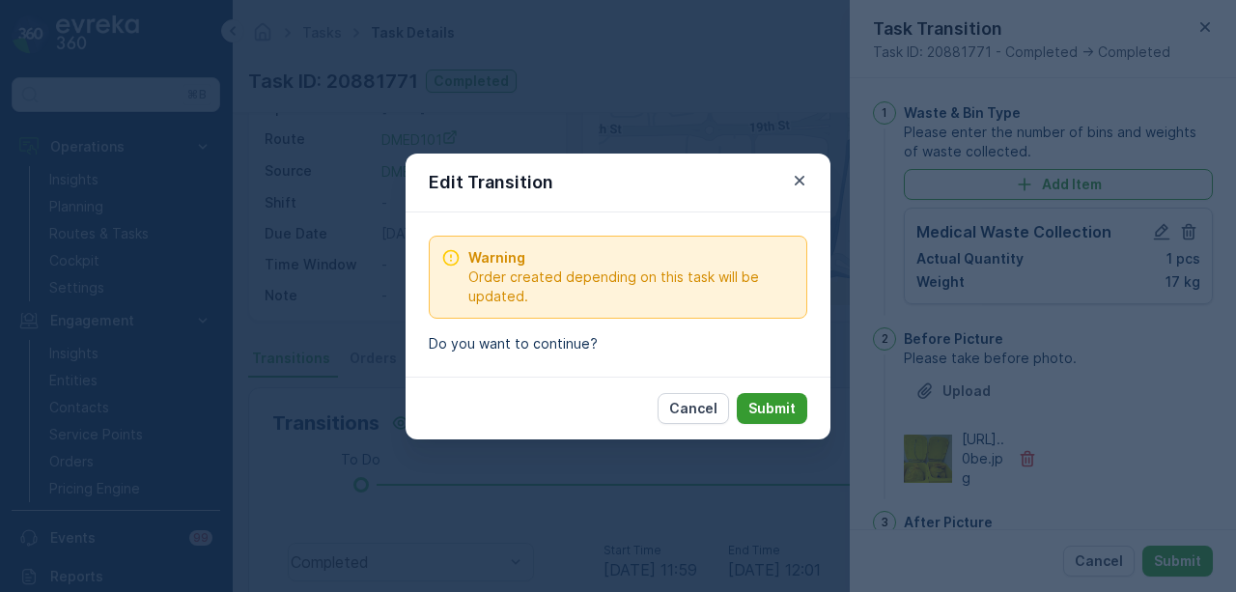
click at [757, 418] on button "Submit" at bounding box center [772, 408] width 70 height 31
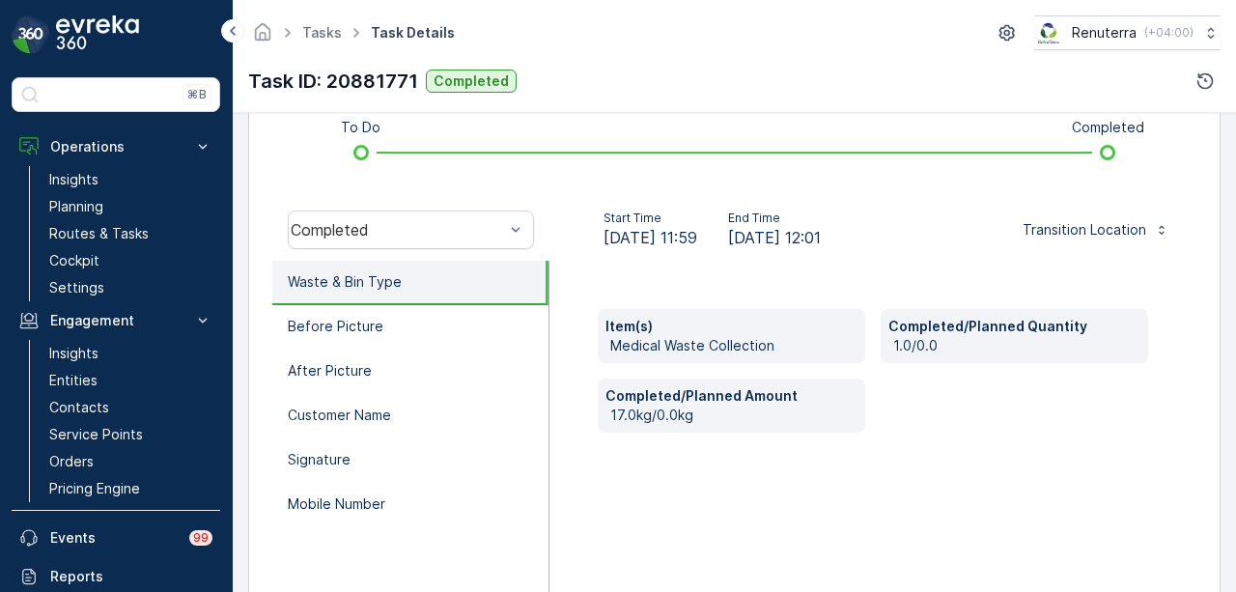
scroll to position [431, 0]
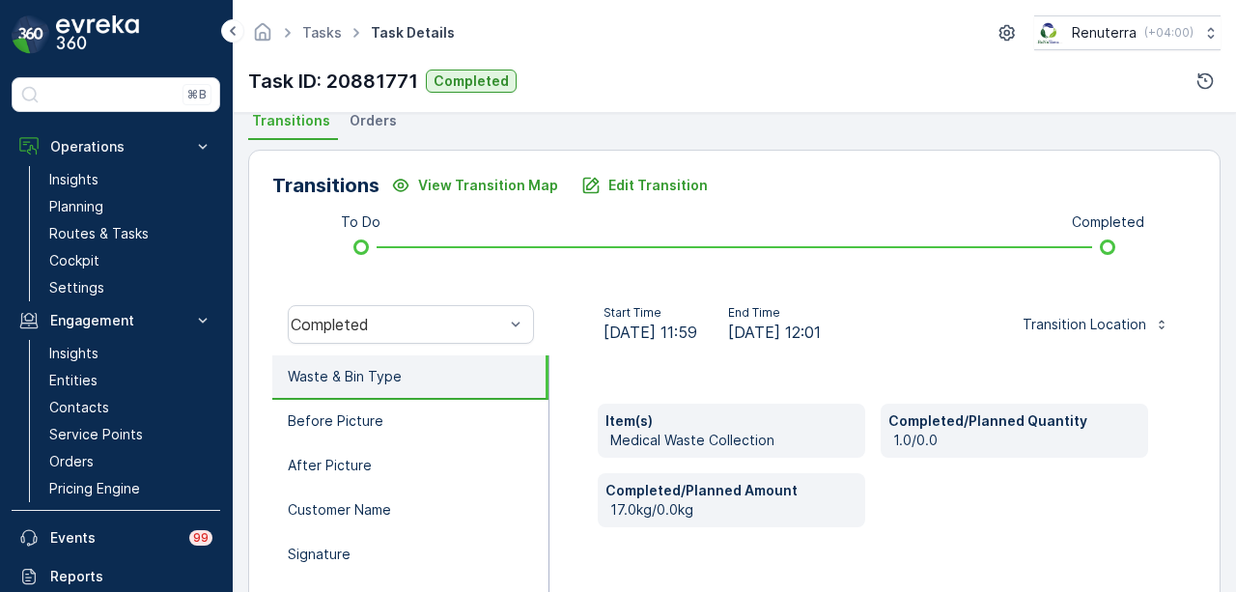
click at [917, 513] on div "Item(s) Medical Waste Collection Completed/Planned Quantity 1.0/0.0 Completed/P…" at bounding box center [873, 466] width 550 height 124
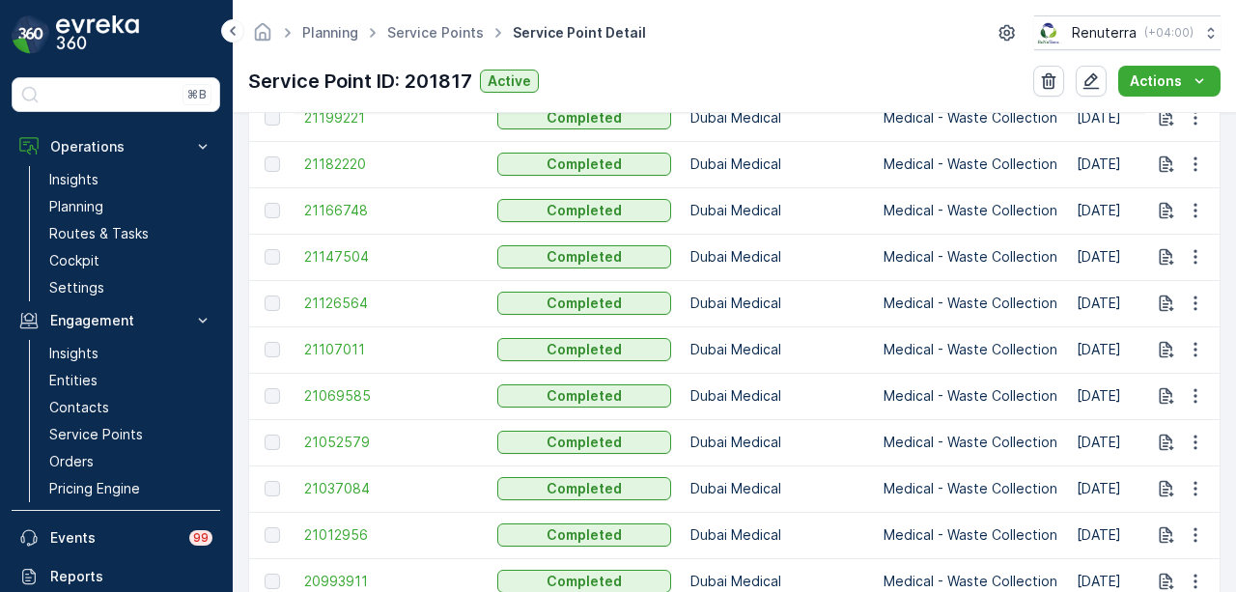
scroll to position [981, 0]
click at [305, 356] on span "21107011" at bounding box center [391, 349] width 174 height 19
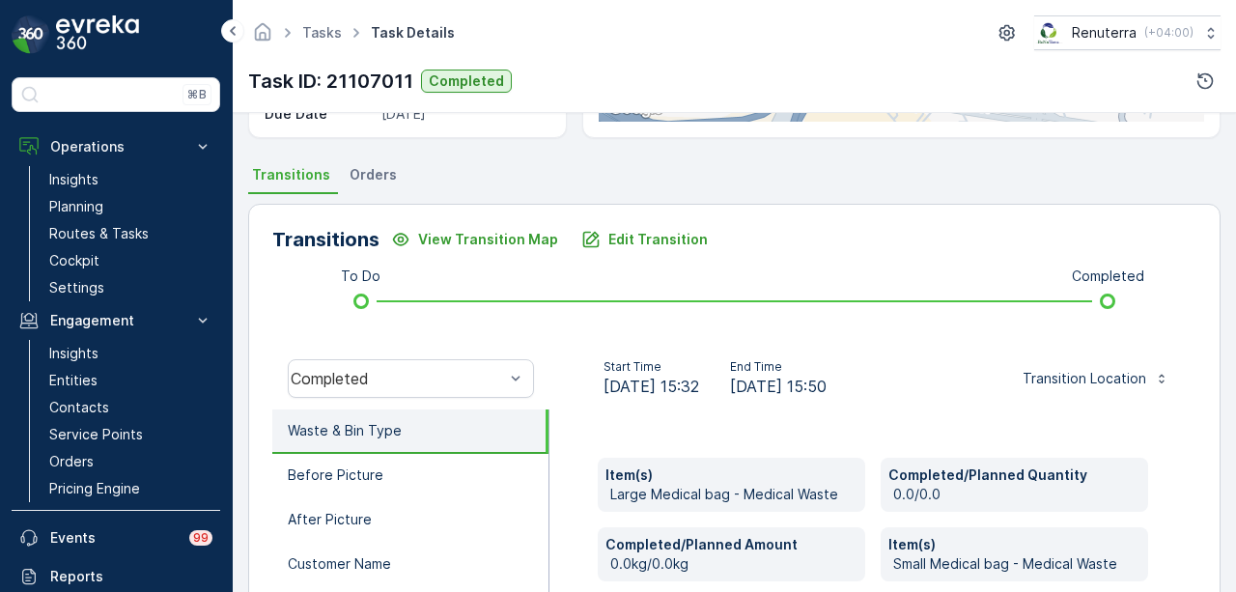
scroll to position [365, 0]
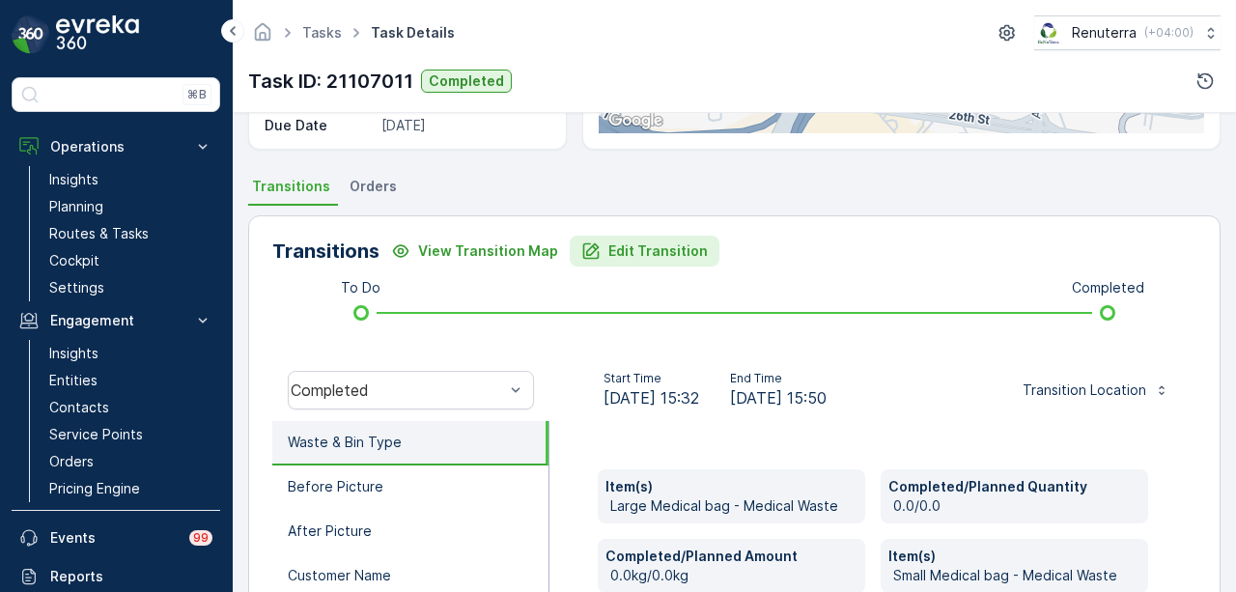
click at [628, 248] on p "Edit Transition" at bounding box center [657, 250] width 99 height 19
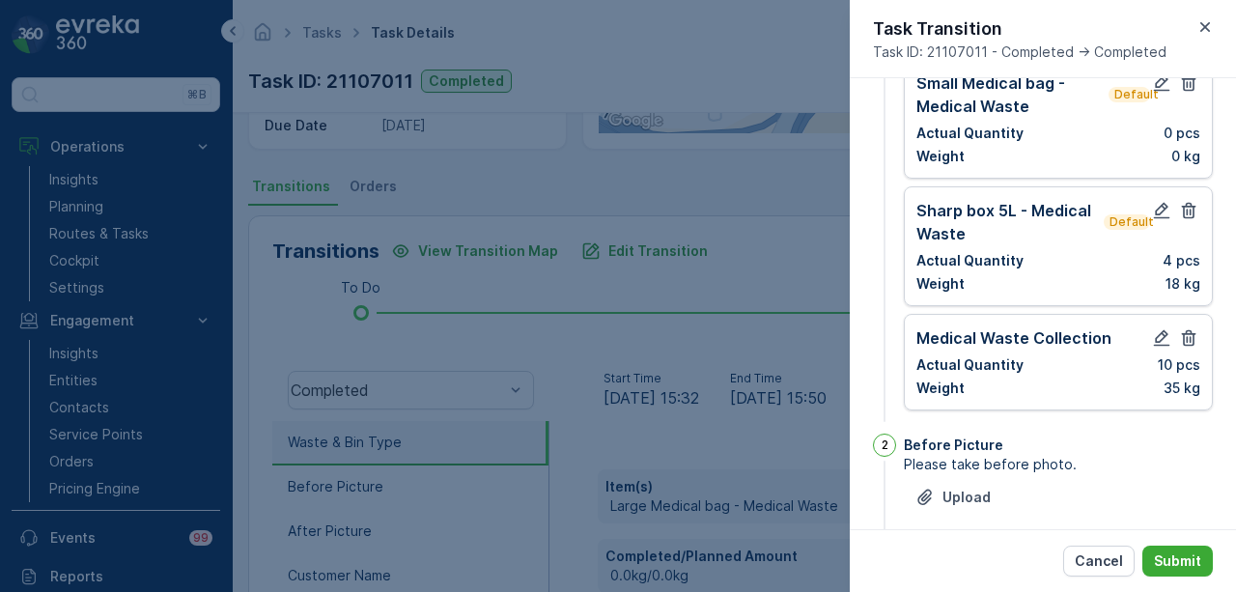
scroll to position [290, 0]
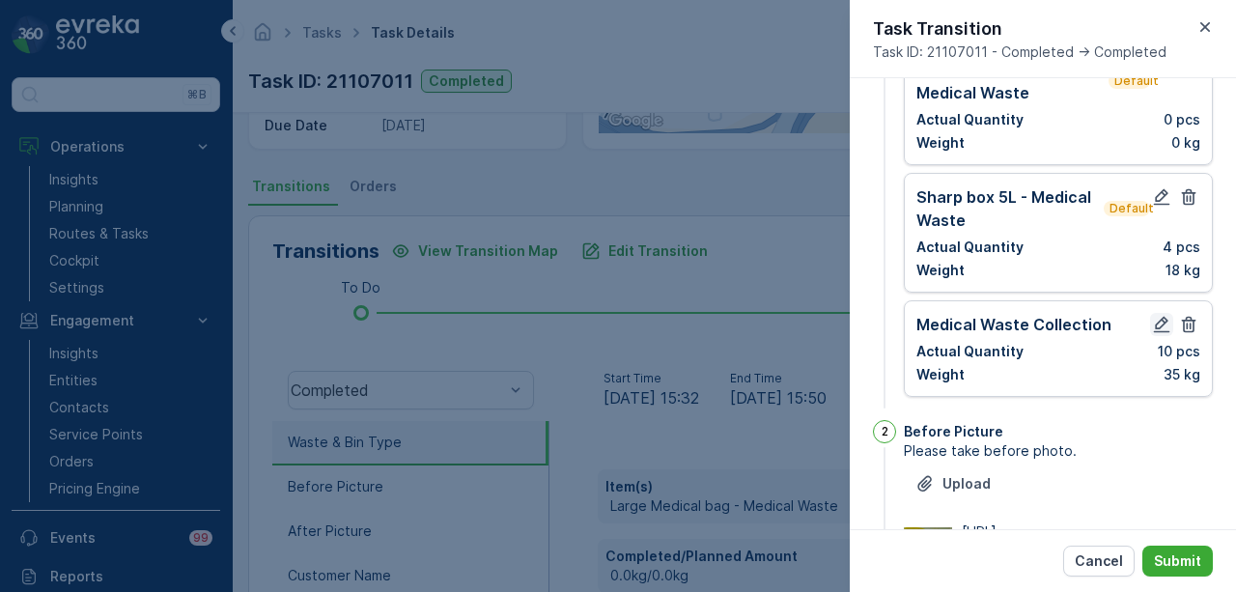
click at [1155, 320] on icon "button" at bounding box center [1161, 324] width 19 height 19
type Name "pratima"
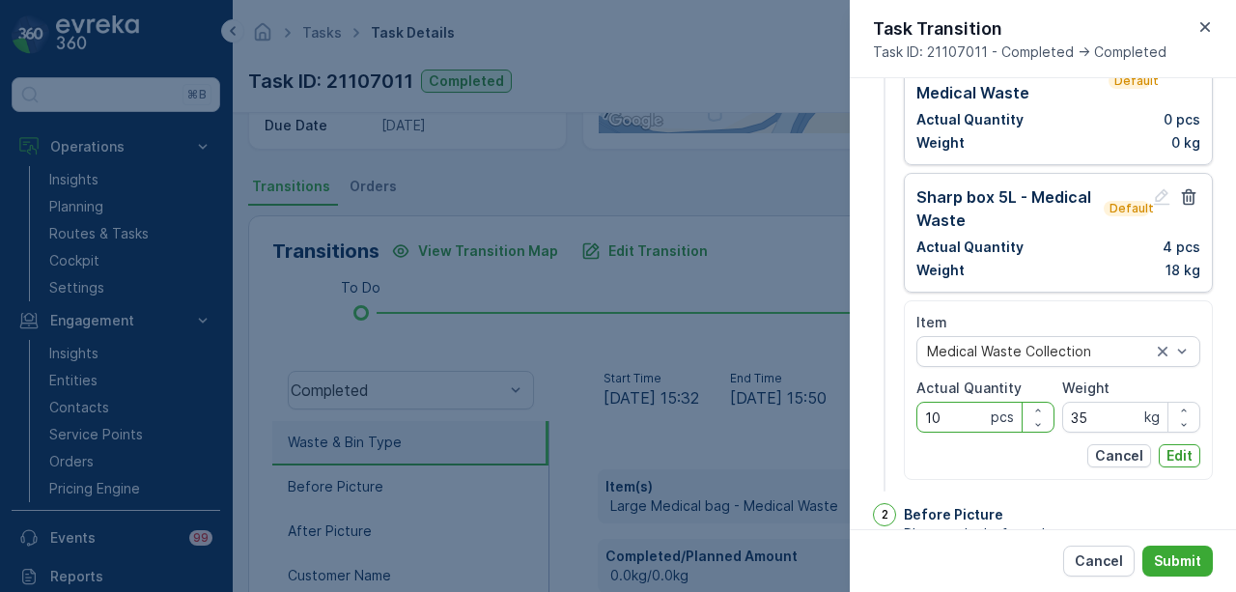
click at [968, 415] on Quantity "10" at bounding box center [985, 417] width 138 height 31
type Quantity "1"
type Quantity "14"
click at [1098, 410] on input "35" at bounding box center [1131, 417] width 138 height 31
type input "3"
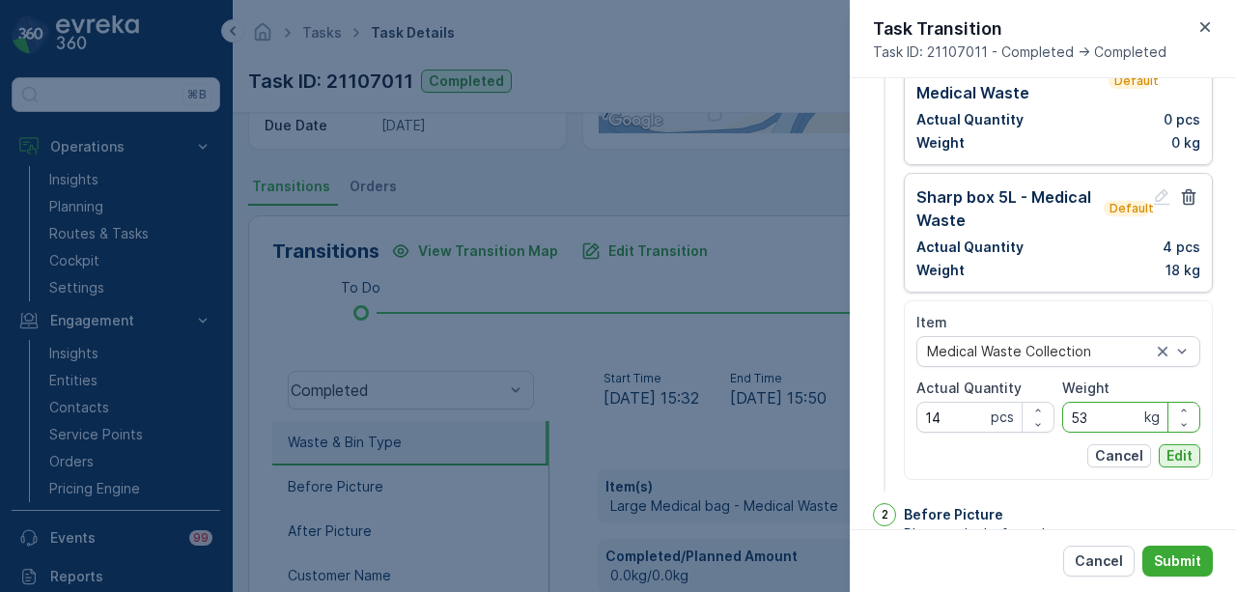
type input "53"
click at [1183, 456] on p "Edit" at bounding box center [1179, 455] width 26 height 19
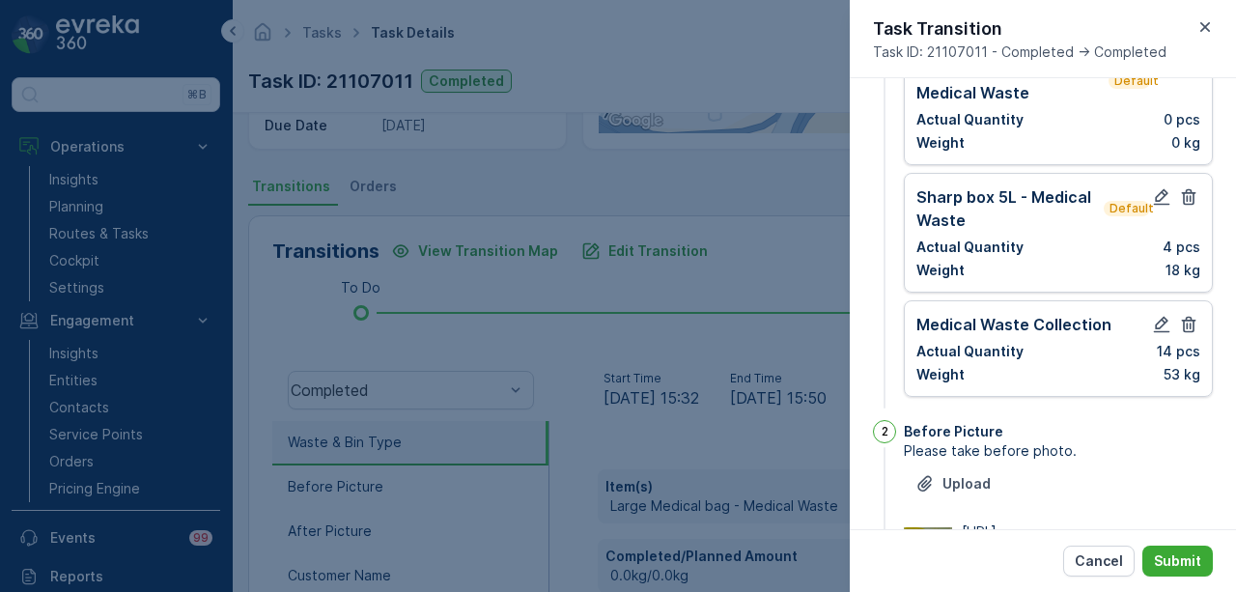
scroll to position [193, 0]
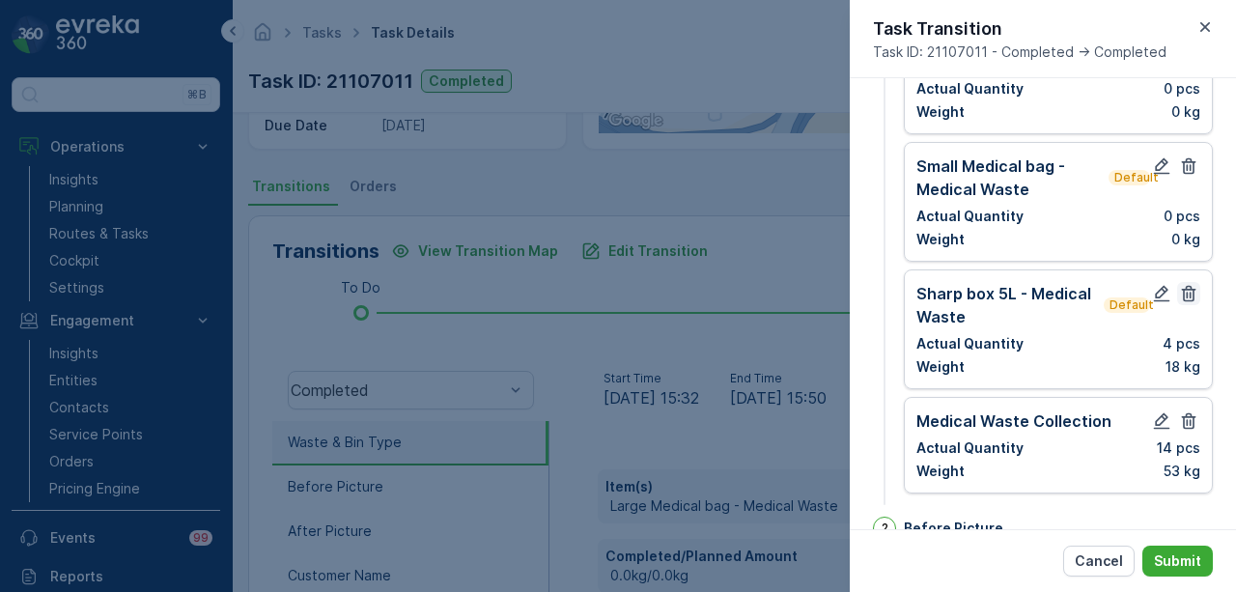
click at [1186, 284] on icon "button" at bounding box center [1188, 293] width 19 height 19
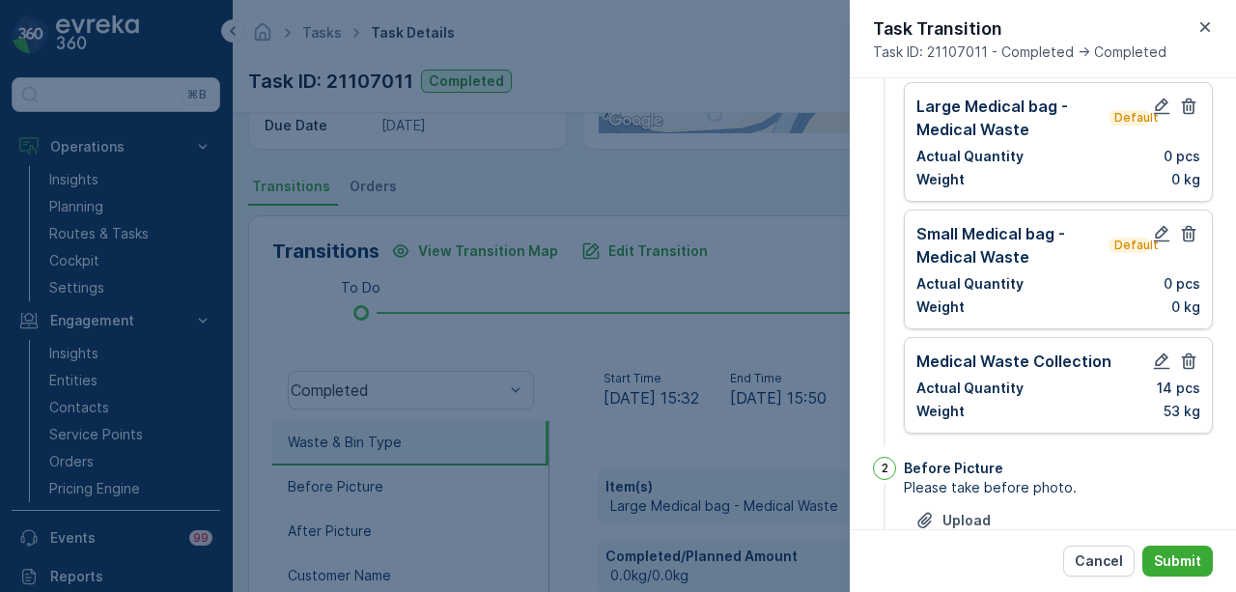
scroll to position [97, 0]
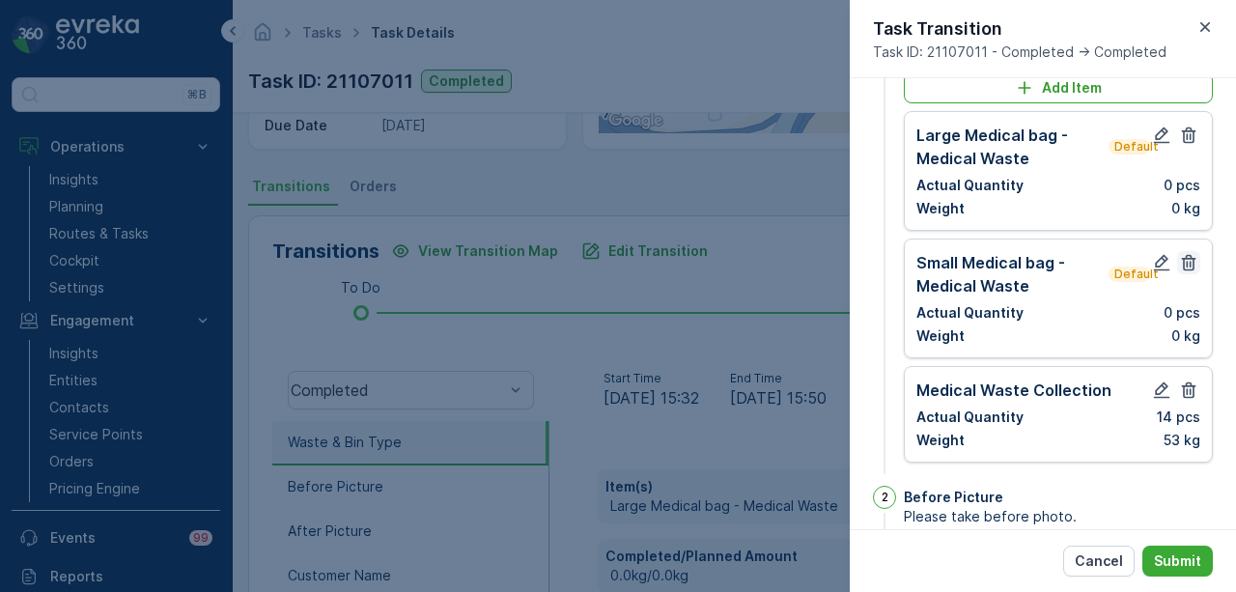
click at [1185, 266] on icon "button" at bounding box center [1188, 262] width 19 height 19
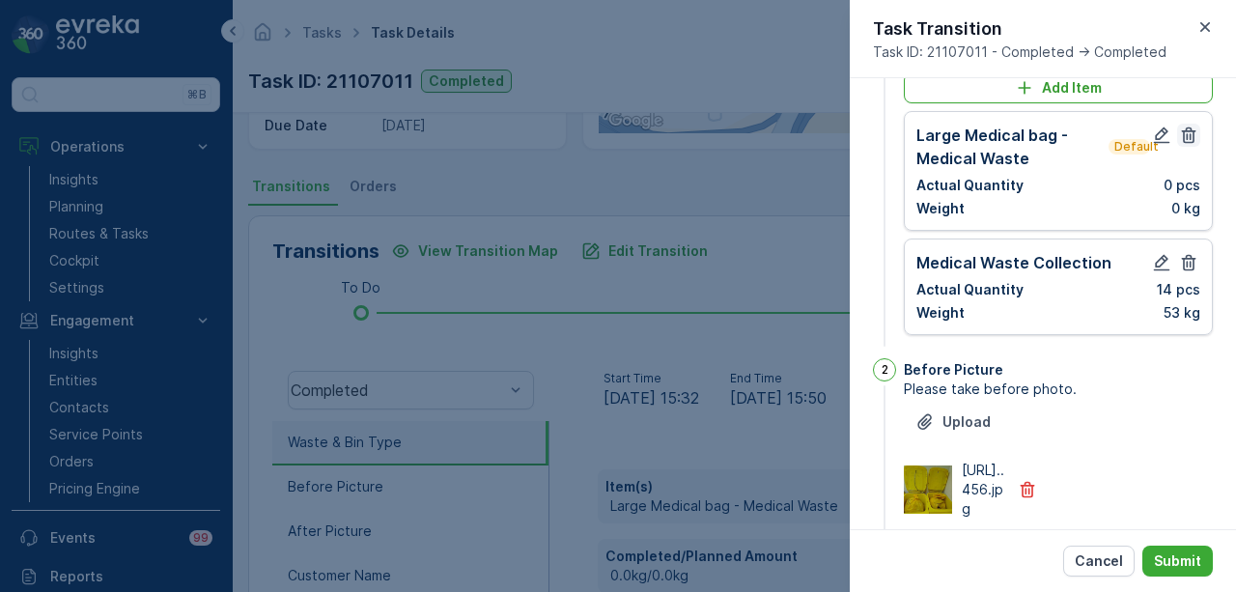
click at [1179, 126] on icon "button" at bounding box center [1188, 135] width 19 height 19
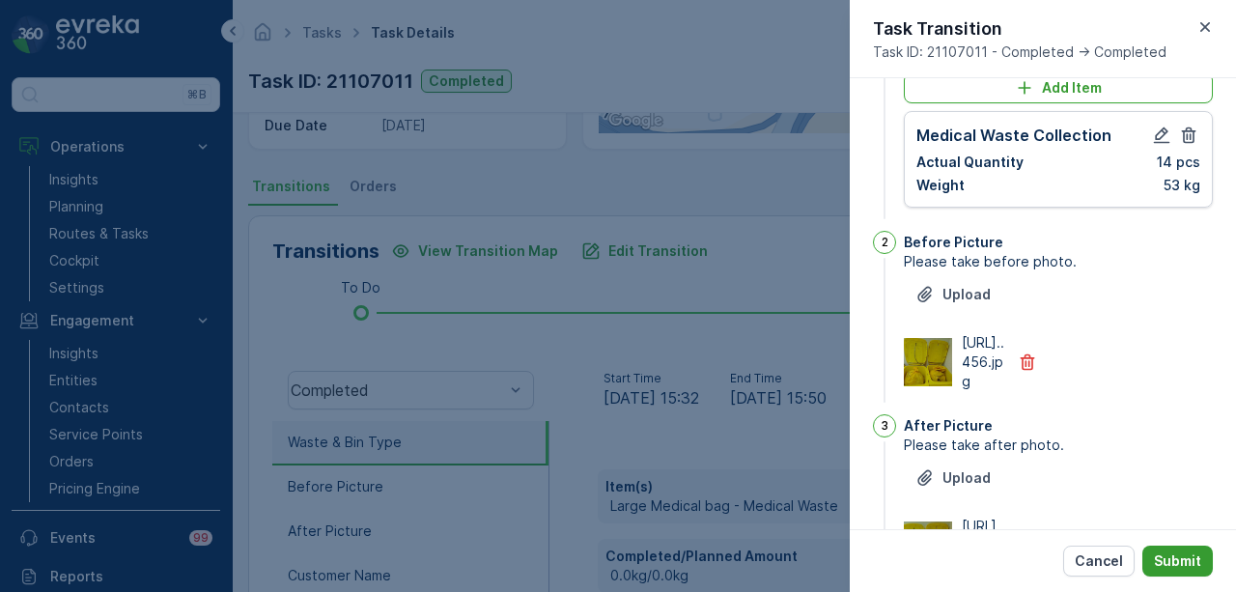
click at [1189, 547] on button "Submit" at bounding box center [1177, 561] width 70 height 31
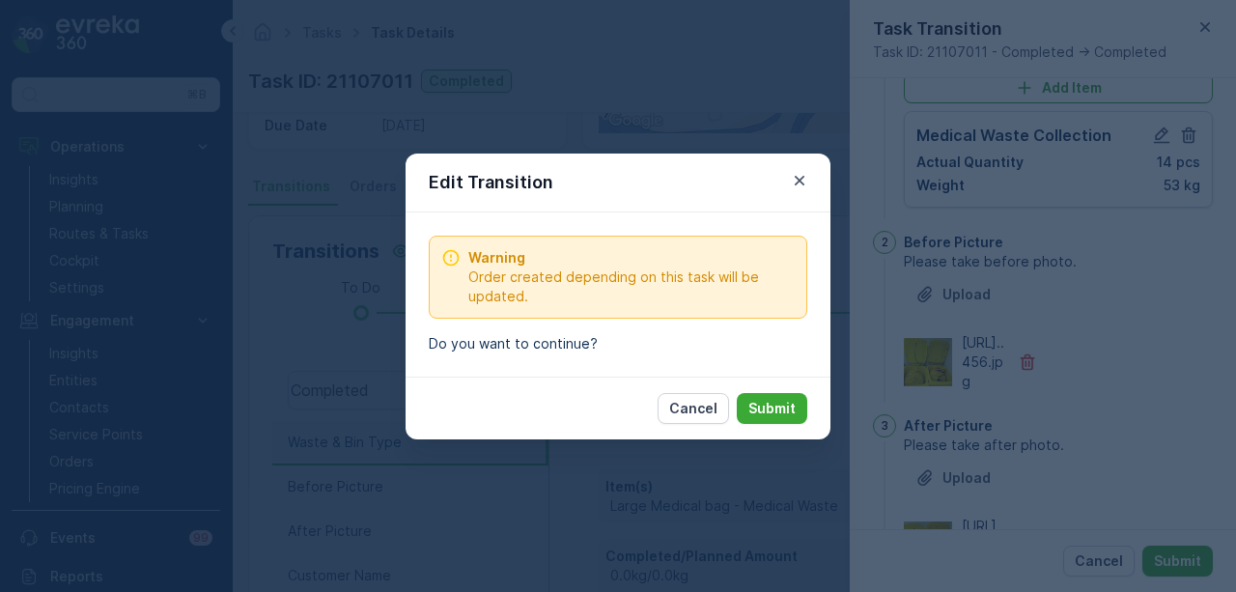
drag, startPoint x: 778, startPoint y: 410, endPoint x: 747, endPoint y: 472, distance: 69.1
click at [774, 412] on p "Submit" at bounding box center [771, 408] width 47 height 19
type Name "pratima"
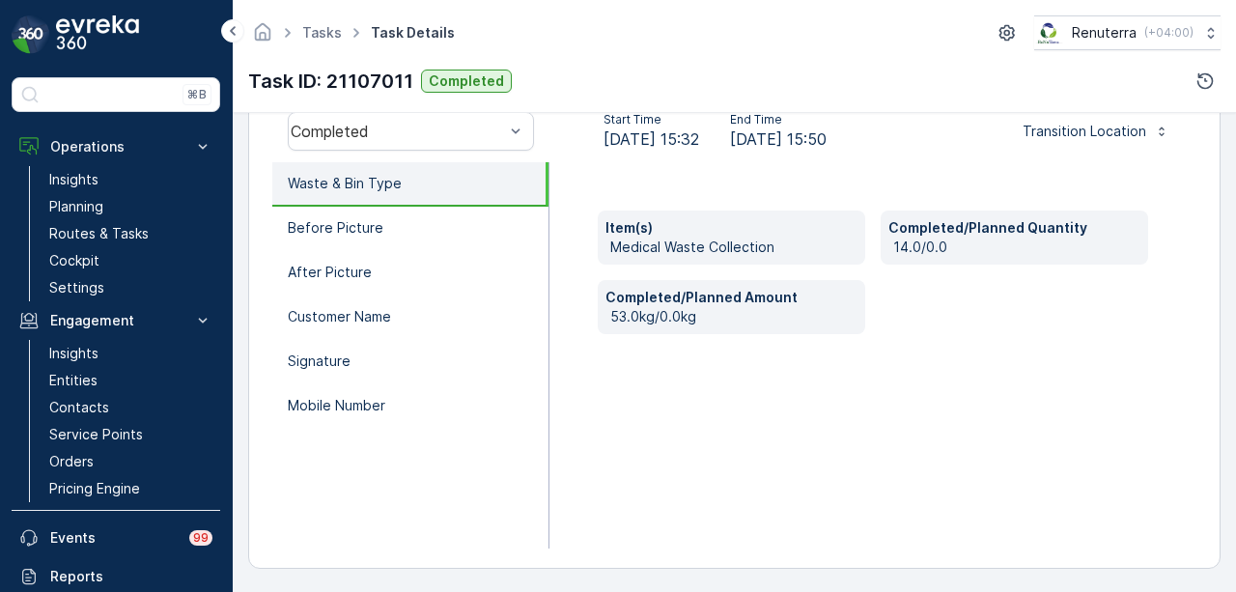
scroll to position [431, 0]
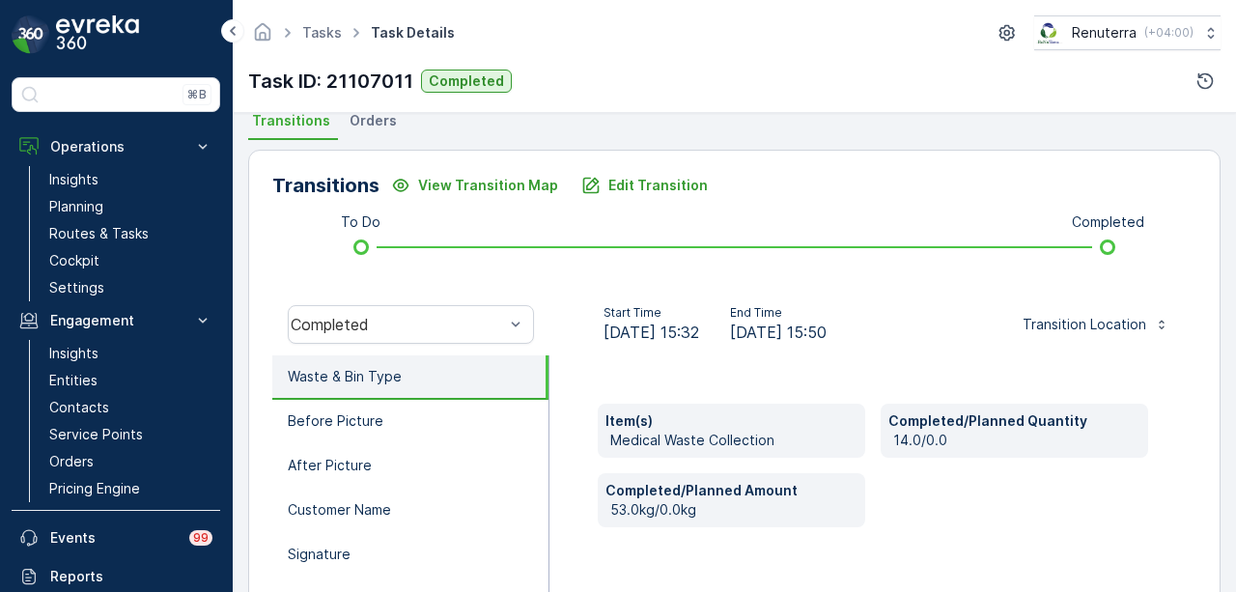
click at [556, 473] on div "Item(s) Medical Waste Collection Completed/Planned Quantity 14.0/0.0 Completed/…" at bounding box center [872, 548] width 647 height 386
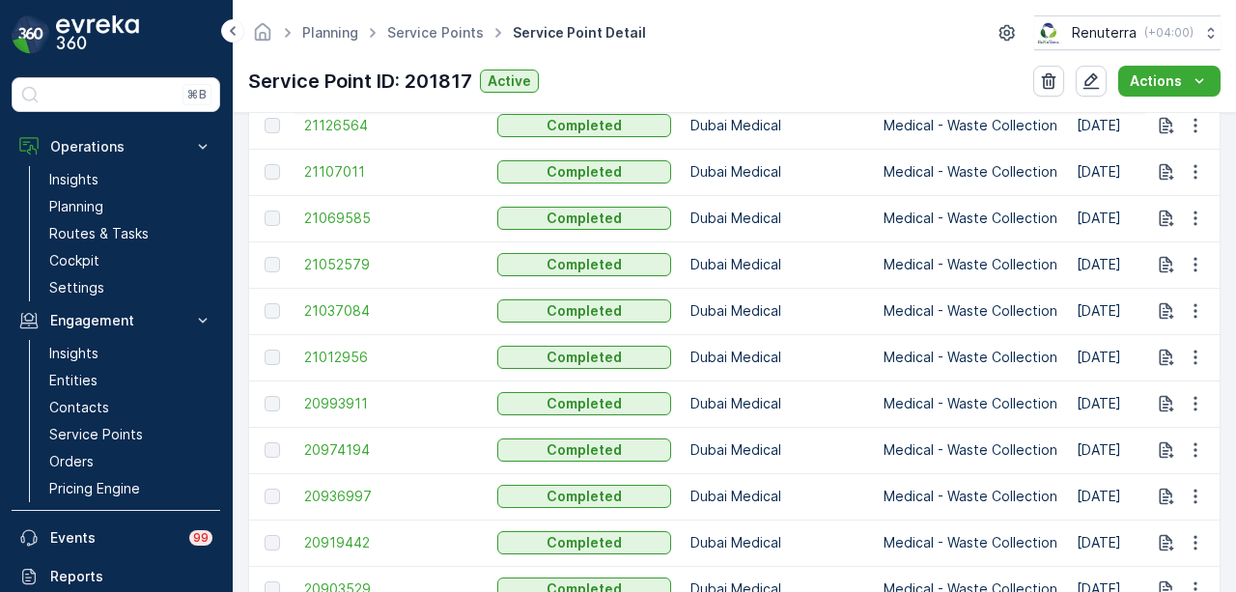
scroll to position [1352, 0]
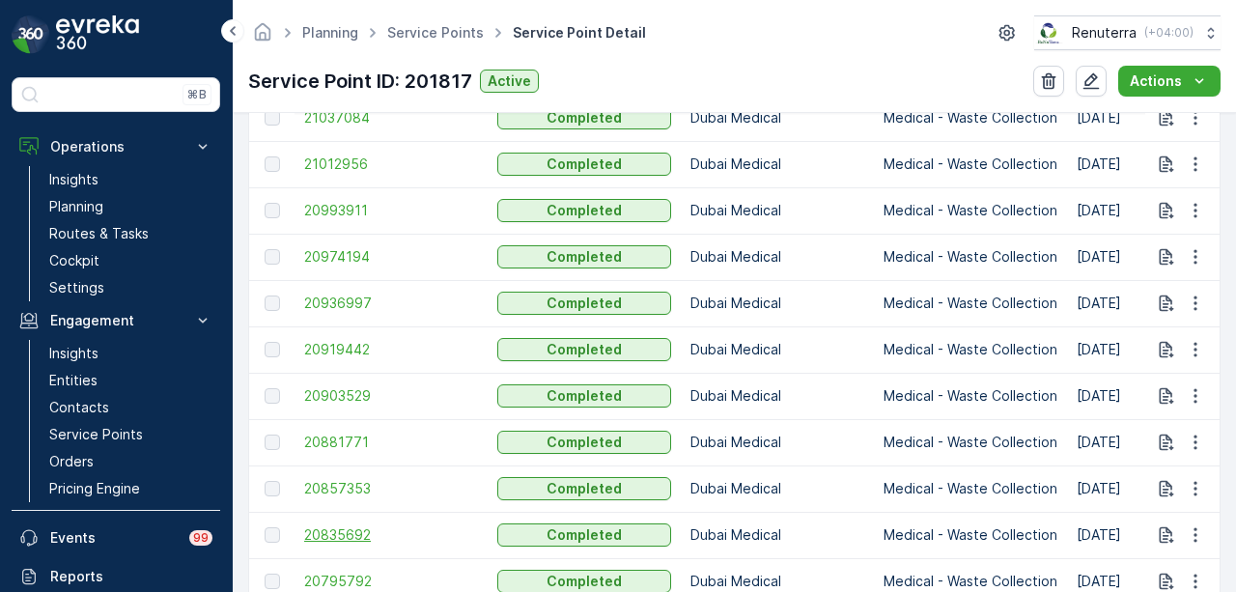
click at [362, 522] on td "20835692" at bounding box center [391, 535] width 193 height 46
click at [361, 525] on span "20835692" at bounding box center [391, 534] width 174 height 19
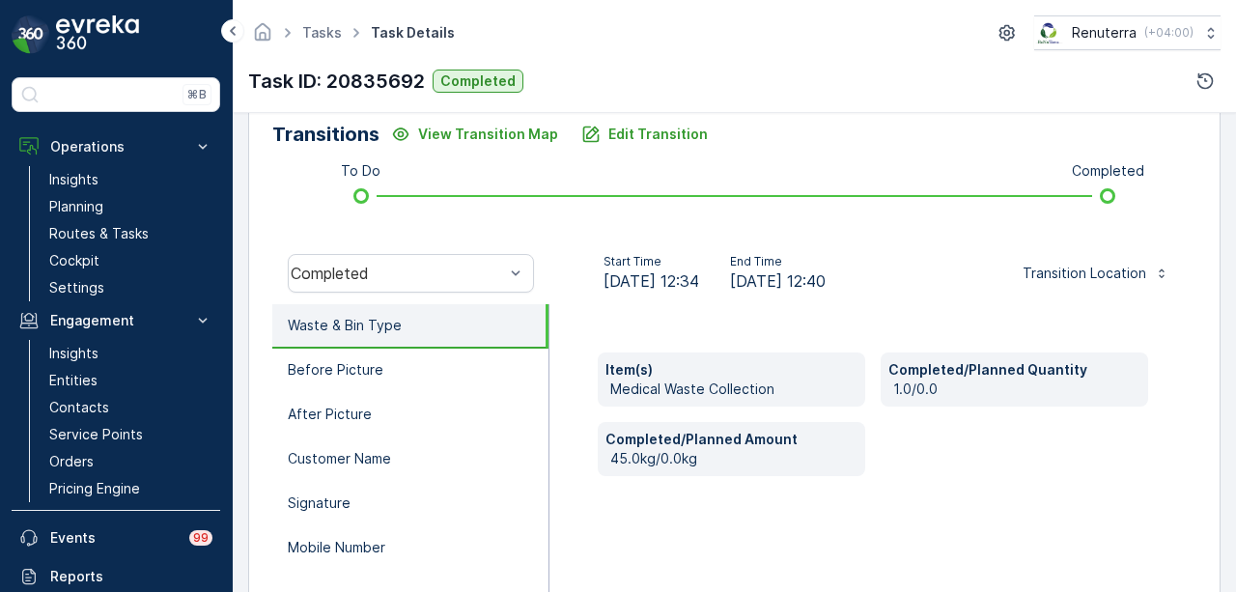
scroll to position [483, 0]
click at [648, 132] on p "Edit Transition" at bounding box center [657, 133] width 99 height 19
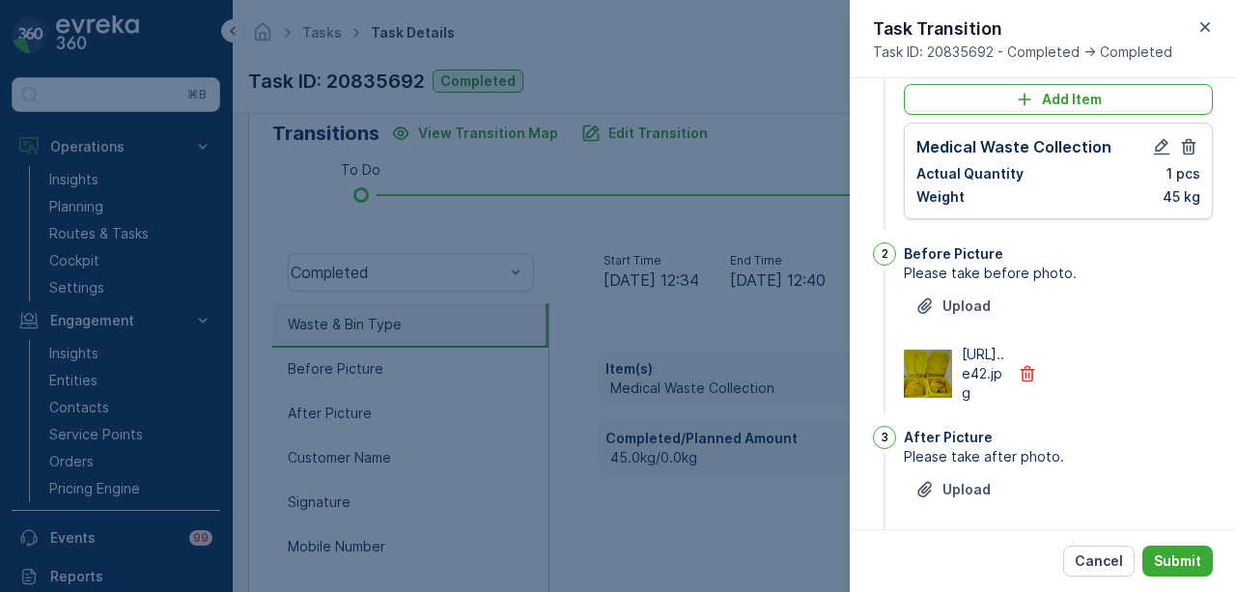
scroll to position [0, 0]
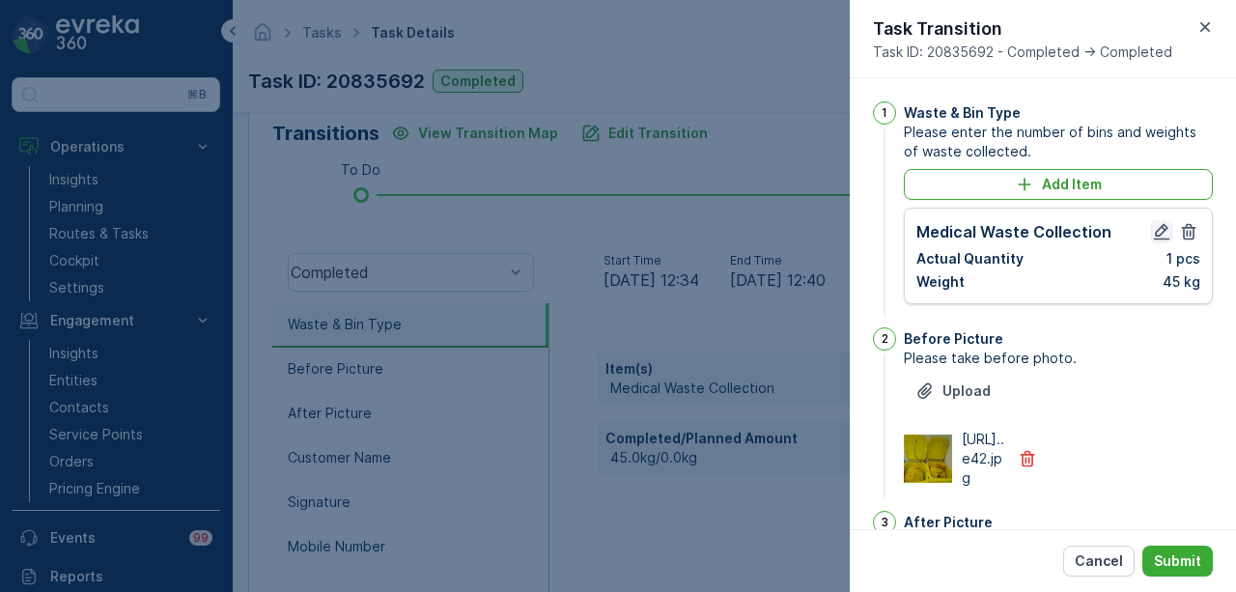
click at [1154, 231] on icon "button" at bounding box center [1162, 232] width 16 height 16
type Name "babita"
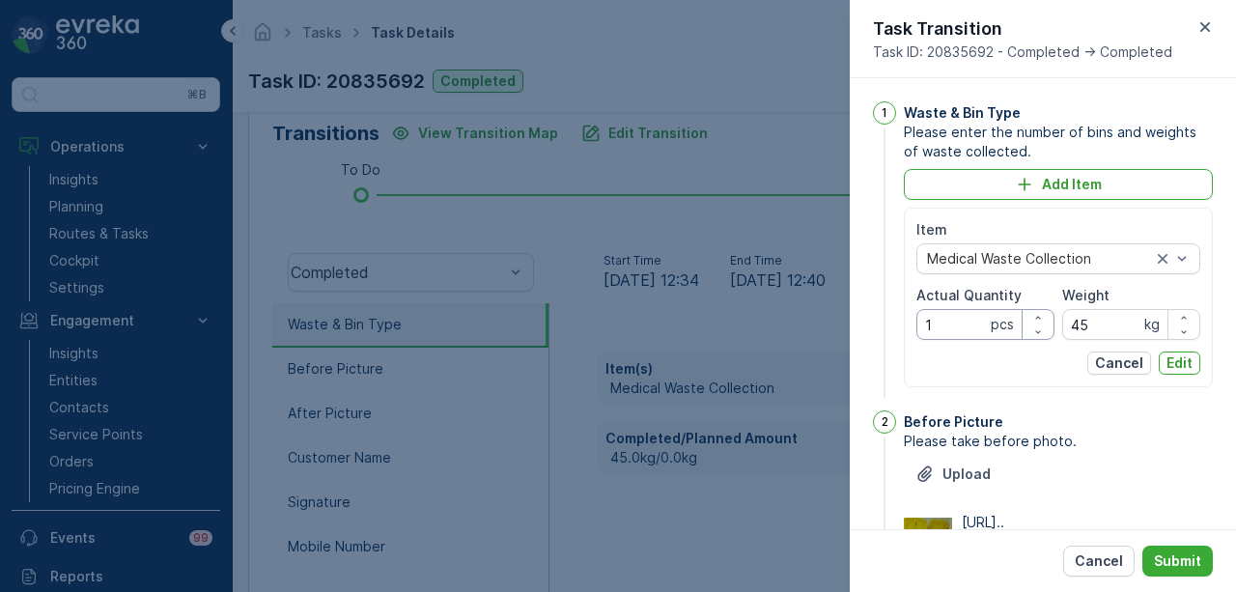
click at [947, 327] on Quantity "1" at bounding box center [985, 324] width 138 height 31
type Quantity "2"
click at [1186, 361] on p "Edit" at bounding box center [1179, 362] width 26 height 19
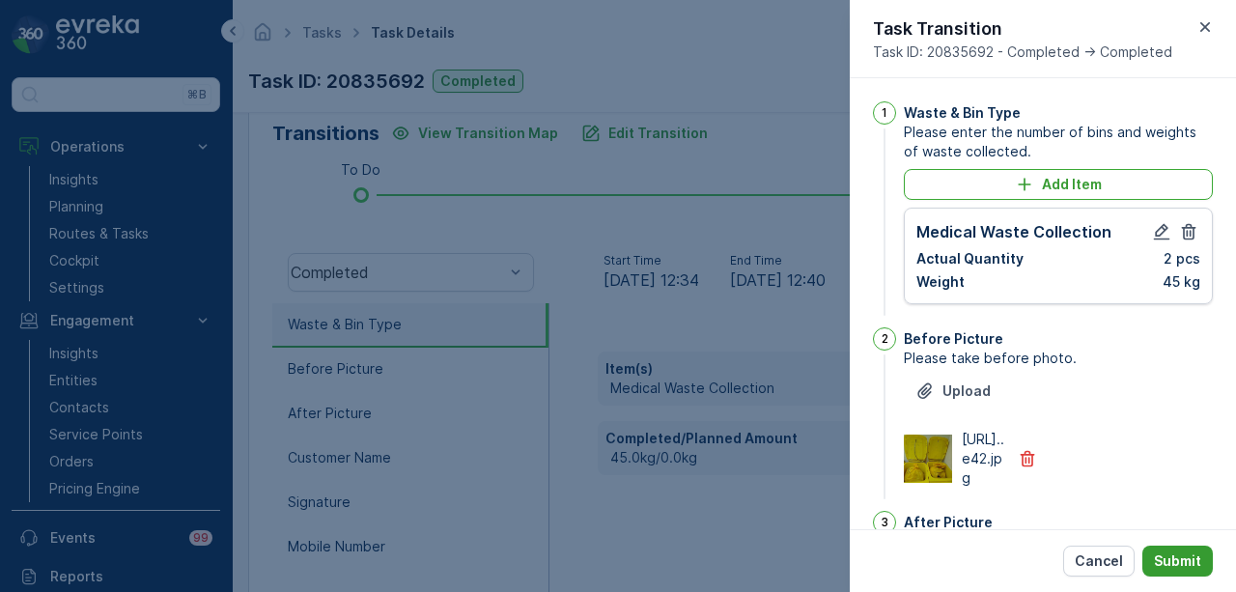
click at [1170, 553] on p "Submit" at bounding box center [1177, 560] width 47 height 19
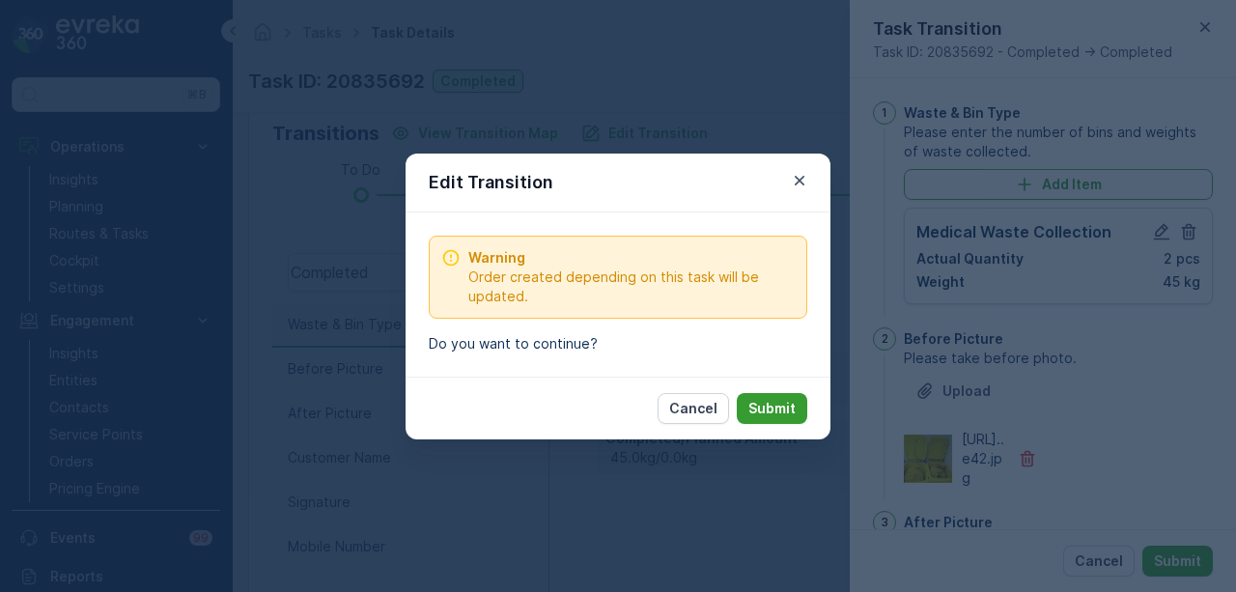
click at [802, 412] on button "Submit" at bounding box center [772, 408] width 70 height 31
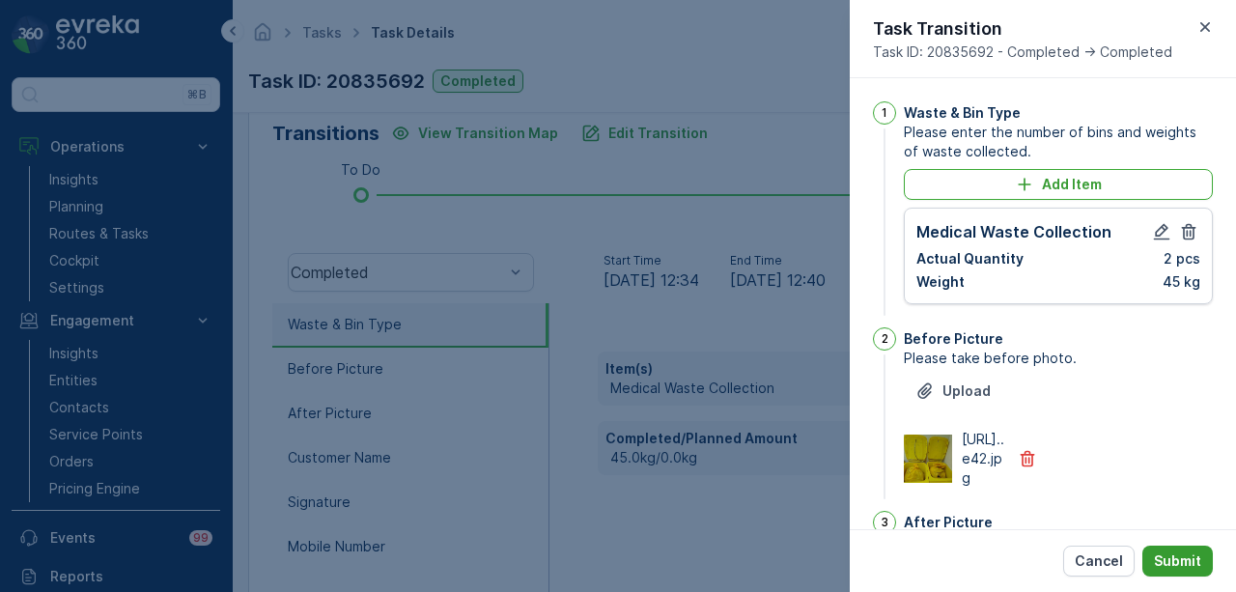
click at [1163, 573] on button "Submit" at bounding box center [1177, 561] width 70 height 31
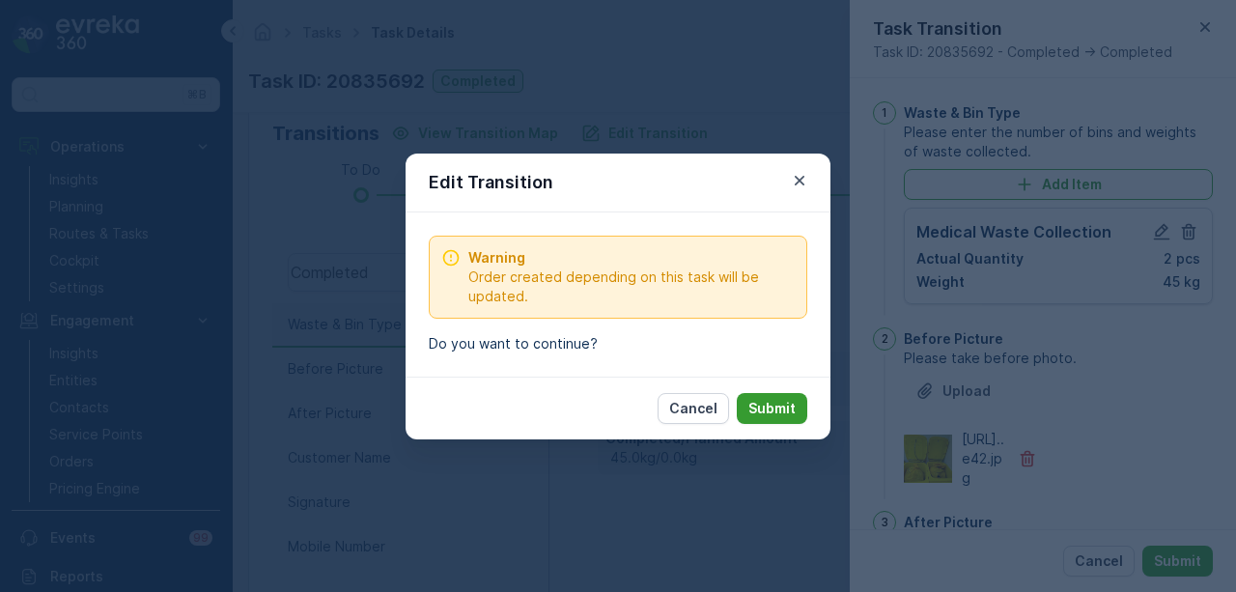
click at [786, 408] on p "Submit" at bounding box center [771, 408] width 47 height 19
type Name "babita"
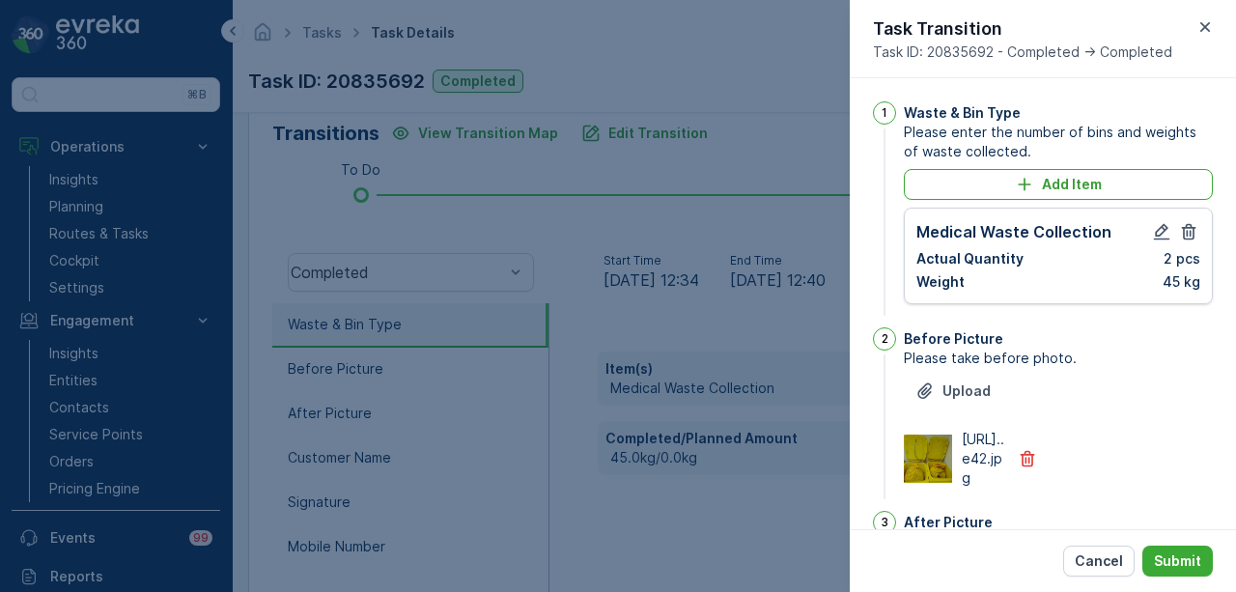
click at [782, 507] on div at bounding box center [618, 296] width 1236 height 592
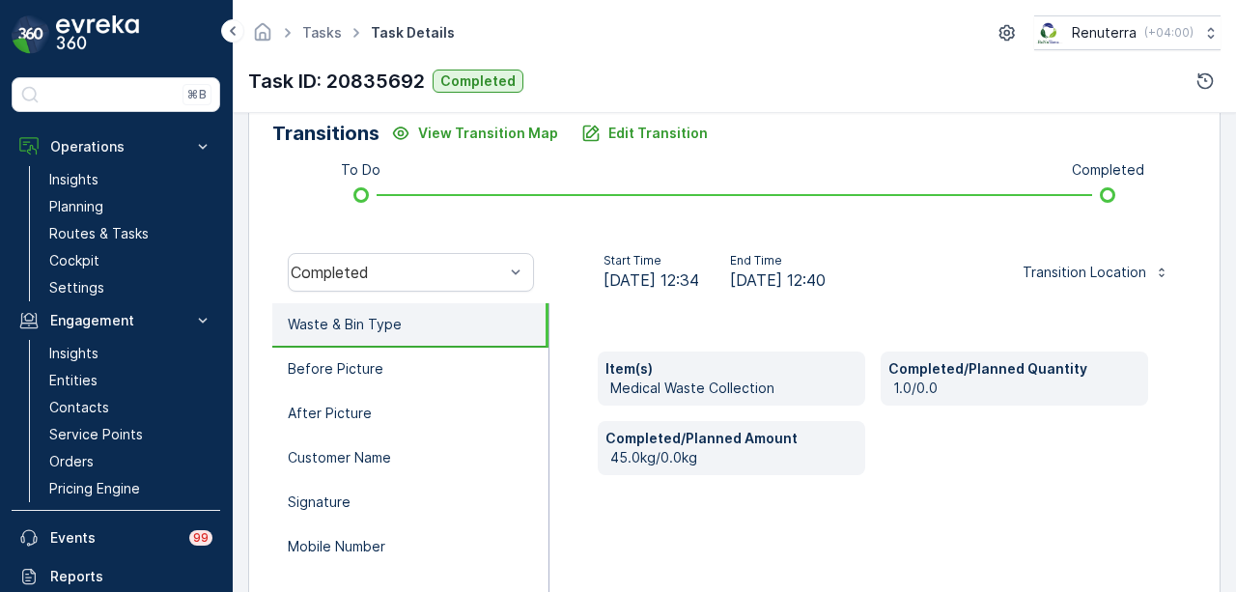
scroll to position [624, 0]
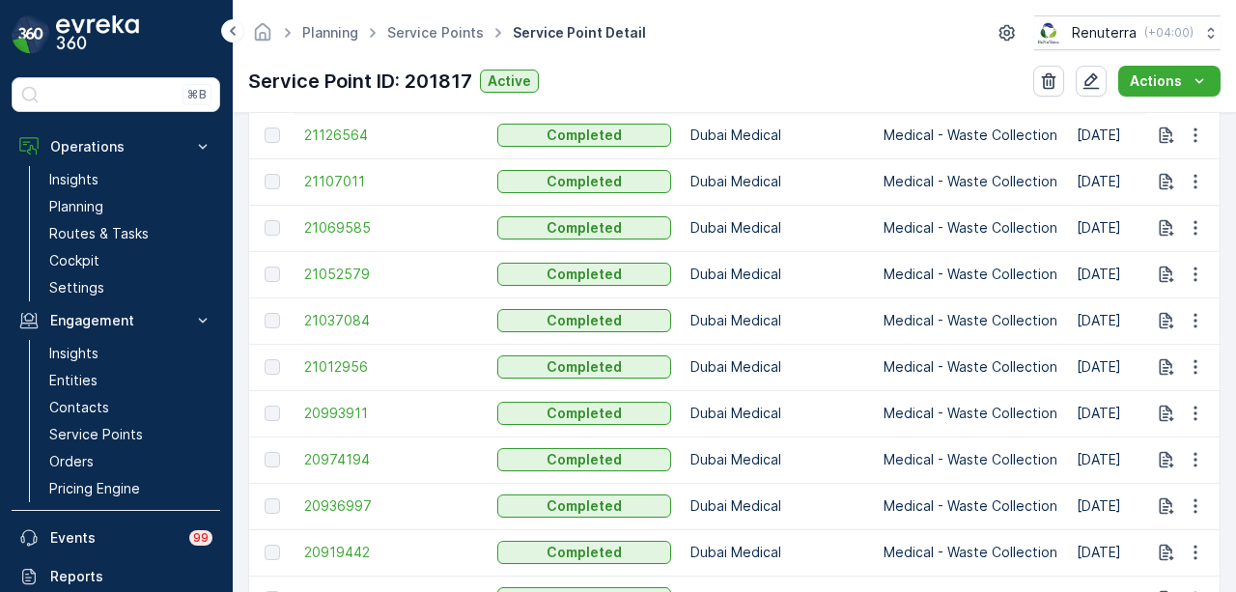
scroll to position [1062, 0]
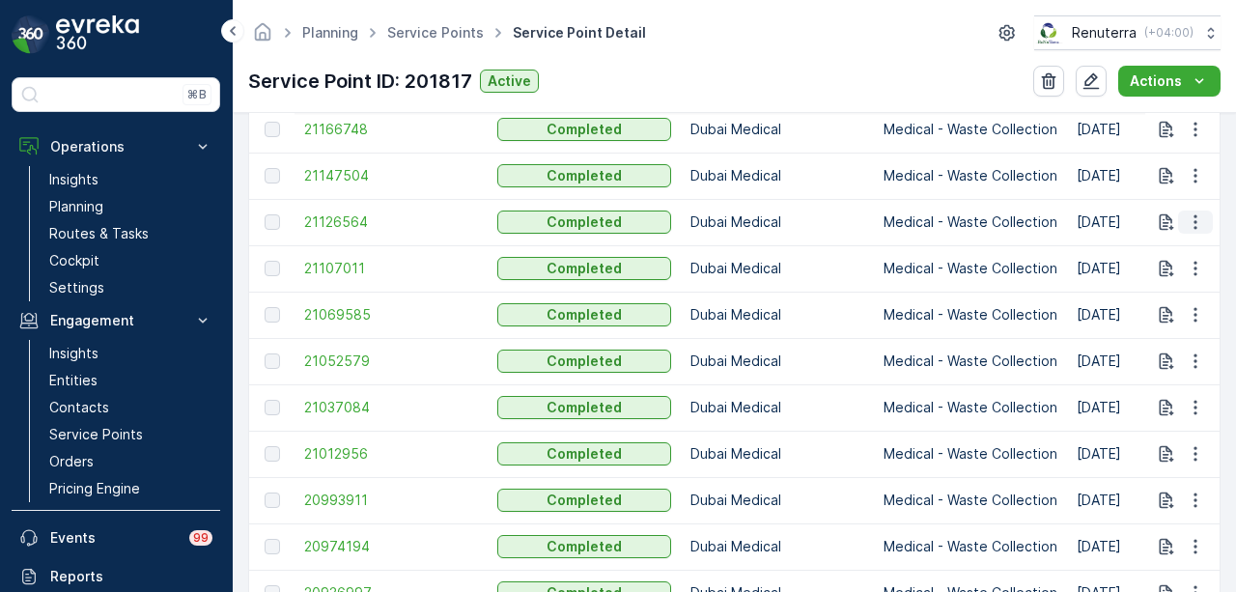
click at [1186, 215] on icon "button" at bounding box center [1195, 221] width 19 height 19
click at [1157, 243] on span "See More Details" at bounding box center [1172, 248] width 112 height 19
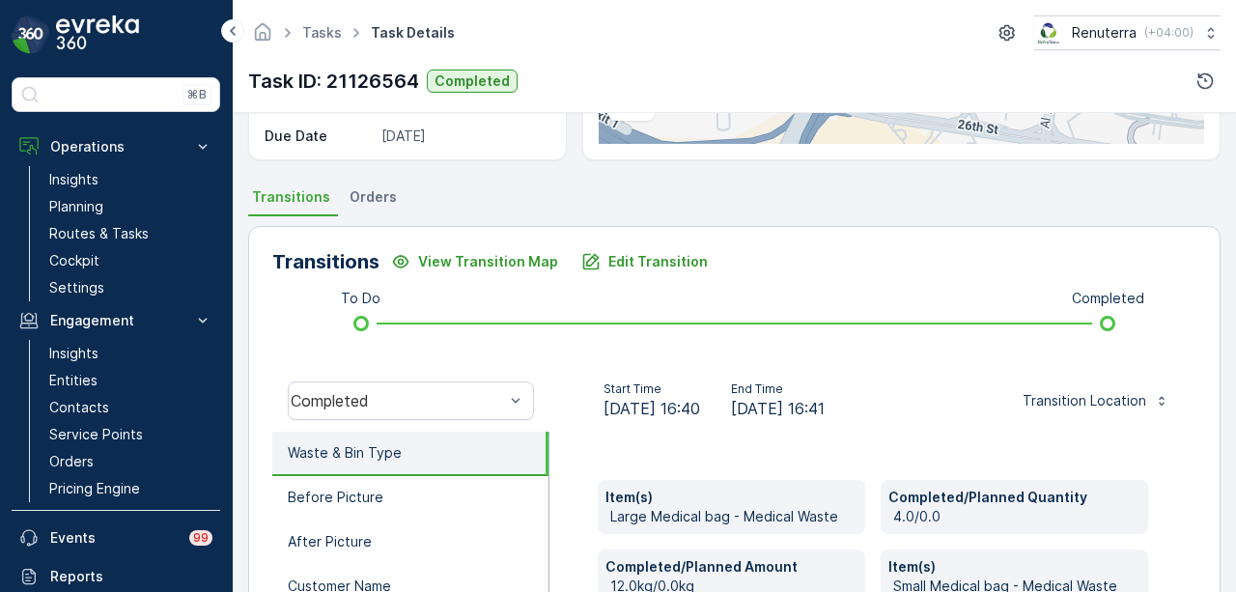
scroll to position [483, 0]
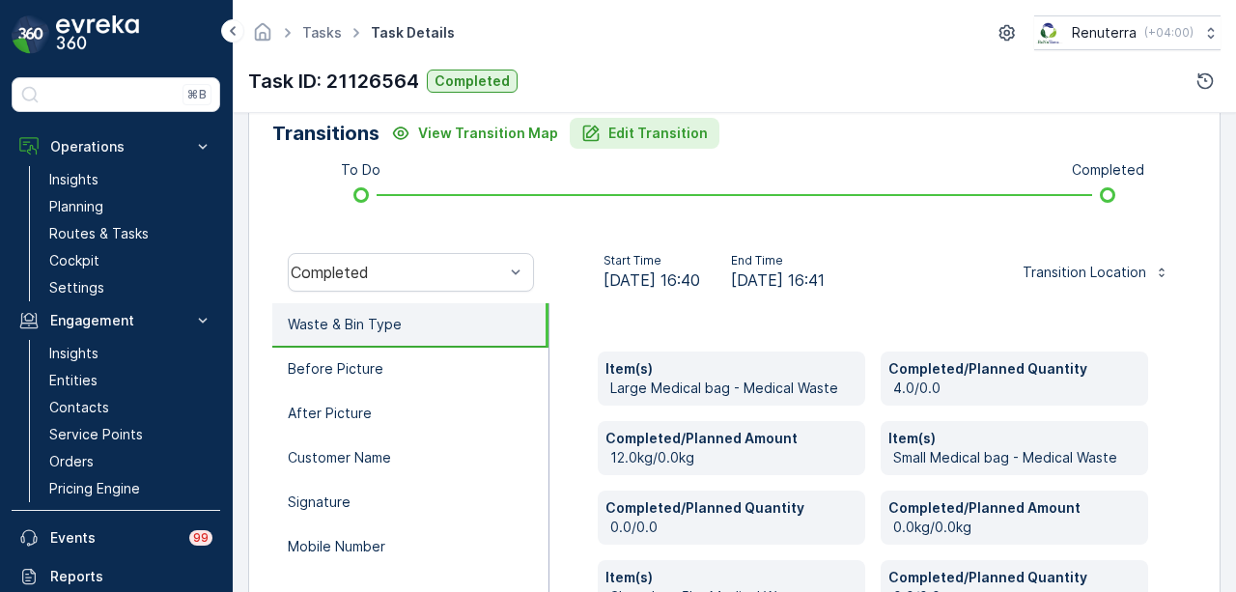
click at [655, 146] on button "Edit Transition" at bounding box center [645, 133] width 150 height 31
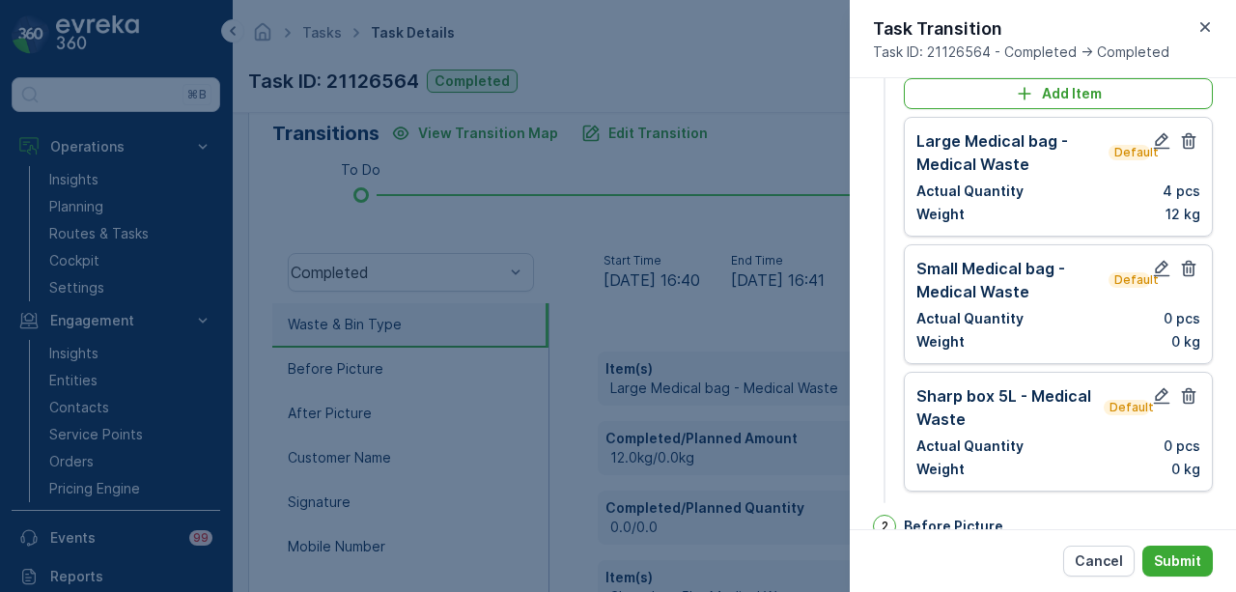
scroll to position [61, 0]
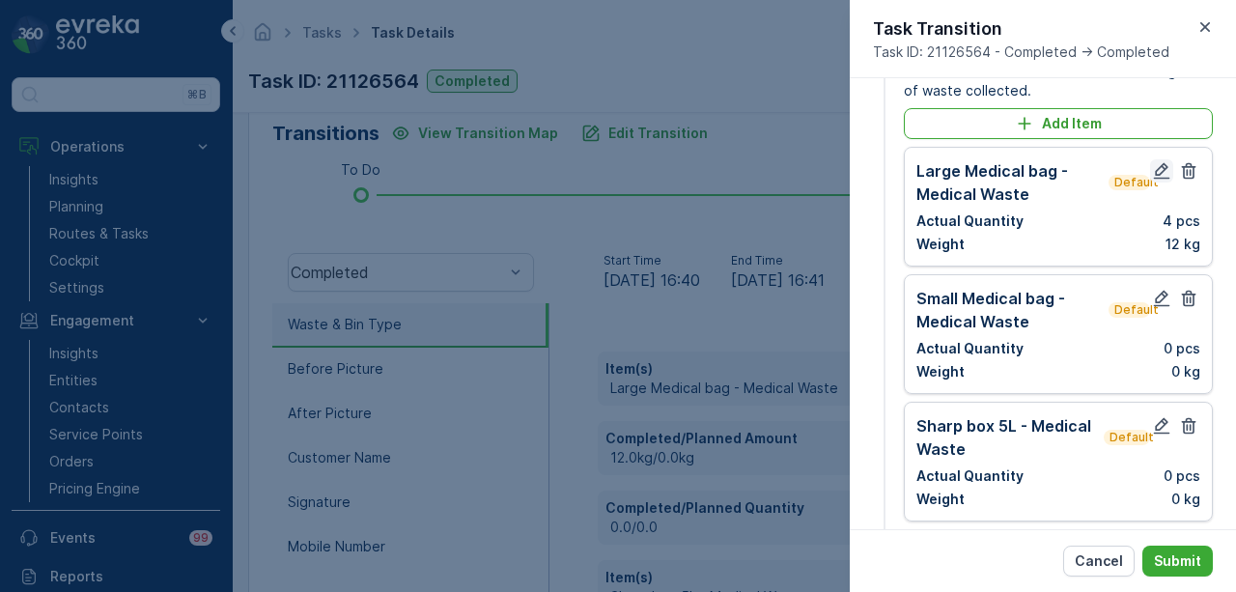
click at [1154, 171] on icon "button" at bounding box center [1162, 171] width 16 height 16
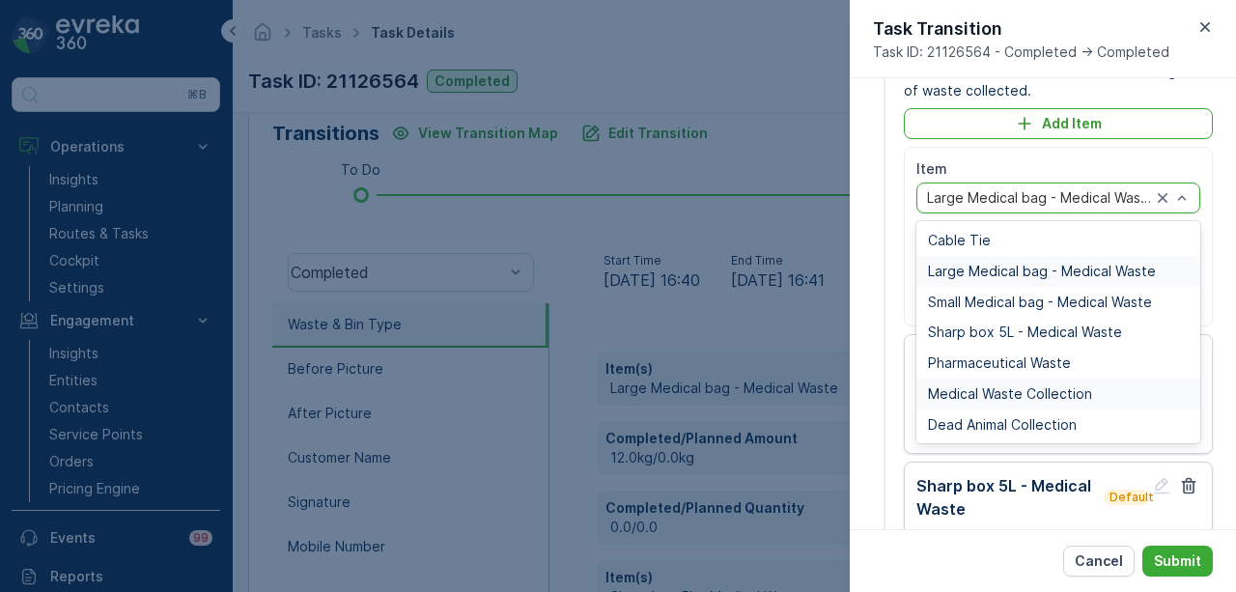
click at [1060, 399] on span "Medical Waste Collection" at bounding box center [1010, 393] width 164 height 15
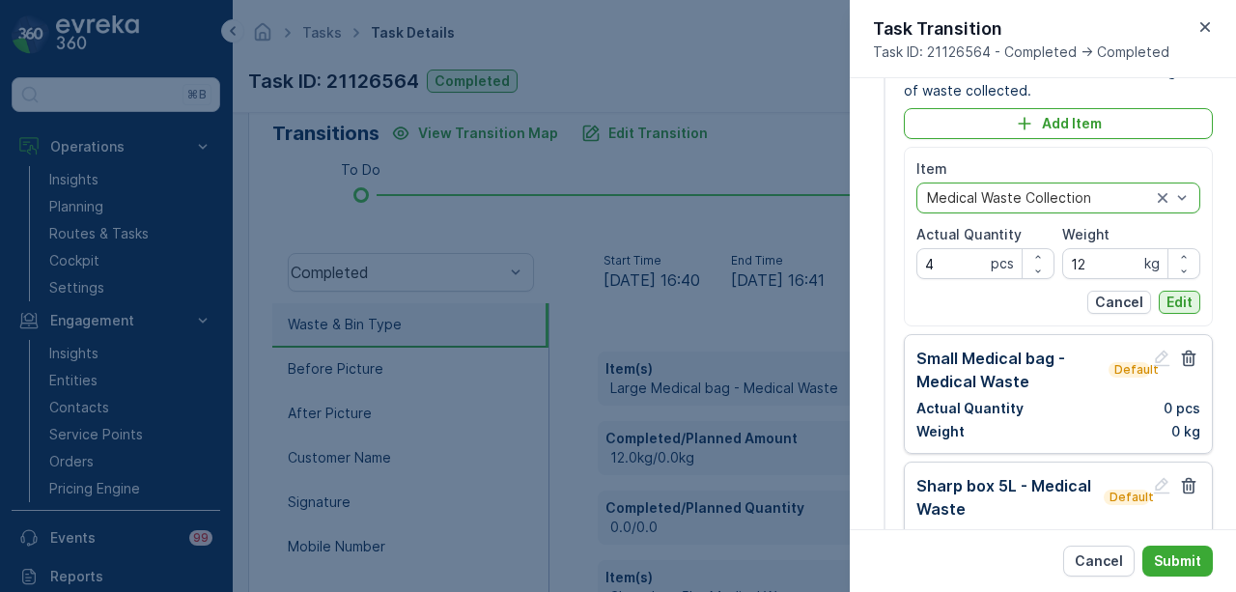
click at [1166, 298] on p "Edit" at bounding box center [1179, 302] width 26 height 19
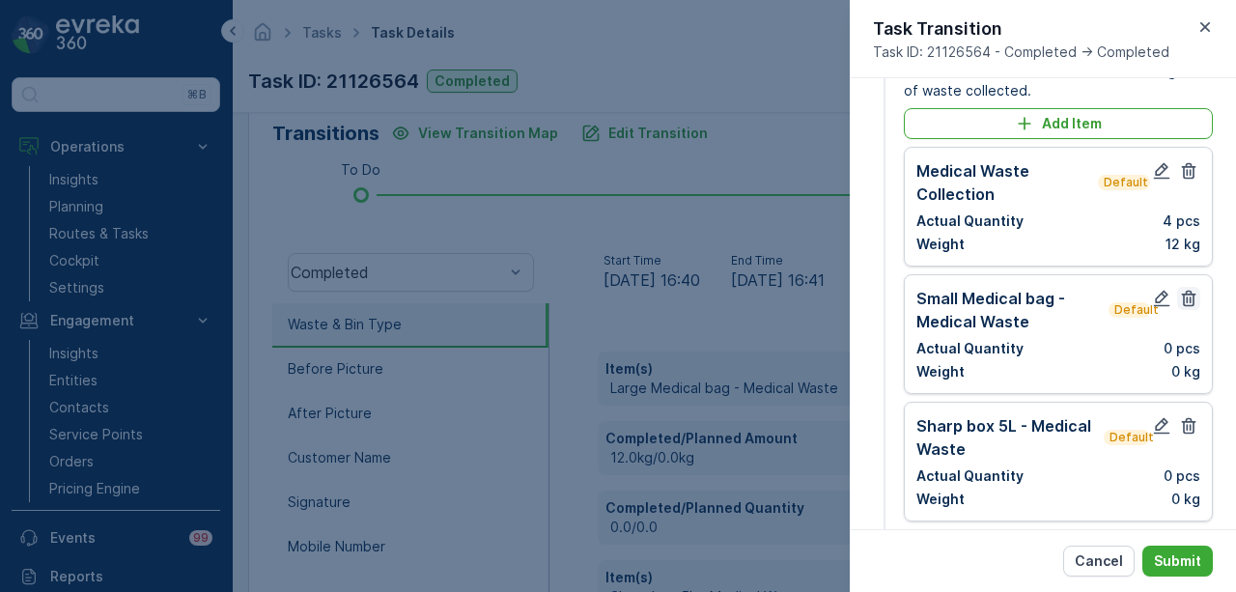
click at [1186, 296] on icon "button" at bounding box center [1189, 299] width 14 height 16
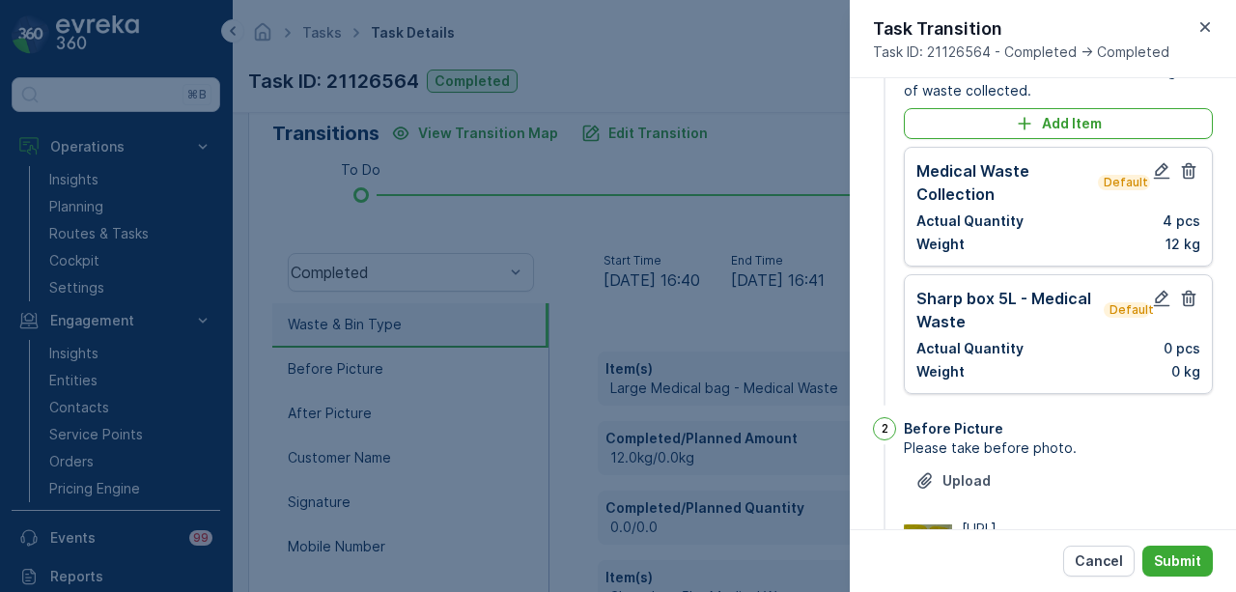
click at [1186, 296] on icon "button" at bounding box center [1189, 299] width 14 height 16
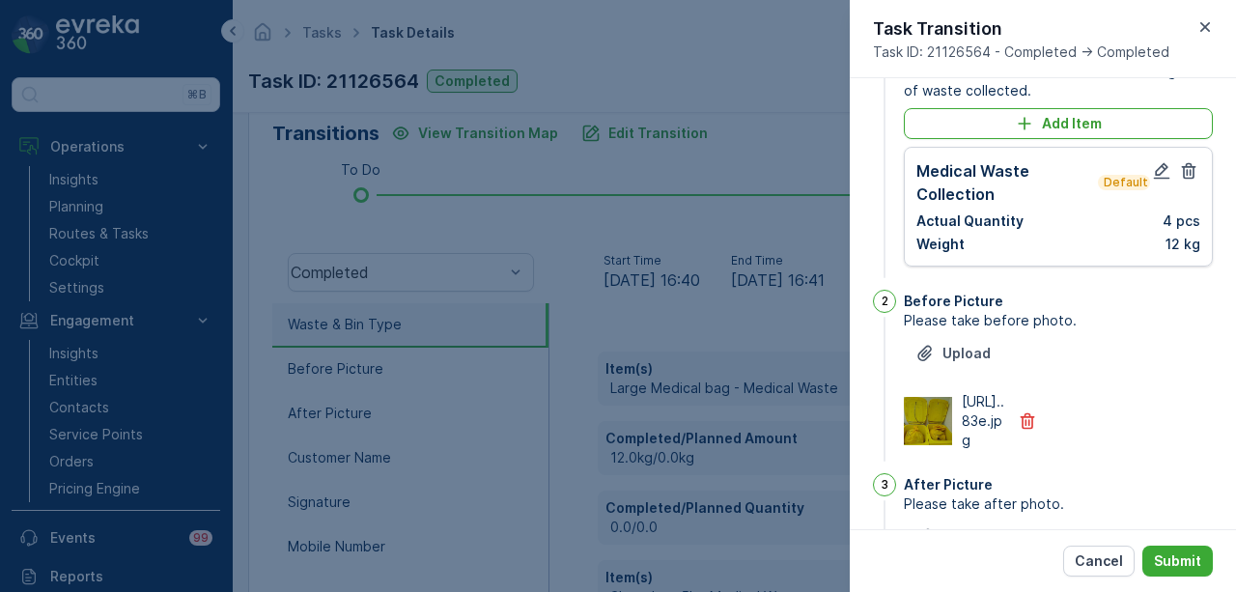
scroll to position [0, 0]
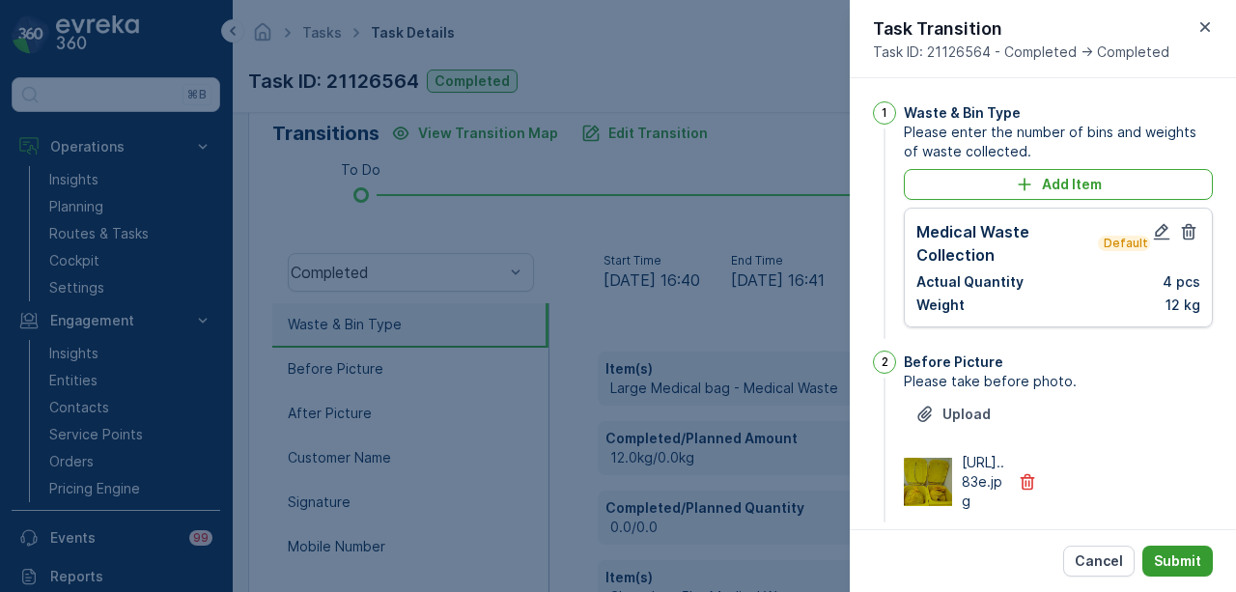
click at [1171, 554] on p "Submit" at bounding box center [1177, 560] width 47 height 19
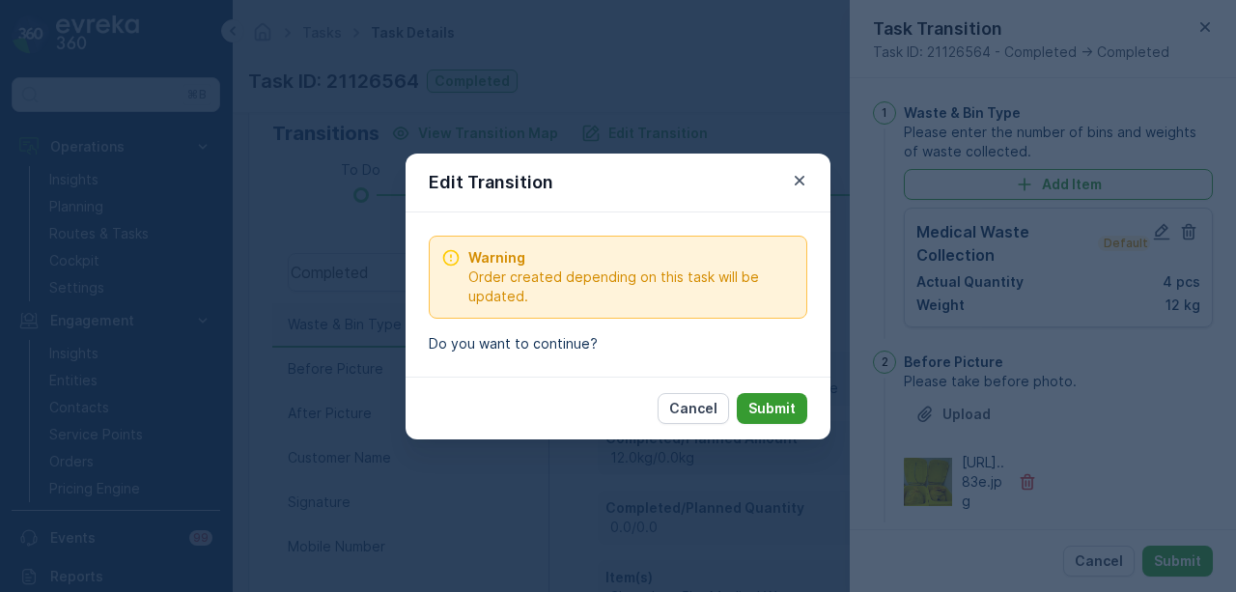
click at [790, 396] on button "Submit" at bounding box center [772, 408] width 70 height 31
type Name "pratima"
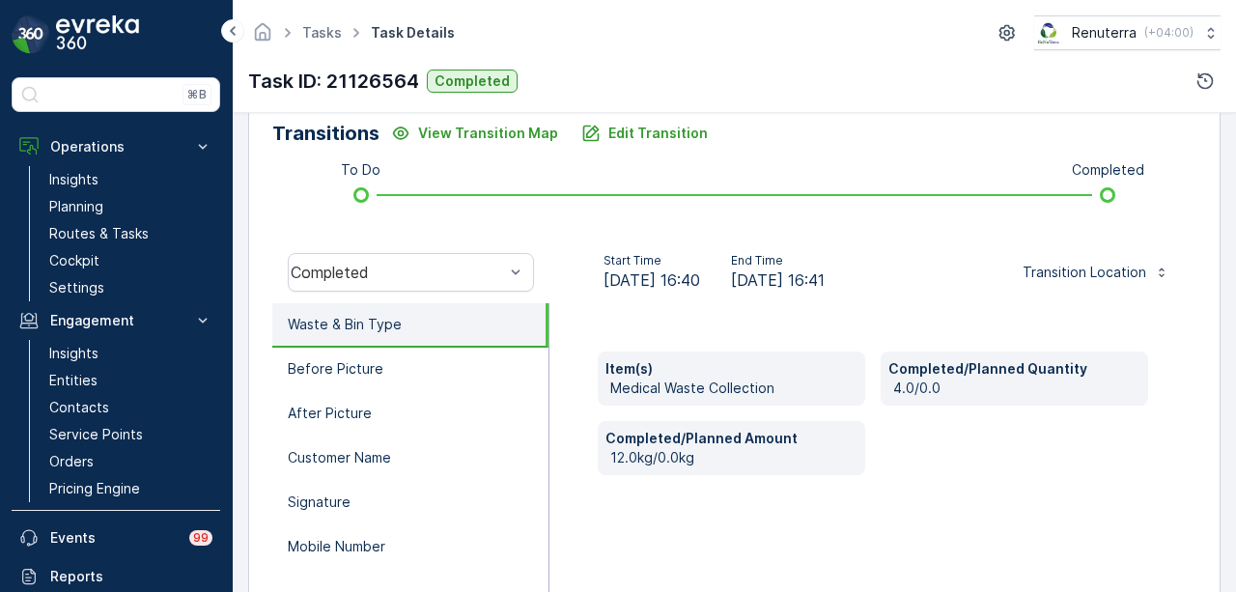
click at [666, 323] on div "Item(s) Medical Waste Collection Completed/Planned Quantity 4.0/0.0 Completed/P…" at bounding box center [872, 496] width 647 height 386
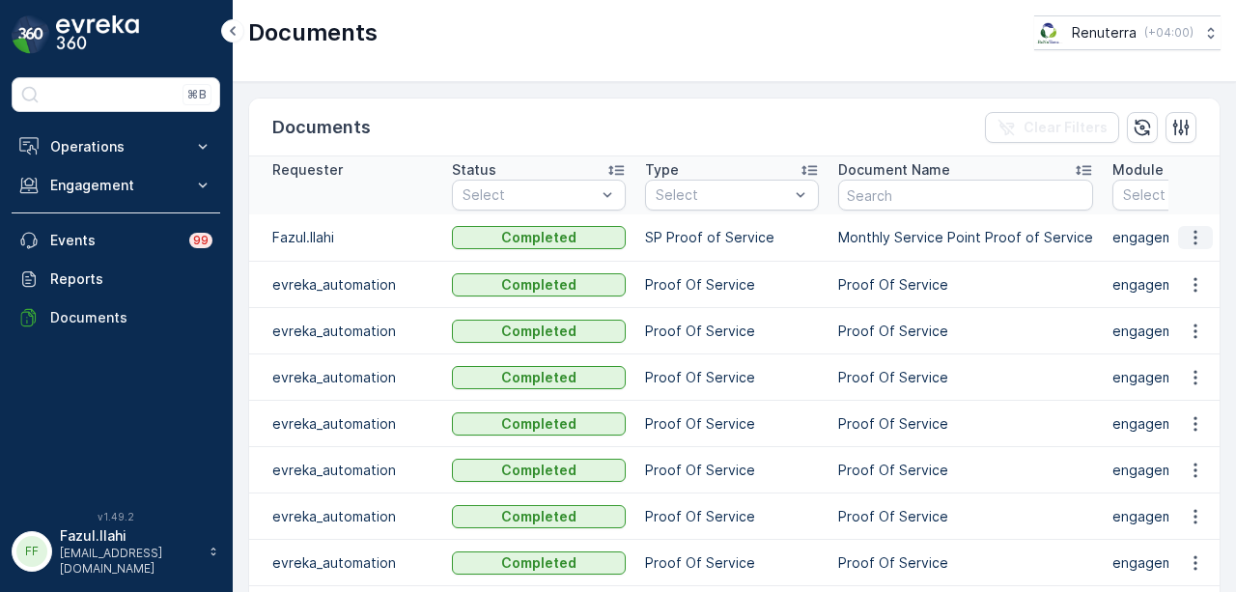
click at [1194, 240] on icon "button" at bounding box center [1195, 237] width 19 height 19
click at [1189, 273] on span "See Details" at bounding box center [1190, 264] width 74 height 19
click at [1200, 333] on icon "button" at bounding box center [1195, 331] width 19 height 19
click at [1195, 351] on span "See Details" at bounding box center [1190, 358] width 74 height 19
click at [1186, 242] on icon "button" at bounding box center [1195, 237] width 19 height 19
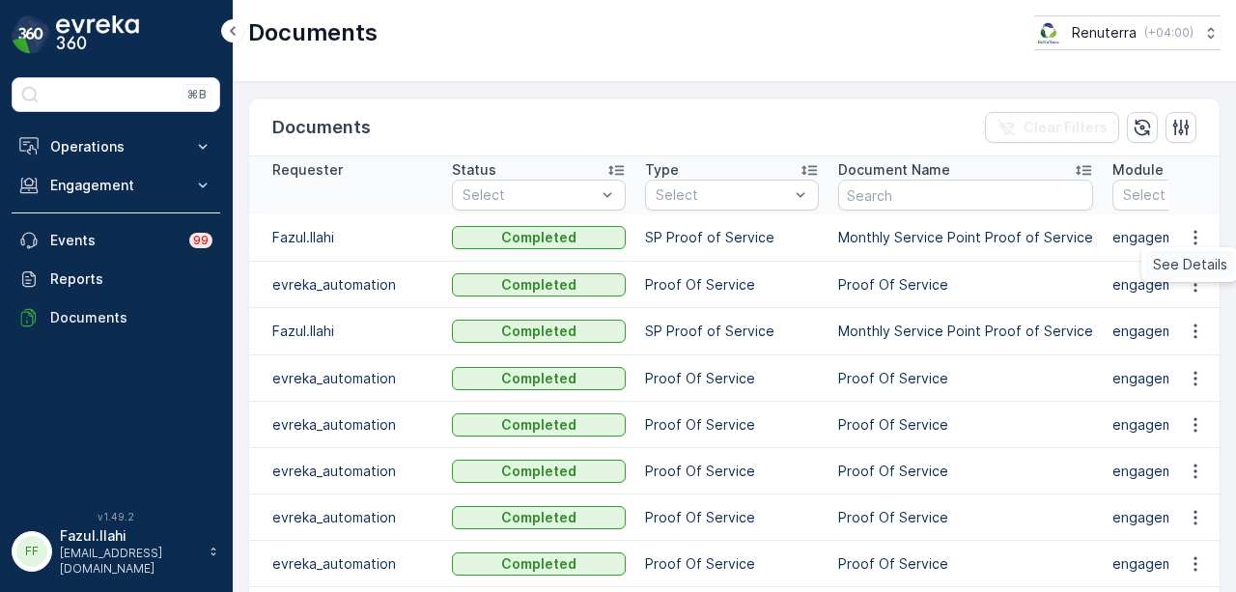
drag, startPoint x: 1184, startPoint y: 246, endPoint x: 1184, endPoint y: 260, distance: 13.5
click at [1184, 260] on span "See Details" at bounding box center [1190, 264] width 74 height 19
click at [1190, 250] on td at bounding box center [1194, 237] width 52 height 47
click at [1189, 242] on icon "button" at bounding box center [1195, 237] width 19 height 19
drag, startPoint x: 1187, startPoint y: 244, endPoint x: 1181, endPoint y: 274, distance: 30.5
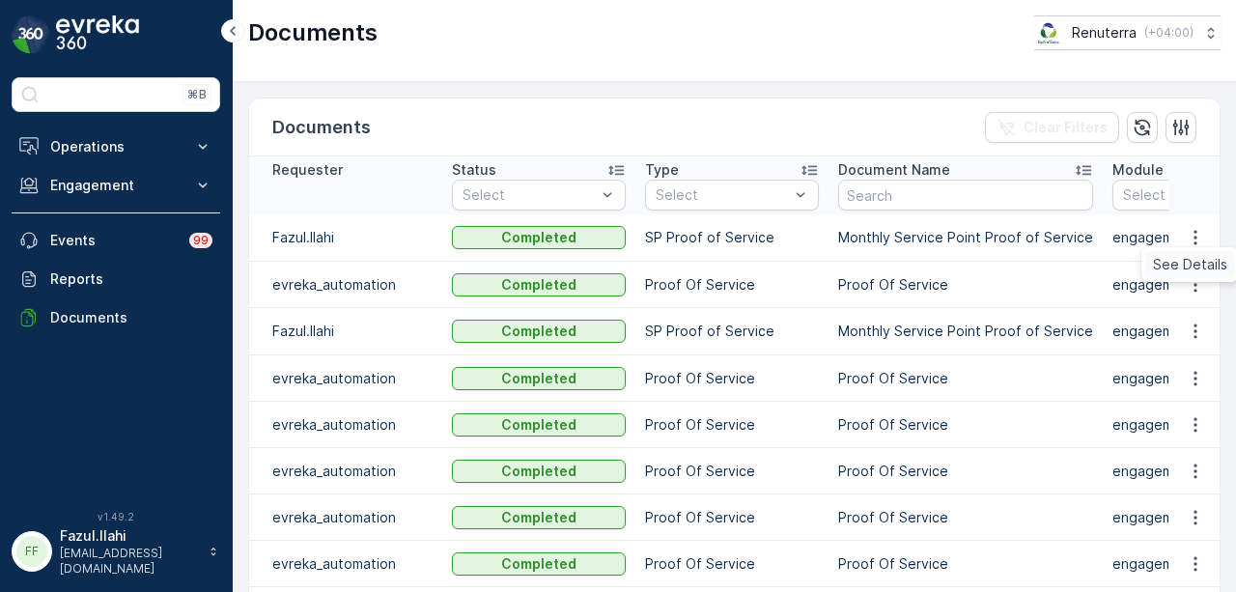
click at [1181, 274] on span "See Details" at bounding box center [1190, 264] width 74 height 19
click at [1180, 234] on button "button" at bounding box center [1195, 237] width 35 height 23
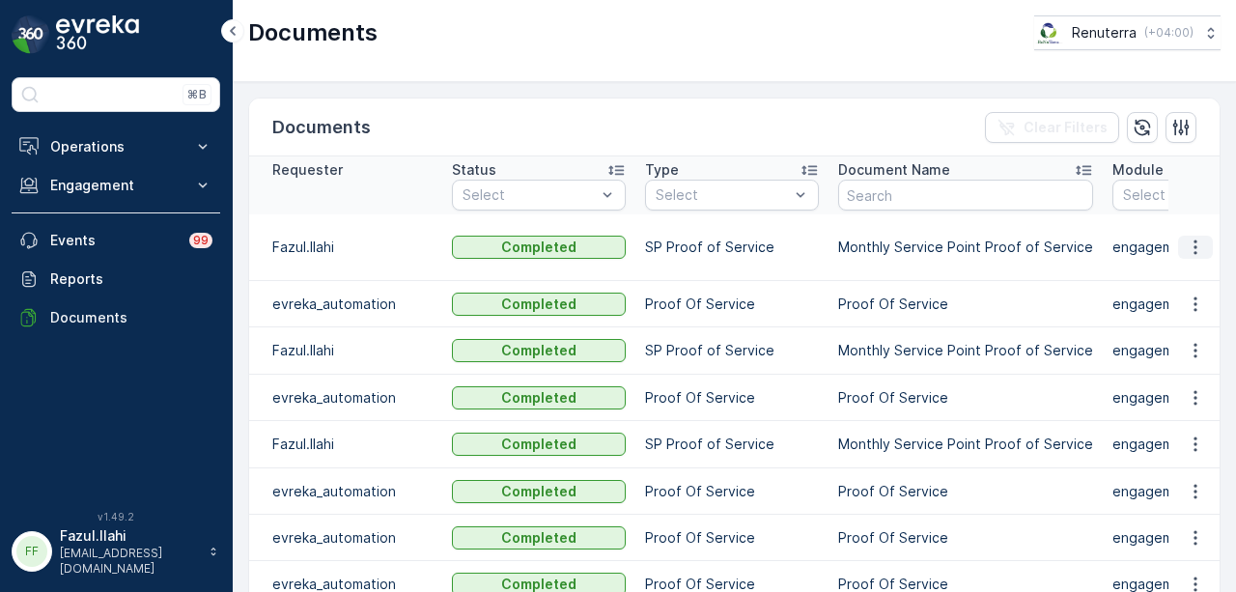
click at [1195, 241] on icon "button" at bounding box center [1195, 247] width 19 height 19
click at [1194, 264] on div "See Details" at bounding box center [1190, 274] width 90 height 27
click at [1188, 247] on icon "button" at bounding box center [1195, 247] width 19 height 19
click at [1186, 271] on span "See Details" at bounding box center [1190, 274] width 74 height 19
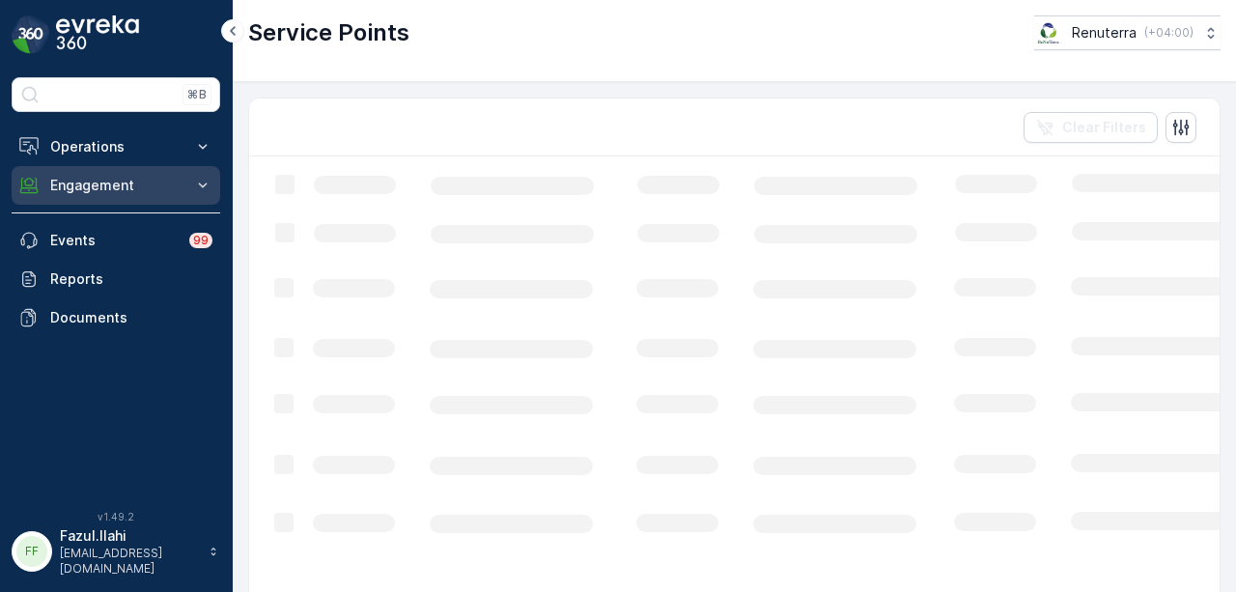
click at [149, 188] on p "Engagement" at bounding box center [115, 185] width 131 height 19
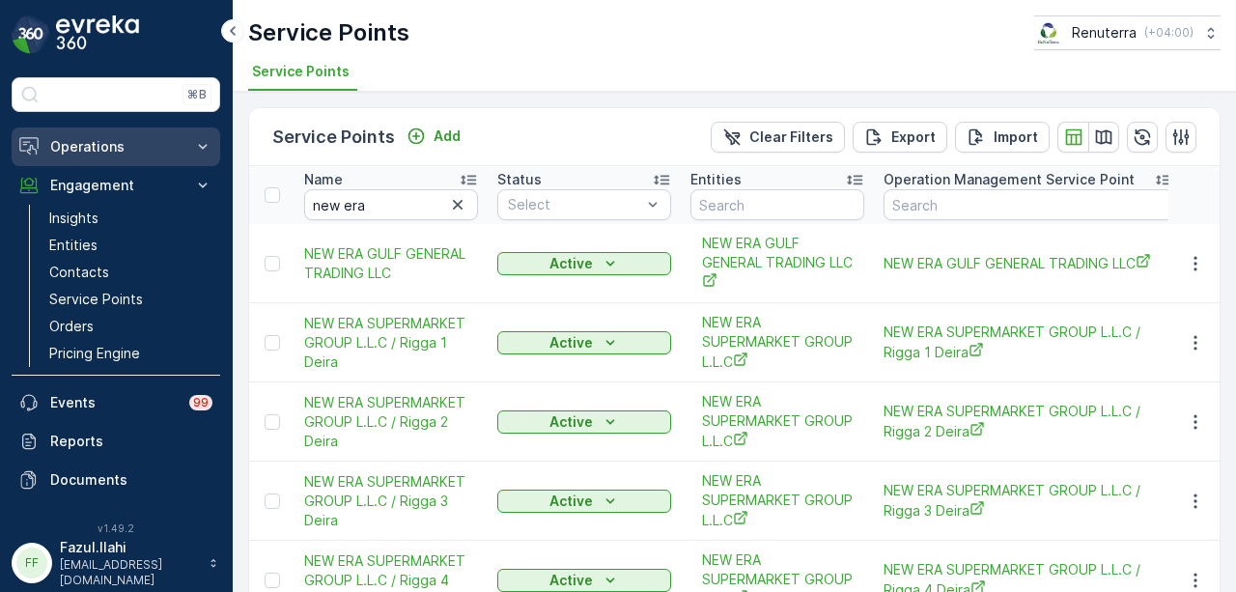
click at [139, 149] on p "Operations" at bounding box center [115, 146] width 131 height 19
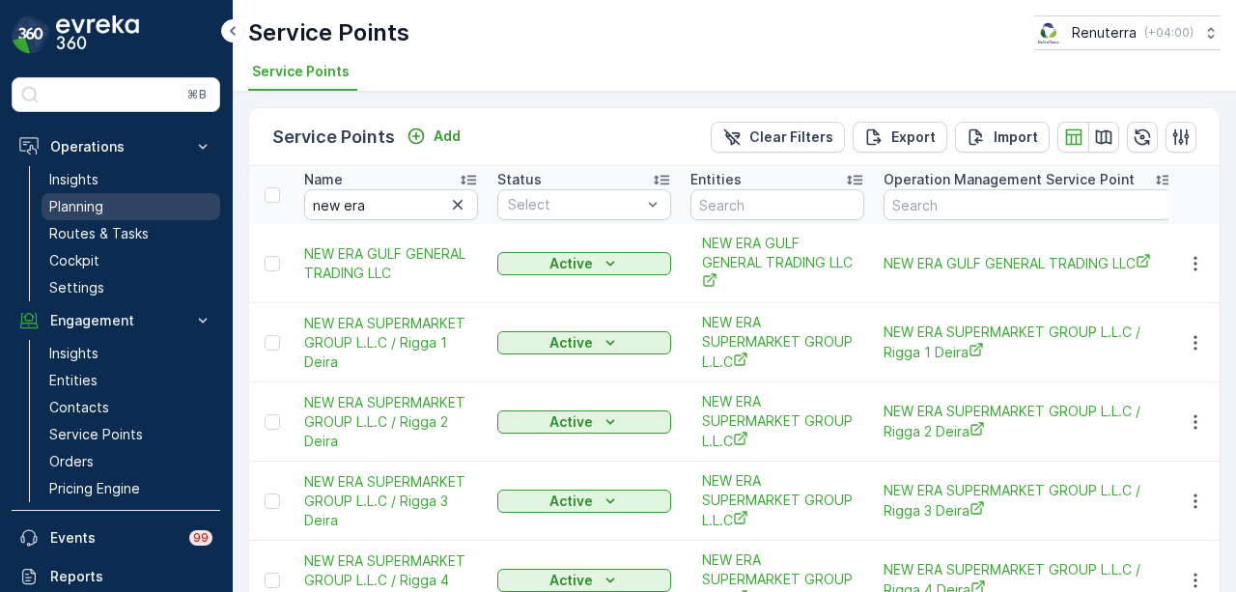
click at [126, 193] on link "Planning" at bounding box center [131, 206] width 179 height 27
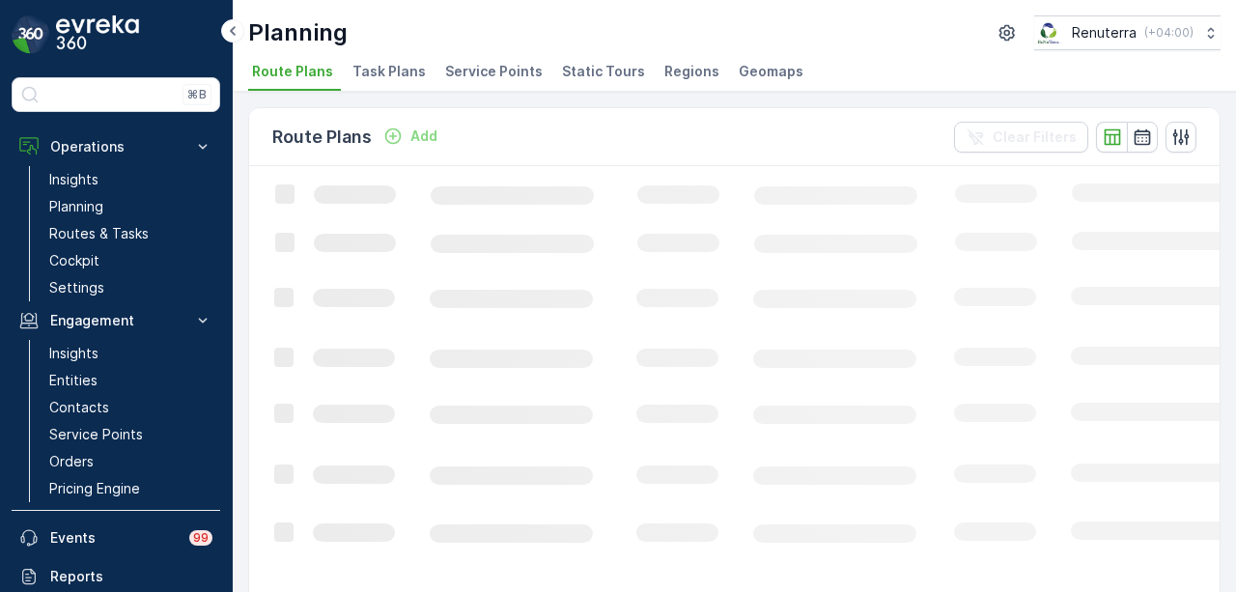
click at [496, 54] on div "Planning Renuterra ( +04:00 ) Route Plans Task Plans Service Points Static Tour…" at bounding box center [734, 46] width 1003 height 92
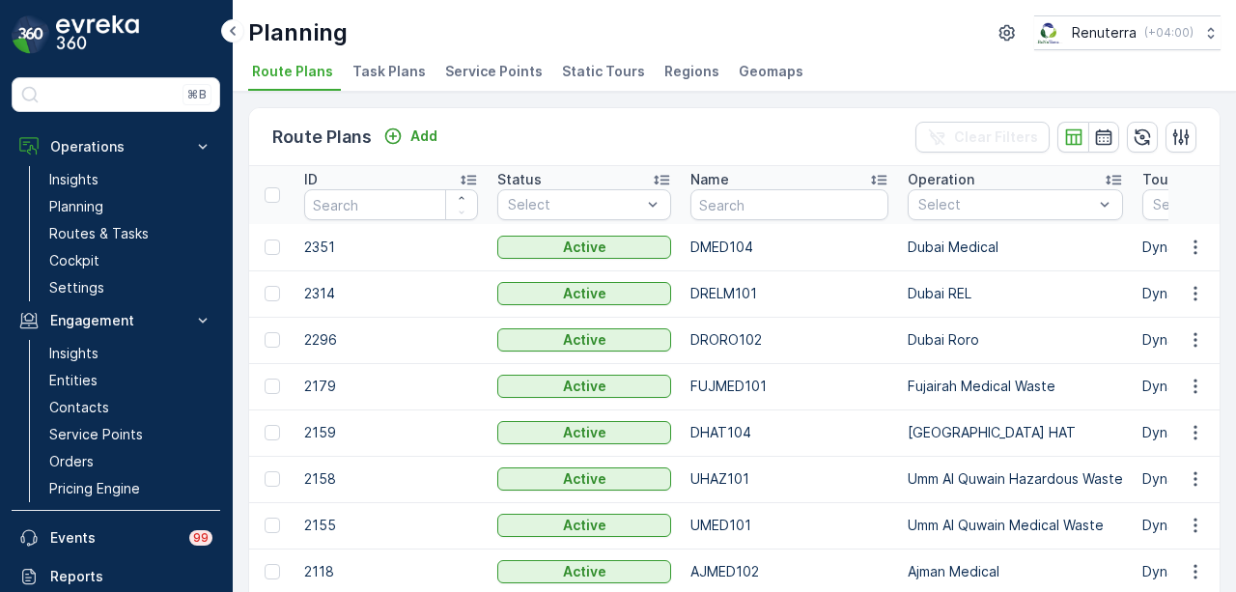
click at [492, 66] on span "Service Points" at bounding box center [494, 71] width 98 height 19
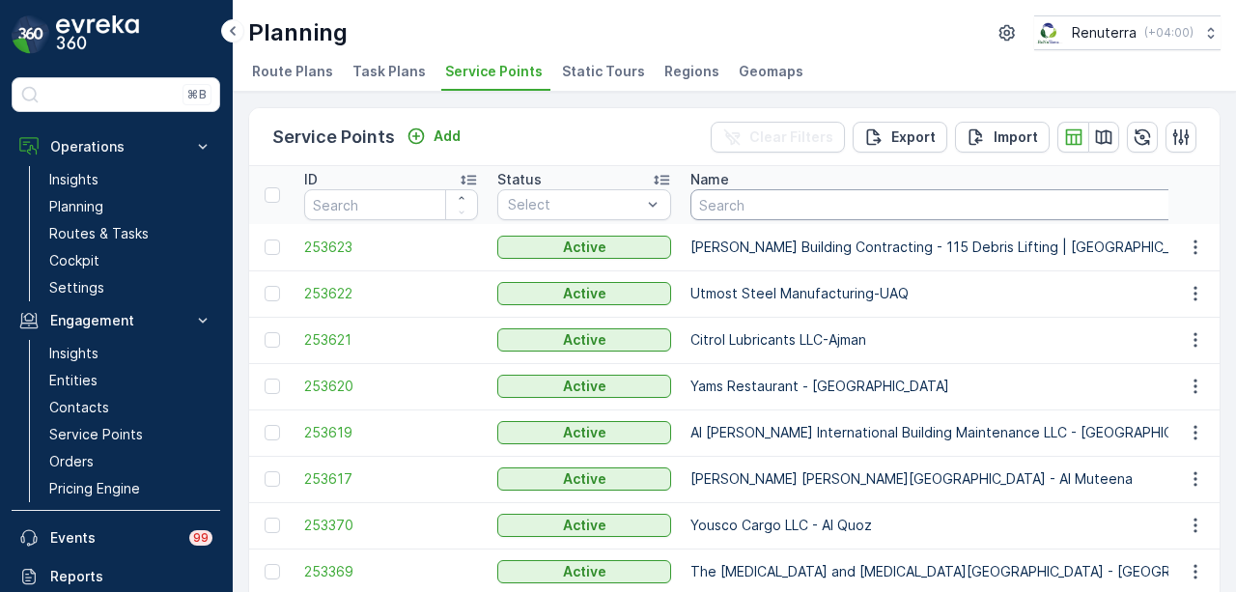
click at [755, 194] on input "text" at bounding box center [979, 204] width 579 height 31
paste input "NEW ERA SUPERMARKET GROUP L.L.C / Rigga 2 Deira"
type input "NEW ERA SUPERMARKET GROUP L.L.C / Rigga 2 Deira"
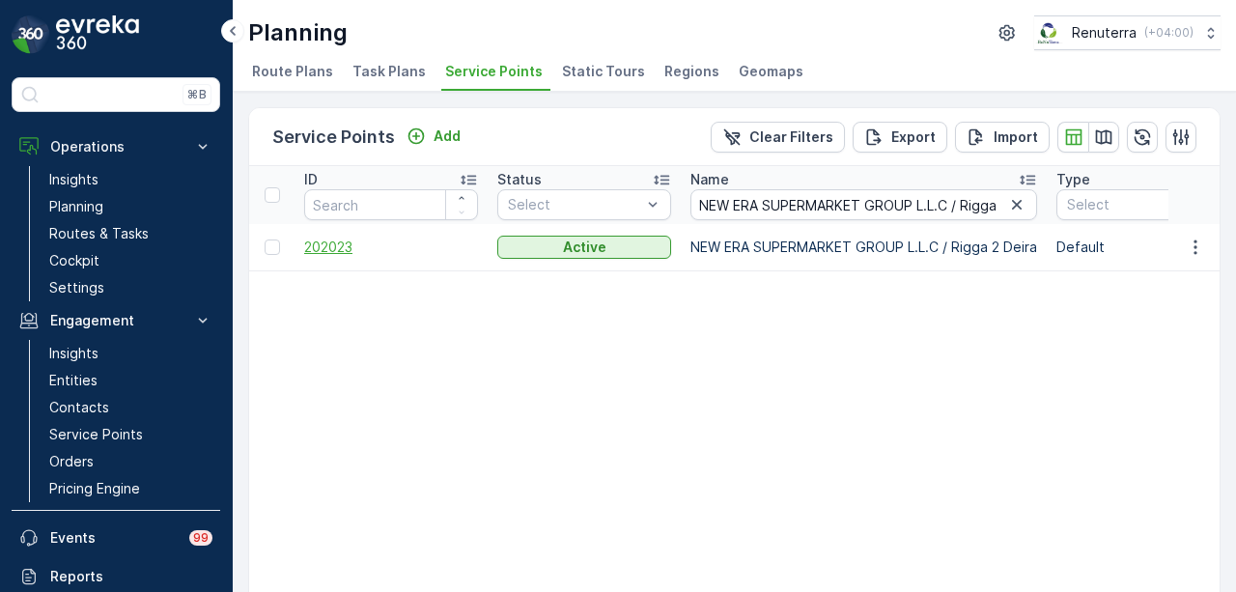
click at [356, 244] on span "202023" at bounding box center [391, 247] width 174 height 19
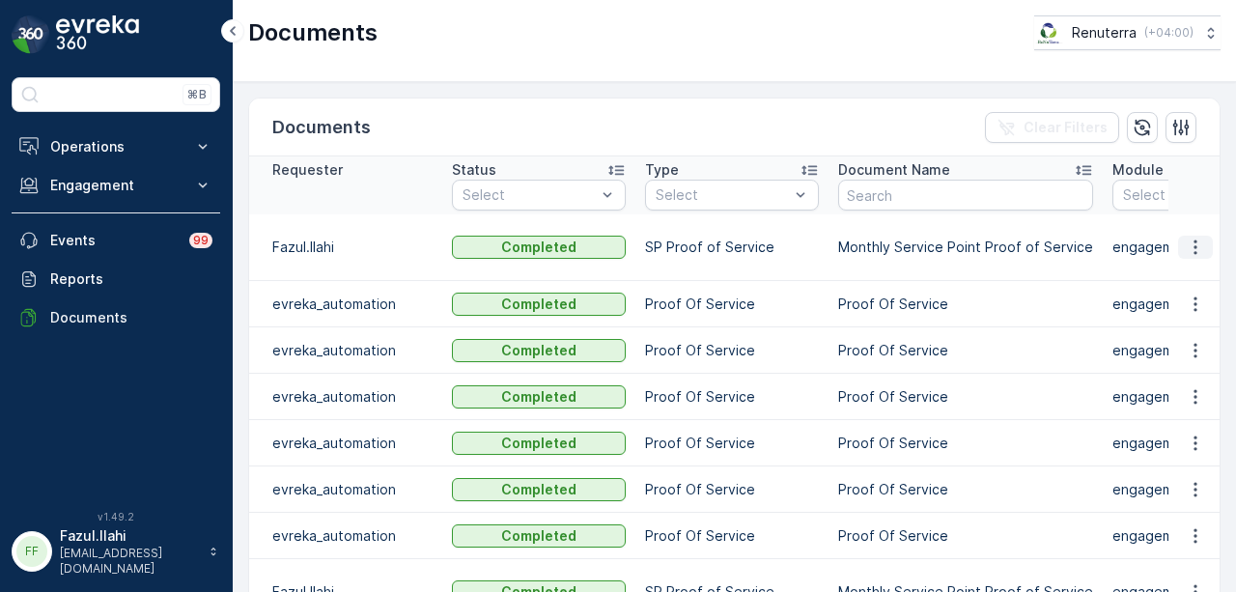
click at [1195, 244] on icon "button" at bounding box center [1195, 247] width 19 height 19
click at [1197, 269] on span "See Details" at bounding box center [1190, 274] width 74 height 19
click at [458, 132] on div "Documents Clear Filters" at bounding box center [734, 127] width 970 height 58
click at [541, 115] on div "Documents Clear Filters" at bounding box center [734, 127] width 970 height 58
click at [129, 184] on p "Engagement" at bounding box center [115, 185] width 131 height 19
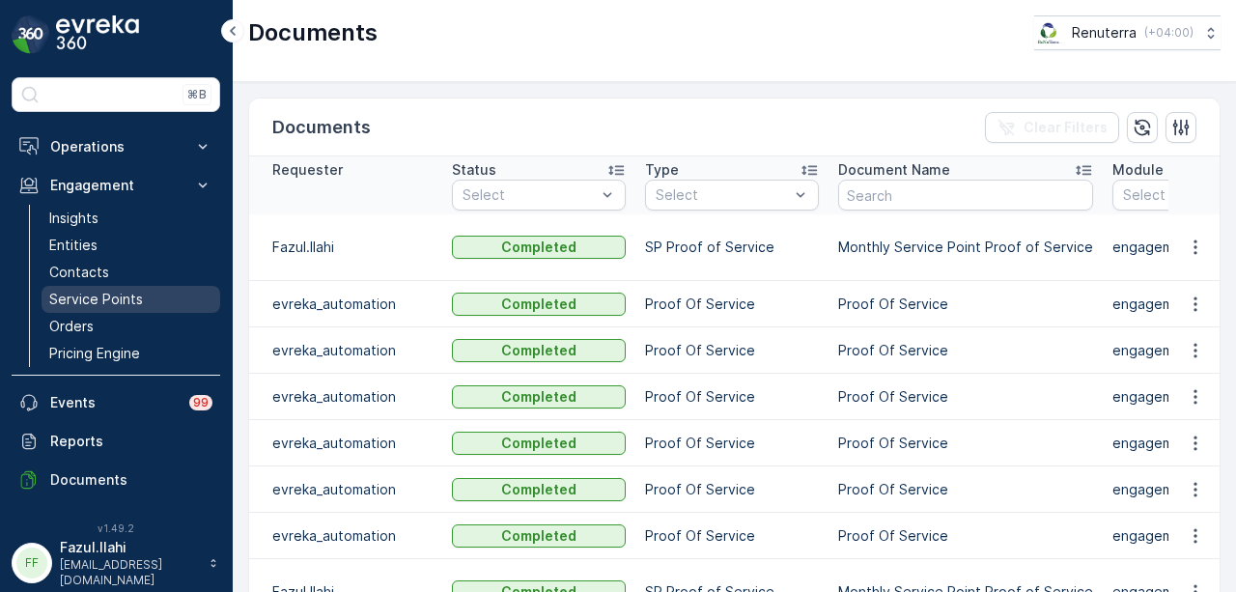
click at [134, 296] on p "Service Points" at bounding box center [96, 299] width 94 height 19
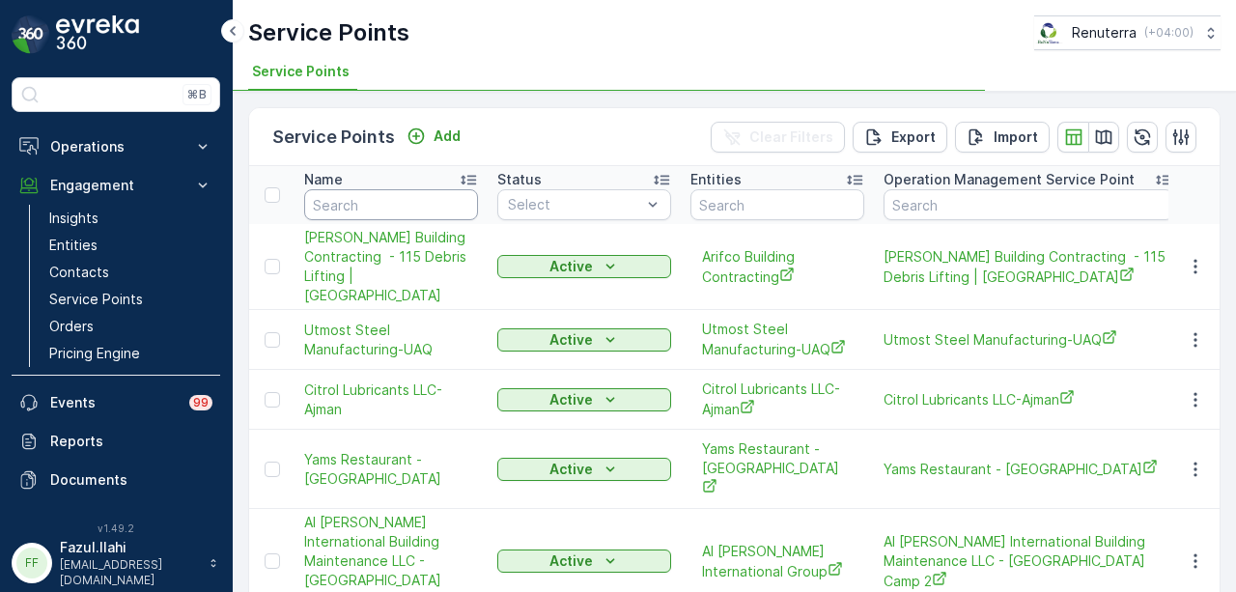
click at [429, 209] on input "text" at bounding box center [391, 204] width 174 height 31
type input "k"
click at [426, 210] on input "kara" at bounding box center [391, 204] width 174 height 31
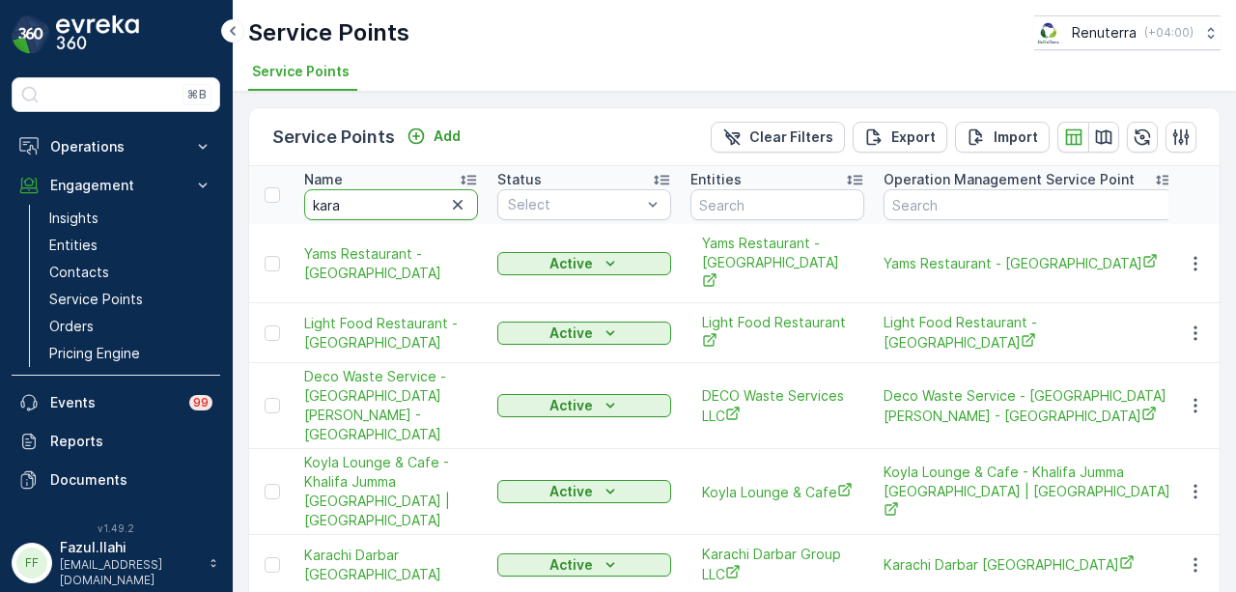
click at [426, 210] on input "kara" at bounding box center [391, 204] width 174 height 31
type input "karachi"
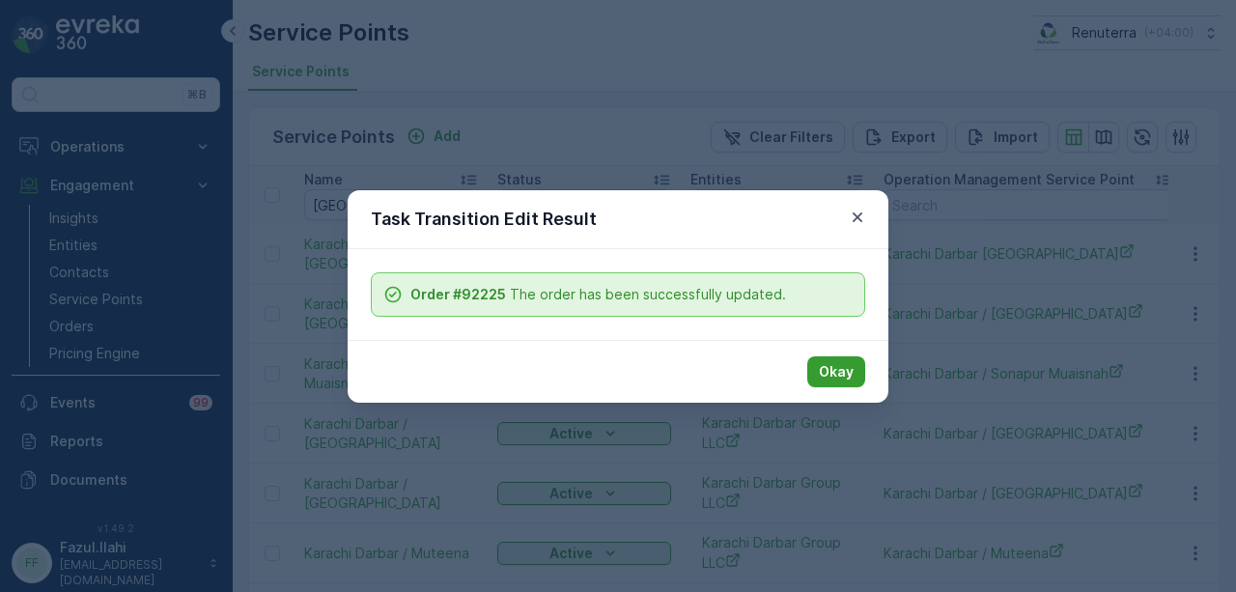
click at [838, 372] on p "Okay" at bounding box center [836, 371] width 35 height 19
click at [855, 370] on button "Okay" at bounding box center [836, 371] width 58 height 31
click at [846, 358] on button "Okay" at bounding box center [836, 371] width 58 height 31
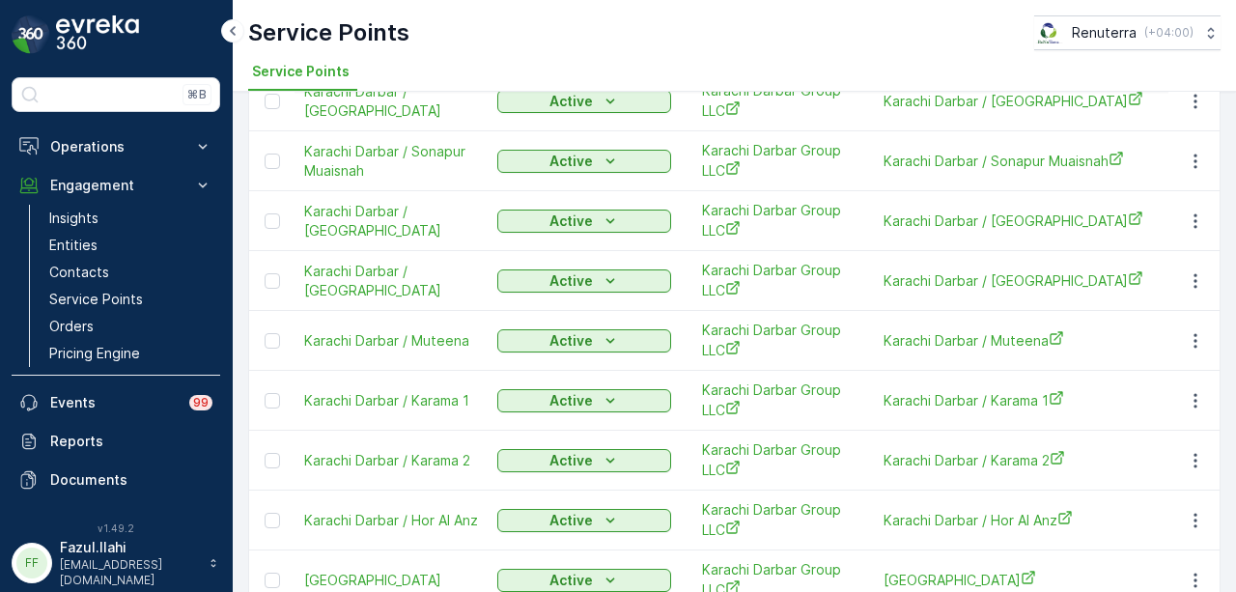
scroll to position [116, 0]
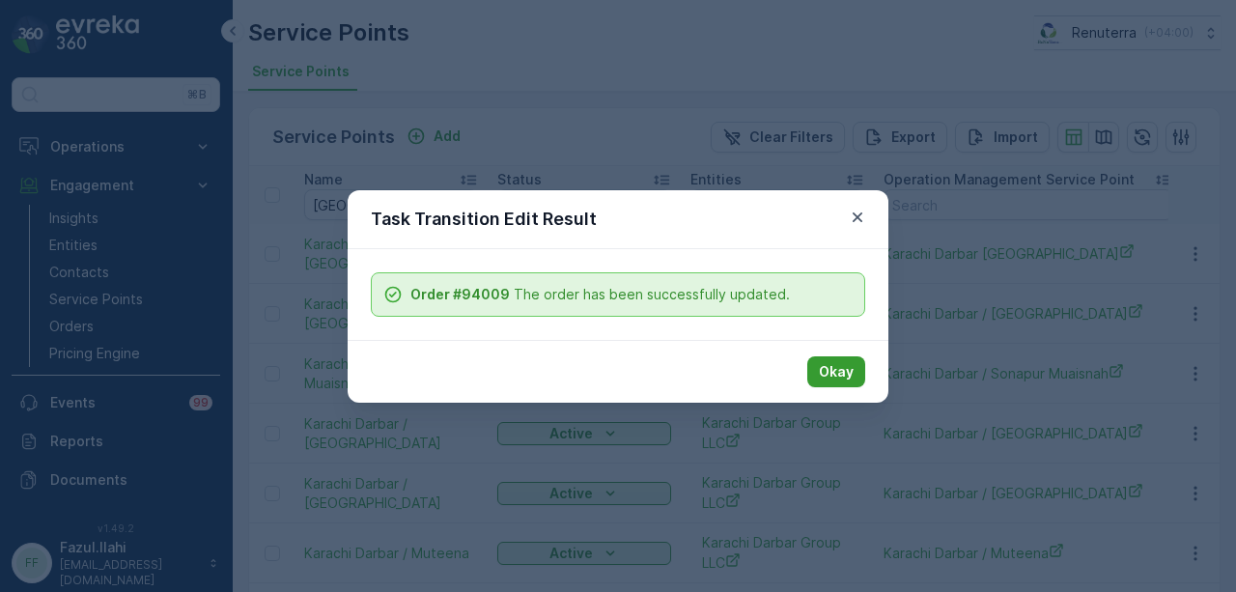
scroll to position [116, 0]
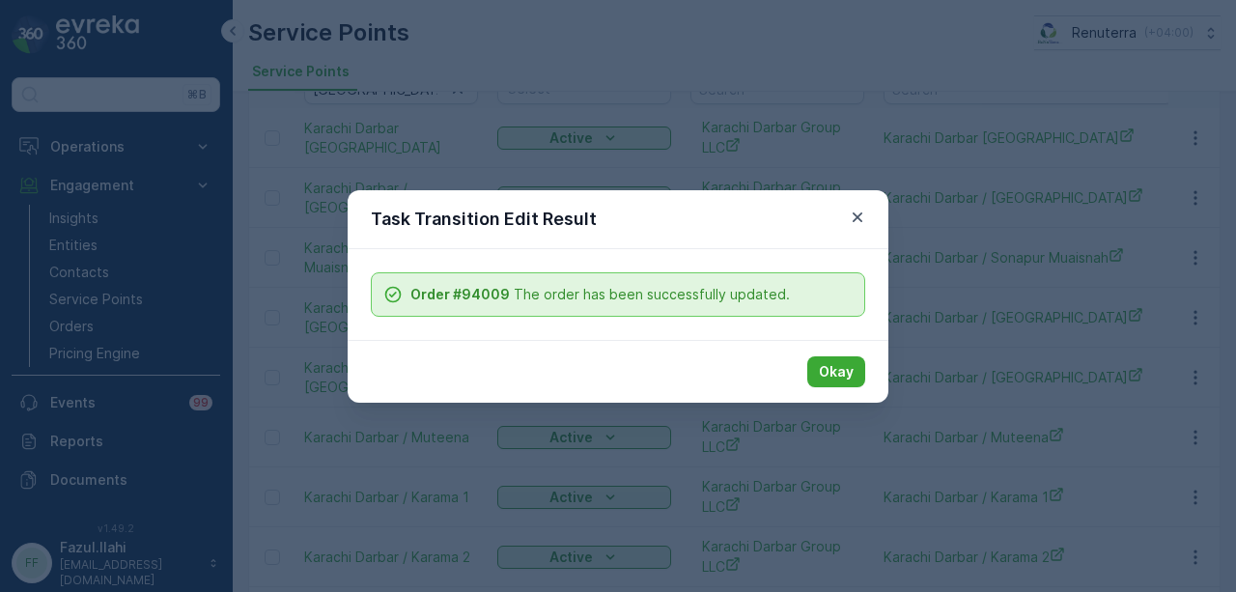
drag, startPoint x: 844, startPoint y: 366, endPoint x: 766, endPoint y: 379, distance: 79.2
click at [841, 369] on p "Okay" at bounding box center [836, 371] width 35 height 19
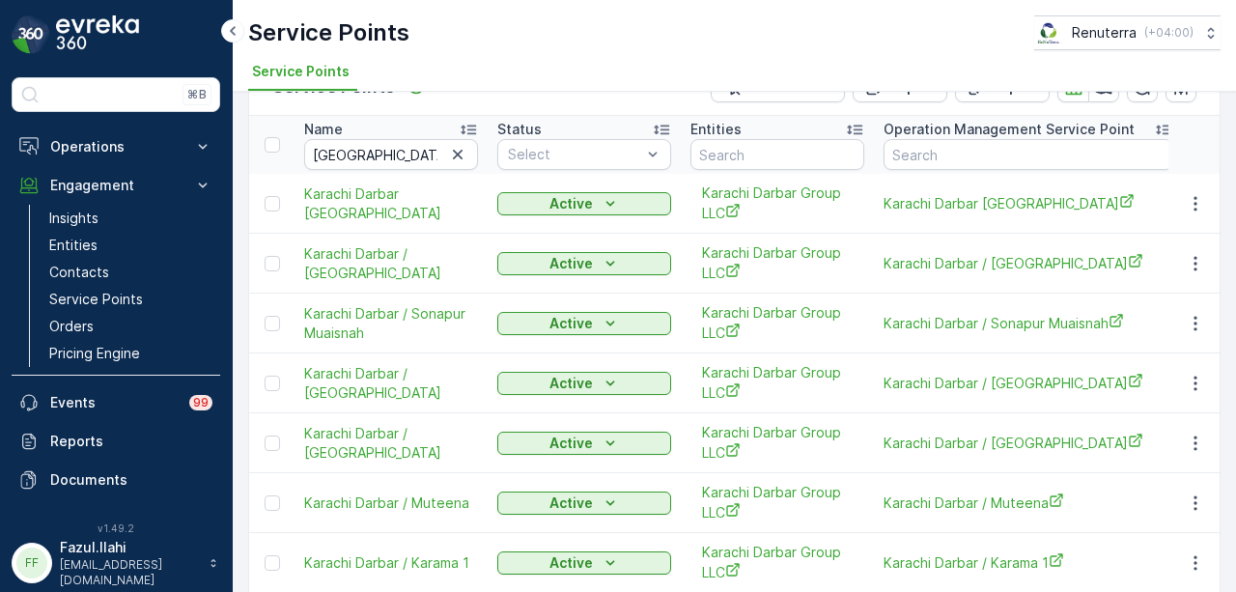
scroll to position [0, 0]
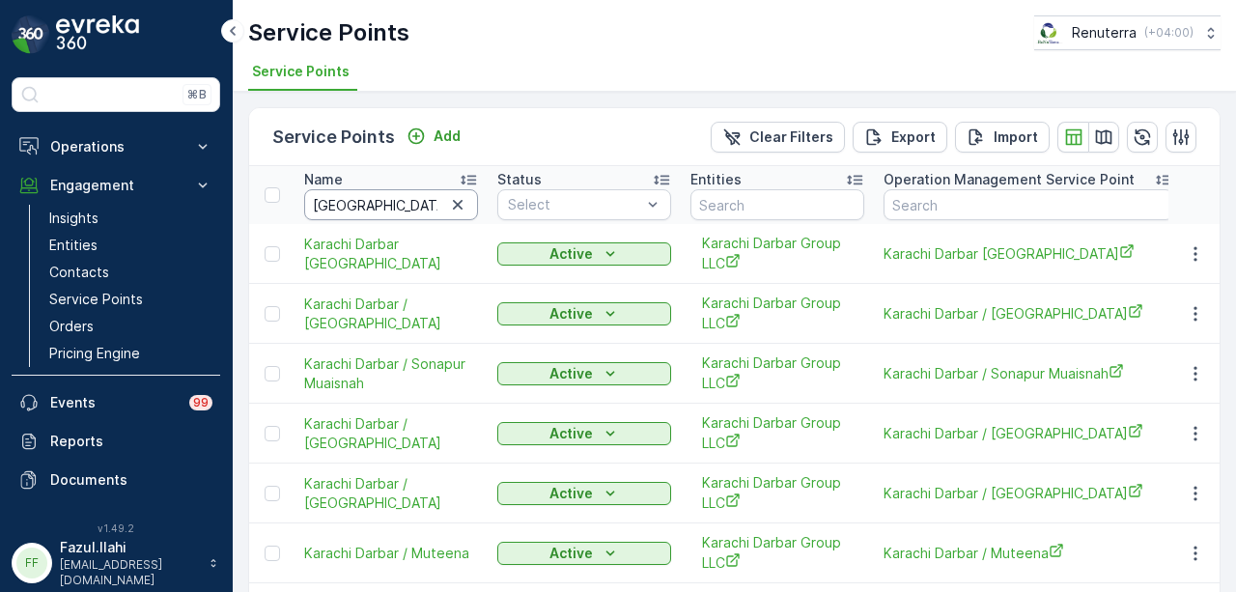
click at [434, 202] on input "[GEOGRAPHIC_DATA]" at bounding box center [391, 204] width 174 height 31
type input "k"
type input "first ivf"
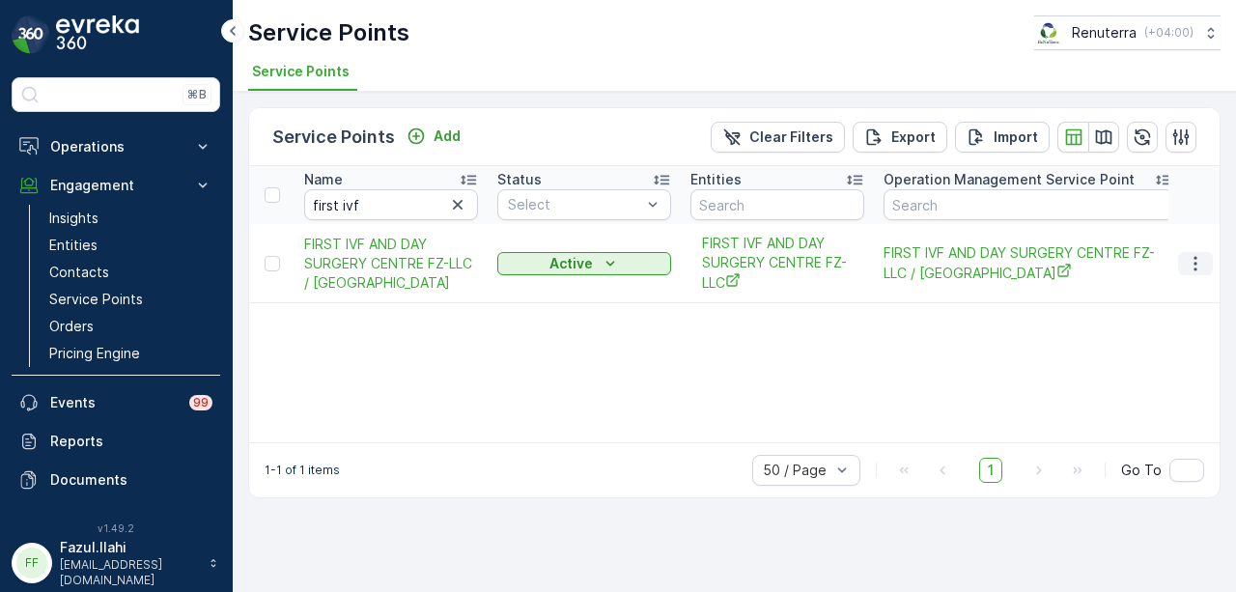
click at [1189, 256] on icon "button" at bounding box center [1195, 263] width 19 height 19
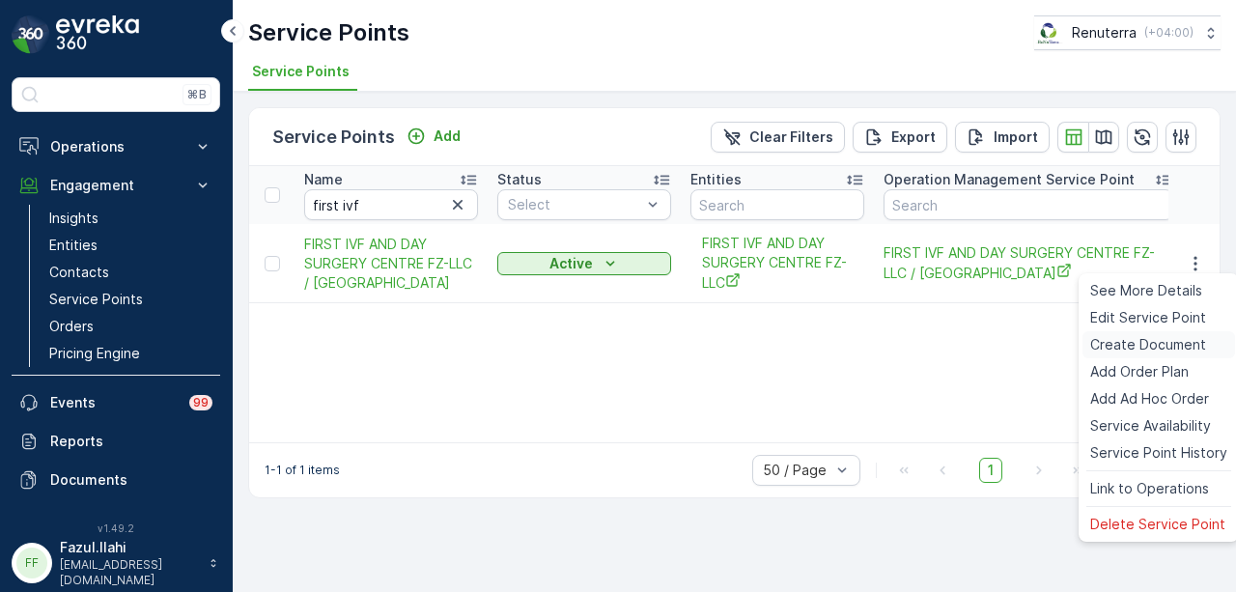
click at [1175, 333] on div "Create Document" at bounding box center [1158, 344] width 153 height 27
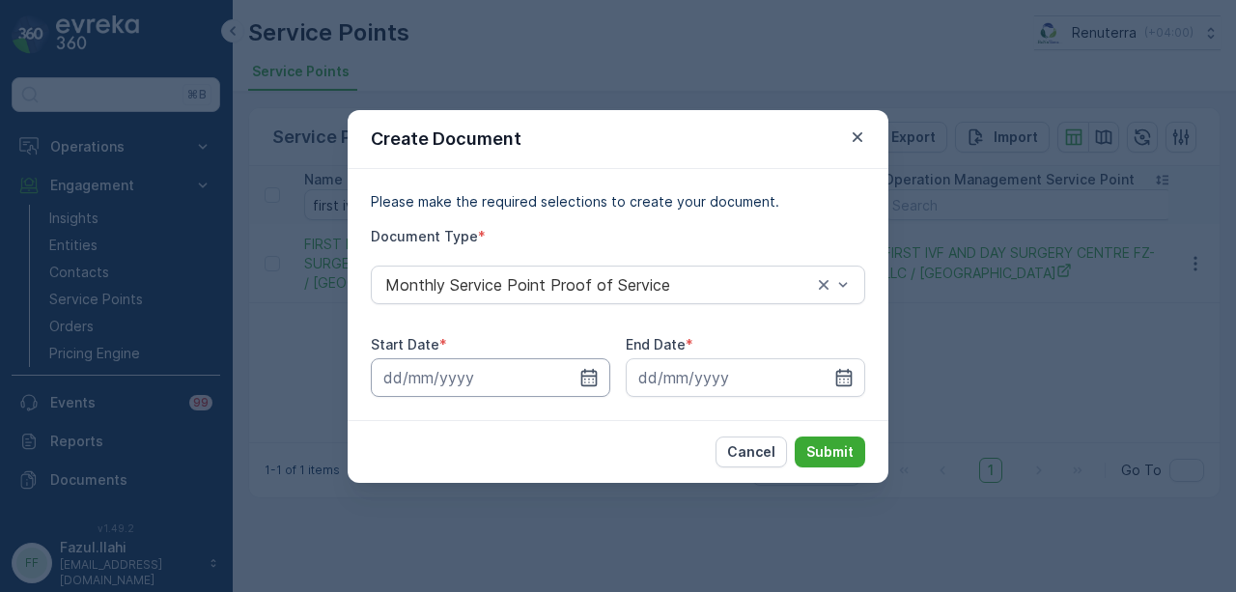
click at [578, 382] on input at bounding box center [490, 377] width 239 height 39
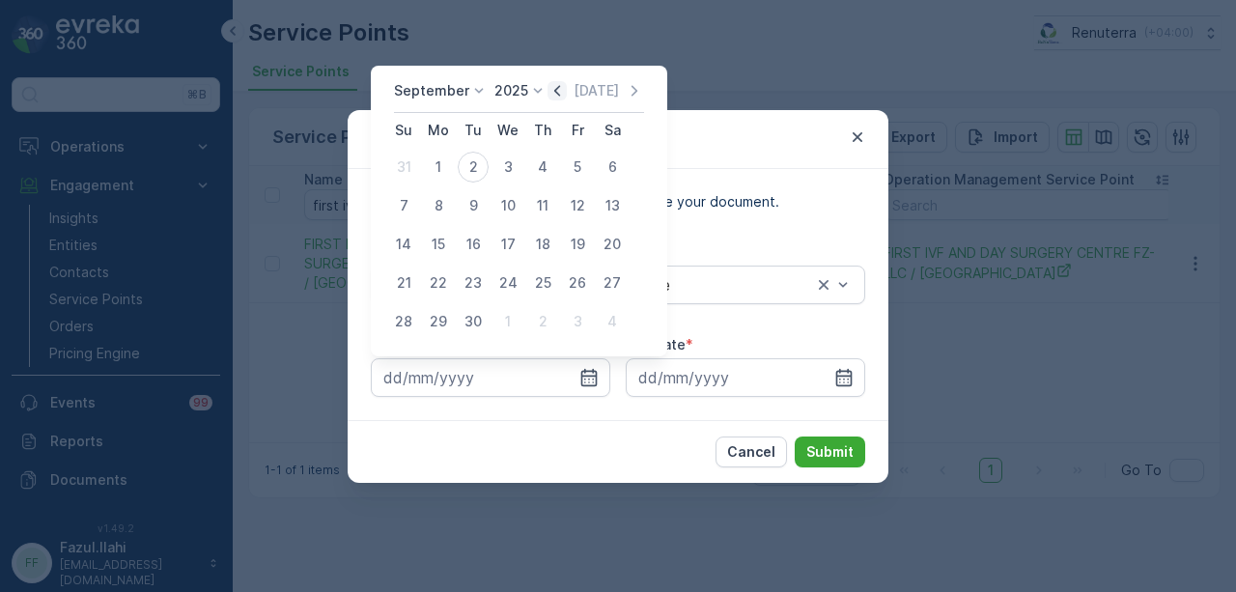
click at [562, 94] on icon "button" at bounding box center [556, 90] width 19 height 19
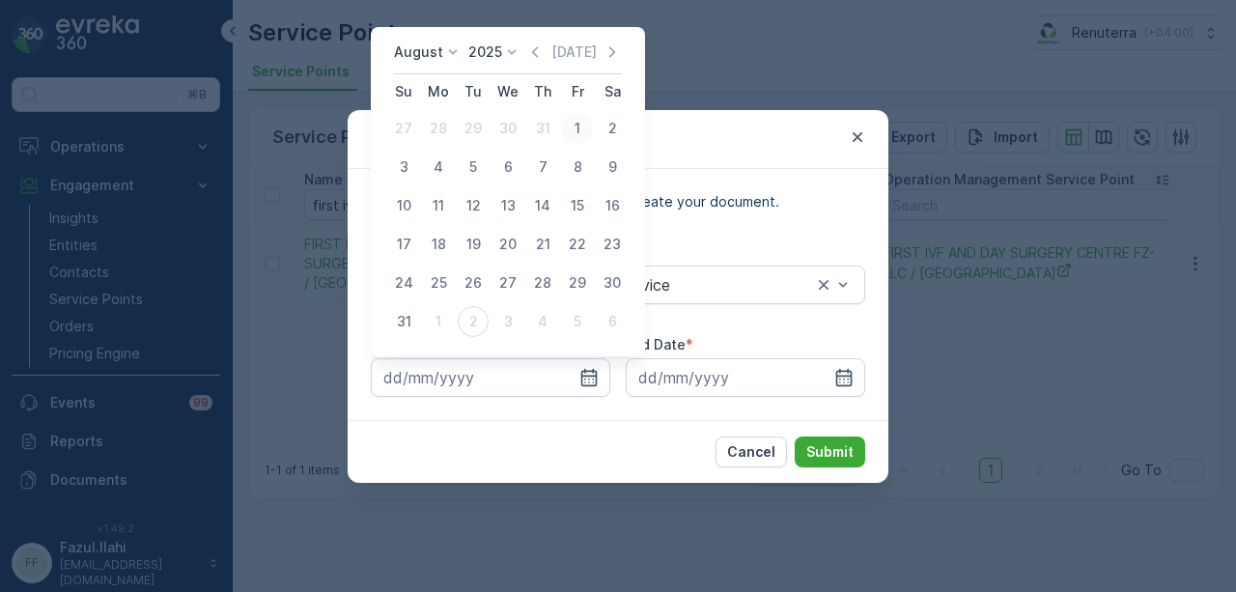
click at [562, 132] on div "1" at bounding box center [577, 128] width 31 height 31
type input "[DATE]"
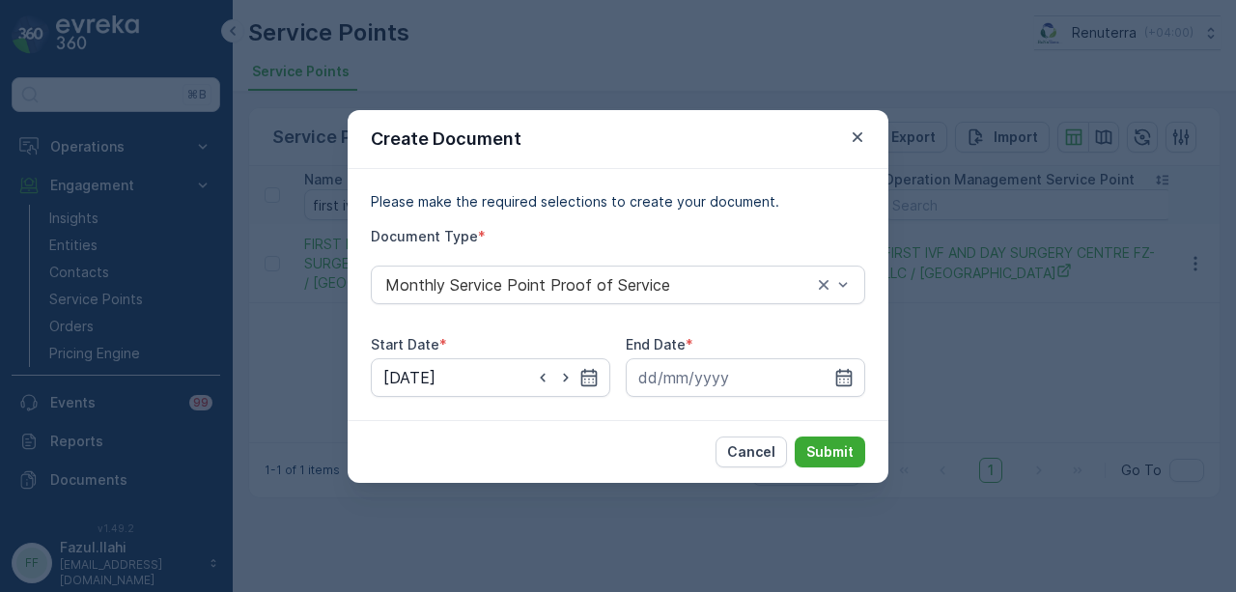
click at [865, 376] on div "Please make the required selections to create your document. Document Type * Mo…" at bounding box center [618, 294] width 541 height 251
click at [843, 379] on icon "button" at bounding box center [843, 377] width 19 height 19
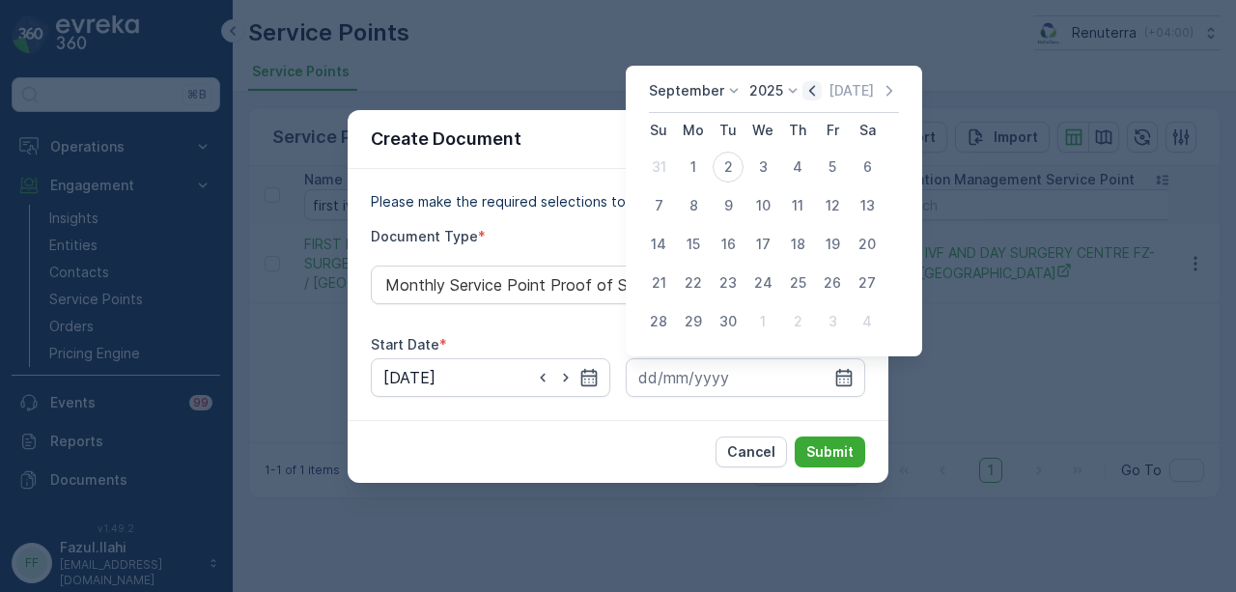
click at [809, 92] on icon "button" at bounding box center [811, 90] width 19 height 19
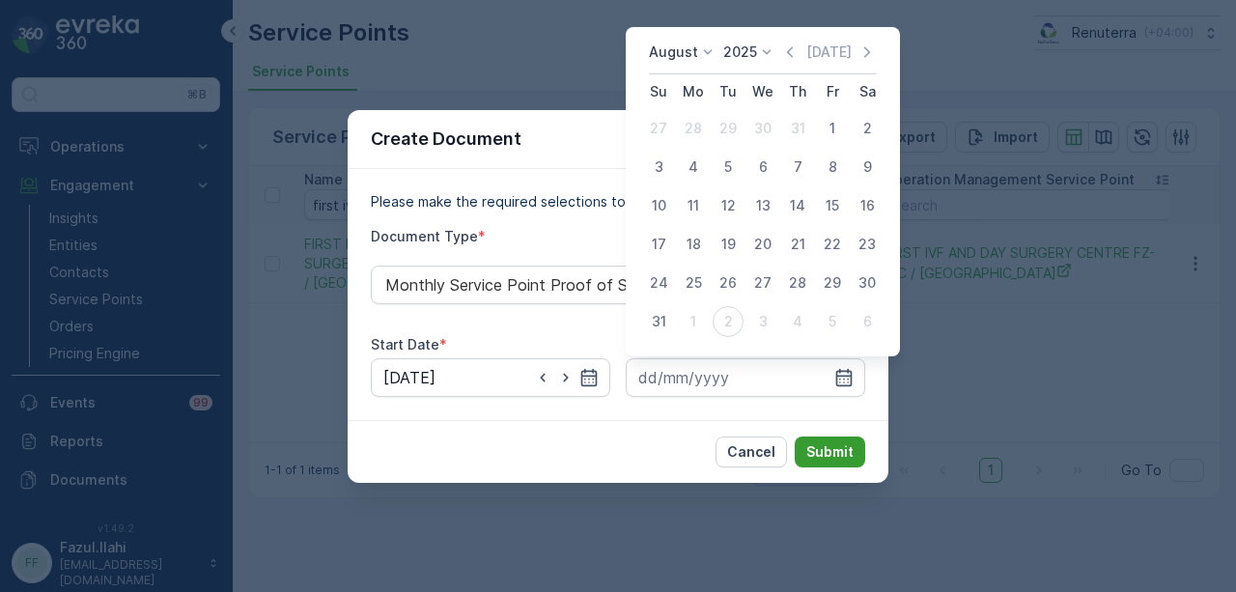
drag, startPoint x: 660, startPoint y: 325, endPoint x: 827, endPoint y: 441, distance: 202.5
click at [664, 326] on div "31" at bounding box center [658, 321] width 31 height 31
type input "31.08.2025"
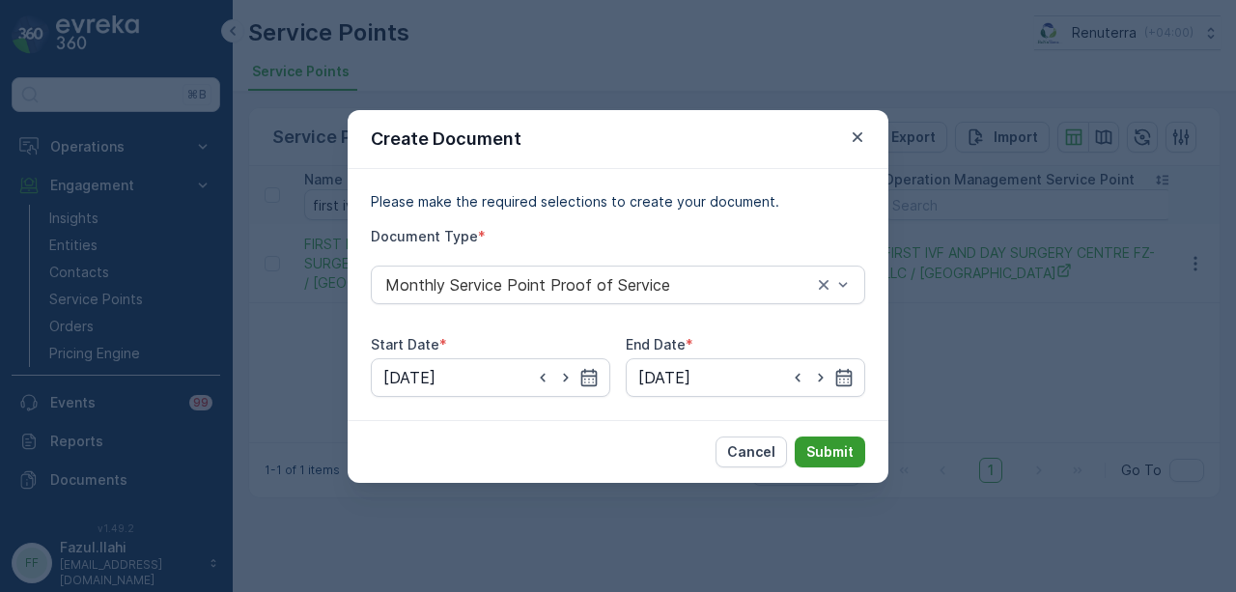
click at [841, 453] on p "Submit" at bounding box center [829, 451] width 47 height 19
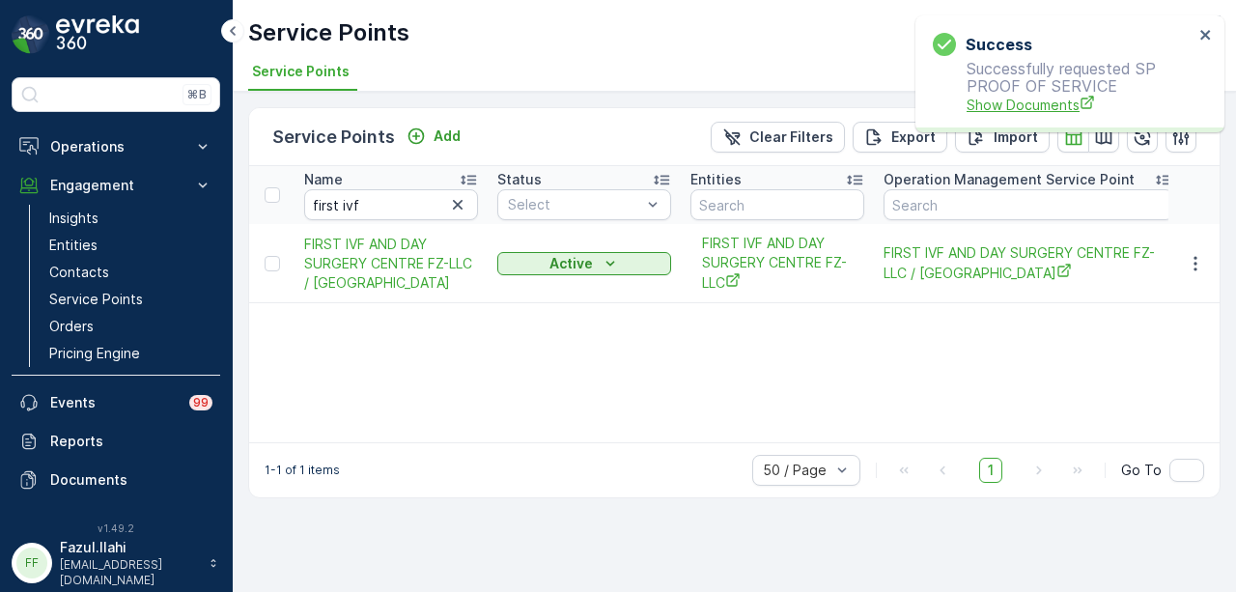
click at [1012, 98] on span "Show Documents" at bounding box center [1080, 105] width 227 height 20
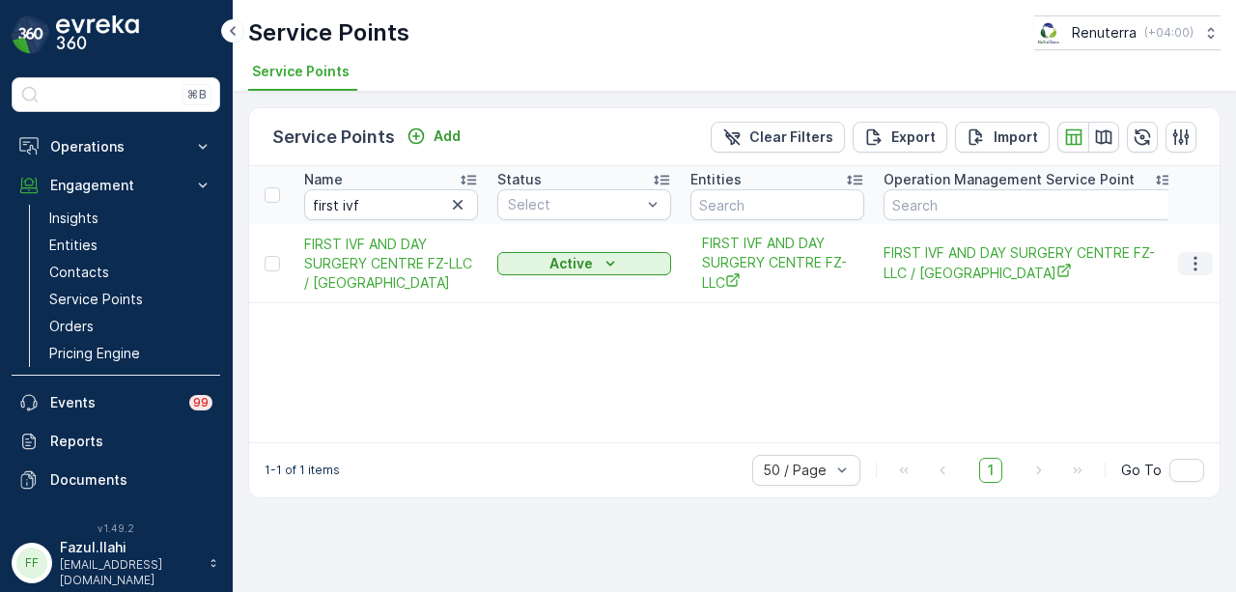
click at [1192, 260] on icon "button" at bounding box center [1195, 263] width 19 height 19
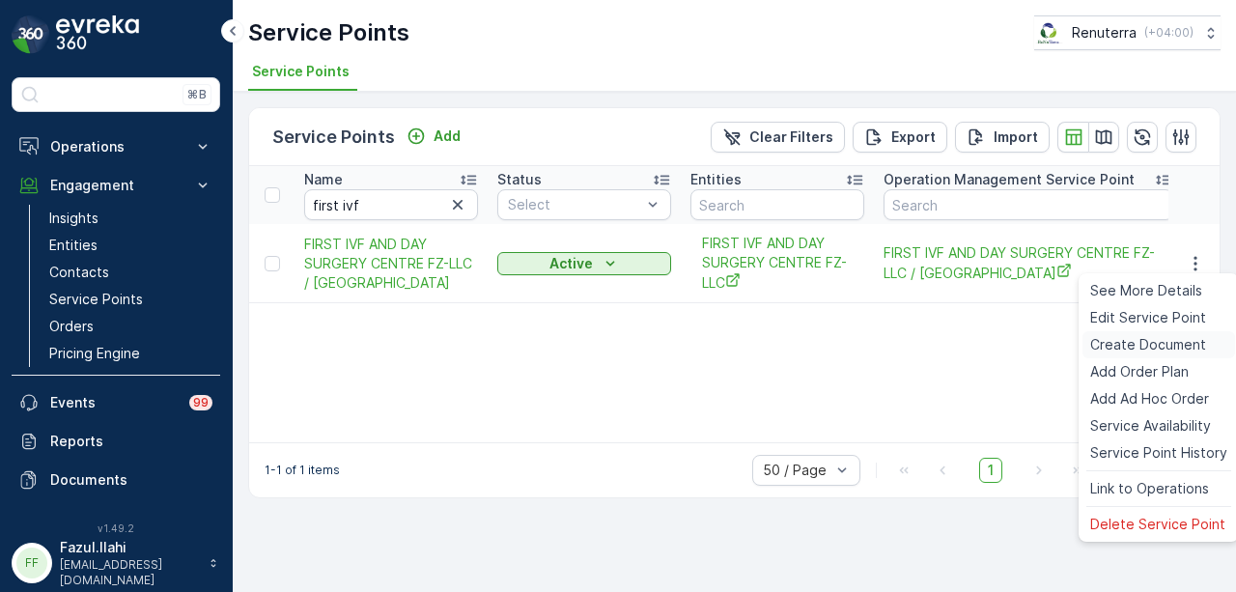
click at [1168, 333] on div "Create Document" at bounding box center [1158, 344] width 153 height 27
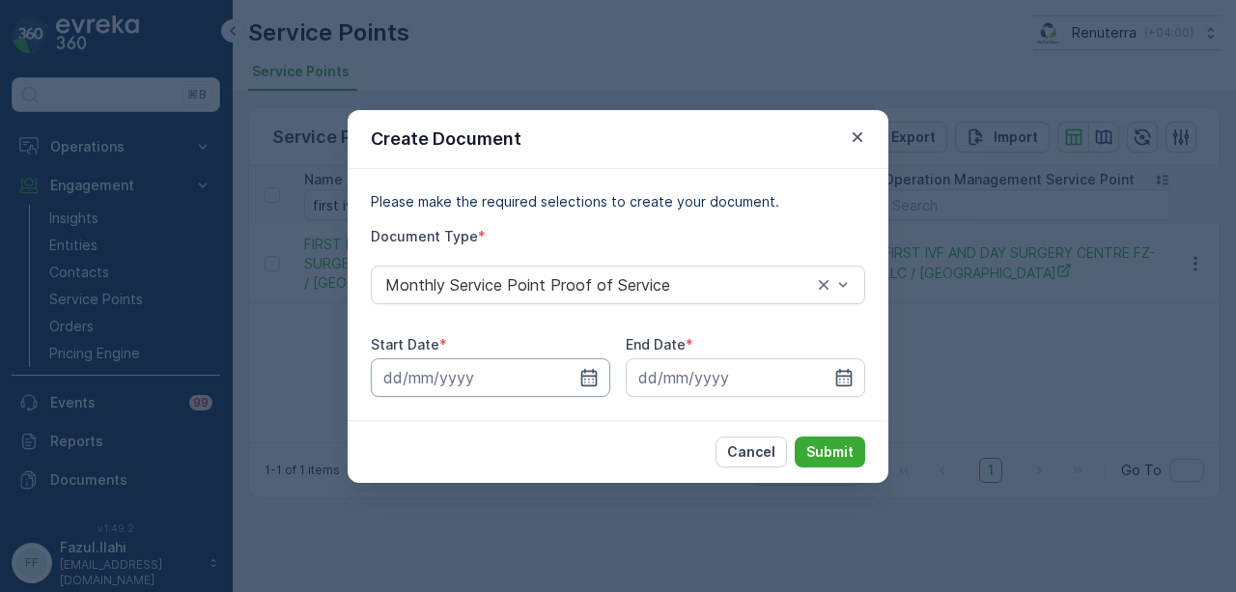
click at [601, 362] on input at bounding box center [490, 377] width 239 height 39
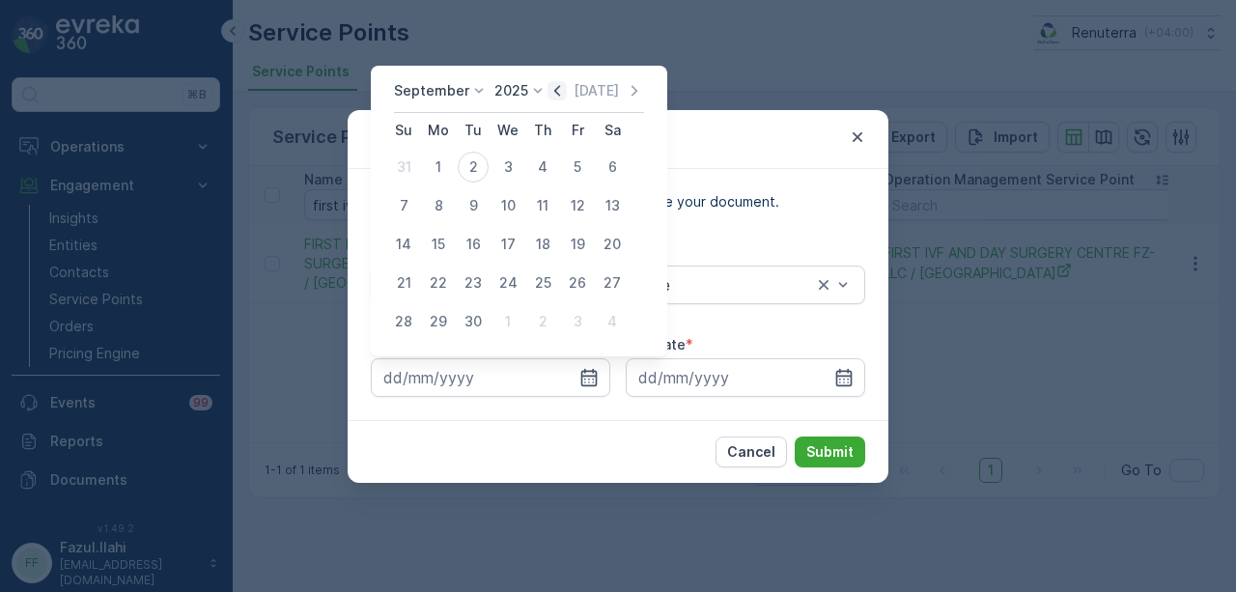
click at [550, 83] on icon "button" at bounding box center [556, 90] width 19 height 19
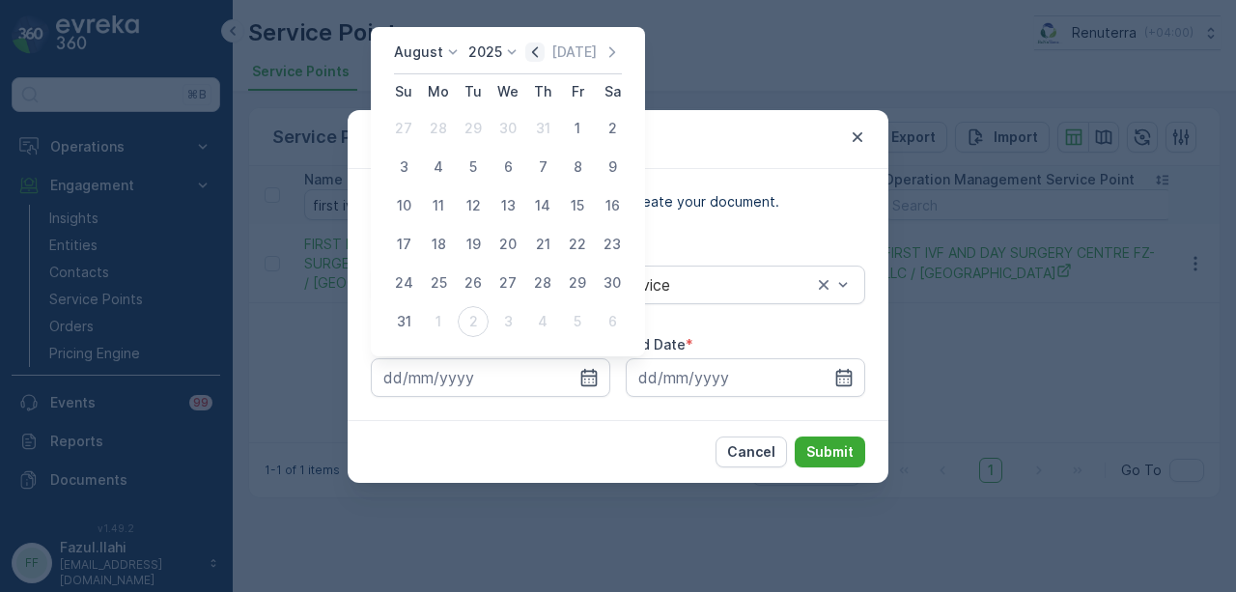
click at [544, 51] on icon "button" at bounding box center [534, 51] width 19 height 19
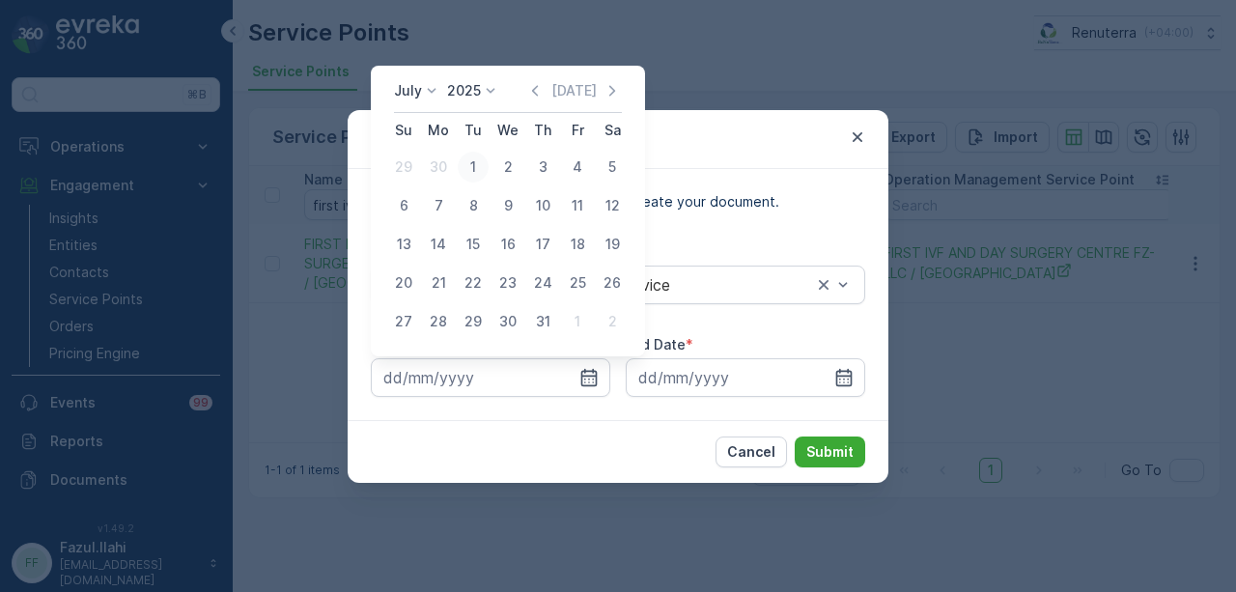
click at [479, 172] on div "1" at bounding box center [473, 167] width 31 height 31
type input "01.07.2025"
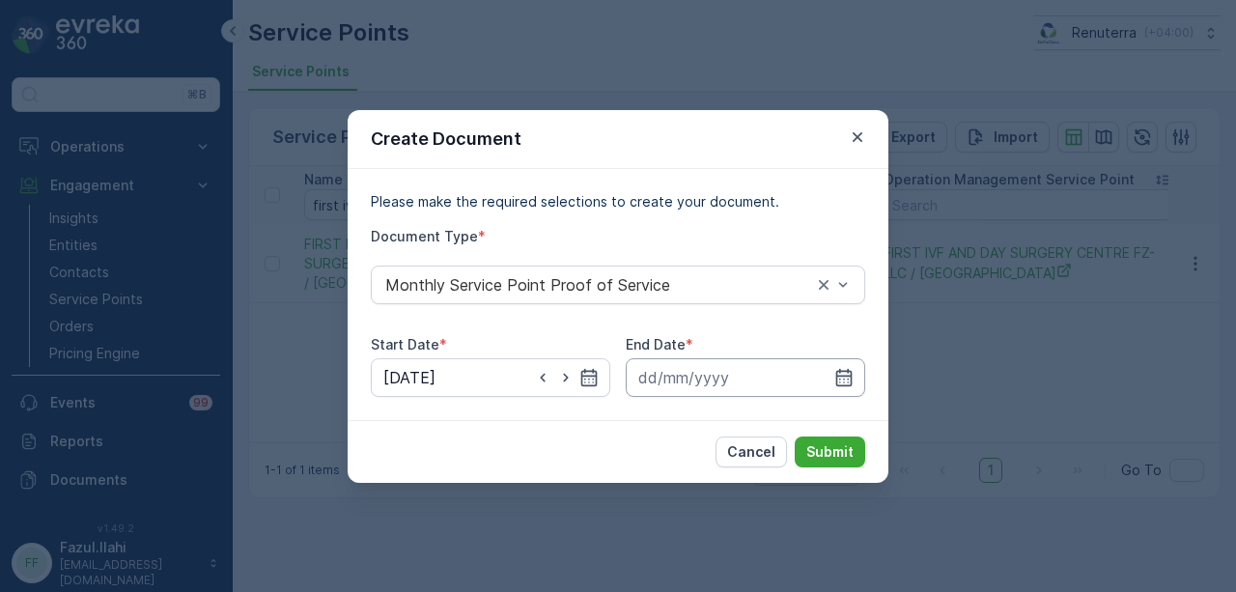
click at [847, 388] on input at bounding box center [745, 377] width 239 height 39
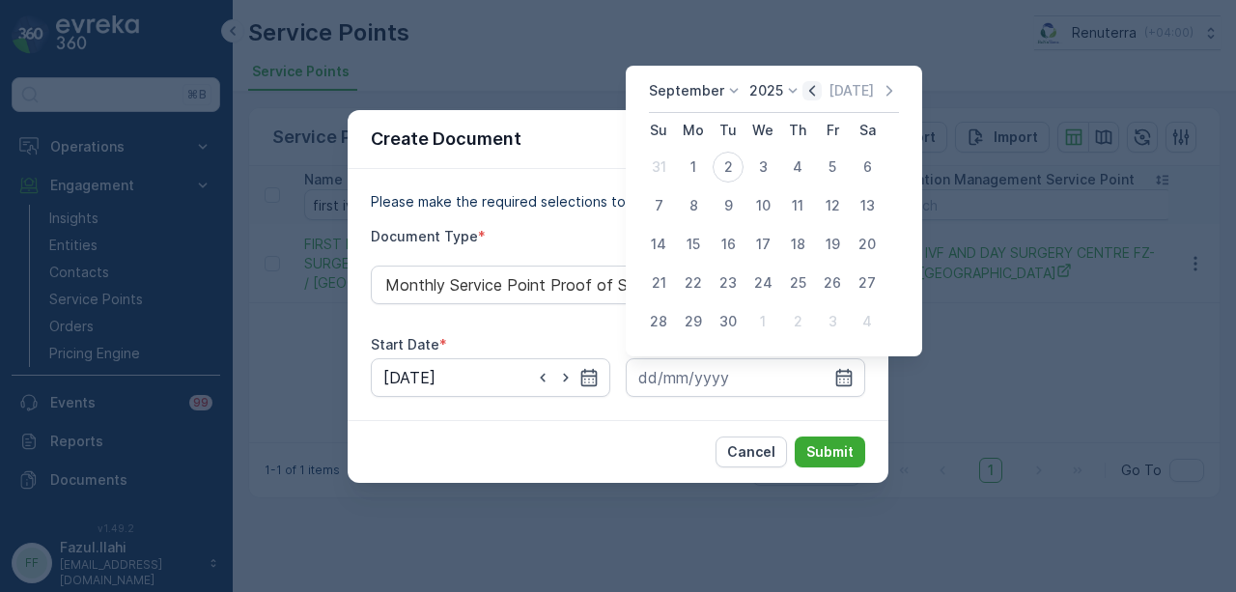
click at [807, 88] on icon "button" at bounding box center [811, 90] width 19 height 19
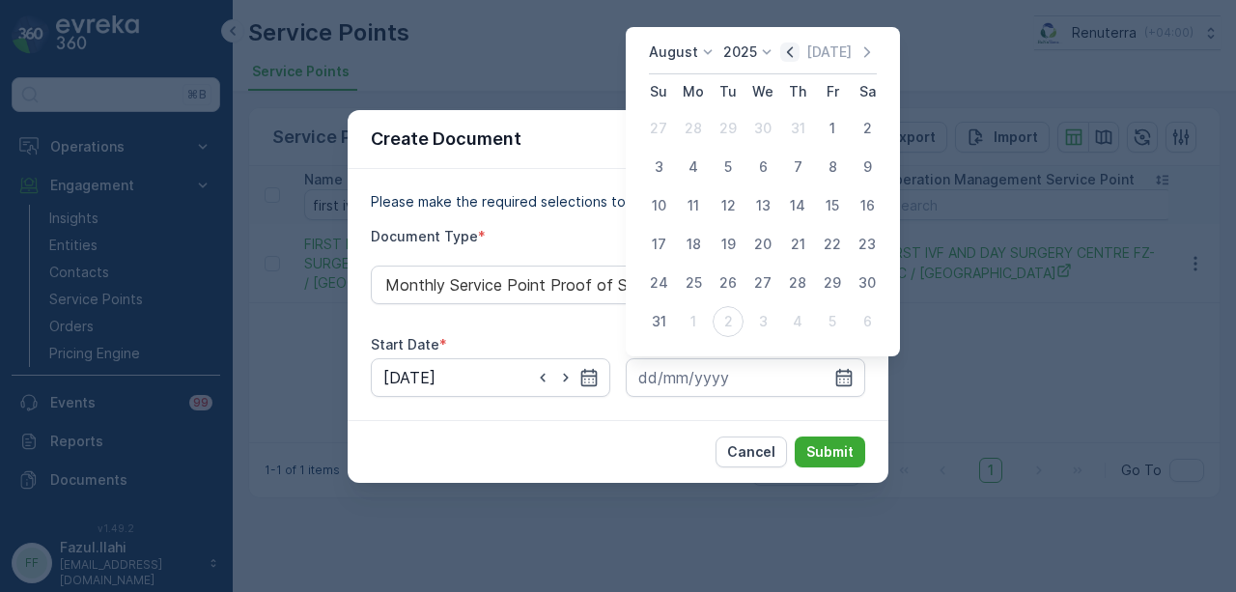
click at [795, 57] on icon "button" at bounding box center [789, 51] width 19 height 19
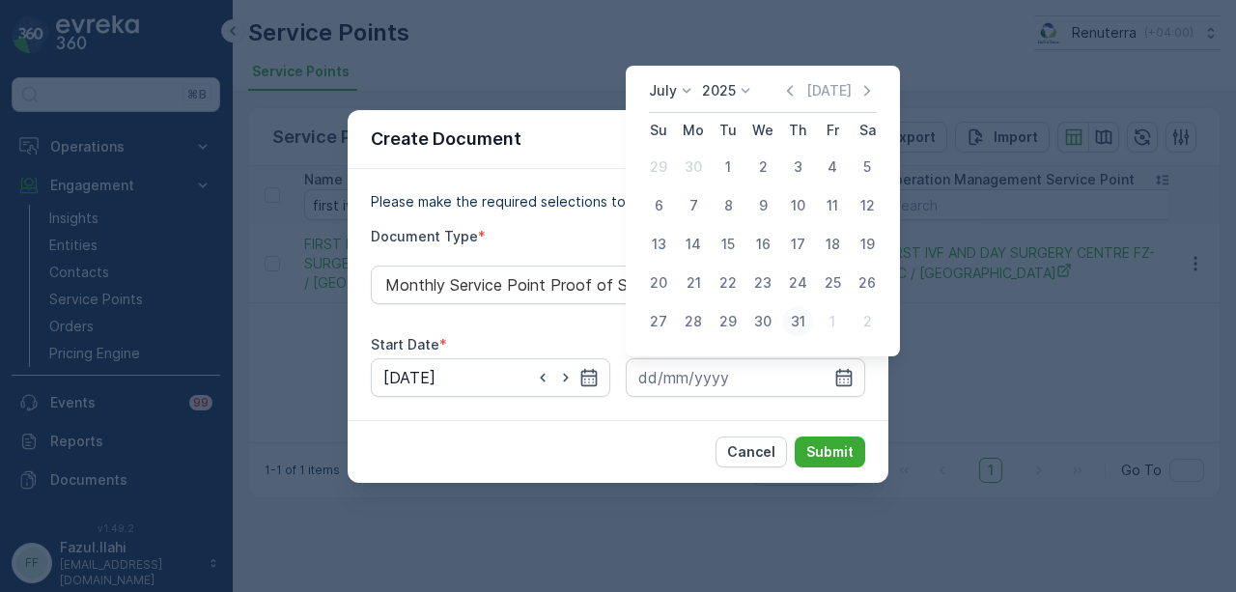
click at [792, 325] on div "31" at bounding box center [797, 321] width 31 height 31
type input "31.07.2025"
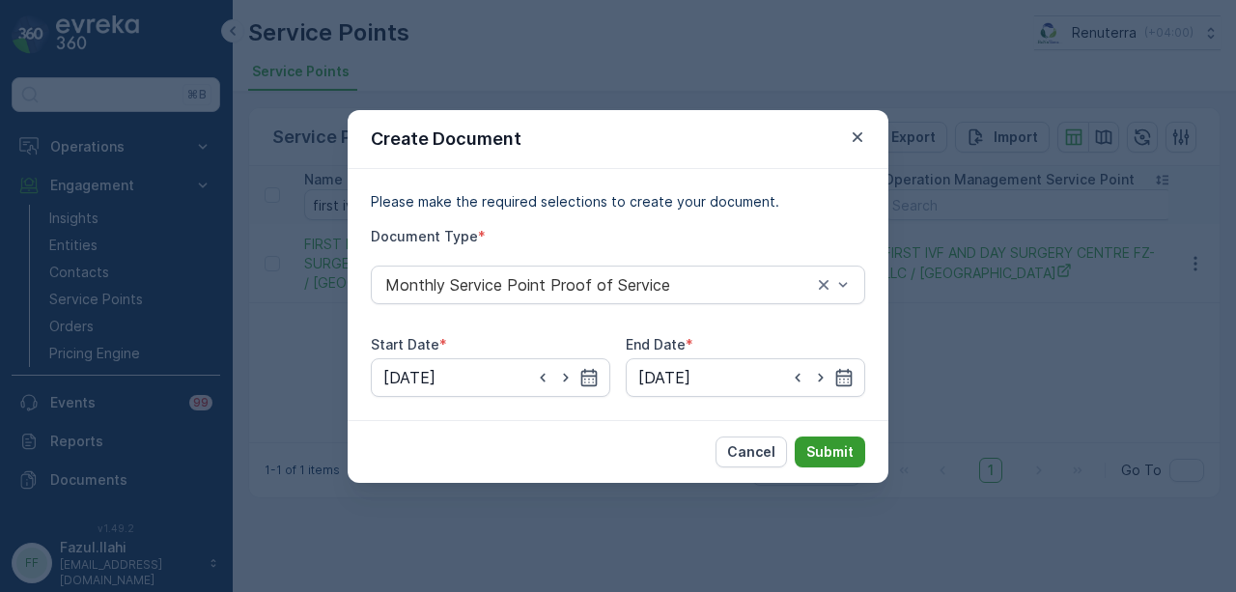
click at [828, 439] on button "Submit" at bounding box center [830, 451] width 70 height 31
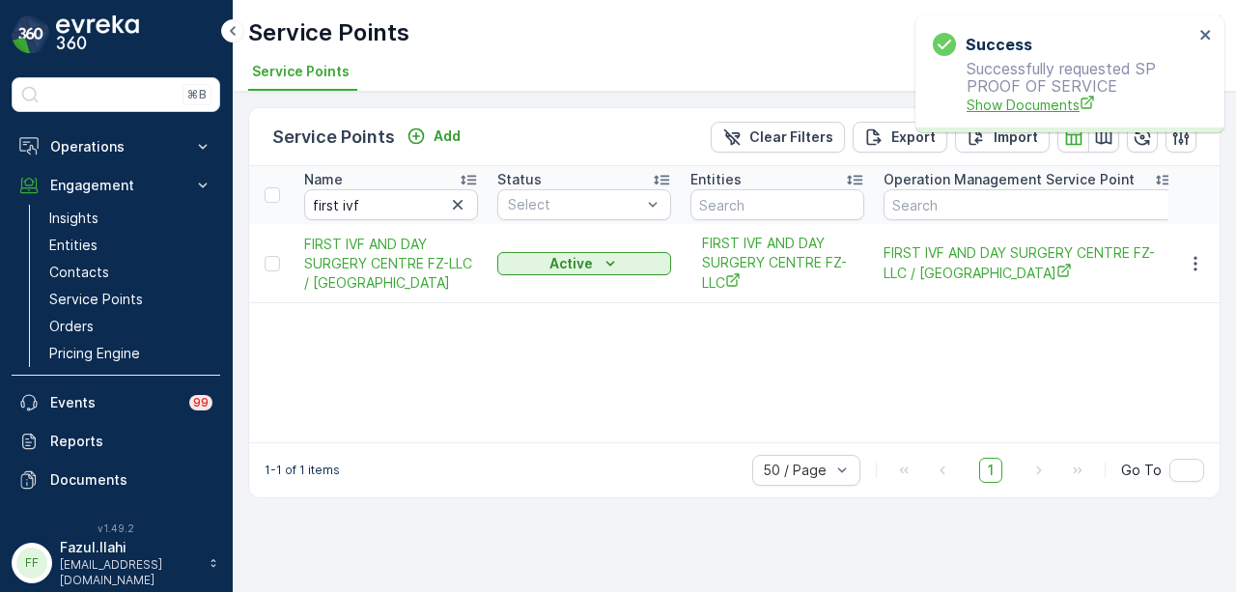
click at [1016, 96] on span "Show Documents" at bounding box center [1080, 105] width 227 height 20
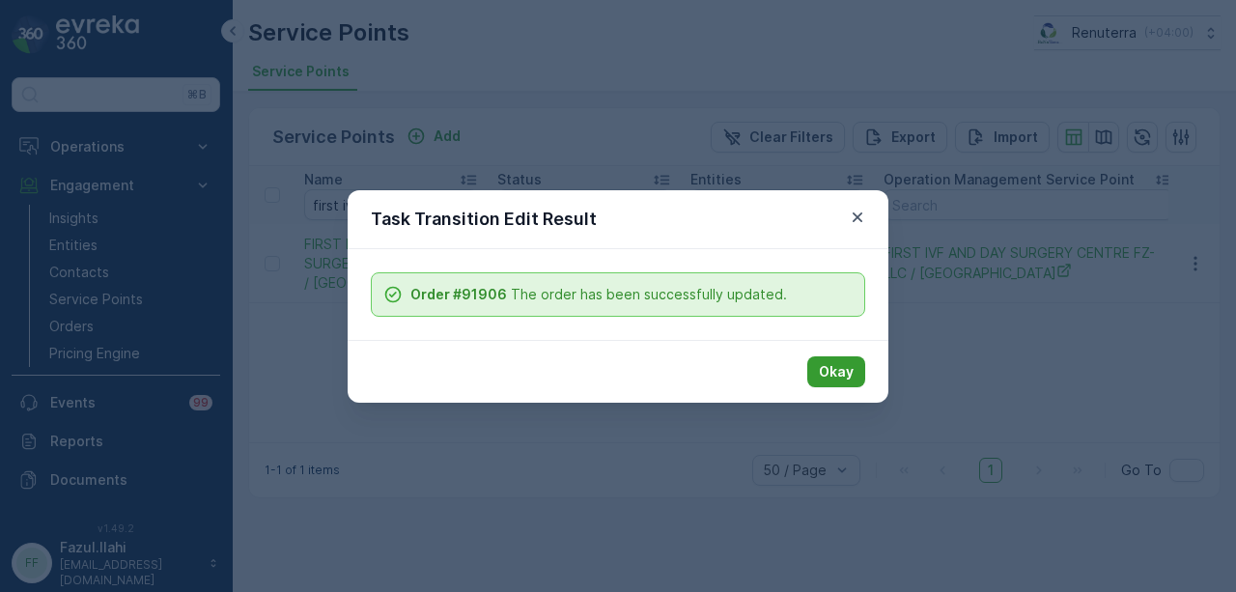
click at [833, 362] on p "Okay" at bounding box center [836, 371] width 35 height 19
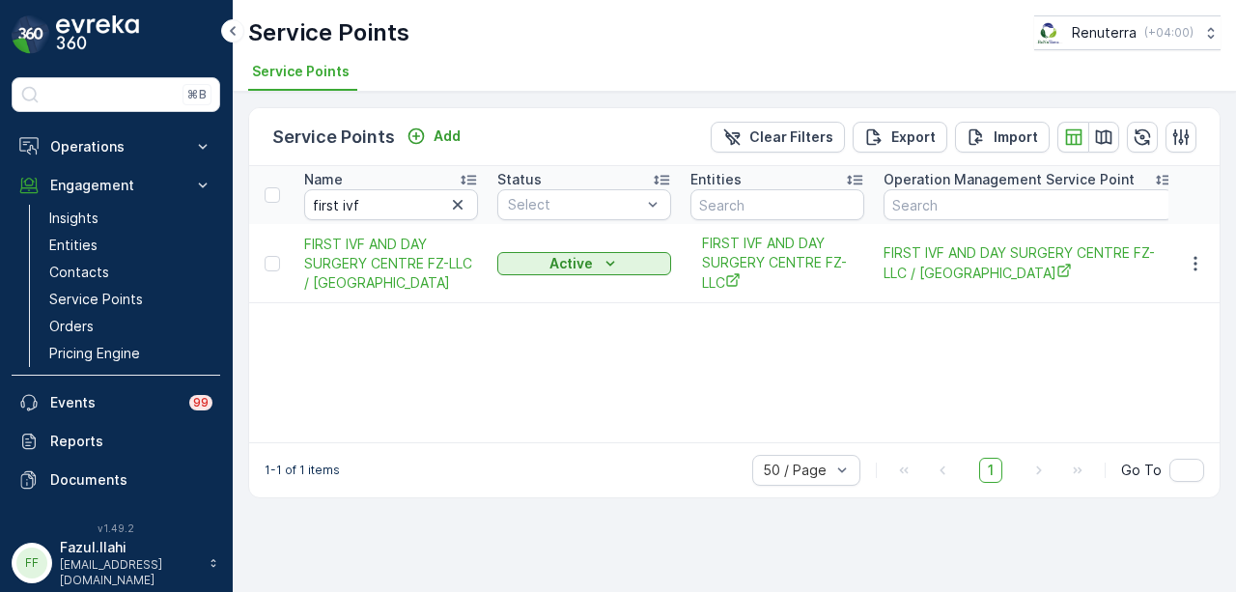
click at [591, 380] on div "Name first ivf Status Select Entities Operation Management Service Point Addres…" at bounding box center [734, 304] width 970 height 276
click at [1193, 254] on icon "button" at bounding box center [1195, 263] width 19 height 19
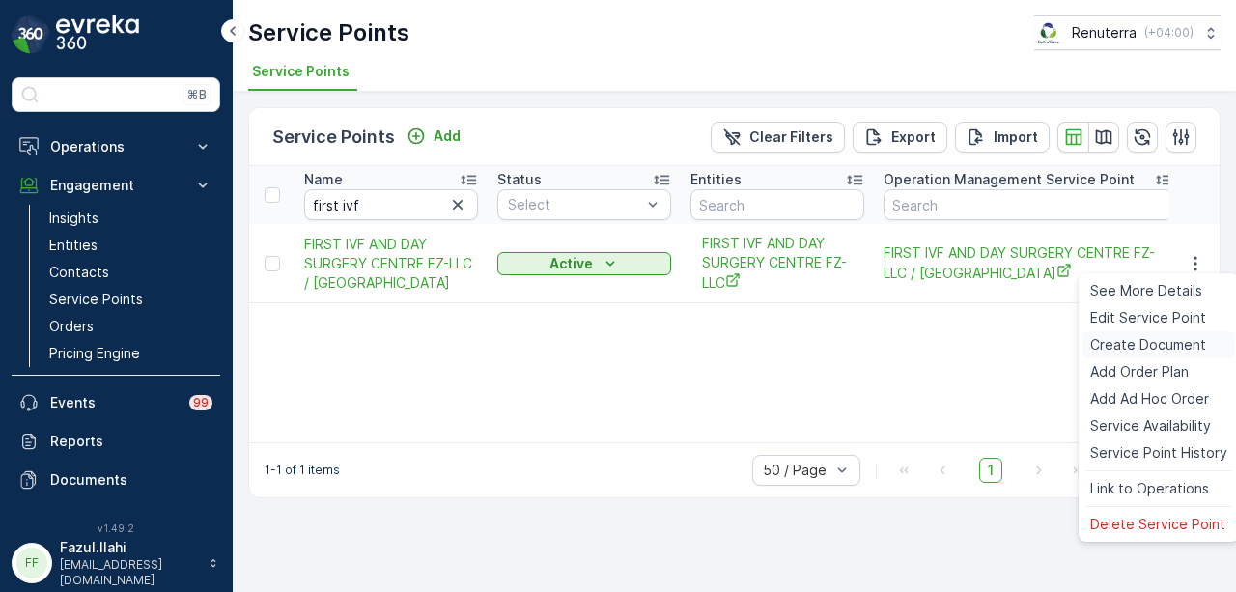
click at [1155, 345] on span "Create Document" at bounding box center [1148, 344] width 116 height 19
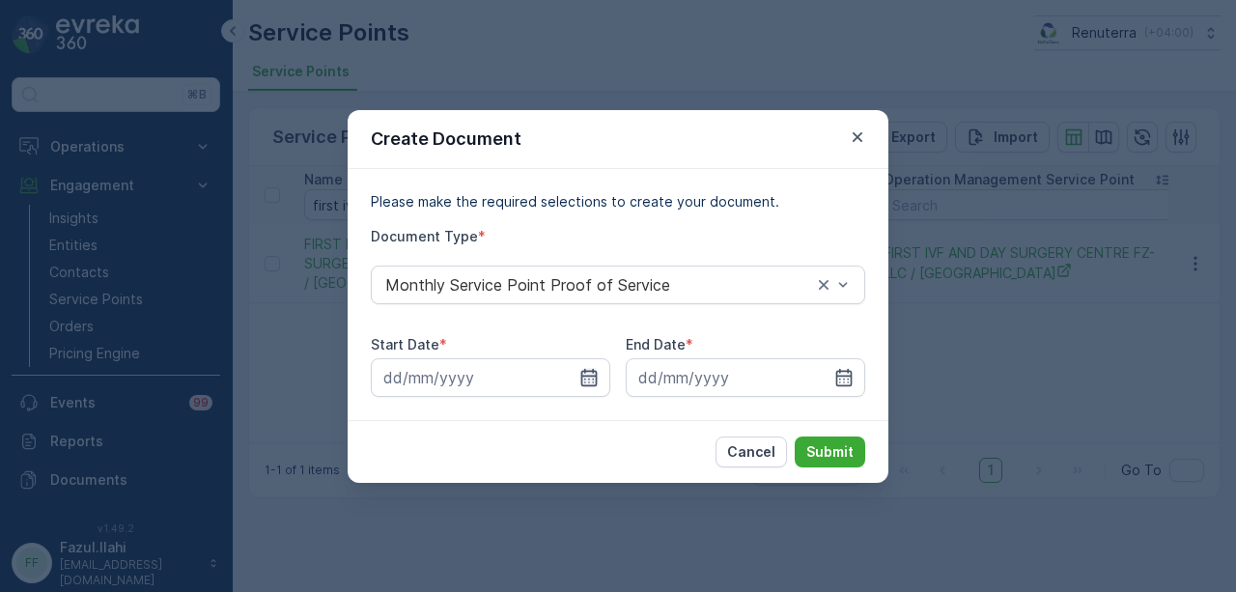
click at [593, 383] on icon "button" at bounding box center [588, 377] width 19 height 19
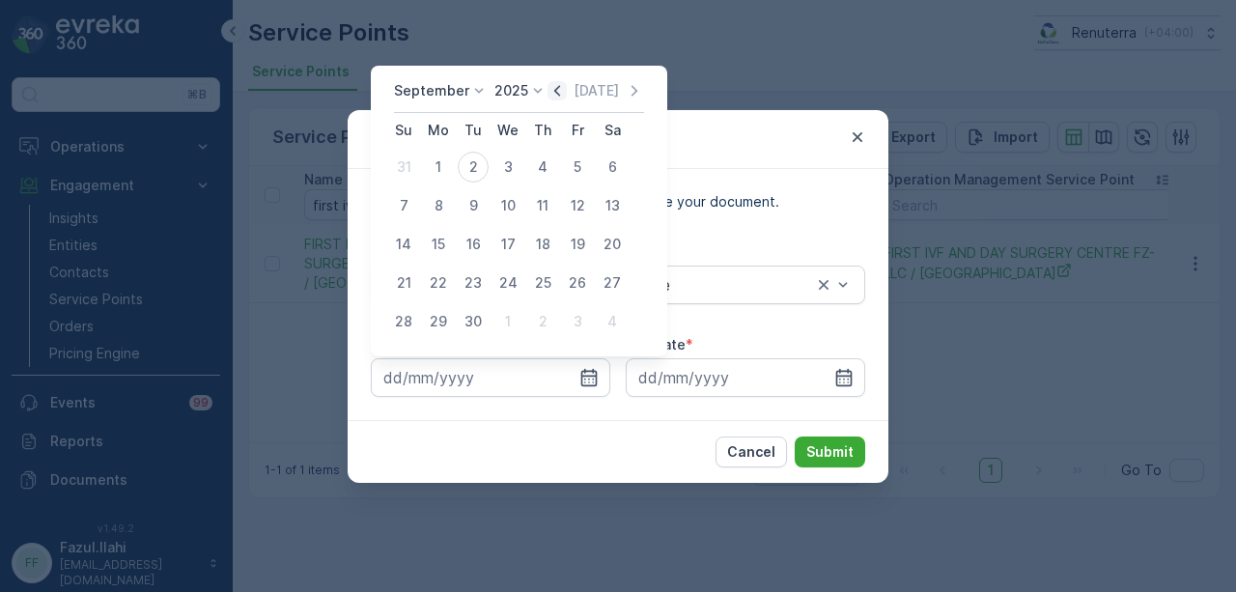
click at [554, 100] on icon "button" at bounding box center [556, 90] width 19 height 19
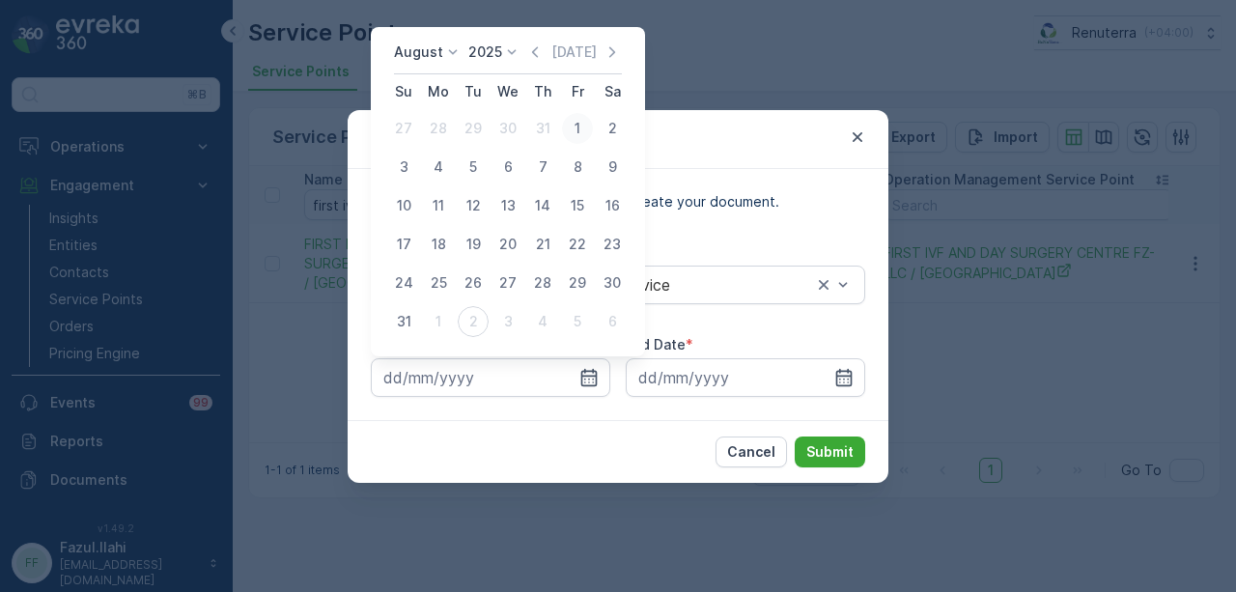
click at [583, 127] on div "1" at bounding box center [577, 128] width 31 height 31
type input "01.08.2025"
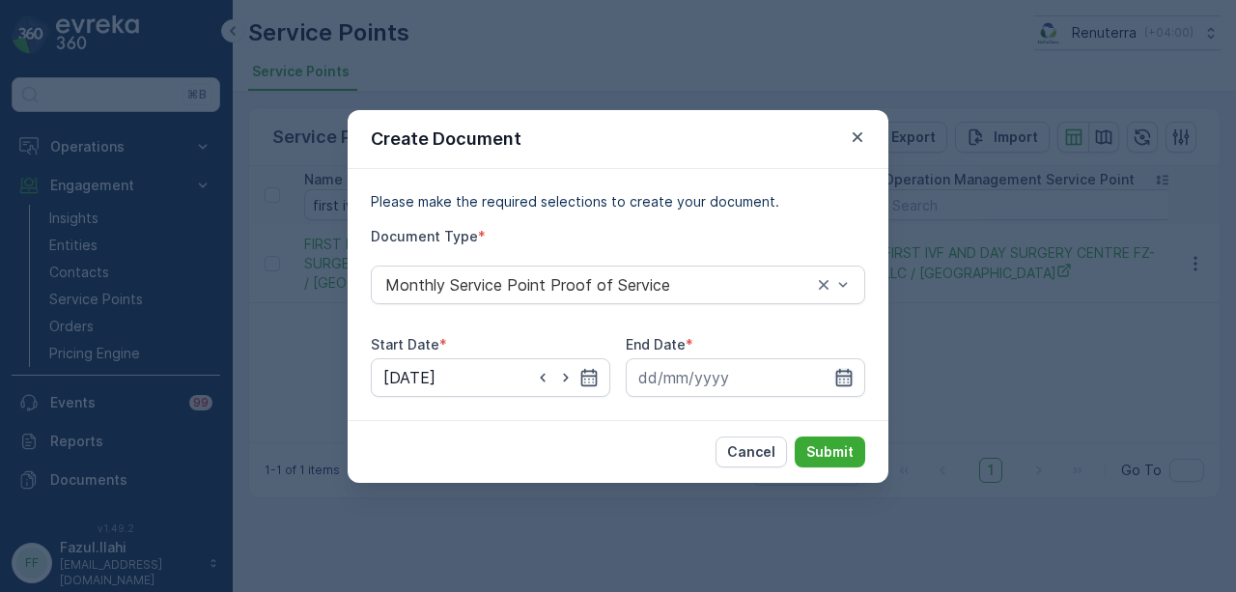
click at [842, 375] on icon "button" at bounding box center [844, 376] width 16 height 17
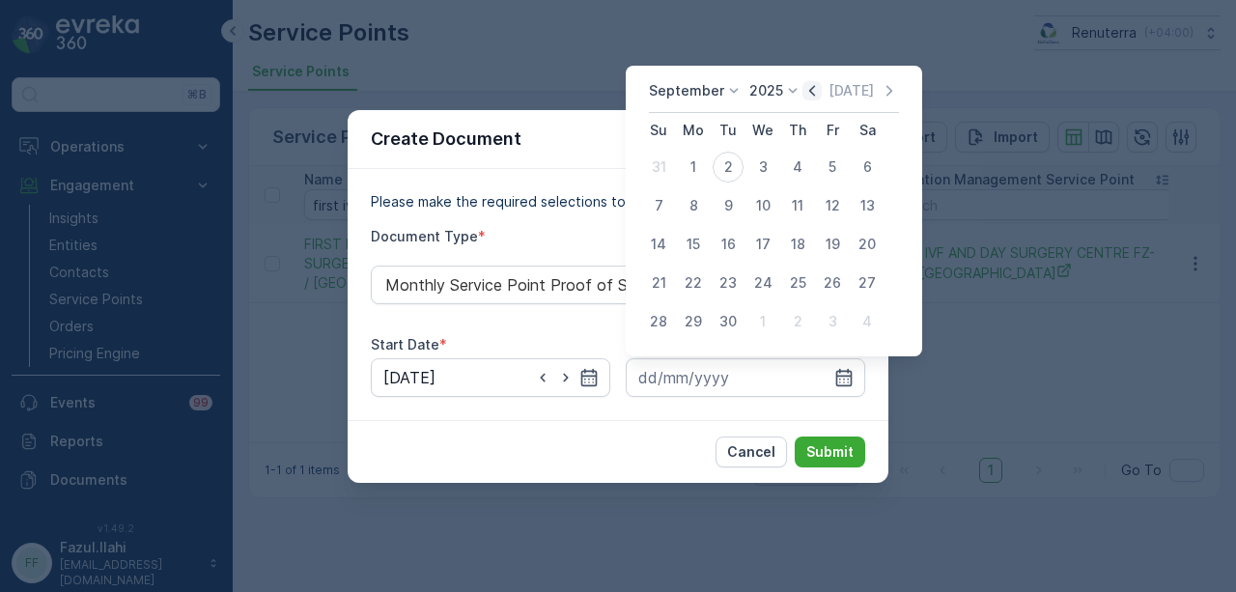
click at [809, 86] on icon "button" at bounding box center [811, 90] width 19 height 19
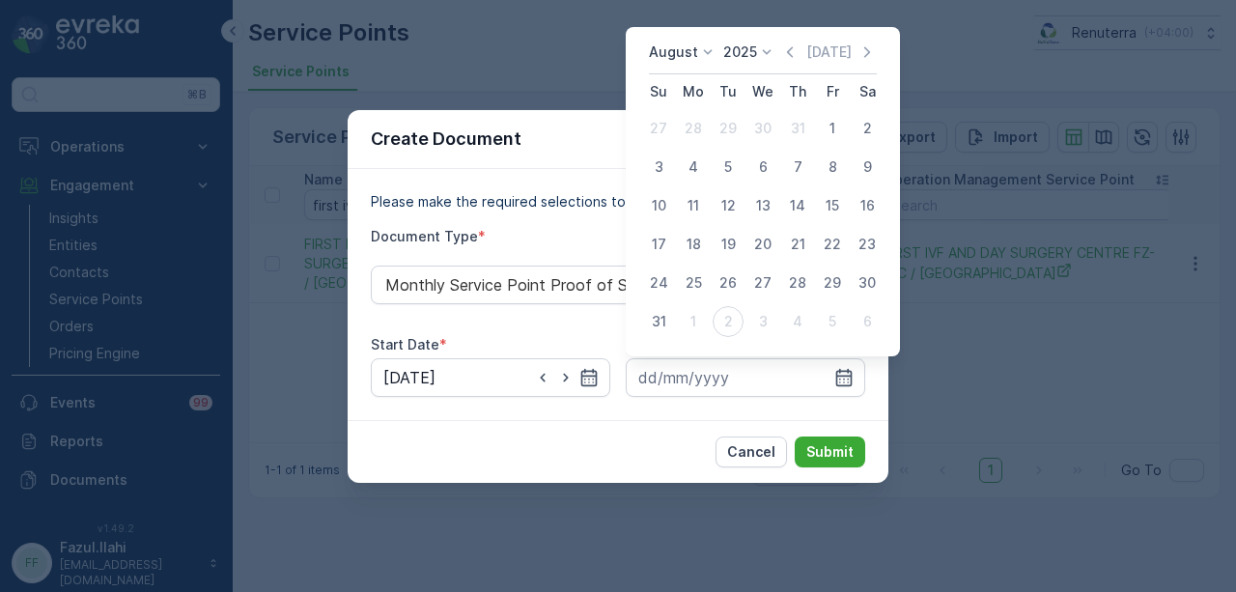
drag, startPoint x: 668, startPoint y: 323, endPoint x: 811, endPoint y: 435, distance: 181.6
click at [670, 325] on div "31" at bounding box center [658, 321] width 31 height 31
type input "31.08.2025"
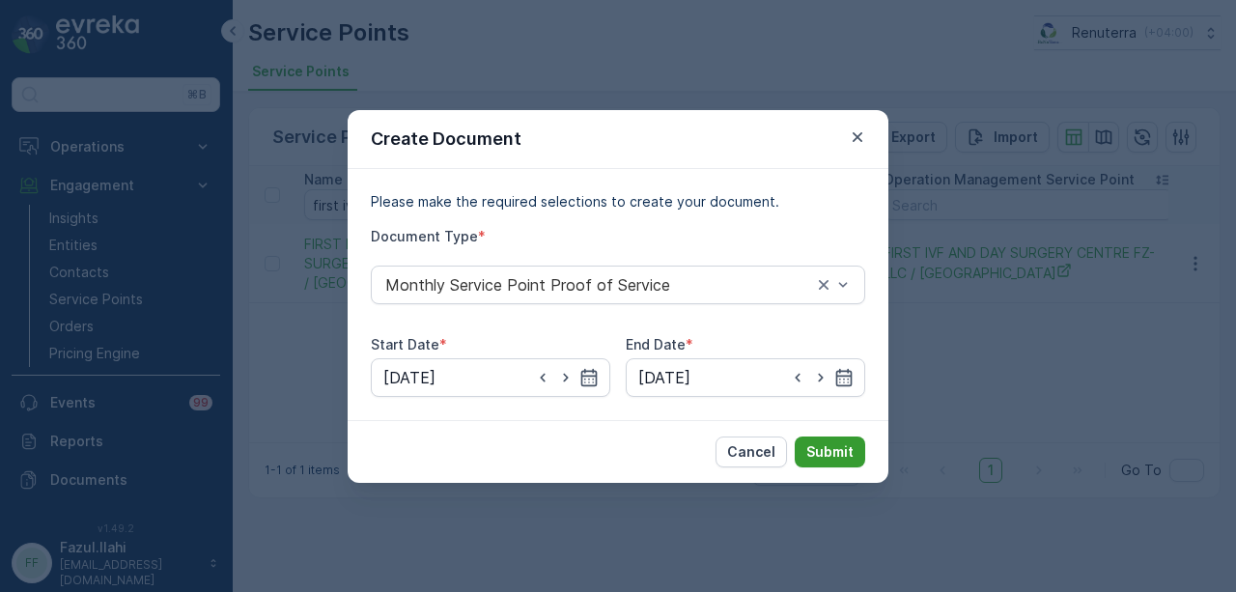
click at [827, 448] on p "Submit" at bounding box center [829, 451] width 47 height 19
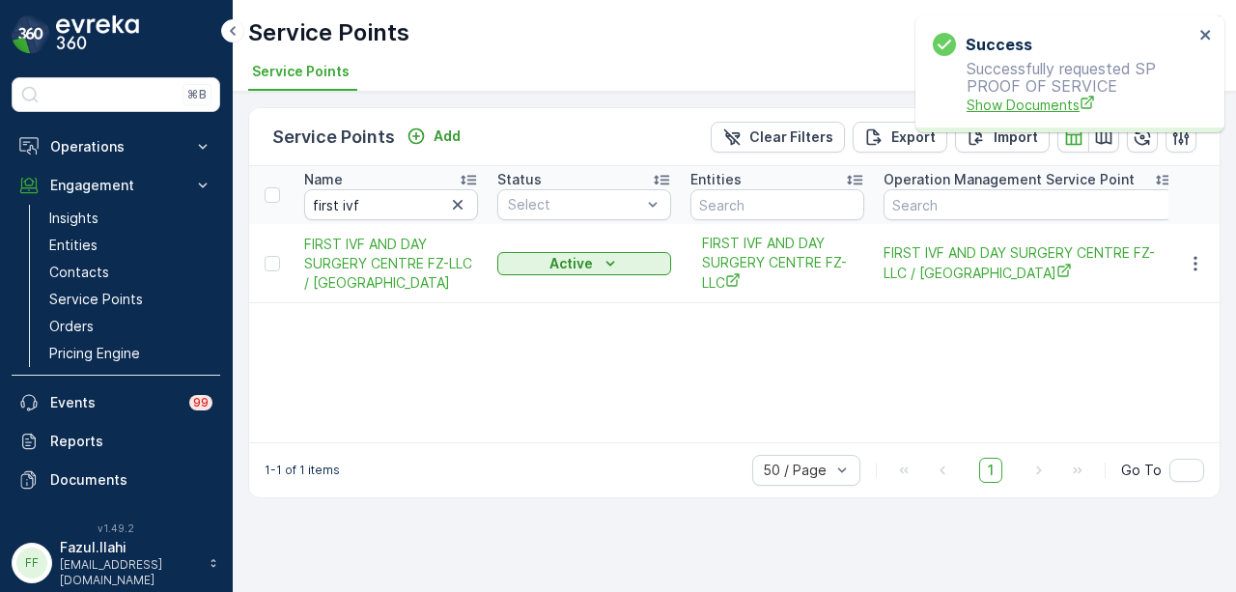
click at [1024, 99] on span "Show Documents" at bounding box center [1080, 105] width 227 height 20
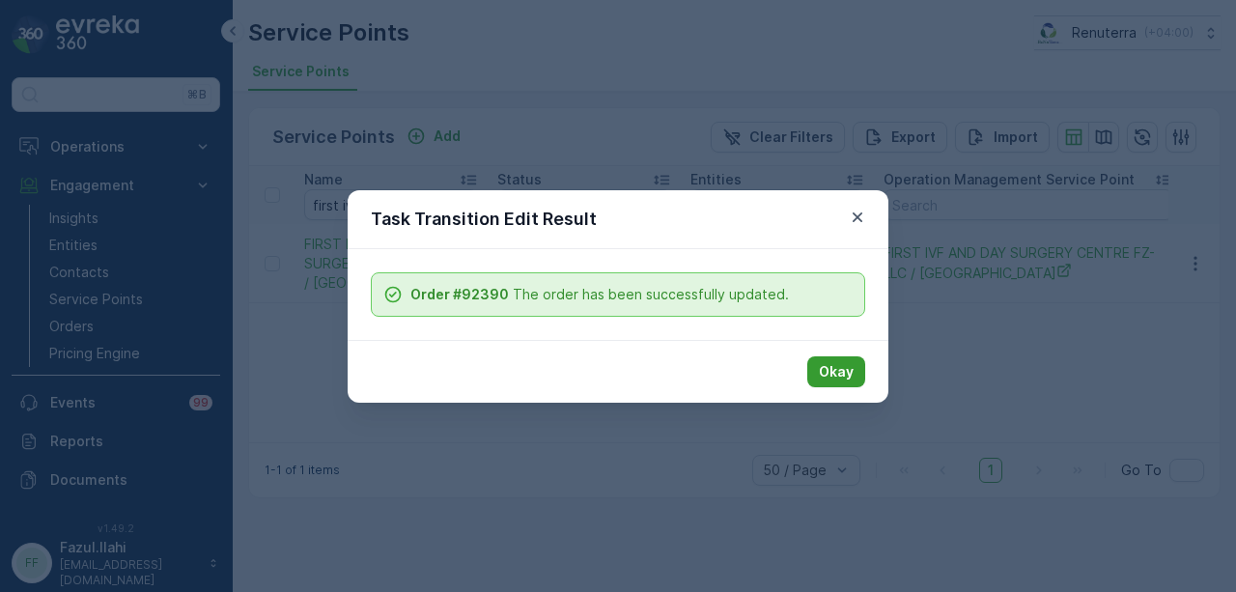
click at [844, 371] on p "Okay" at bounding box center [836, 371] width 35 height 19
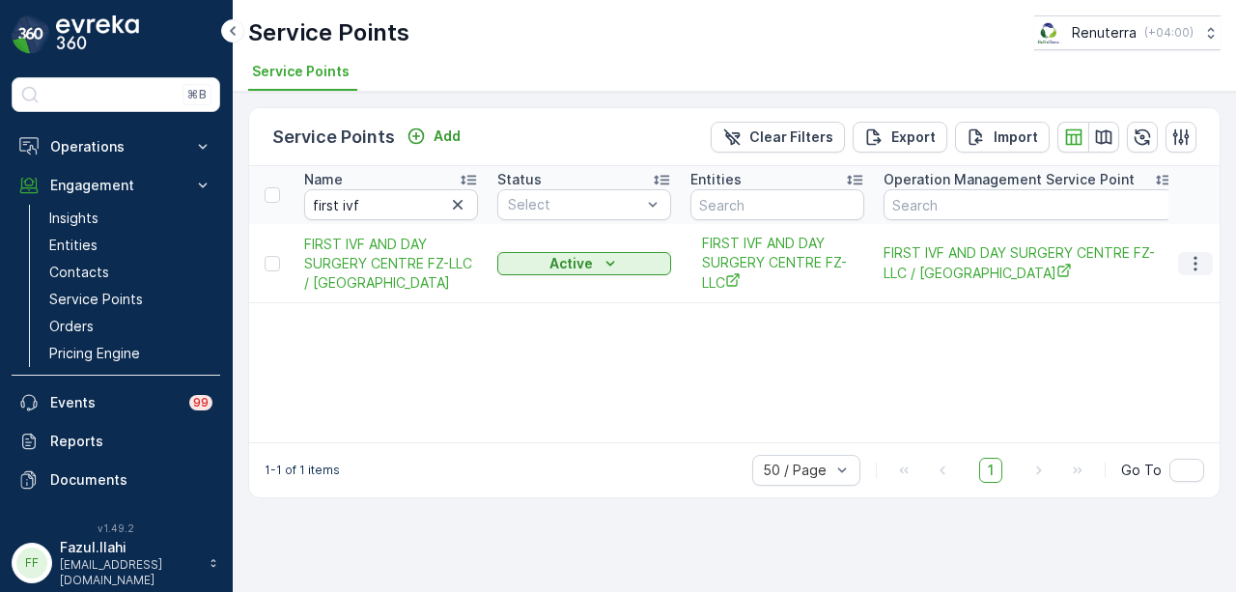
click at [1197, 267] on icon "button" at bounding box center [1195, 263] width 19 height 19
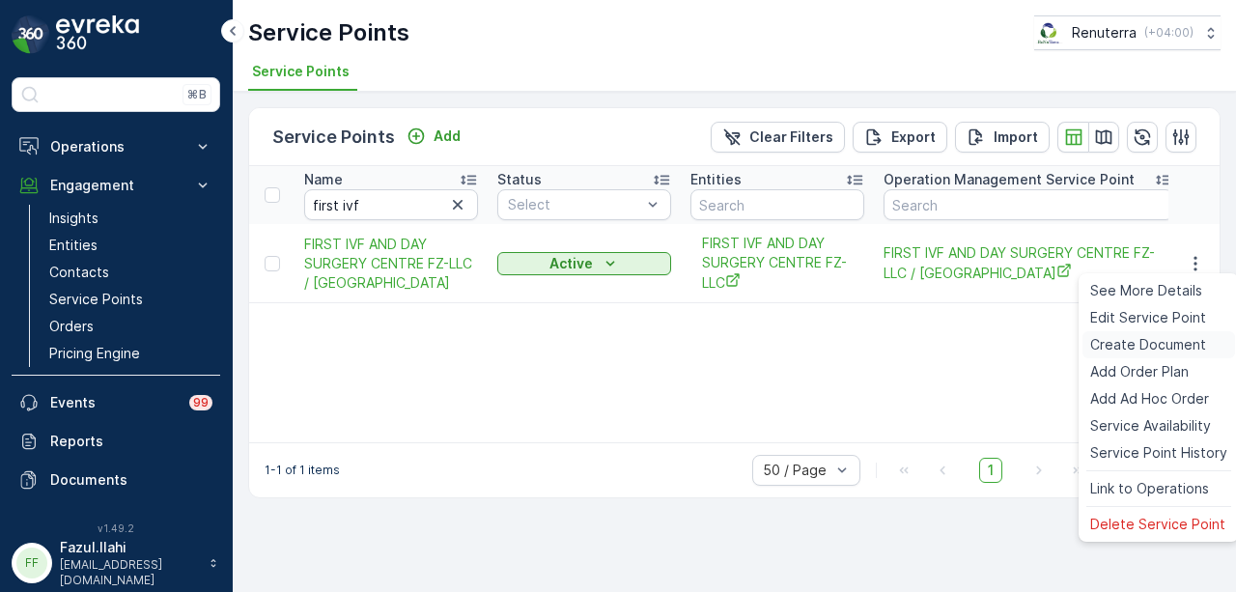
click at [1178, 349] on span "Create Document" at bounding box center [1148, 344] width 116 height 19
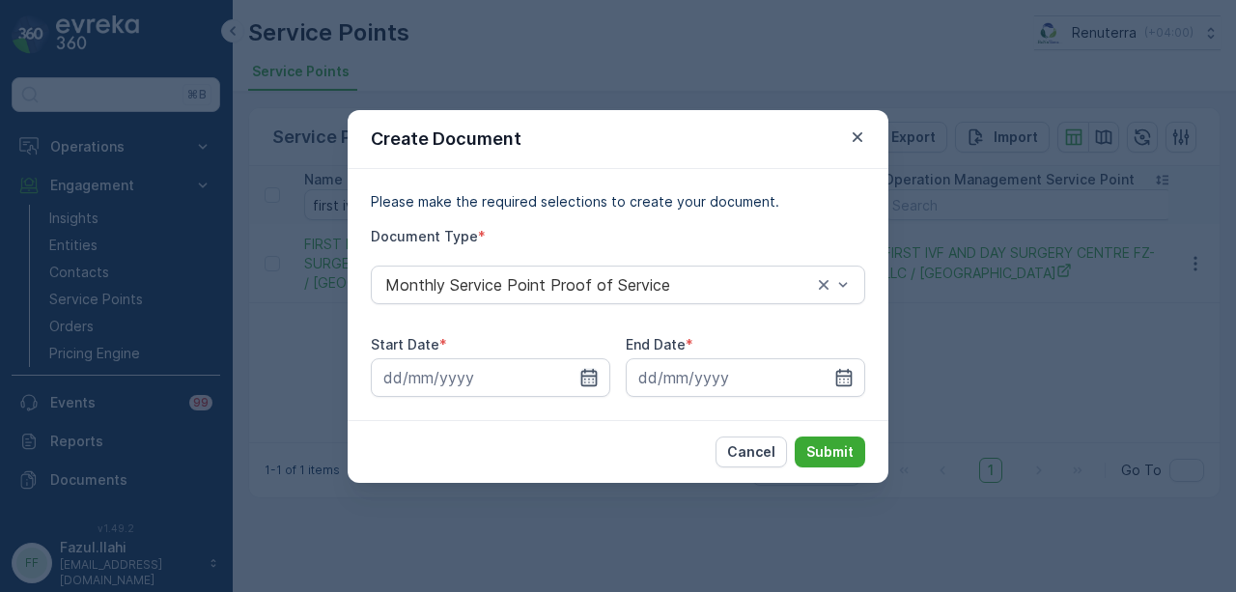
click at [592, 384] on icon "button" at bounding box center [589, 376] width 16 height 17
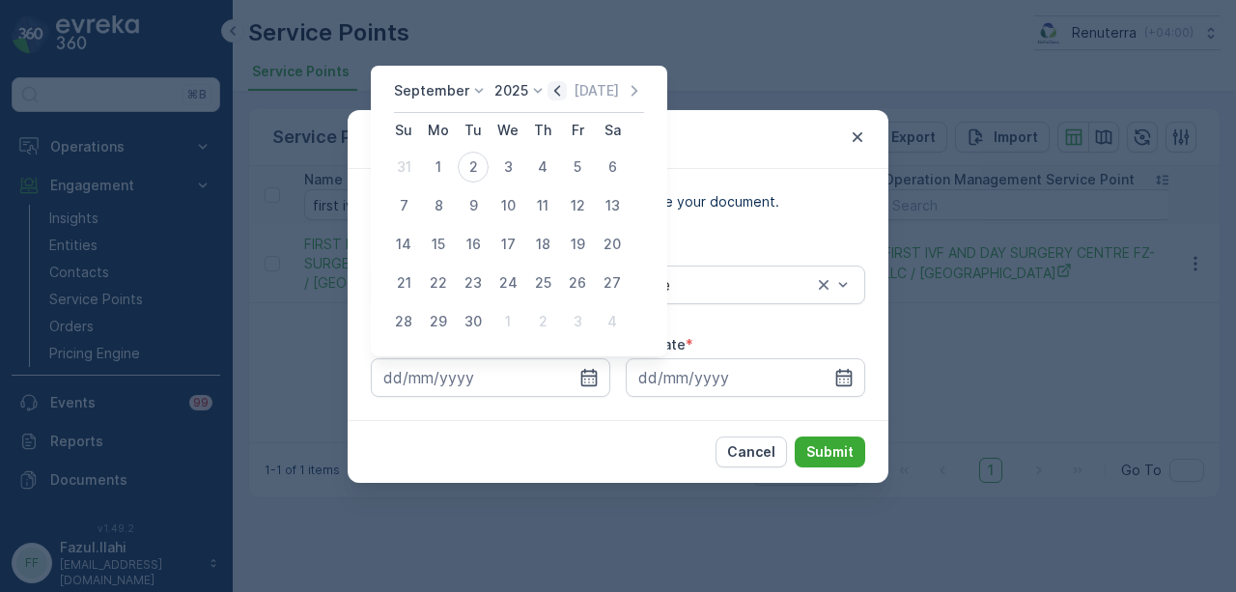
click at [547, 98] on icon "button" at bounding box center [556, 90] width 19 height 19
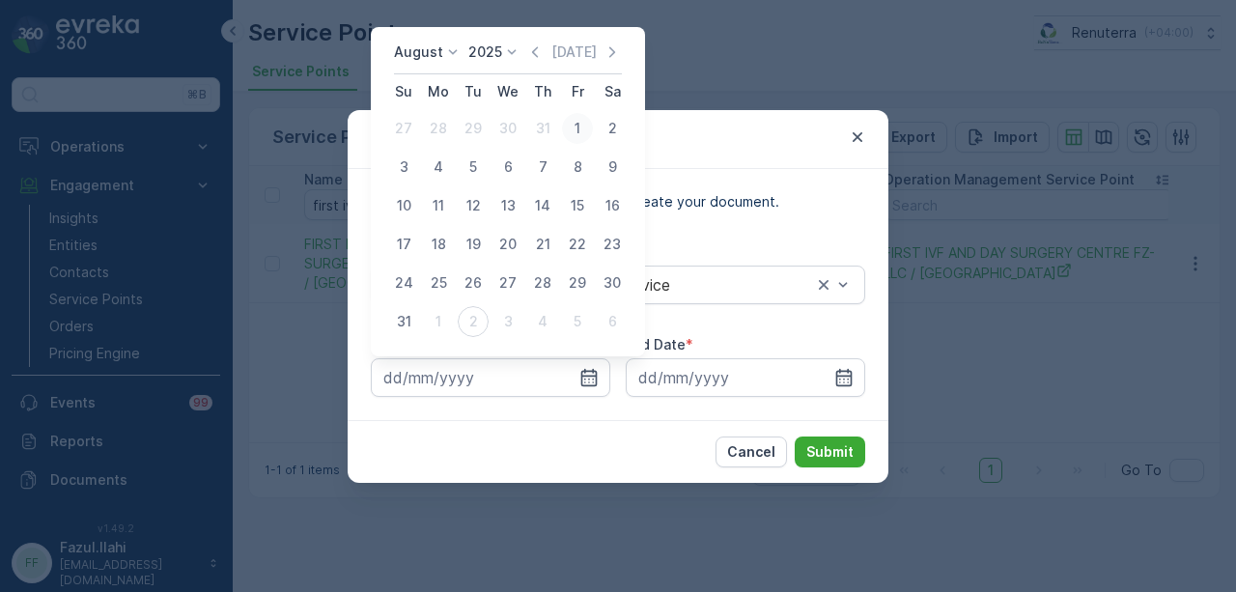
click at [572, 124] on div "1" at bounding box center [577, 128] width 31 height 31
type input "01.08.2025"
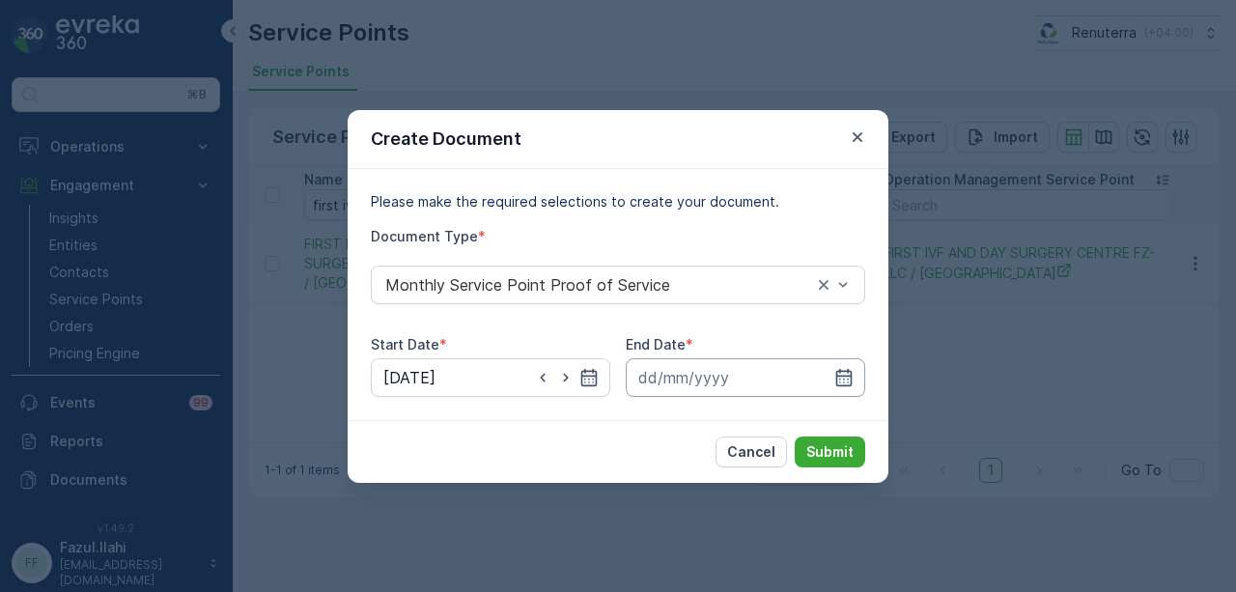
click at [856, 370] on input at bounding box center [745, 377] width 239 height 39
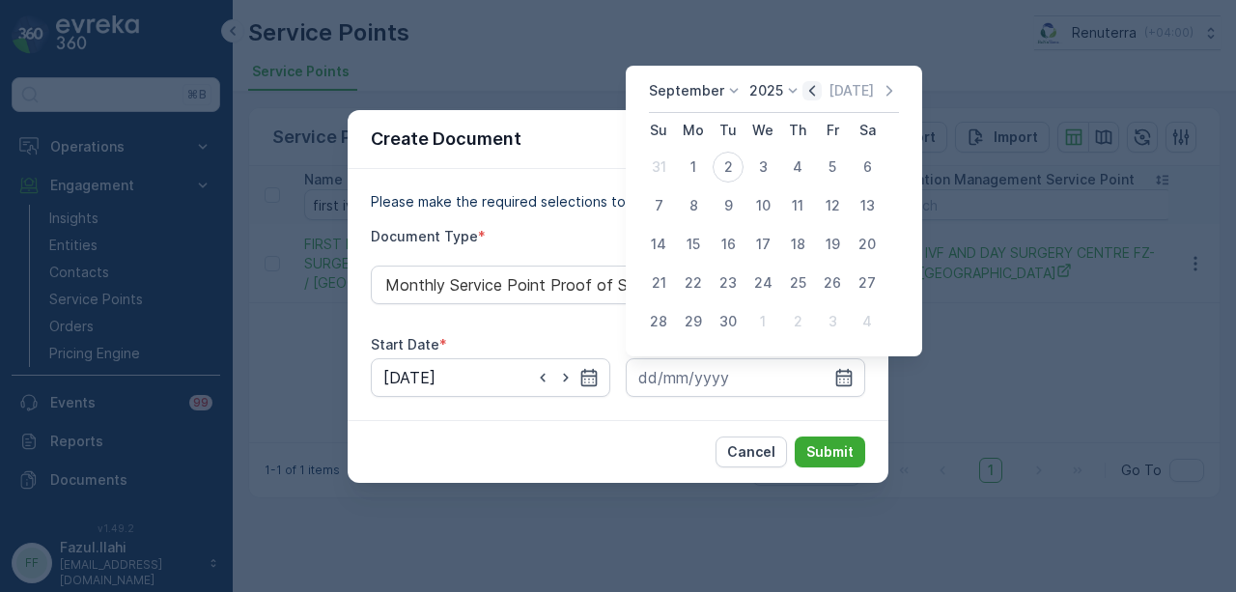
click at [806, 98] on icon "button" at bounding box center [811, 90] width 19 height 19
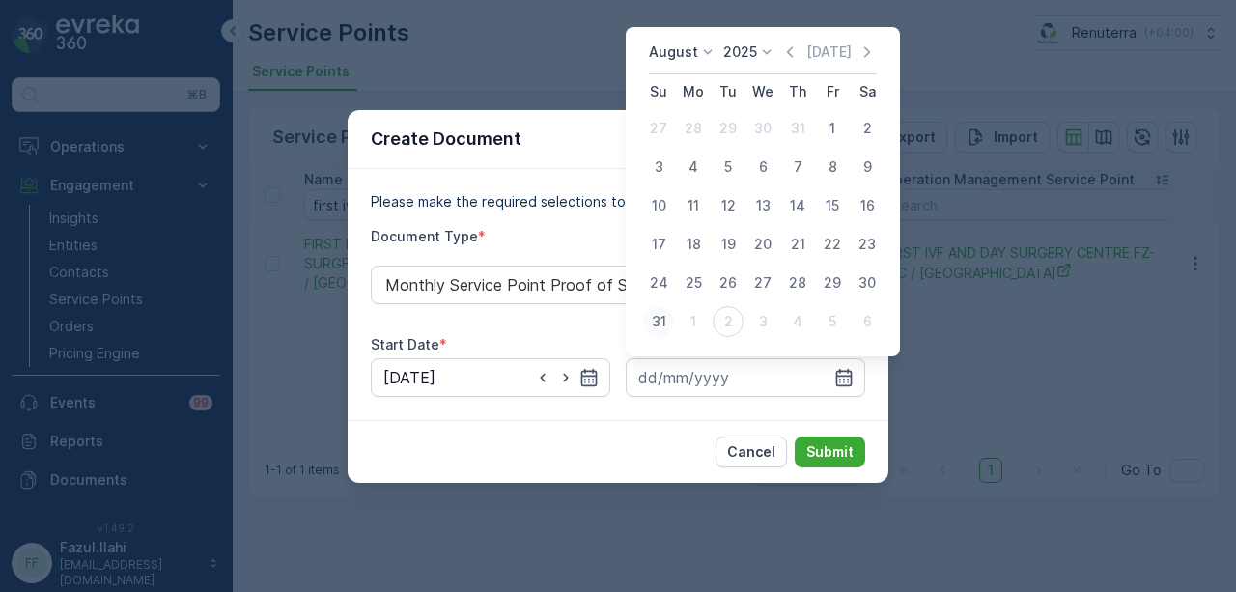
click at [668, 315] on div "31" at bounding box center [658, 321] width 31 height 31
type input "31.08.2025"
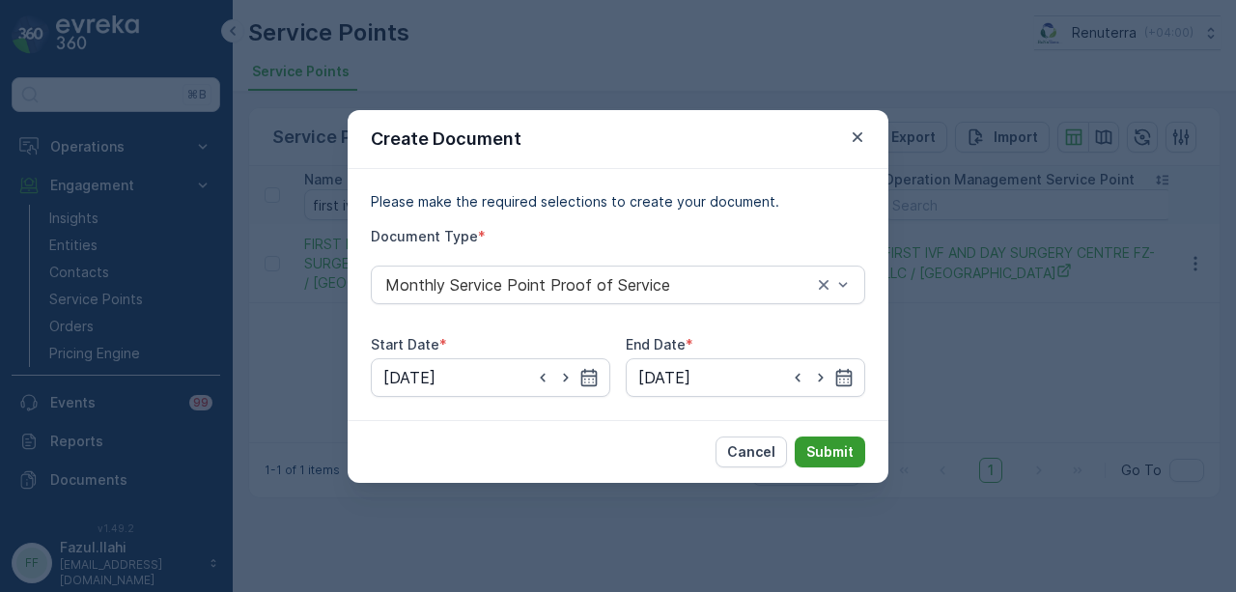
click at [825, 442] on p "Submit" at bounding box center [829, 451] width 47 height 19
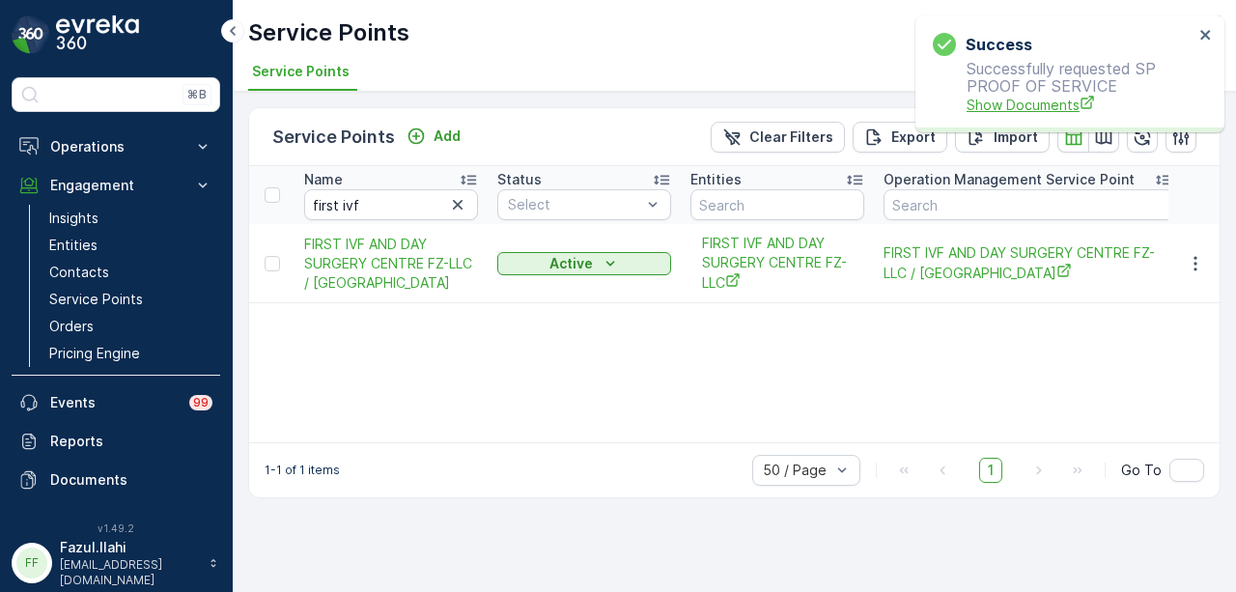
click at [1021, 101] on span "Show Documents" at bounding box center [1080, 105] width 227 height 20
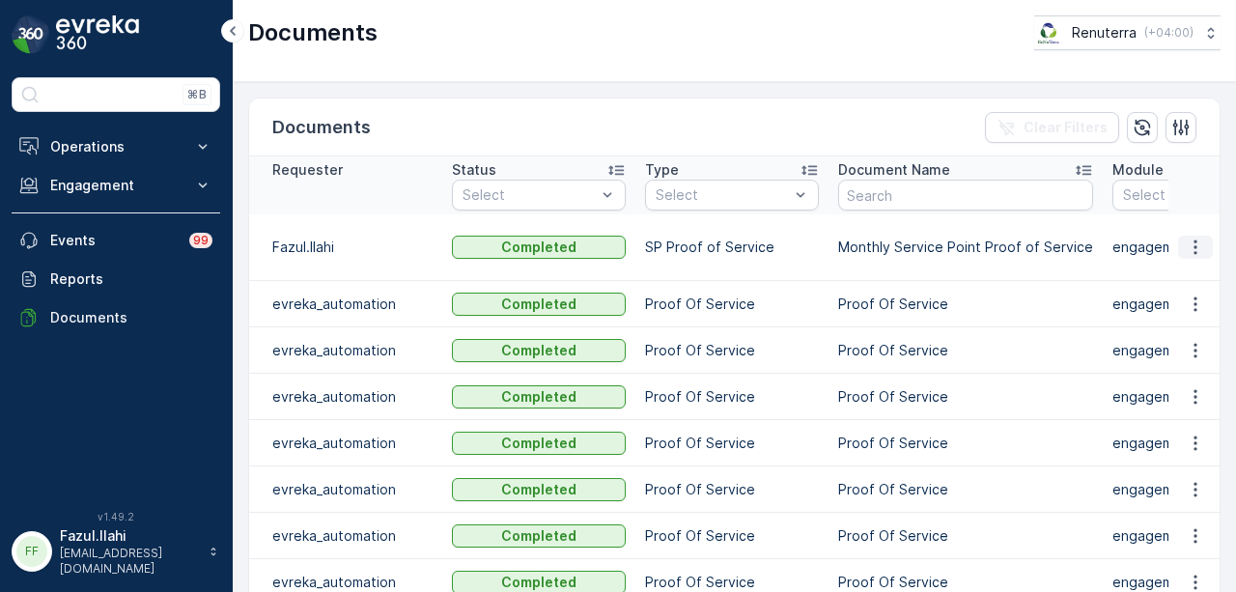
click at [1195, 249] on icon "button" at bounding box center [1195, 247] width 19 height 19
click at [1185, 269] on span "See Details" at bounding box center [1190, 274] width 74 height 19
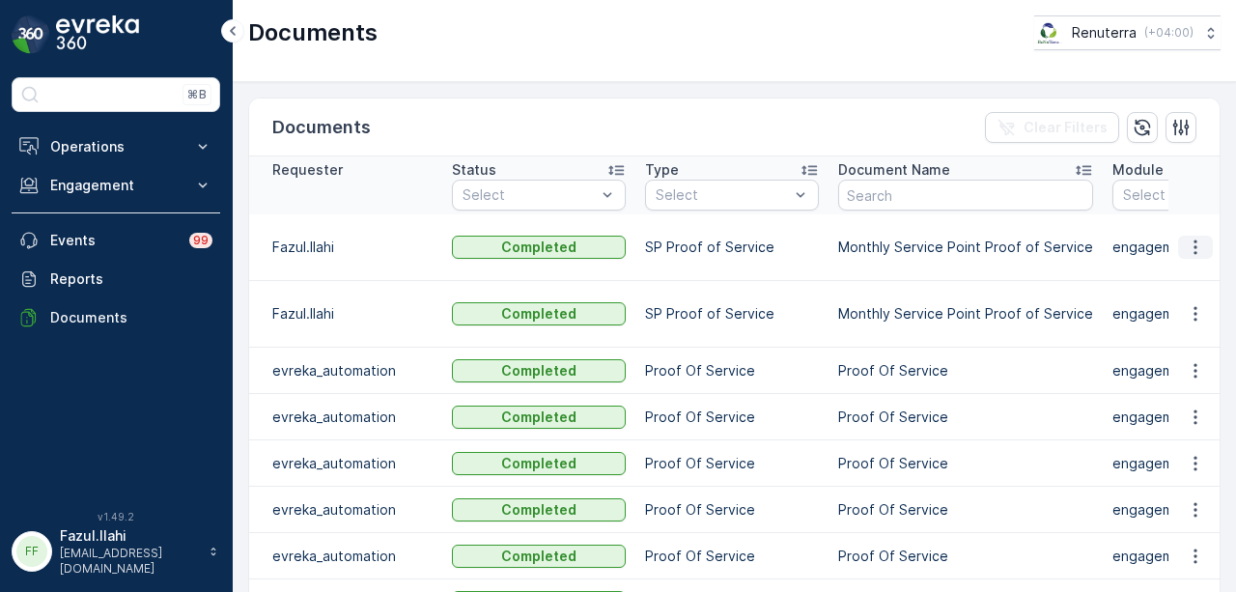
click at [1193, 246] on icon "button" at bounding box center [1194, 247] width 3 height 14
click at [1173, 285] on div "See Details" at bounding box center [1190, 274] width 90 height 27
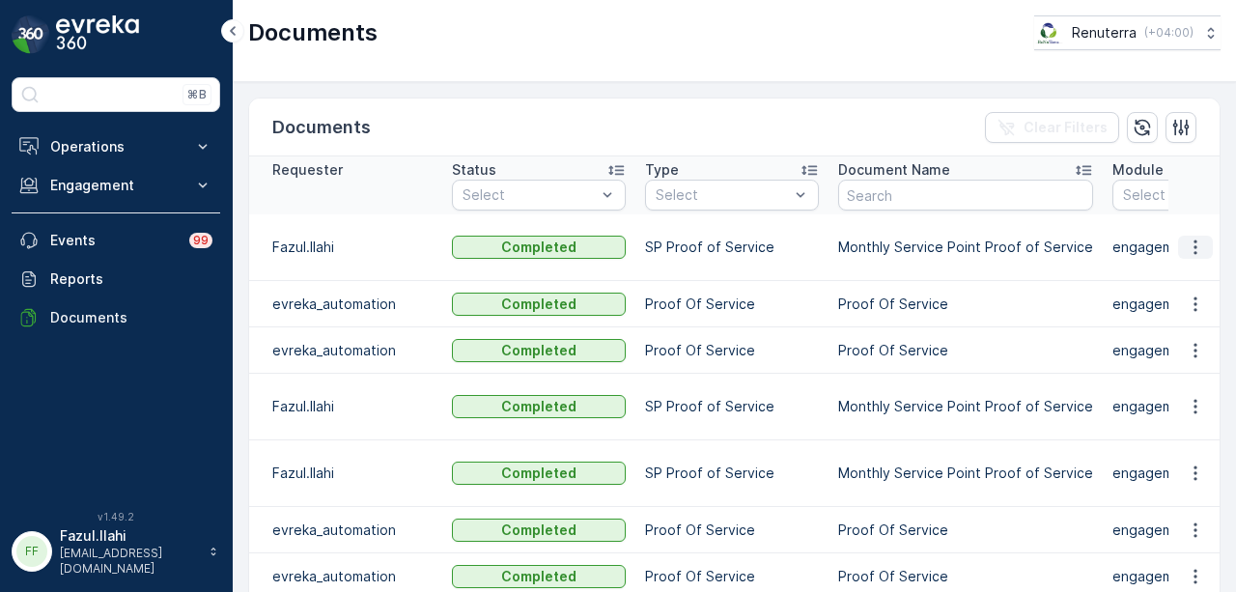
click at [1195, 248] on icon "button" at bounding box center [1195, 247] width 19 height 19
click at [1192, 268] on span "See Details" at bounding box center [1190, 274] width 74 height 19
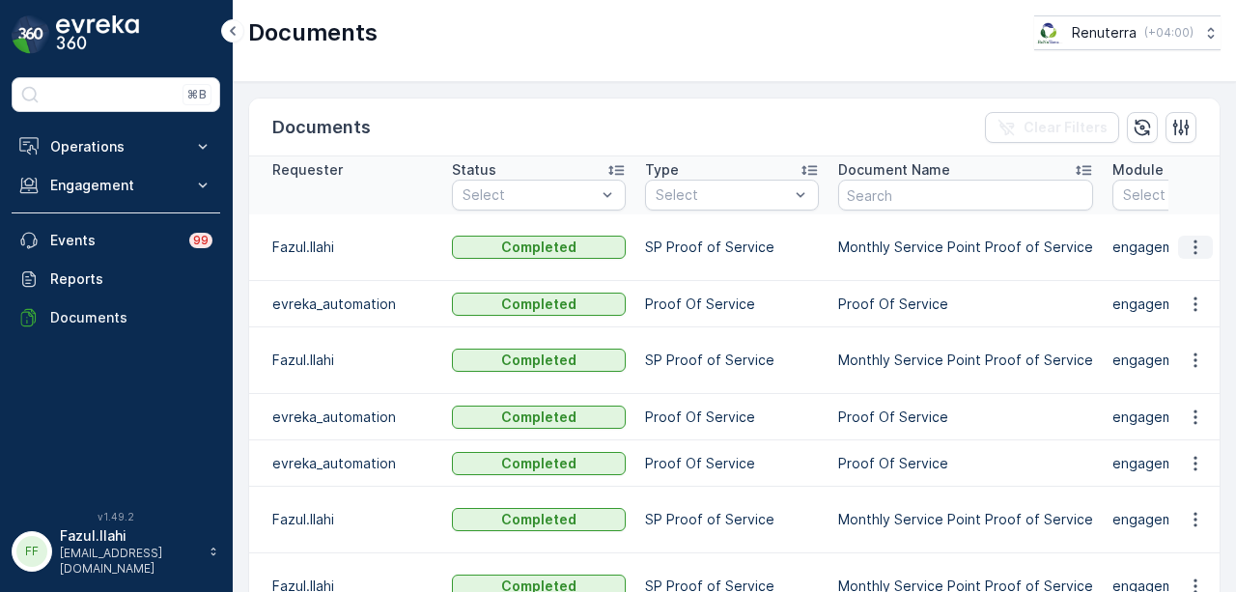
click at [1199, 246] on icon "button" at bounding box center [1195, 247] width 19 height 19
click at [1193, 277] on span "See Details" at bounding box center [1190, 274] width 74 height 19
